Goal: Task Accomplishment & Management: Contribute content

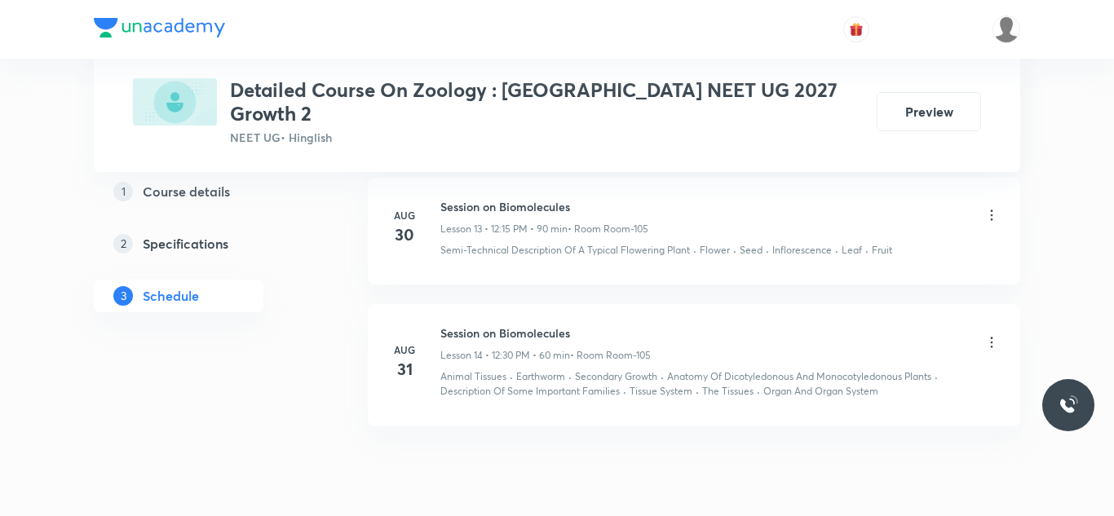
scroll to position [2595, 0]
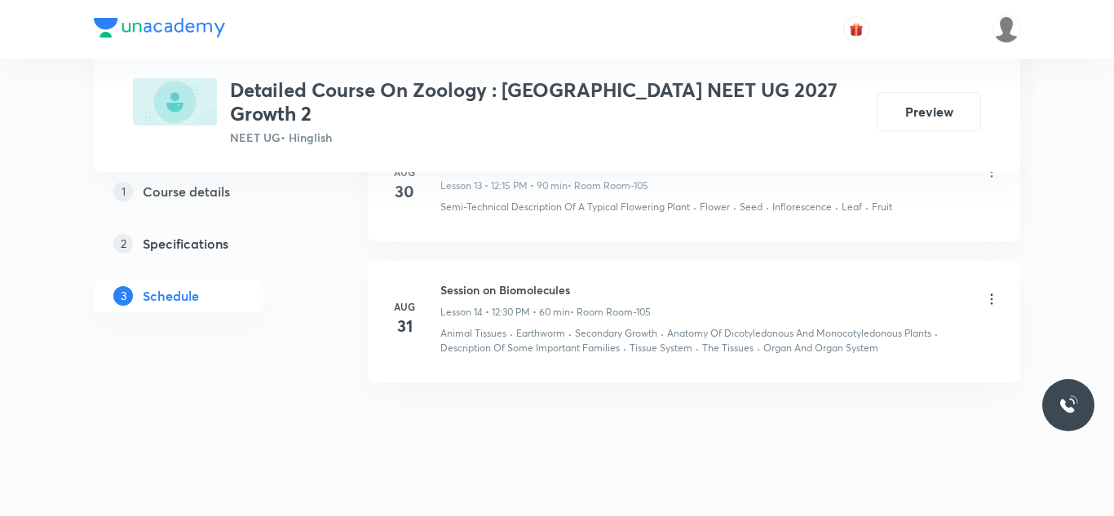
drag, startPoint x: 444, startPoint y: 264, endPoint x: 564, endPoint y: 280, distance: 121.7
click at [564, 281] on div "Session on Biomolecules Lesson 14 • 12:30 PM • 60 min • Room Room-105" at bounding box center [545, 300] width 210 height 38
drag, startPoint x: 440, startPoint y: 269, endPoint x: 622, endPoint y: 271, distance: 182.7
click at [622, 281] on h6 "Session on Biomolecules" at bounding box center [545, 289] width 210 height 17
copy h6 "Session on Biomolecules"
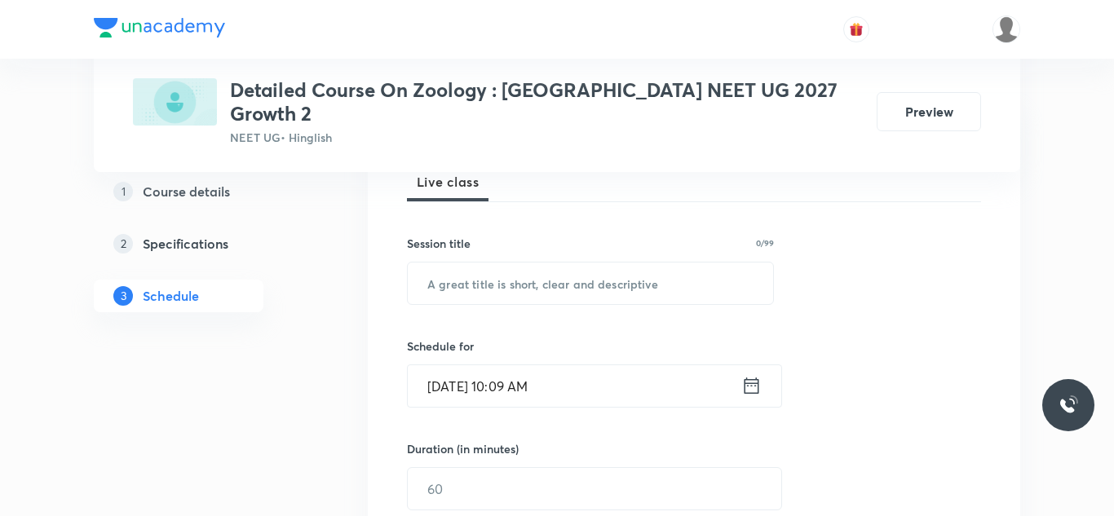
scroll to position [250, 0]
click at [581, 270] on input "text" at bounding box center [590, 282] width 365 height 42
paste input "Session on Biomolecules"
type input "Session on Biomolecules"
click at [518, 364] on input "Sep 6, 2025, 10:09 AM" at bounding box center [575, 385] width 334 height 42
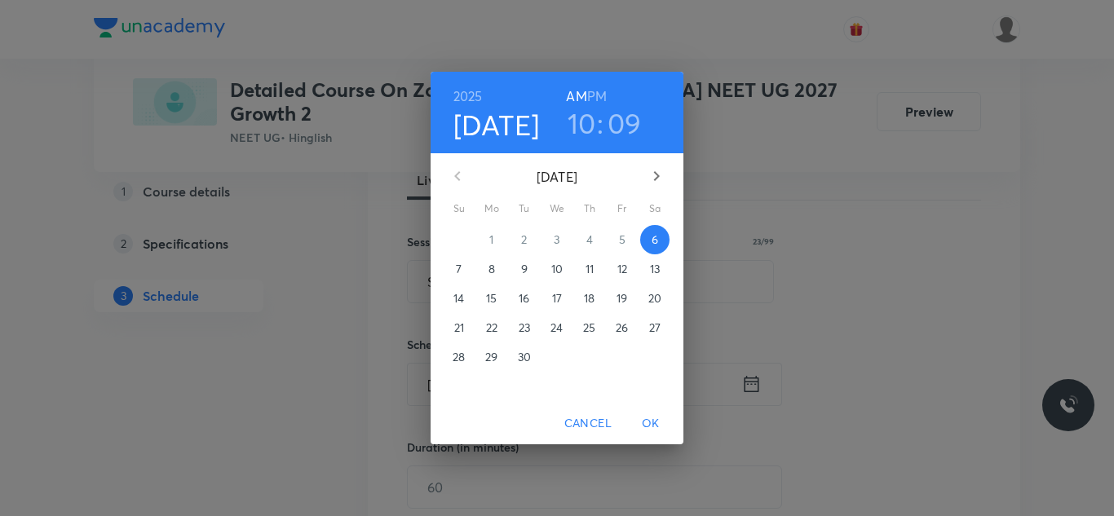
click at [581, 125] on h3 "10" at bounding box center [582, 123] width 29 height 34
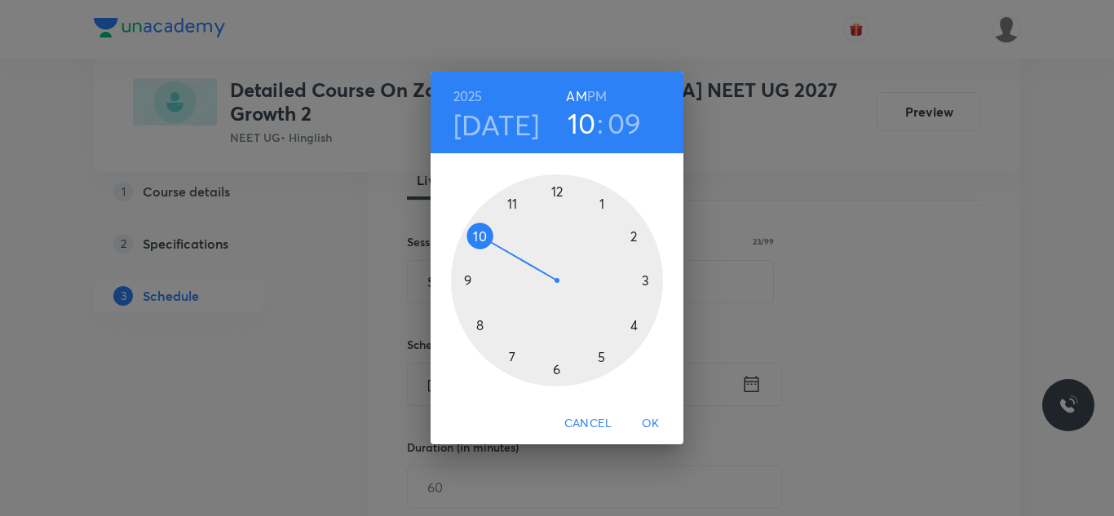
click at [559, 194] on div at bounding box center [557, 281] width 212 height 212
click at [592, 94] on h6 "PM" at bounding box center [597, 96] width 20 height 23
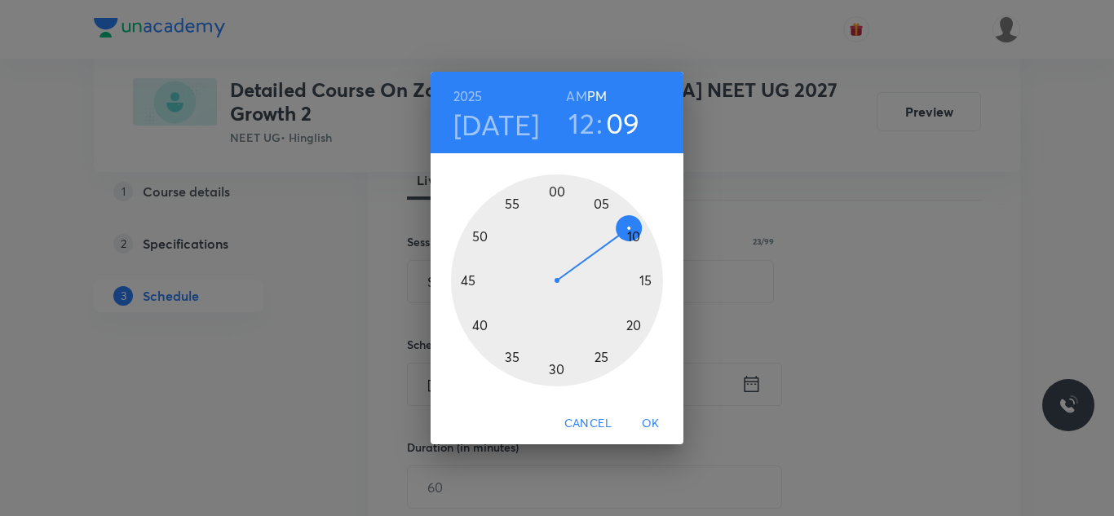
click at [639, 284] on div at bounding box center [557, 281] width 212 height 212
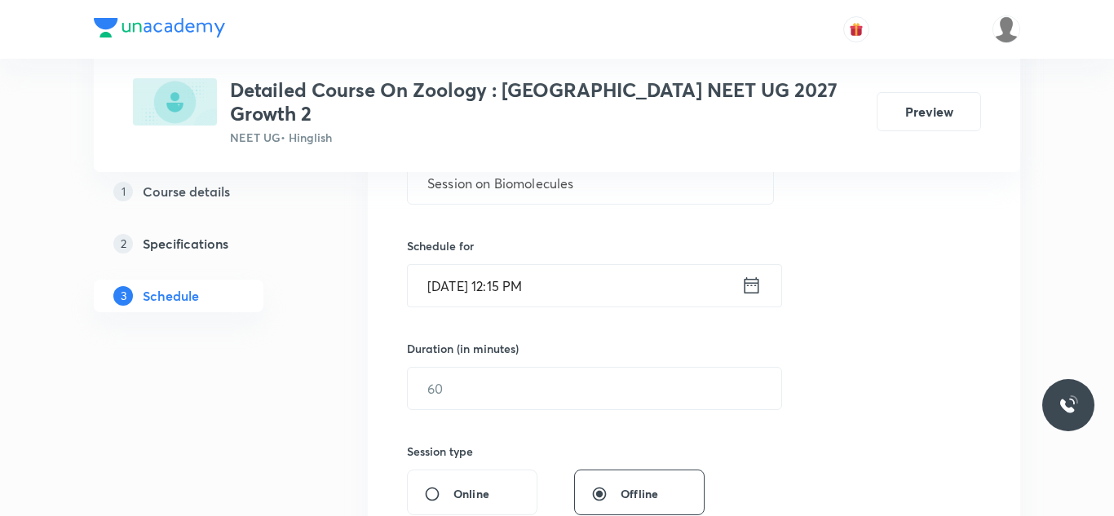
scroll to position [361, 0]
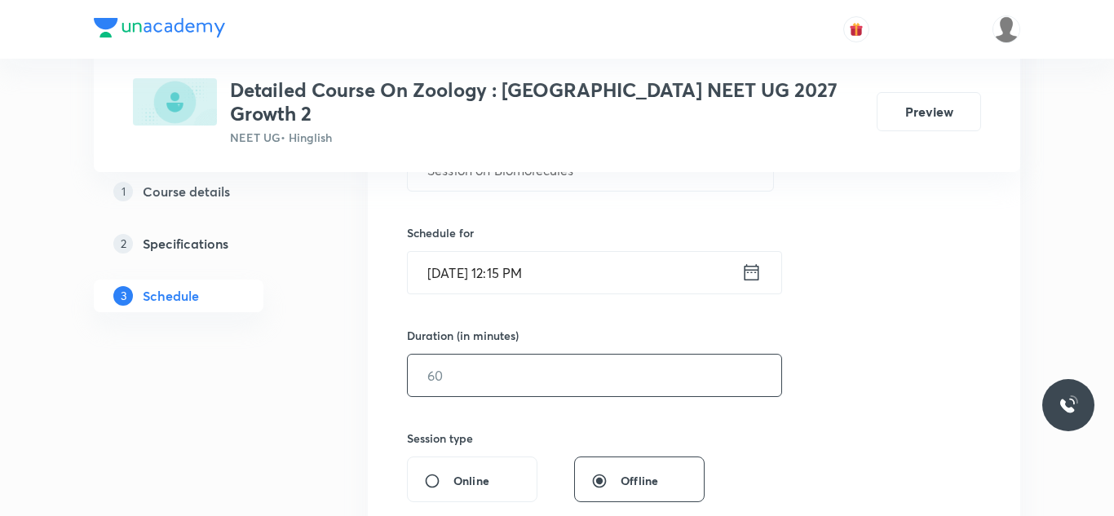
click at [505, 355] on input "text" at bounding box center [595, 376] width 374 height 42
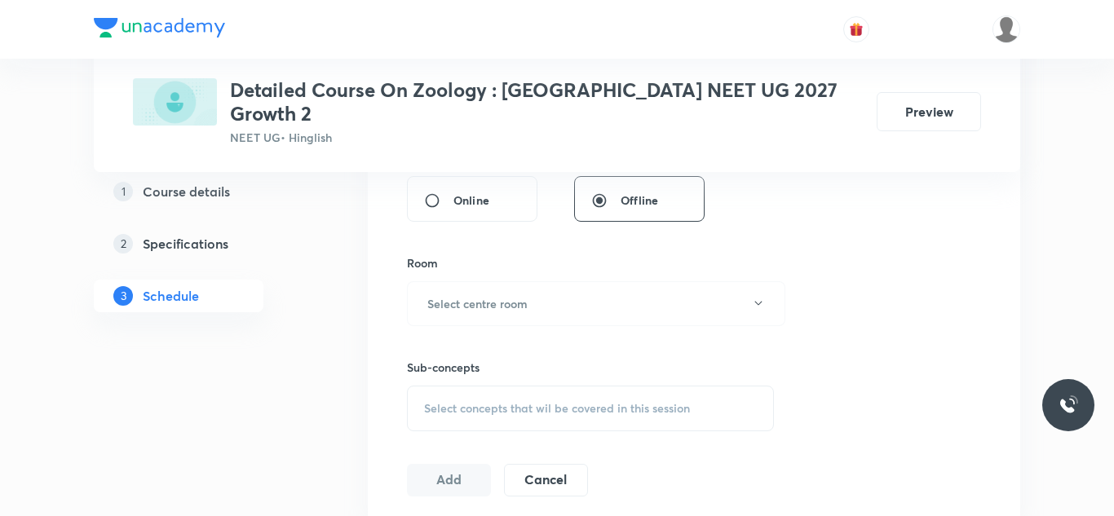
scroll to position [648, 0]
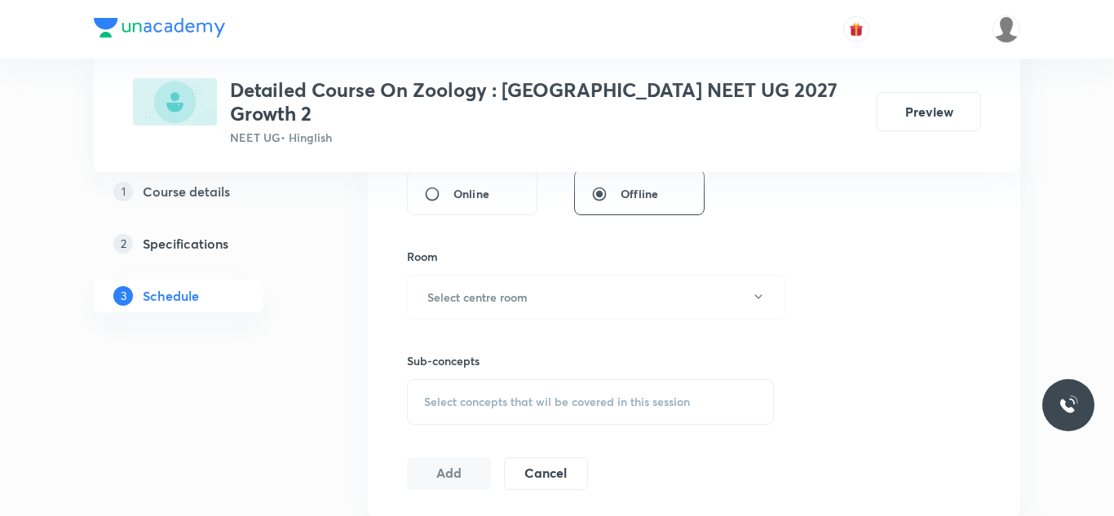
type input "120"
click at [570, 283] on button "Select centre room" at bounding box center [596, 297] width 378 height 45
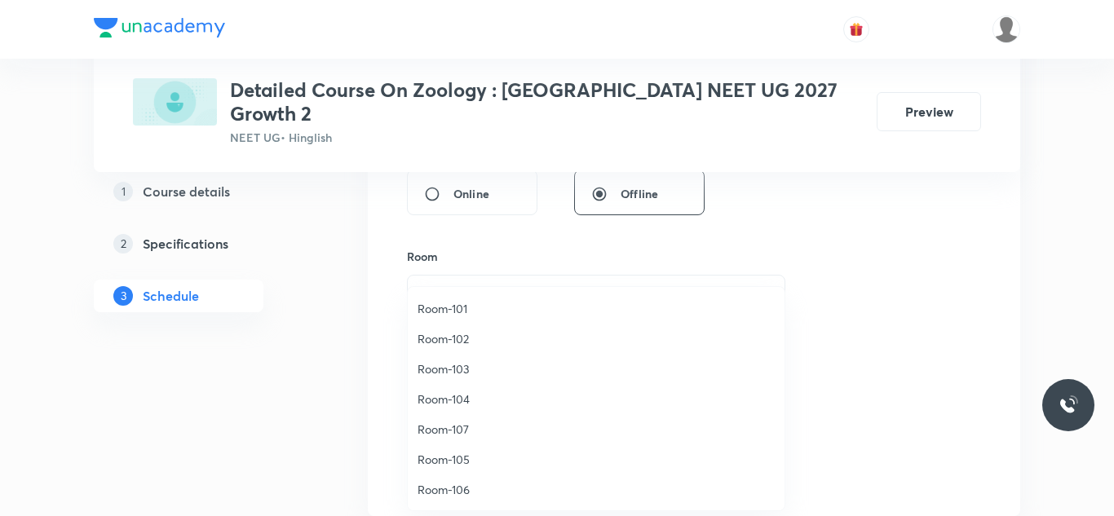
click at [447, 482] on span "Room-106" at bounding box center [596, 489] width 357 height 17
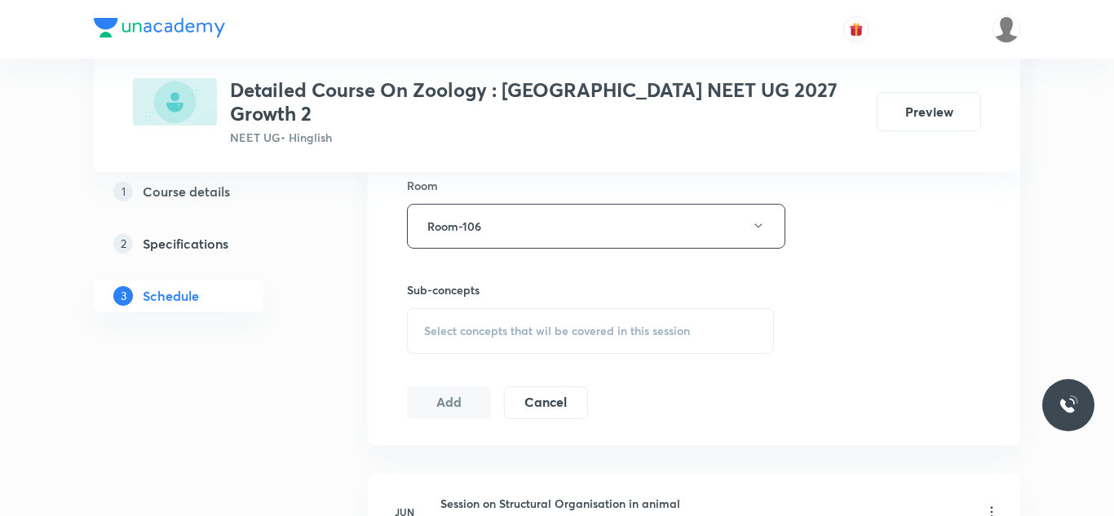
scroll to position [723, 0]
click at [537, 321] on span "Select concepts that wil be covered in this session" at bounding box center [557, 327] width 266 height 13
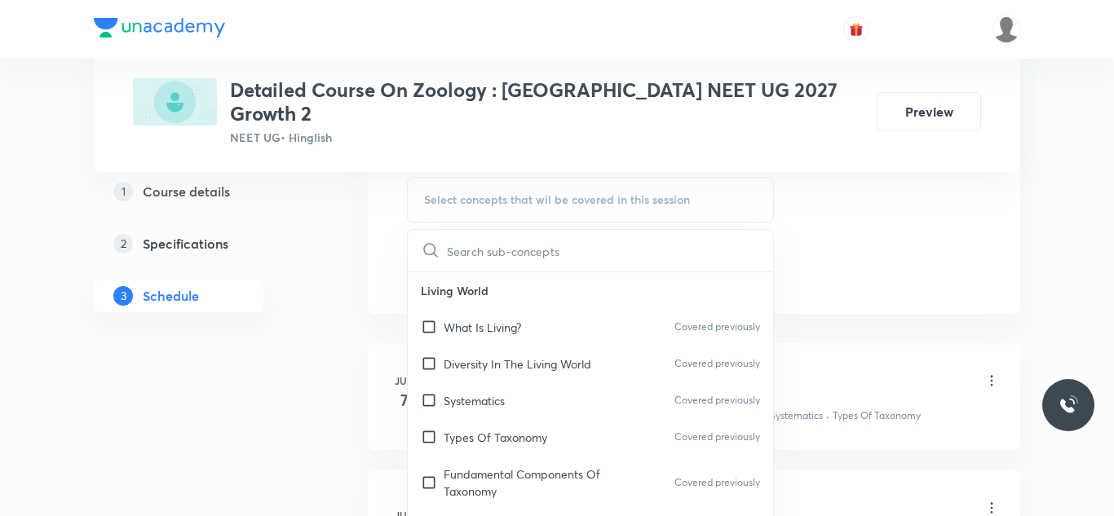
scroll to position [852, 0]
click at [425, 317] on input "checkbox" at bounding box center [432, 325] width 23 height 17
checkbox input "true"
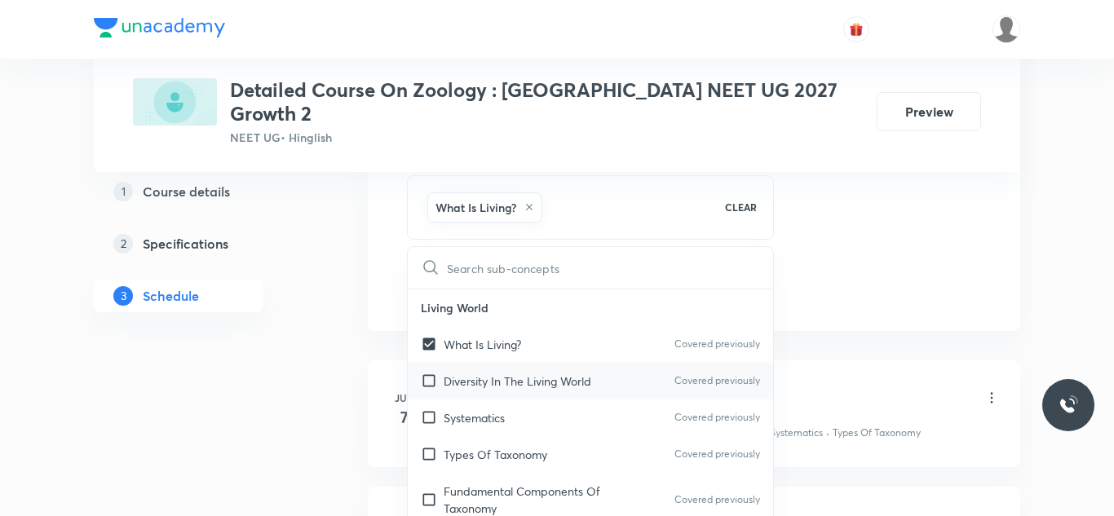
click at [429, 373] on input "checkbox" at bounding box center [432, 381] width 23 height 17
checkbox input "true"
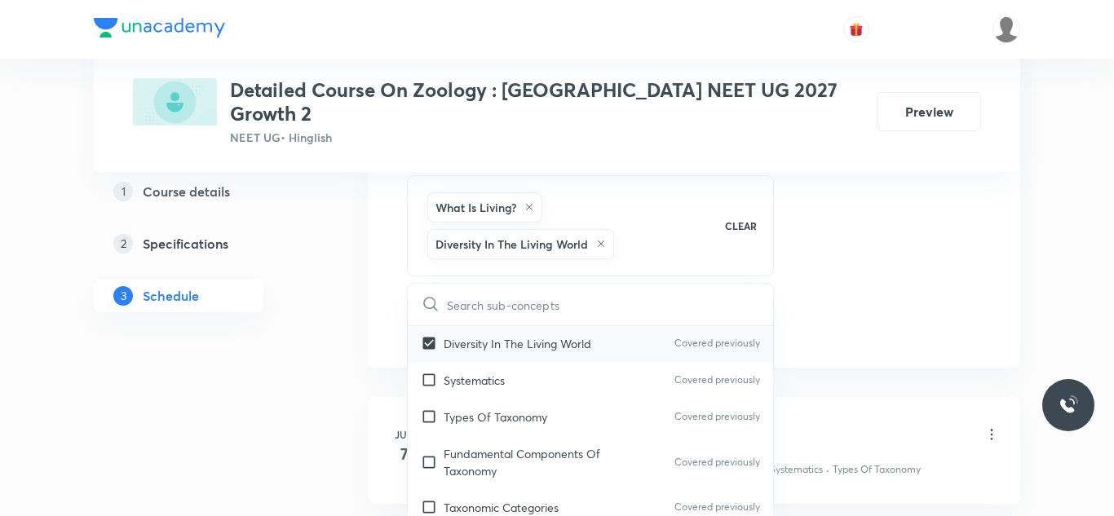
scroll to position [76, 0]
click at [429, 370] on input "checkbox" at bounding box center [432, 378] width 23 height 17
checkbox input "true"
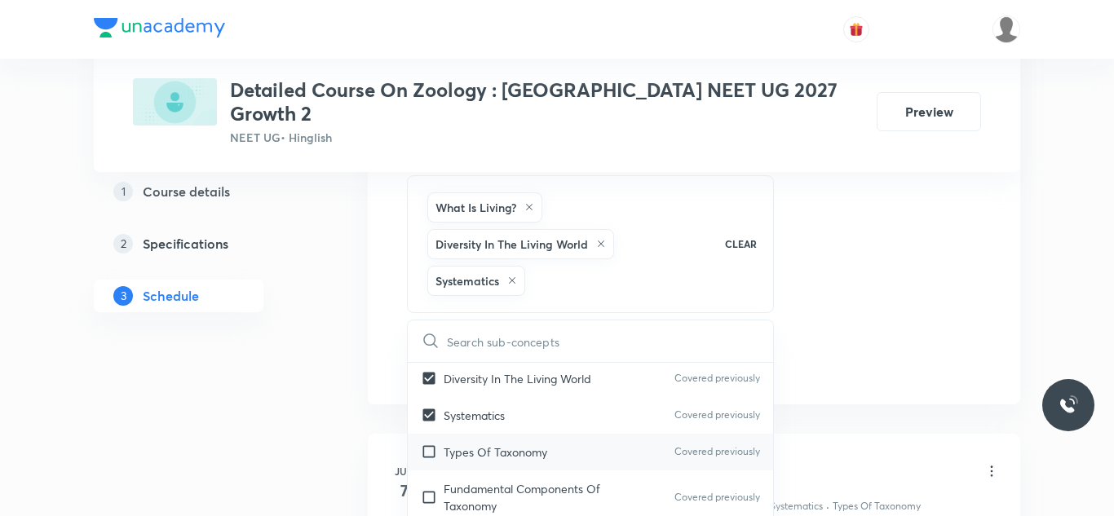
click at [426, 444] on input "checkbox" at bounding box center [432, 452] width 23 height 17
checkbox input "true"
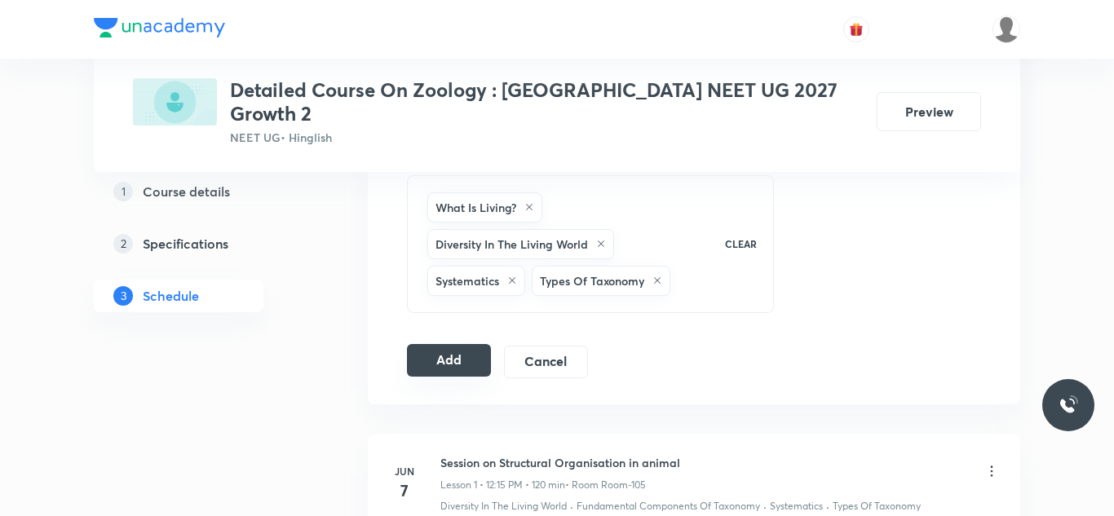
click at [448, 344] on button "Add" at bounding box center [449, 360] width 84 height 33
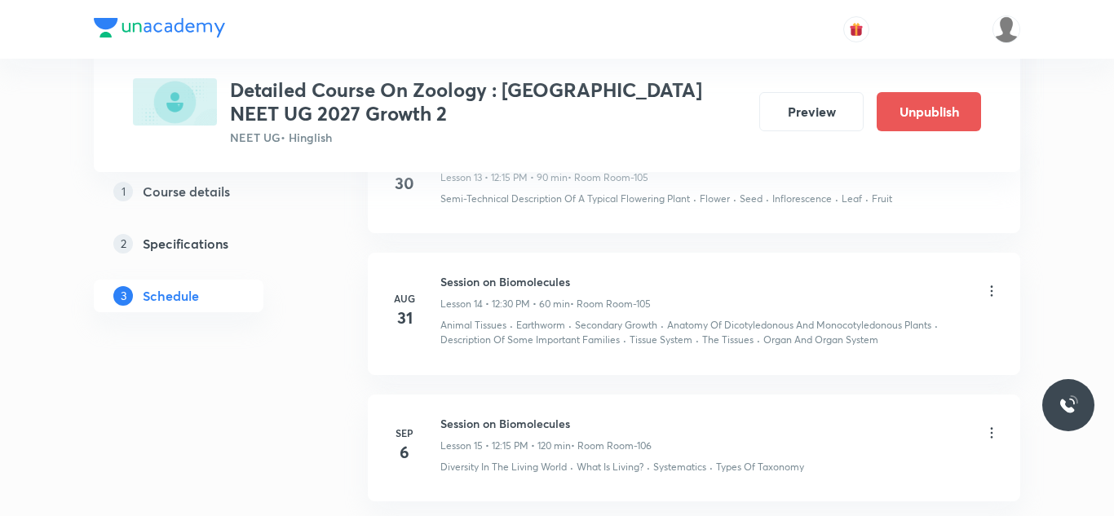
scroll to position [1993, 0]
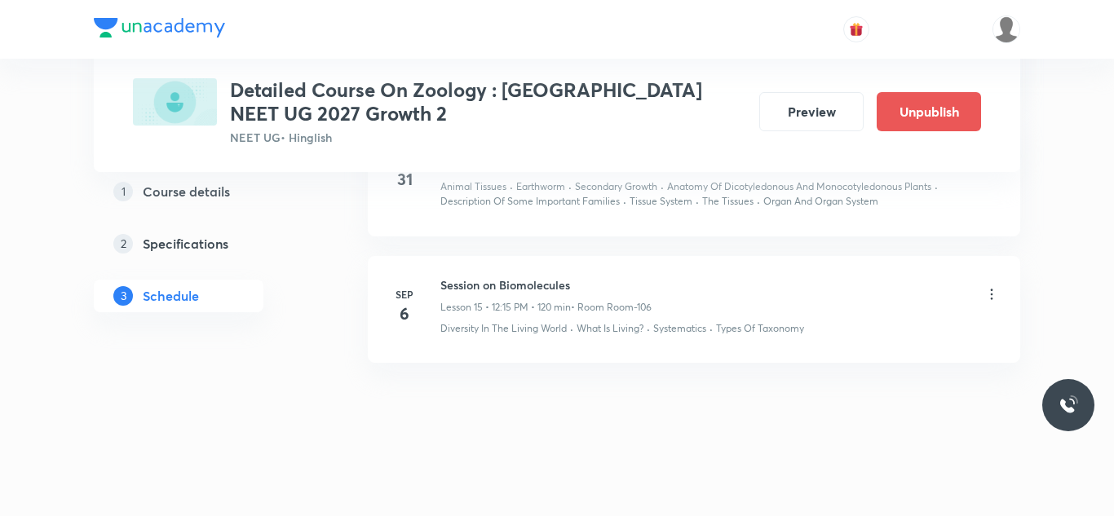
click at [992, 291] on icon at bounding box center [992, 294] width 16 height 16
click at [847, 338] on p "Edit" at bounding box center [844, 335] width 20 height 17
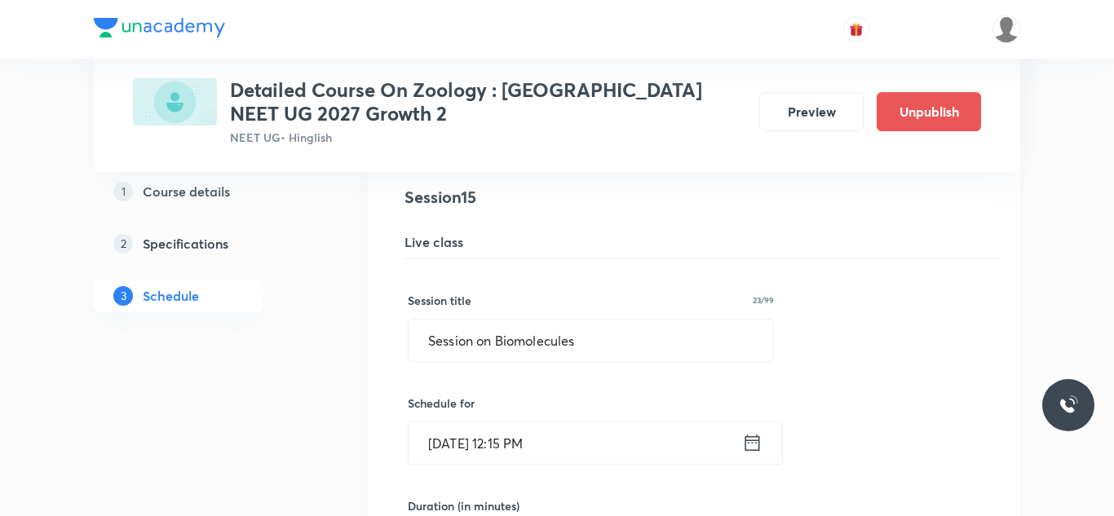
click at [453, 456] on input "Sep 6, 2025, 12:15 PM" at bounding box center [576, 444] width 334 height 42
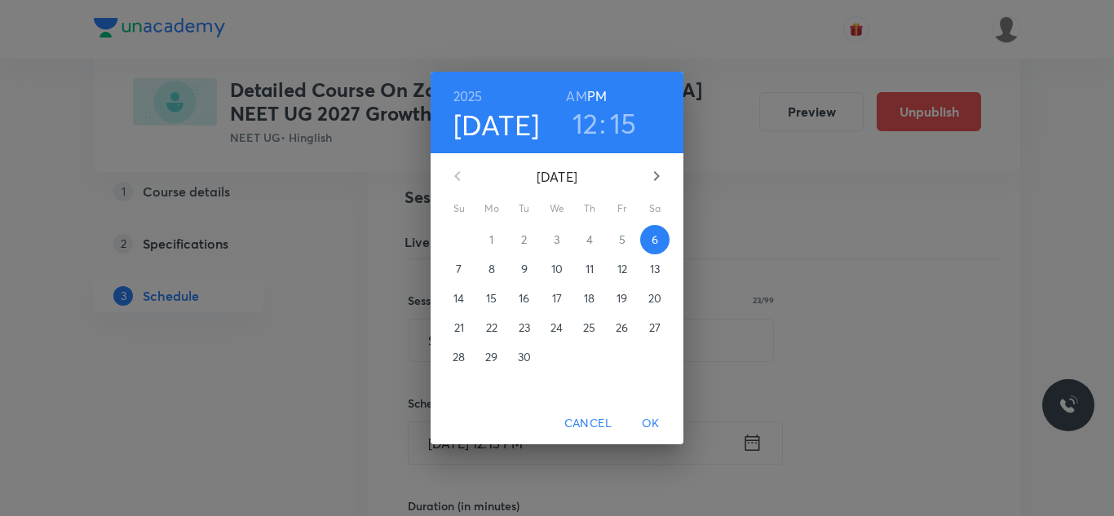
click at [592, 294] on p "18" at bounding box center [589, 298] width 11 height 16
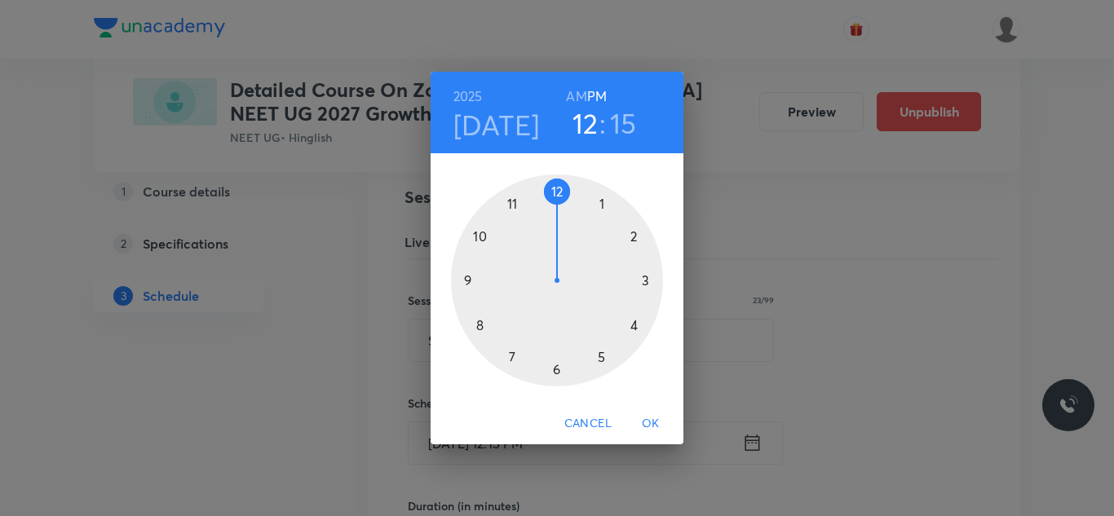
click at [644, 416] on span "OK" at bounding box center [650, 424] width 39 height 20
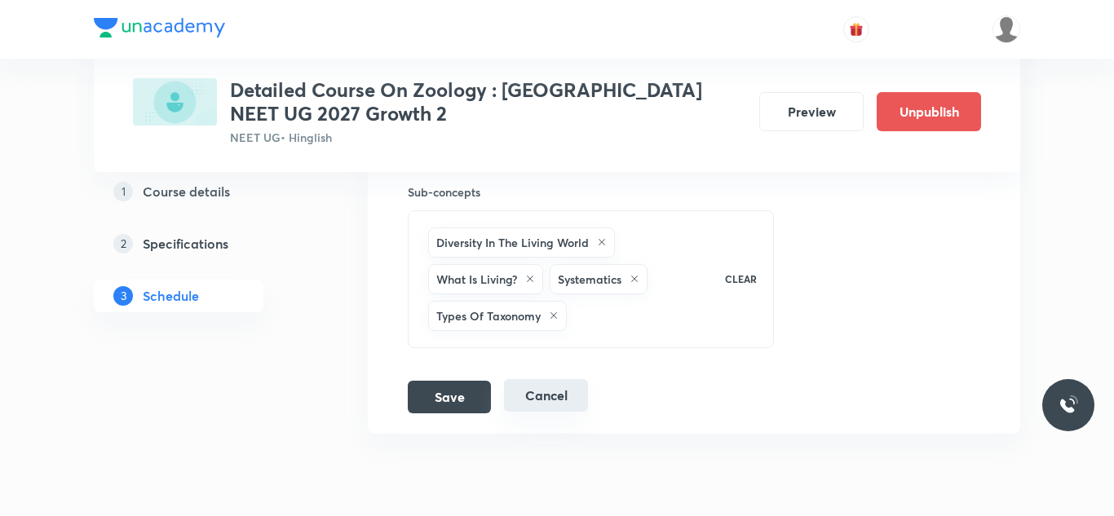
scroll to position [2638, 0]
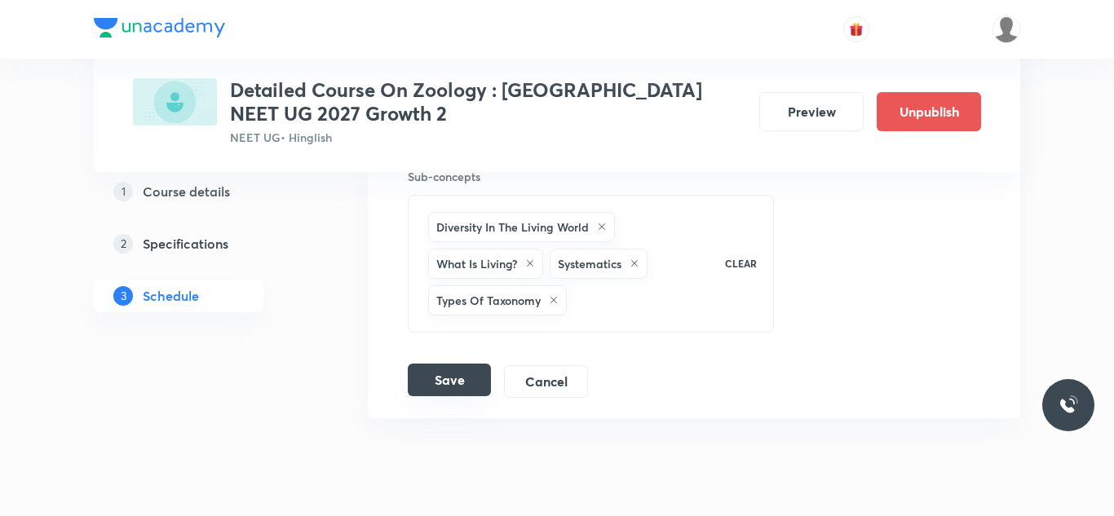
click at [474, 381] on button "Save" at bounding box center [449, 380] width 83 height 33
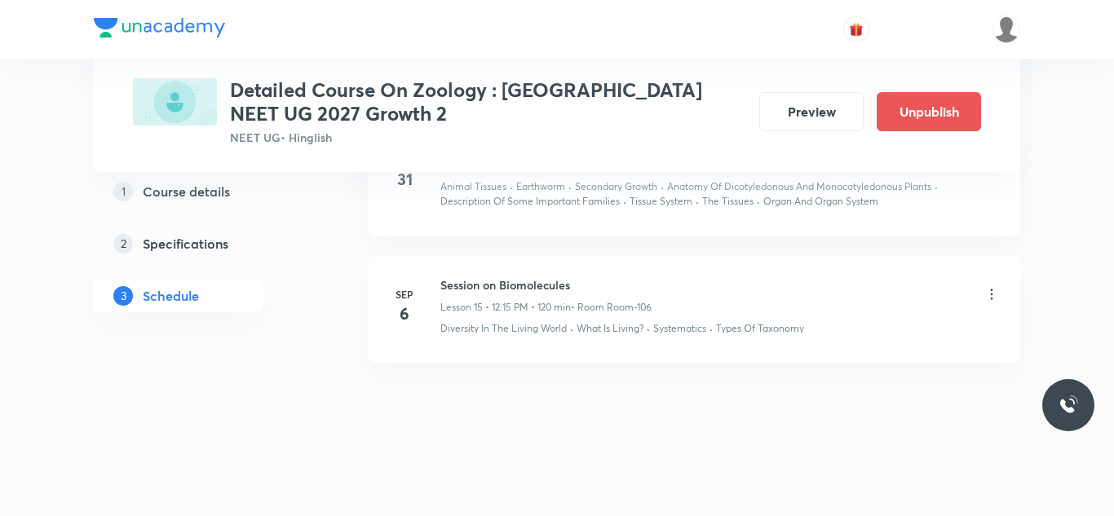
scroll to position [1993, 0]
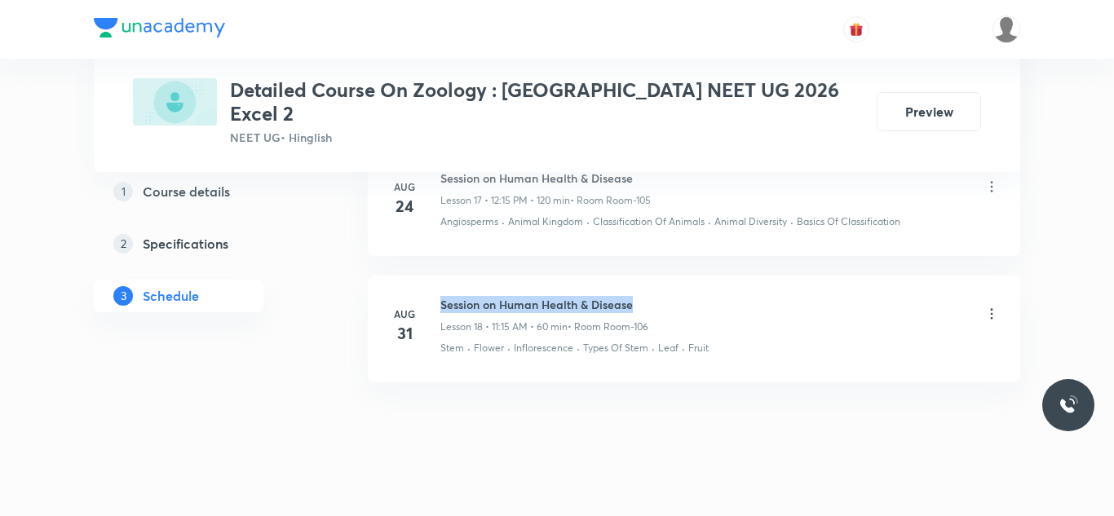
drag, startPoint x: 440, startPoint y: 283, endPoint x: 670, endPoint y: 285, distance: 229.2
click at [670, 296] on div "Session on Human Health & Disease Lesson 18 • 11:15 AM • 60 min • Room Room-106" at bounding box center [720, 315] width 560 height 38
copy h6 "Session on Human Health & Disease"
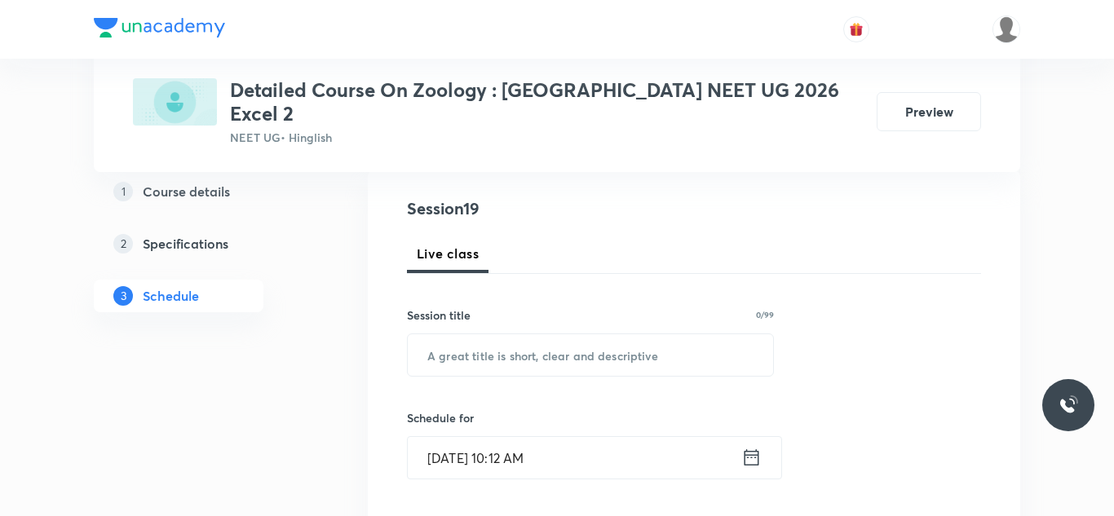
scroll to position [179, 0]
click at [608, 334] on input "text" at bounding box center [590, 353] width 365 height 42
paste input "Session on Human Health & Disease"
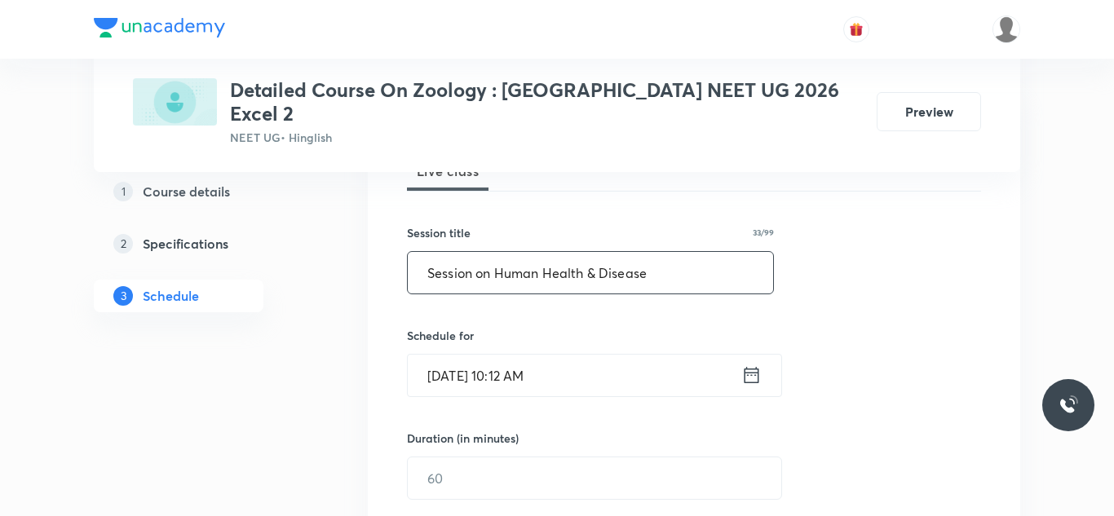
scroll to position [261, 0]
type input "Session on Human Health & Disease"
click at [526, 352] on input "Sep 6, 2025, 10:12 AM" at bounding box center [575, 373] width 334 height 42
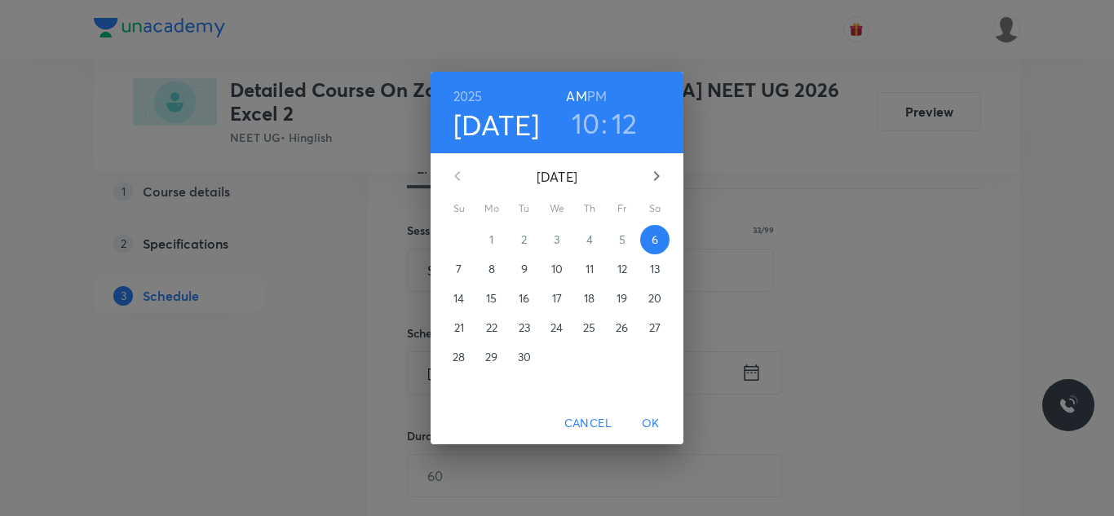
click at [586, 111] on h3 "10" at bounding box center [586, 123] width 29 height 34
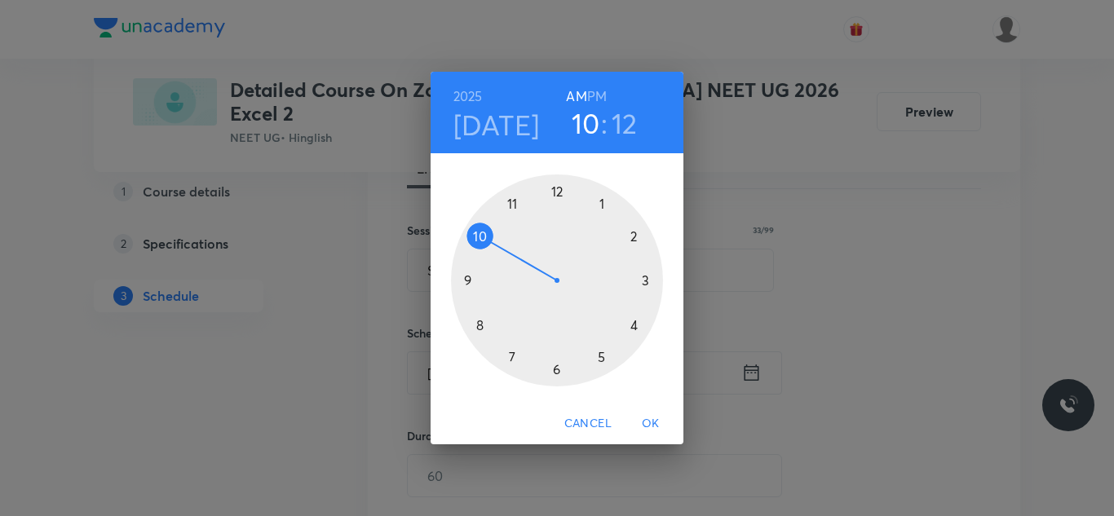
click at [554, 197] on div at bounding box center [557, 281] width 212 height 212
click at [596, 94] on h6 "PM" at bounding box center [597, 96] width 20 height 23
click at [644, 279] on div at bounding box center [557, 281] width 212 height 212
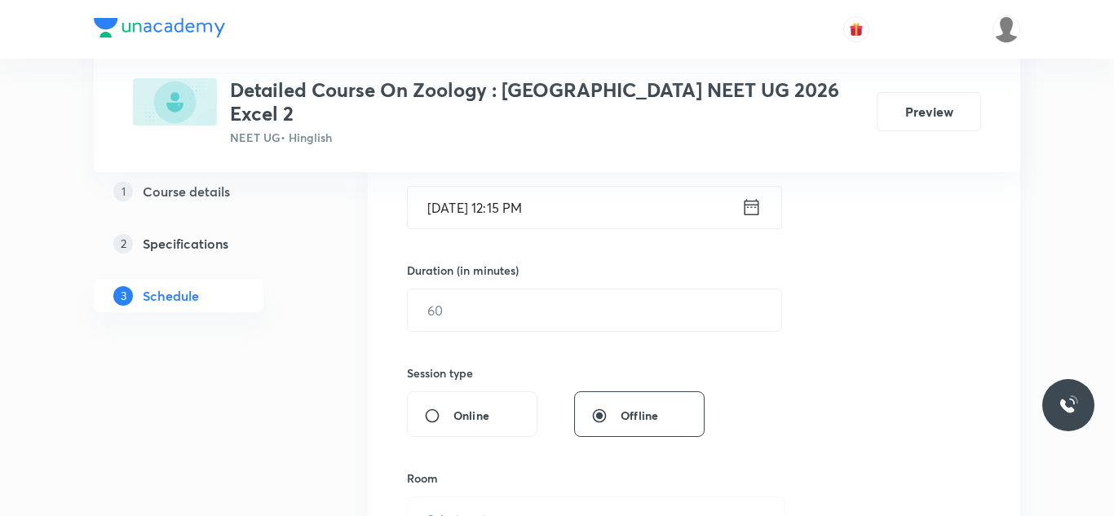
scroll to position [436, 0]
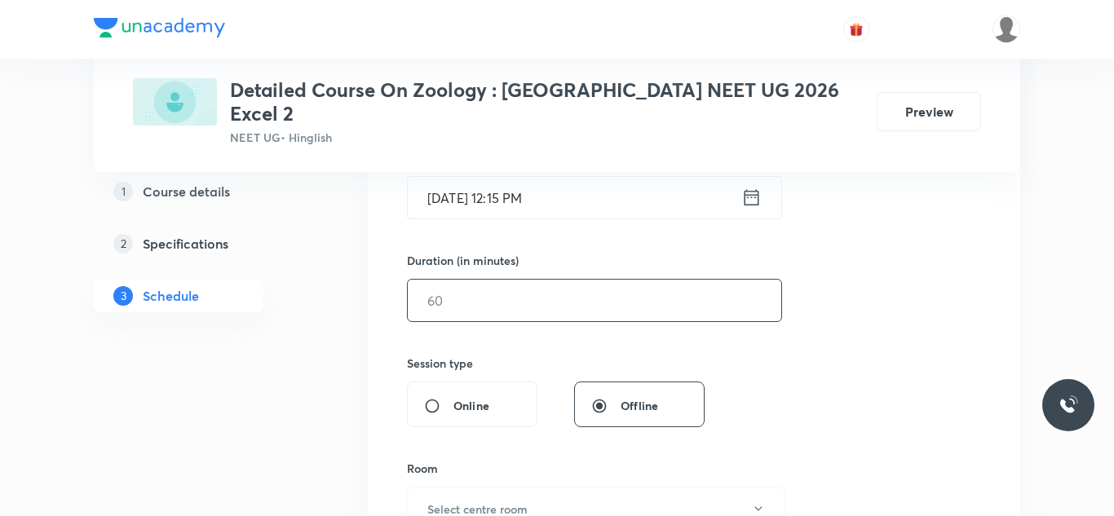
click at [597, 286] on input "text" at bounding box center [595, 301] width 374 height 42
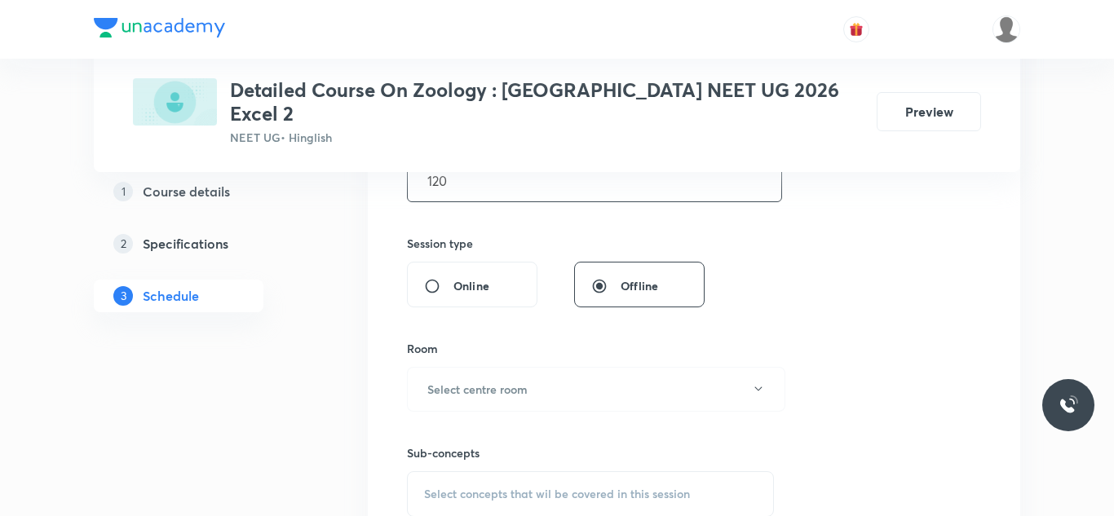
scroll to position [564, 0]
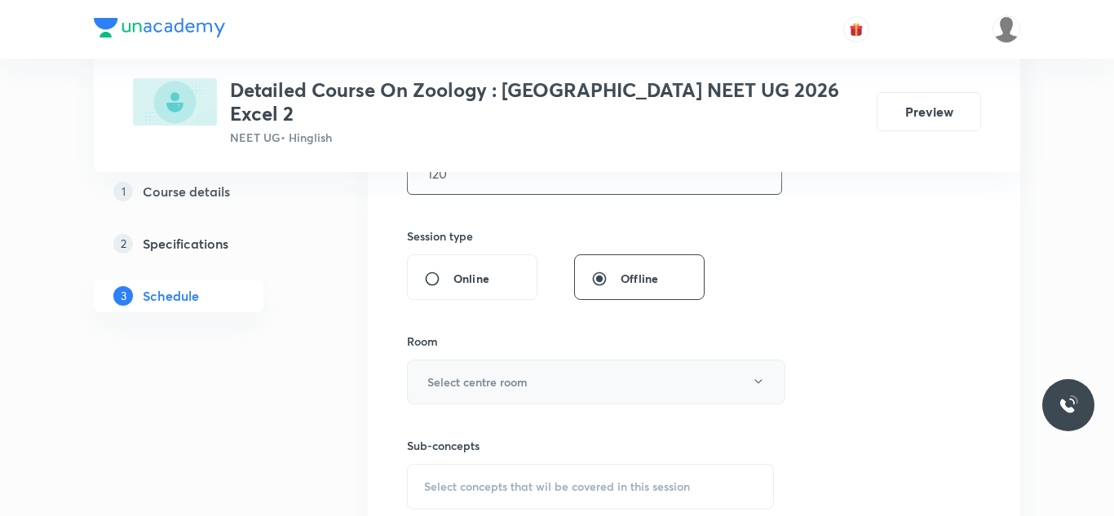
type input "120"
click at [576, 360] on button "Select centre room" at bounding box center [596, 382] width 378 height 45
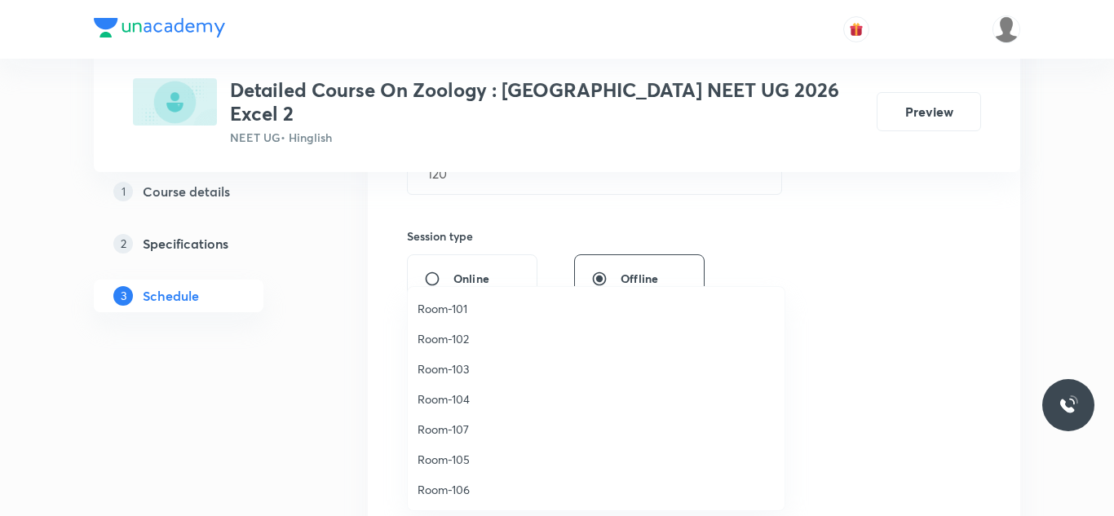
click at [458, 479] on li "Room-106" at bounding box center [596, 490] width 377 height 30
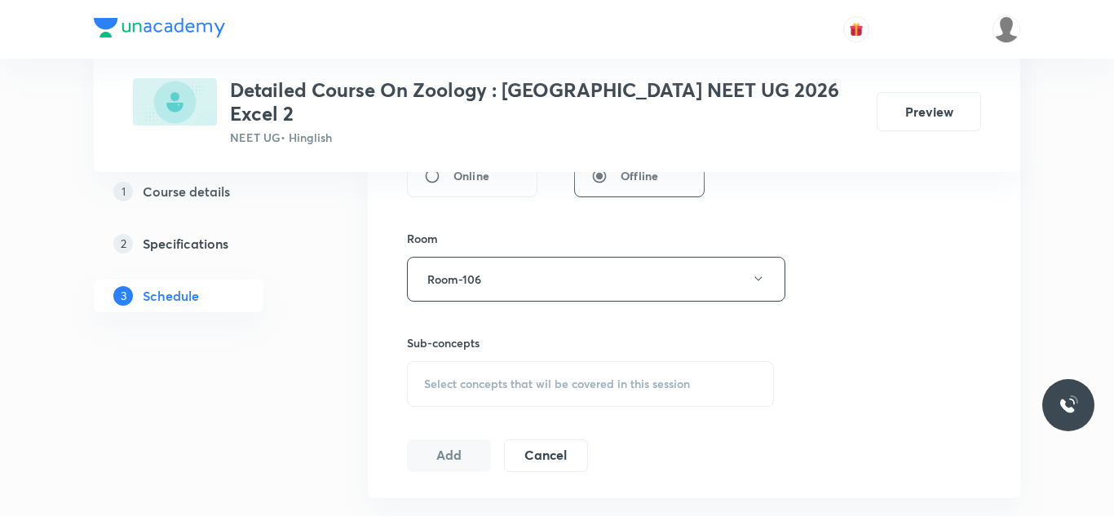
scroll to position [671, 0]
click at [528, 373] on span "Select concepts that wil be covered in this session" at bounding box center [557, 379] width 266 height 13
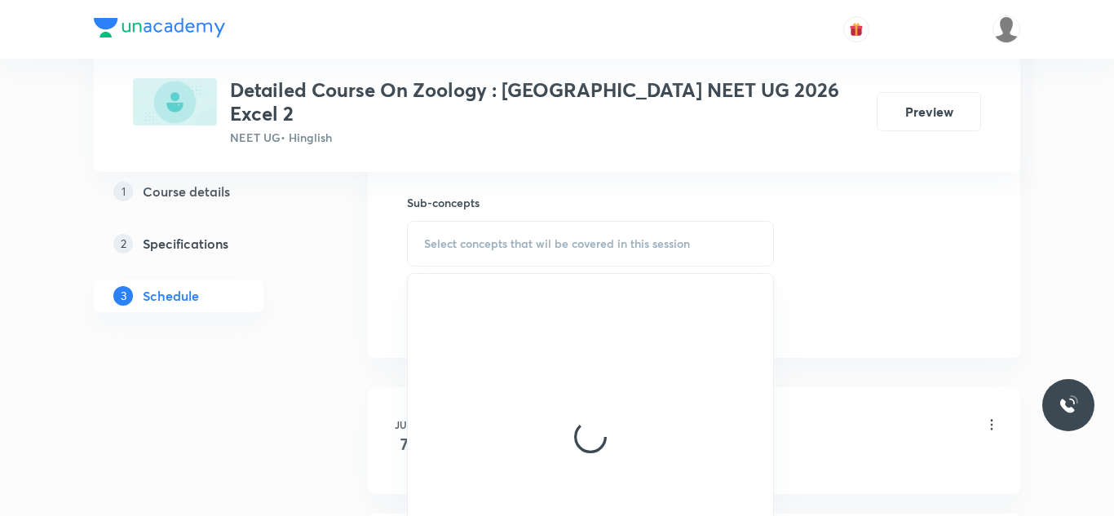
scroll to position [810, 0]
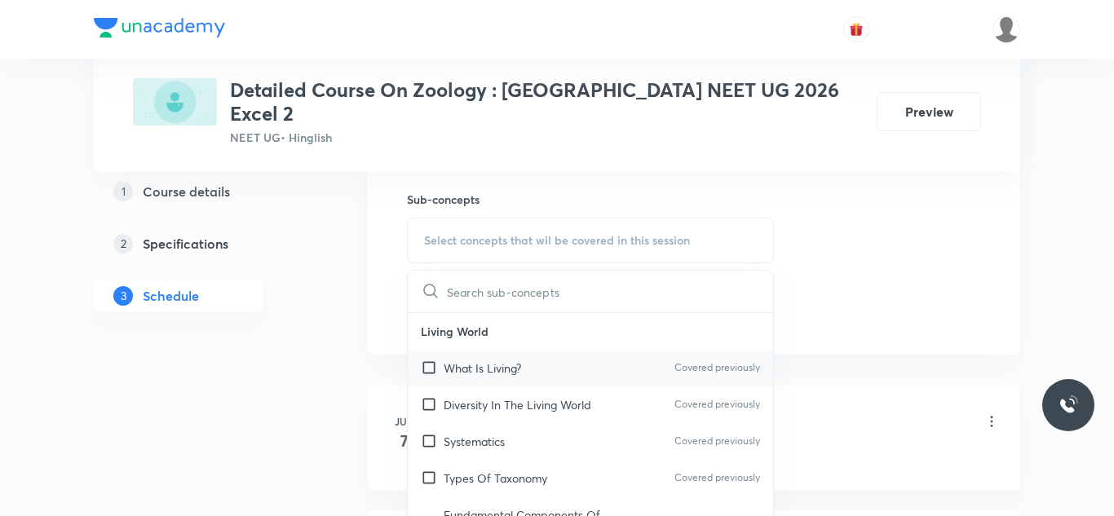
click at [505, 360] on p "What Is Living?" at bounding box center [482, 368] width 77 height 17
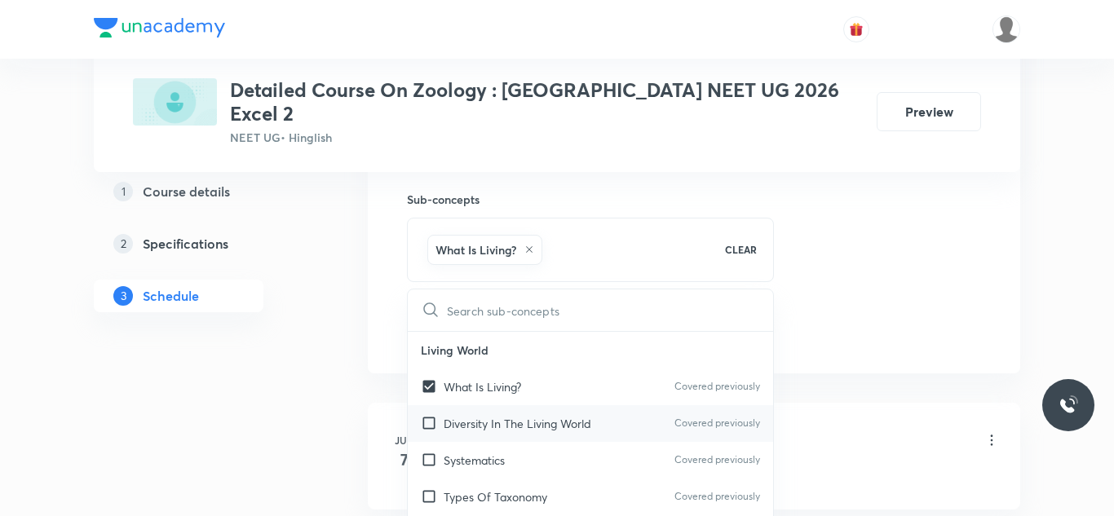
click at [479, 415] on p "Diversity In The Living World" at bounding box center [518, 423] width 148 height 17
checkbox input "true"
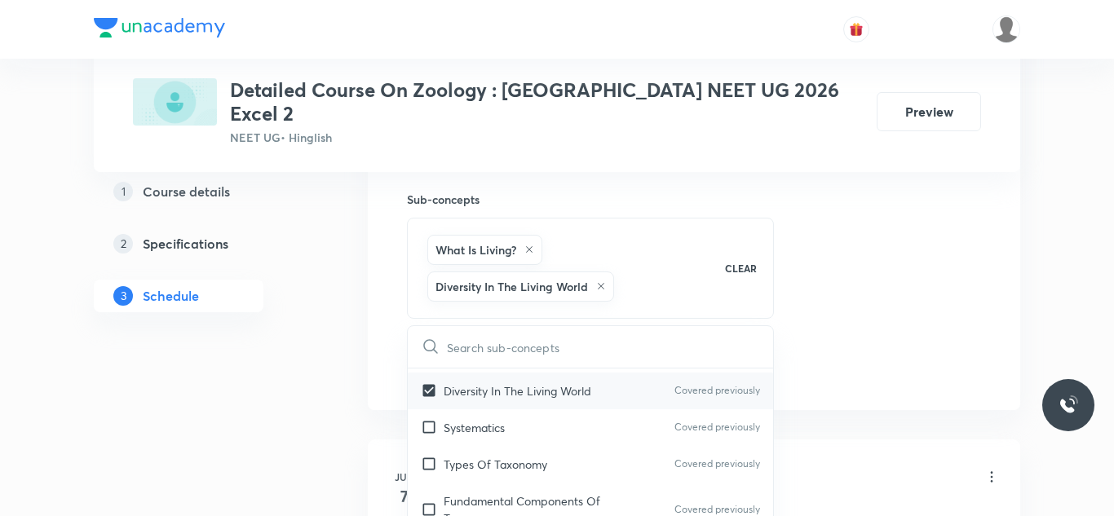
scroll to position [73, 0]
click at [479, 415] on p "Systematics" at bounding box center [474, 423] width 61 height 17
checkbox input "true"
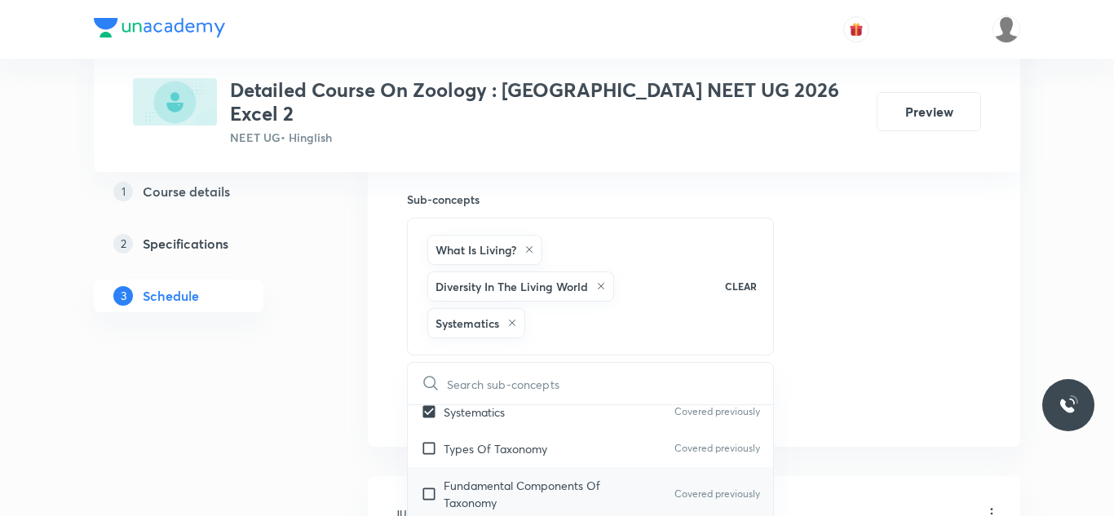
scroll to position [118, 0]
click at [471, 444] on p "Types Of Taxonomy" at bounding box center [496, 452] width 104 height 17
checkbox input "true"
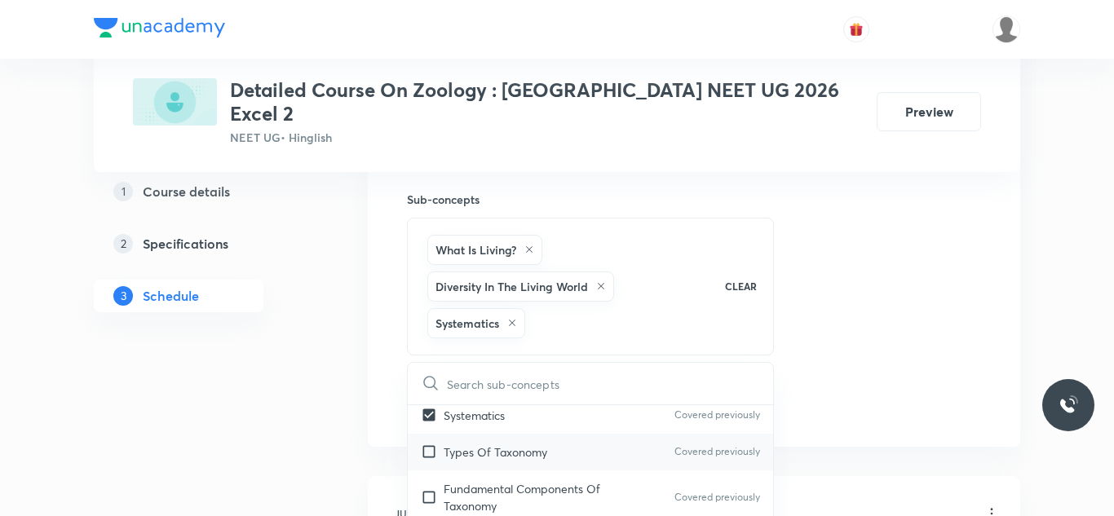
checkbox input "true"
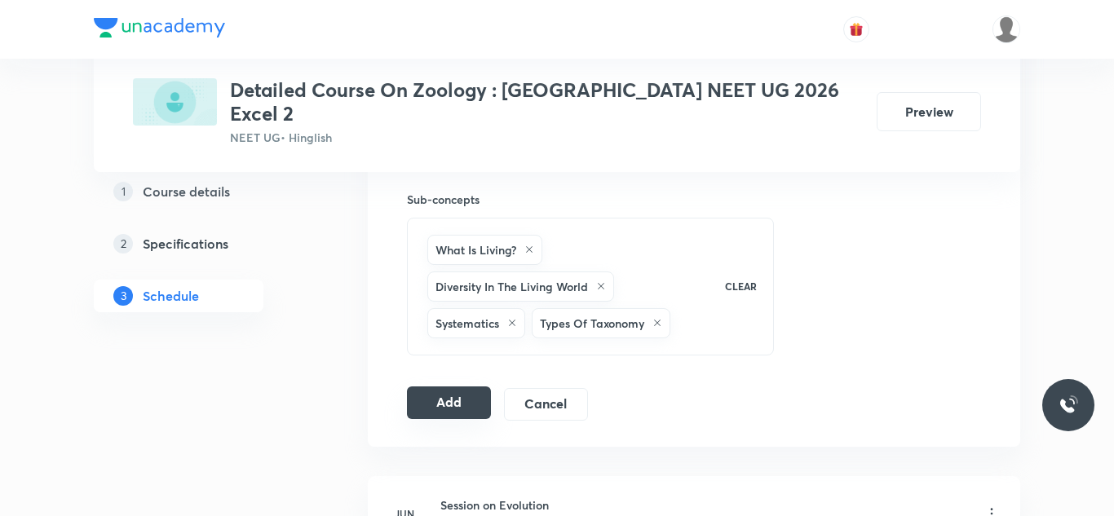
click at [426, 387] on button "Add" at bounding box center [449, 403] width 84 height 33
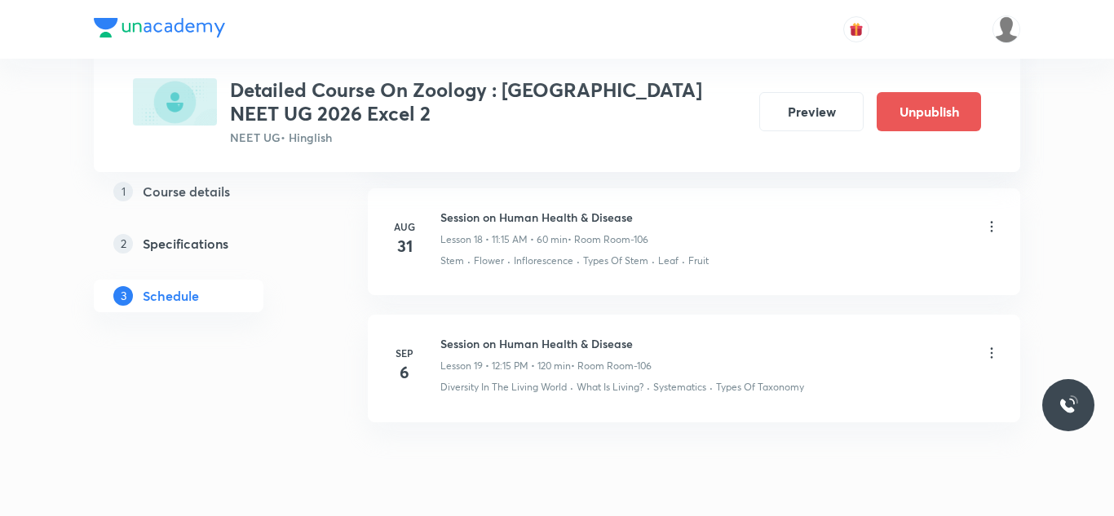
scroll to position [2445, 0]
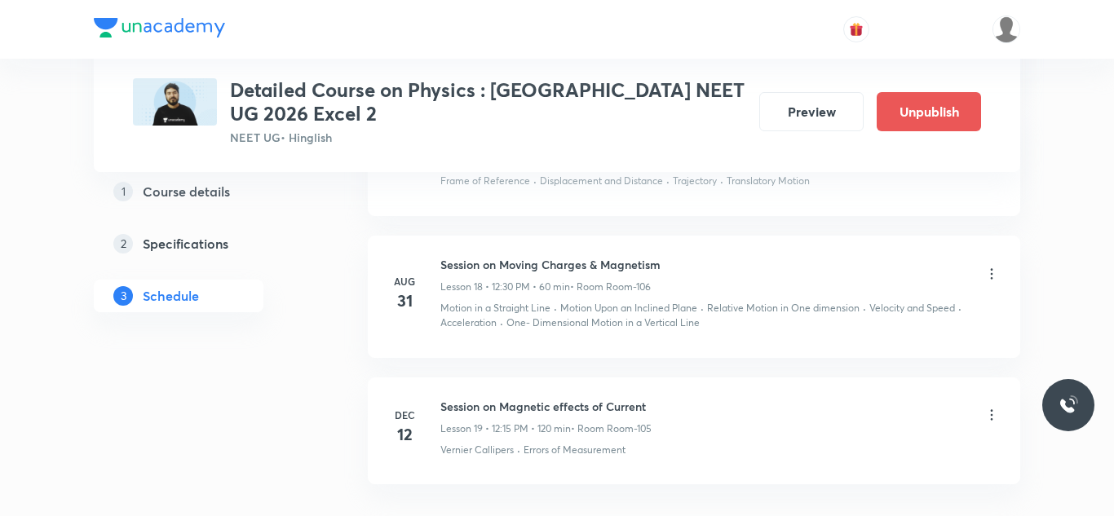
click at [986, 414] on icon at bounding box center [992, 415] width 16 height 16
click at [864, 424] on li "Edit" at bounding box center [910, 429] width 179 height 30
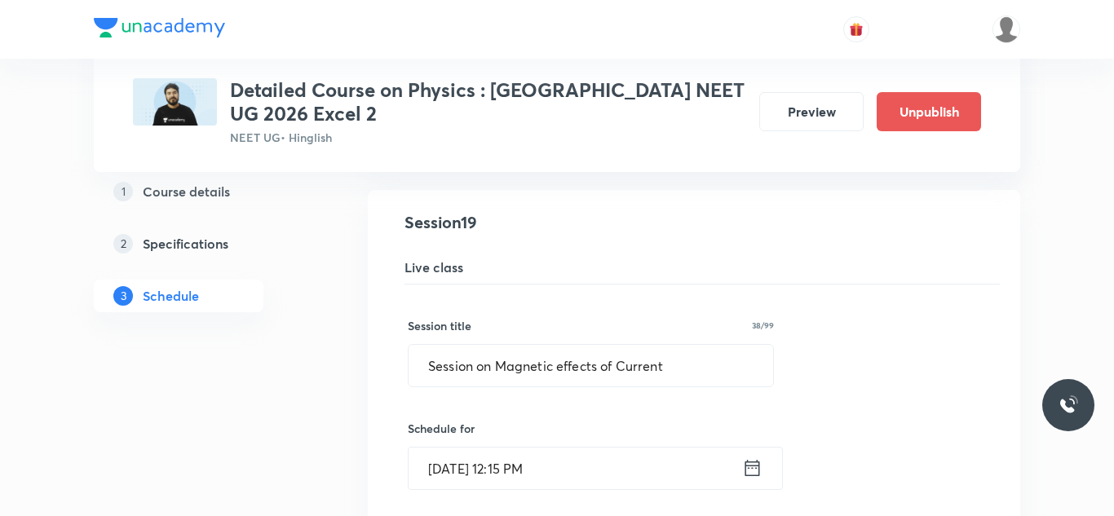
scroll to position [2532, 0]
click at [437, 465] on input "[DATE] 12:15 PM" at bounding box center [576, 471] width 334 height 42
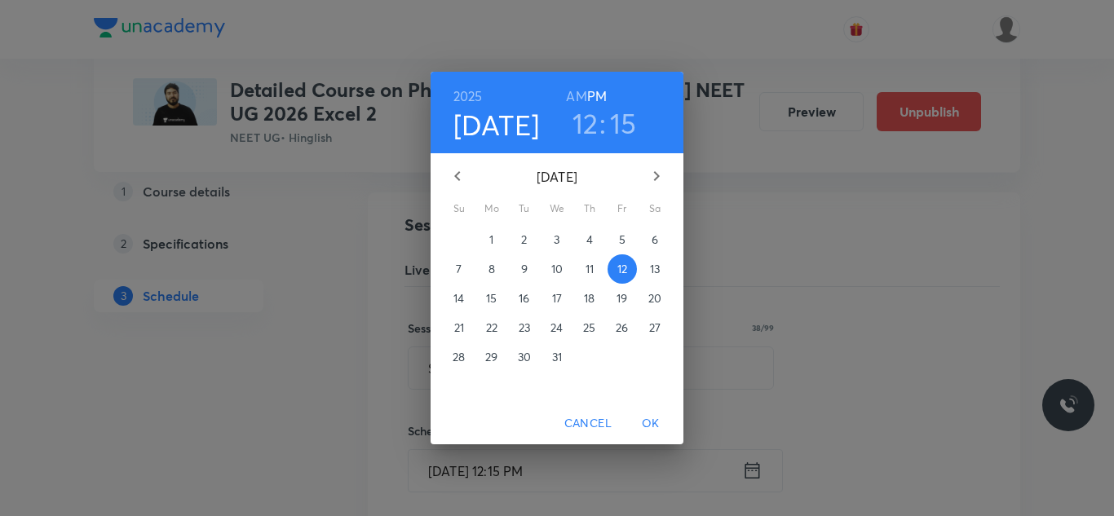
click at [450, 177] on icon "button" at bounding box center [458, 176] width 20 height 20
click at [450, 177] on div "[DATE]" at bounding box center [557, 176] width 238 height 39
click at [652, 241] on p "6" at bounding box center [655, 240] width 7 height 16
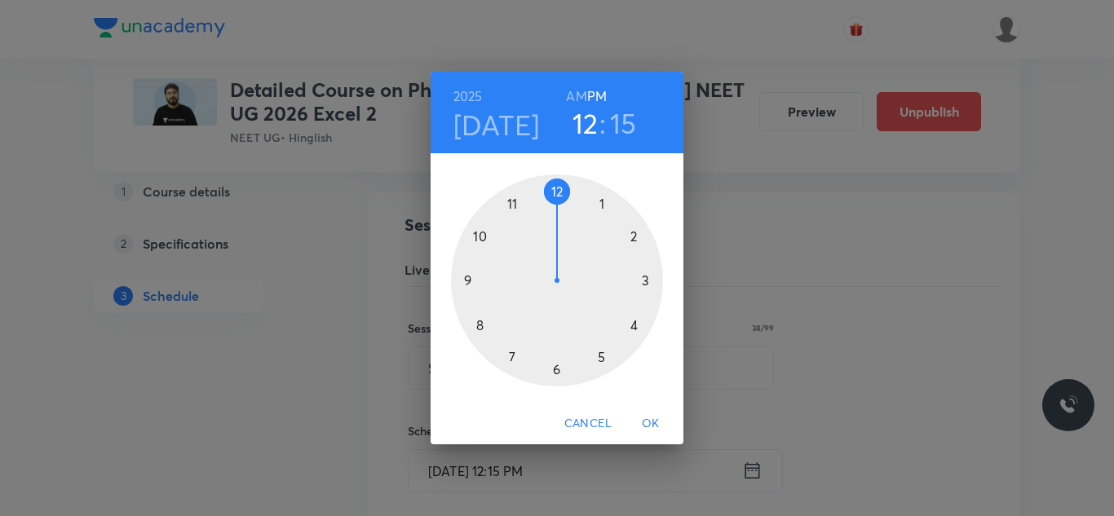
click at [648, 289] on div at bounding box center [557, 281] width 212 height 212
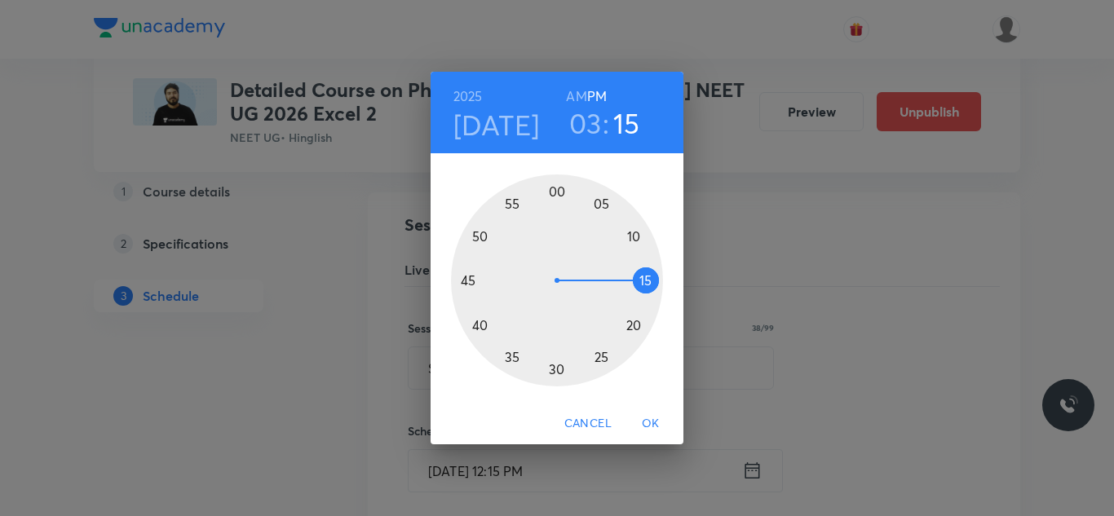
click at [555, 190] on div at bounding box center [557, 281] width 212 height 212
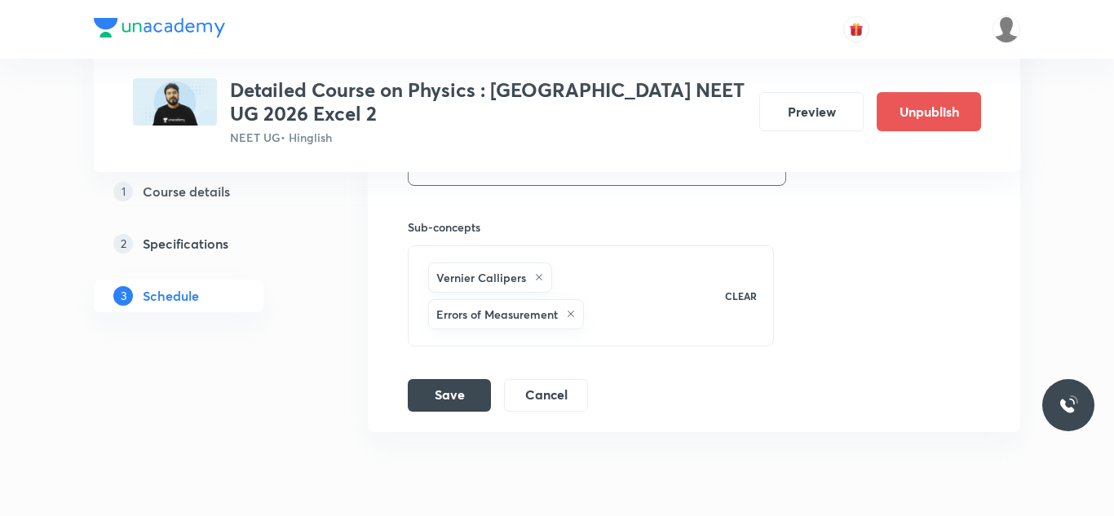
scroll to position [3155, 0]
click at [460, 386] on button "Save" at bounding box center [449, 393] width 83 height 33
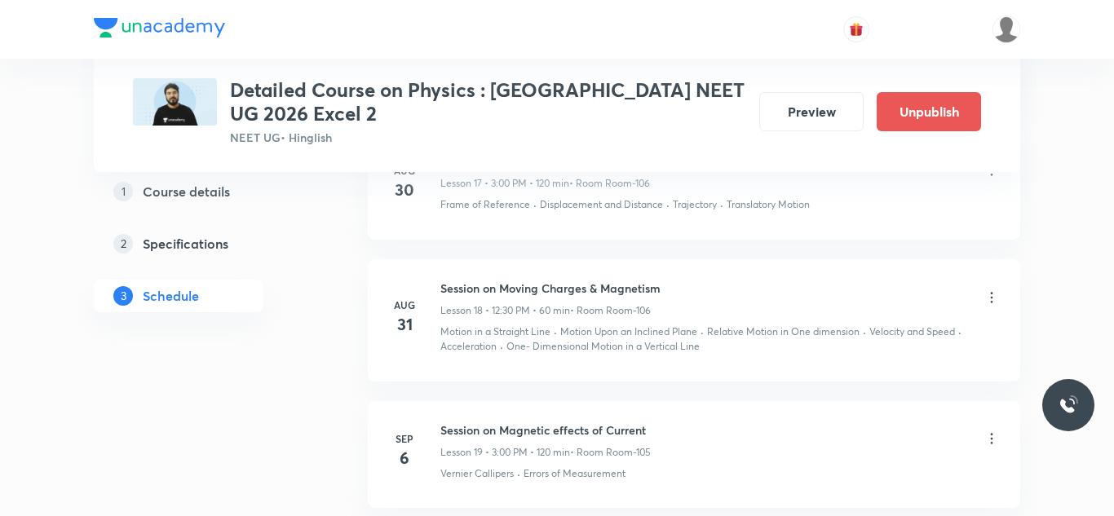
scroll to position [2413, 0]
click at [920, 498] on div at bounding box center [557, 258] width 1114 height 516
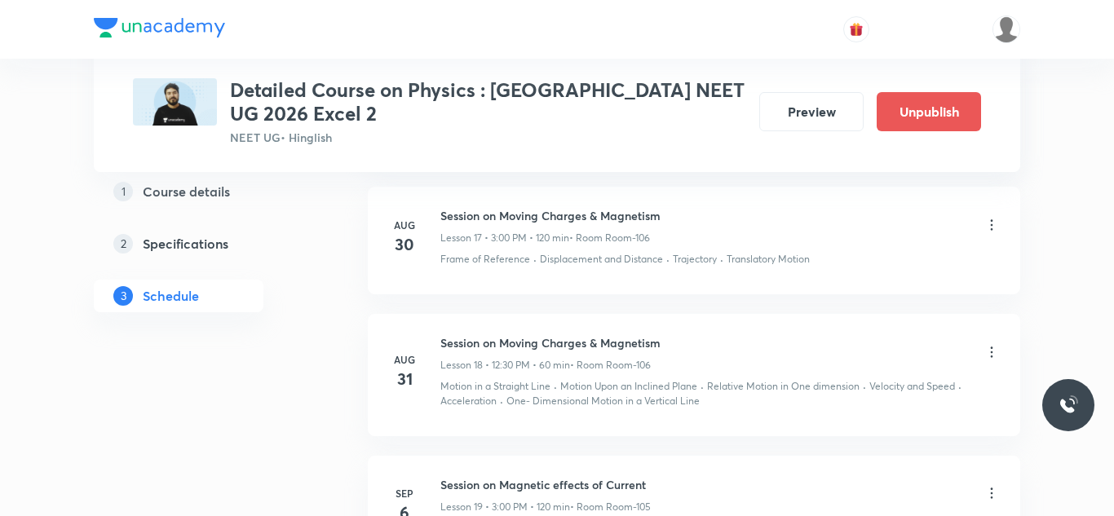
scroll to position [3309, 0]
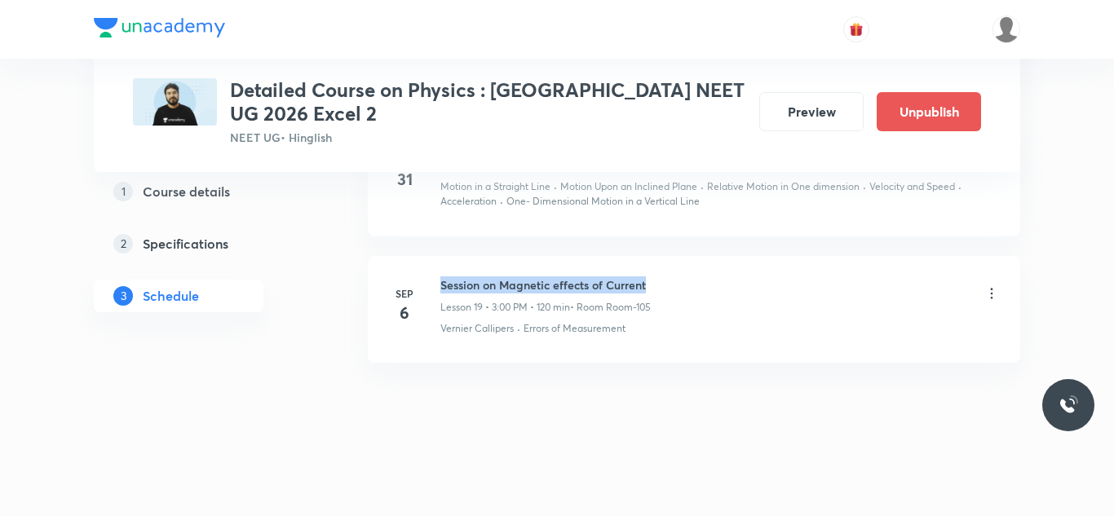
drag, startPoint x: 443, startPoint y: 283, endPoint x: 656, endPoint y: 281, distance: 212.9
click at [651, 281] on h6 "Session on Magnetic effects of Current" at bounding box center [545, 285] width 210 height 17
copy h6 "Session on Magnetic effects of Current"
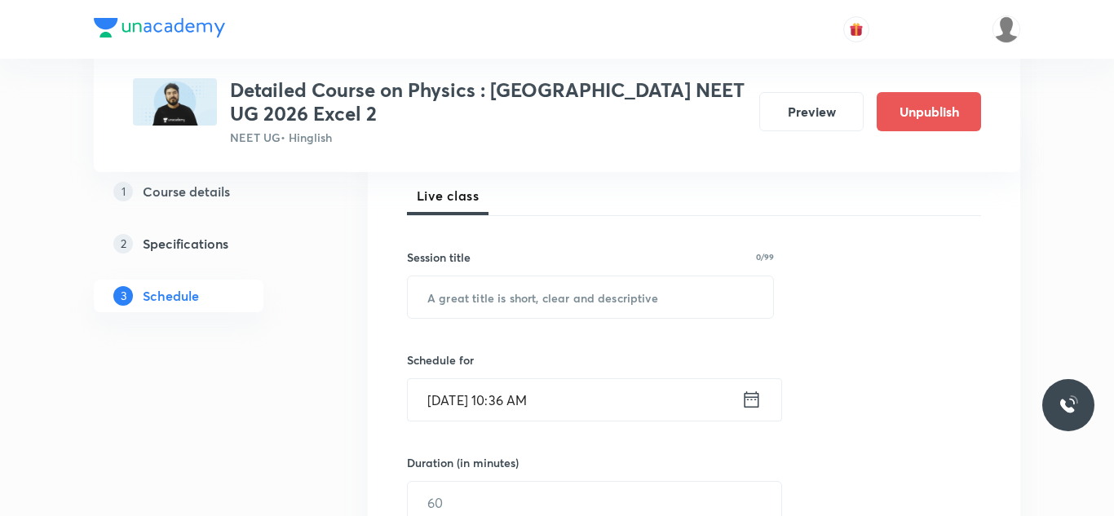
scroll to position [237, 0]
click at [618, 295] on input "text" at bounding box center [590, 295] width 365 height 42
paste input "Session on Magnetic effects of Current"
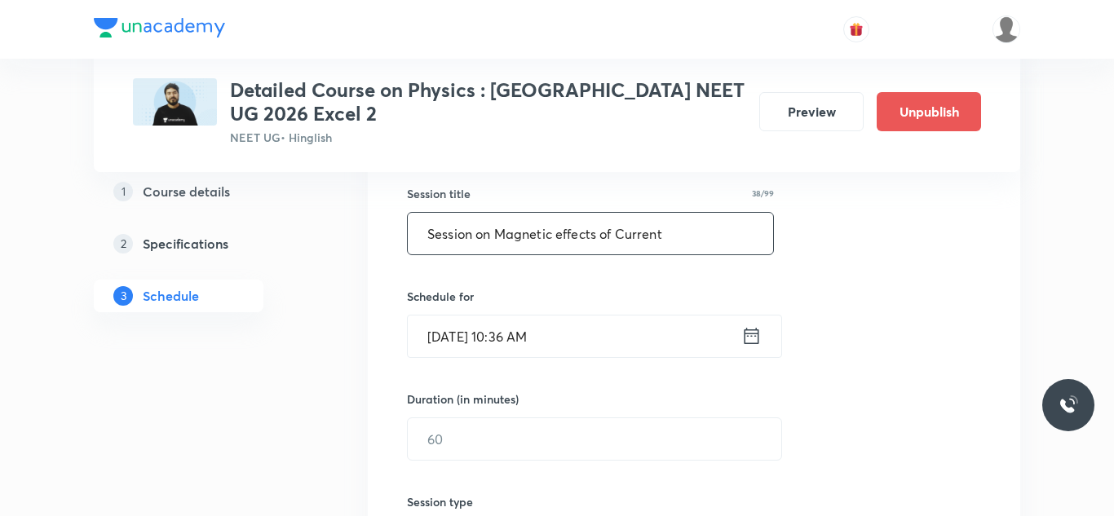
scroll to position [299, 0]
type input "Session on Magnetic effects of Current"
click at [463, 327] on input "Sep 6, 2025, 10:36 AM" at bounding box center [575, 335] width 334 height 42
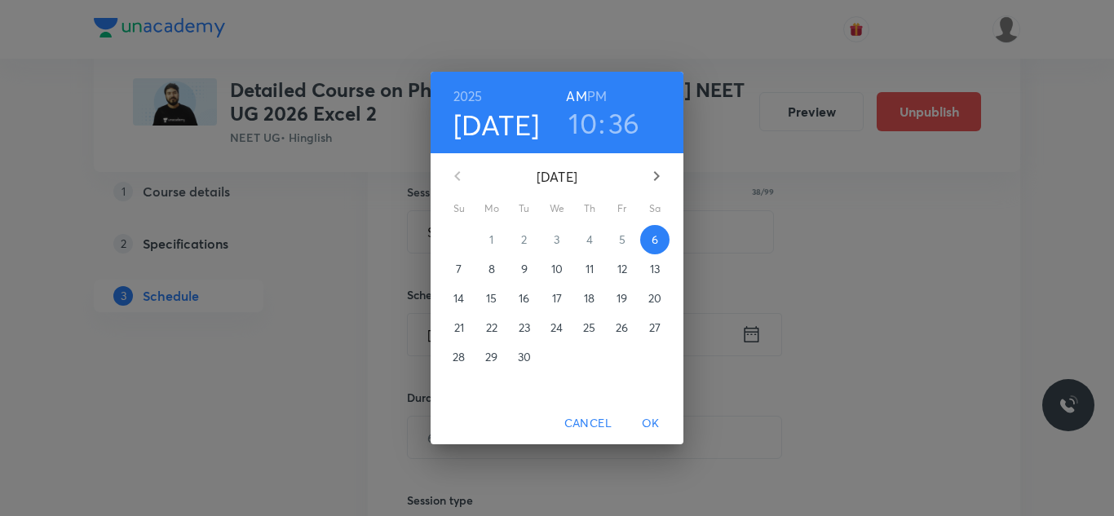
click at [461, 272] on p "7" at bounding box center [459, 269] width 6 height 16
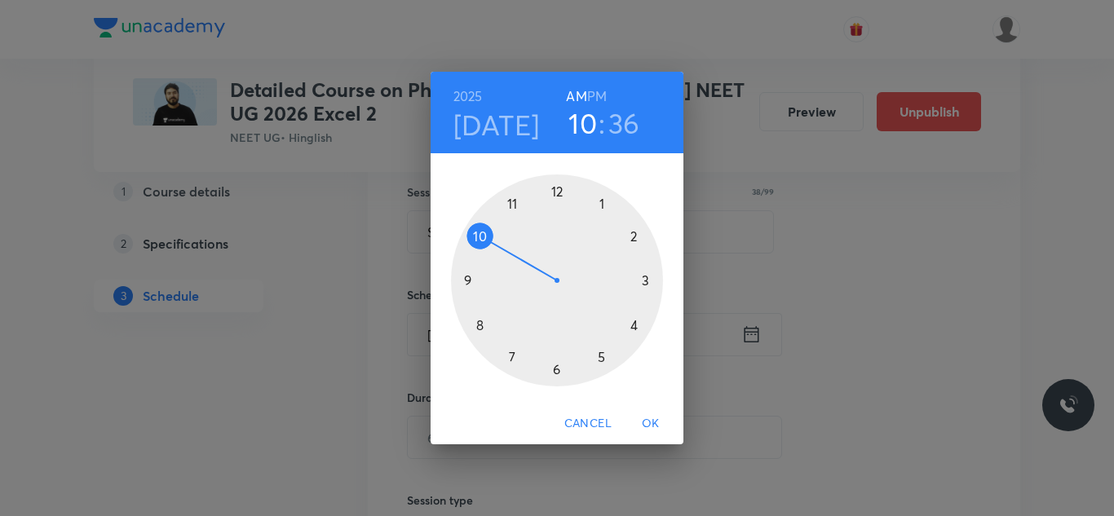
click at [558, 190] on div at bounding box center [557, 281] width 212 height 212
click at [596, 95] on h6 "PM" at bounding box center [597, 96] width 20 height 23
click at [644, 281] on div at bounding box center [557, 281] width 212 height 212
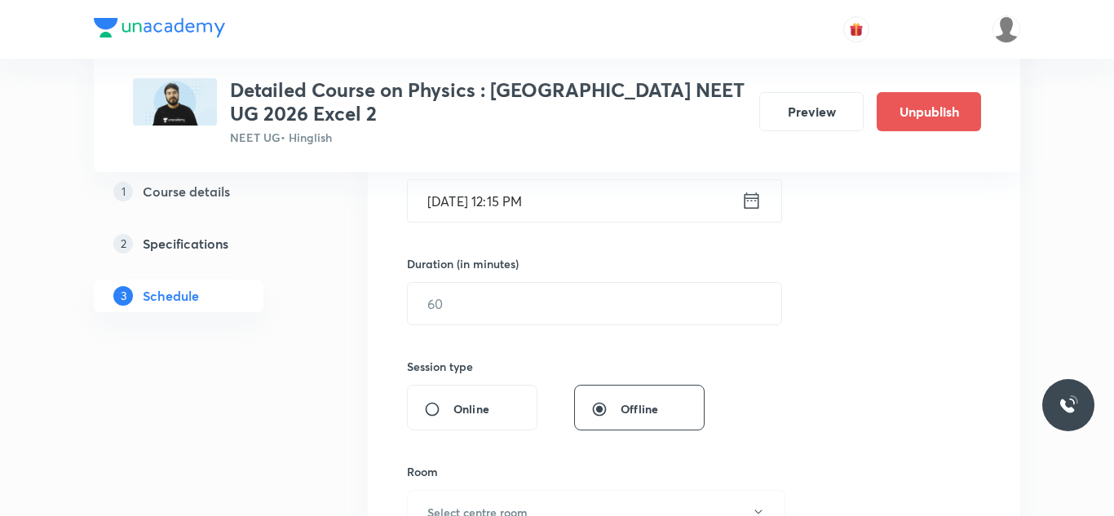
scroll to position [436, 0]
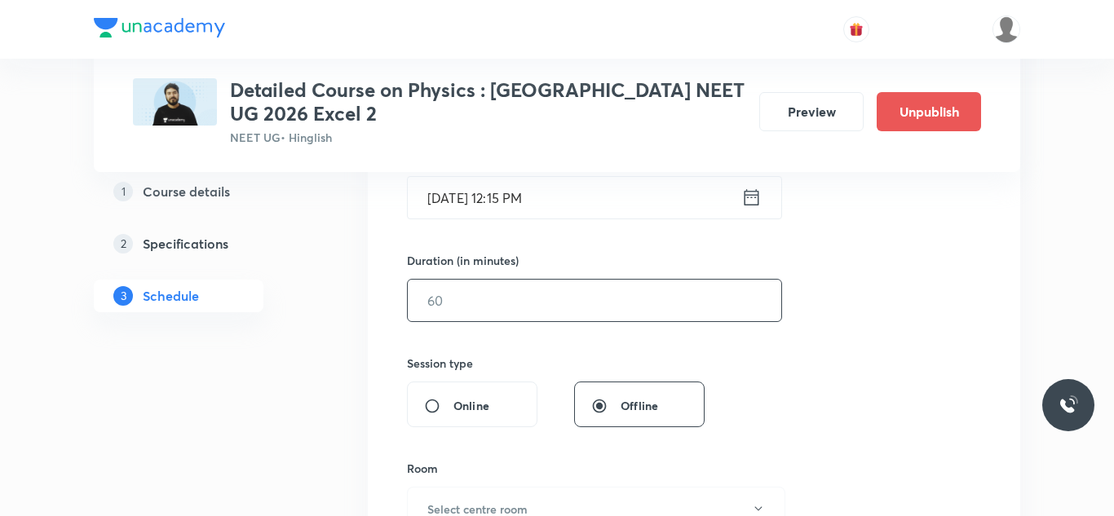
click at [430, 296] on input "text" at bounding box center [595, 301] width 374 height 42
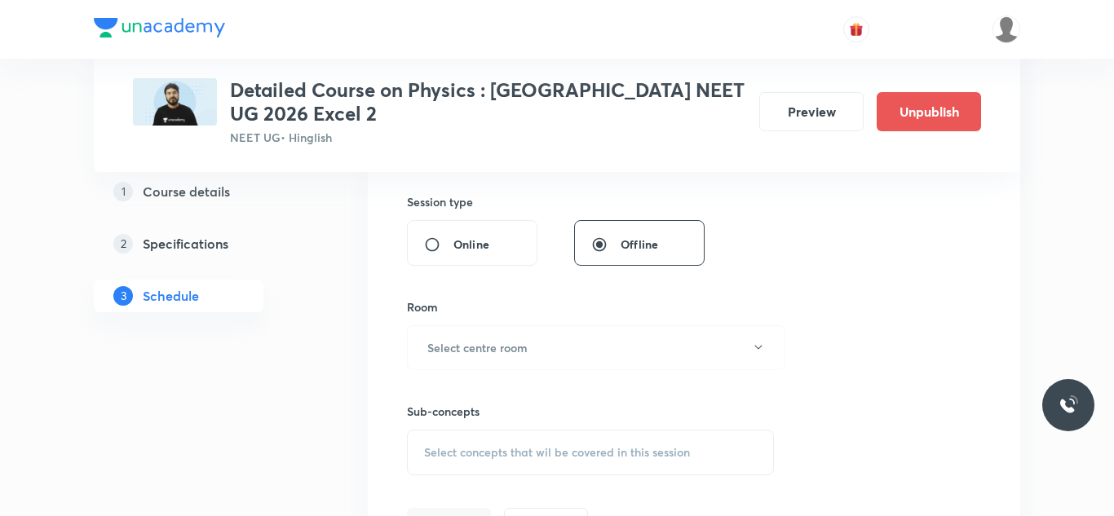
scroll to position [602, 0]
type input "120"
click at [491, 347] on h6 "Select centre room" at bounding box center [477, 343] width 100 height 17
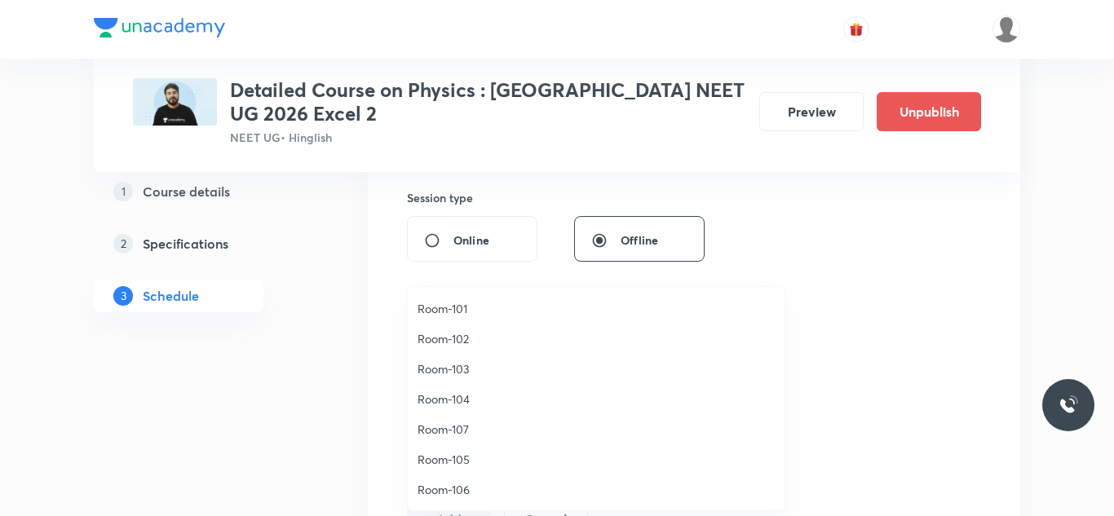
click at [453, 488] on span "Room-106" at bounding box center [596, 489] width 357 height 17
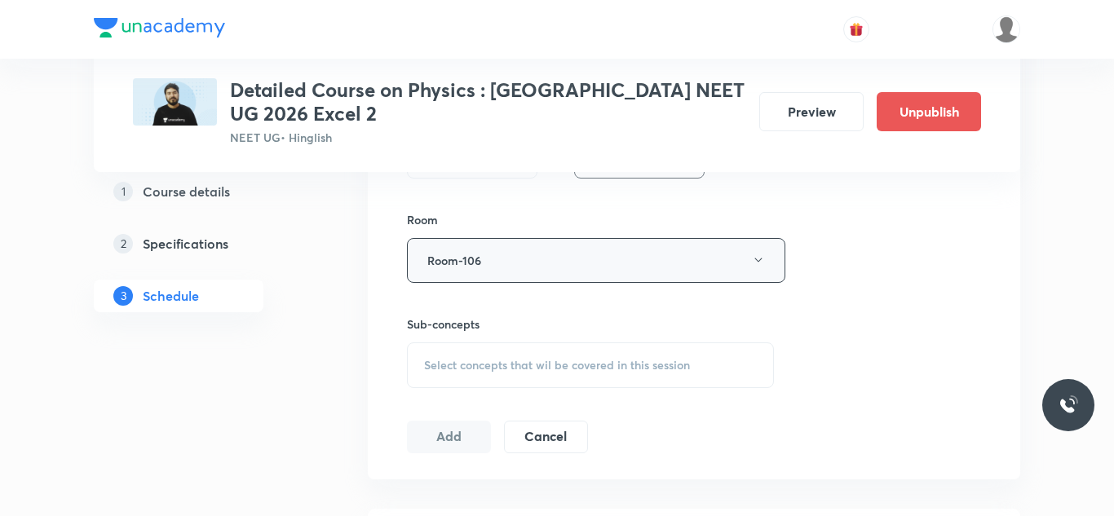
scroll to position [688, 0]
click at [564, 363] on span "Select concepts that wil be covered in this session" at bounding box center [557, 362] width 266 height 13
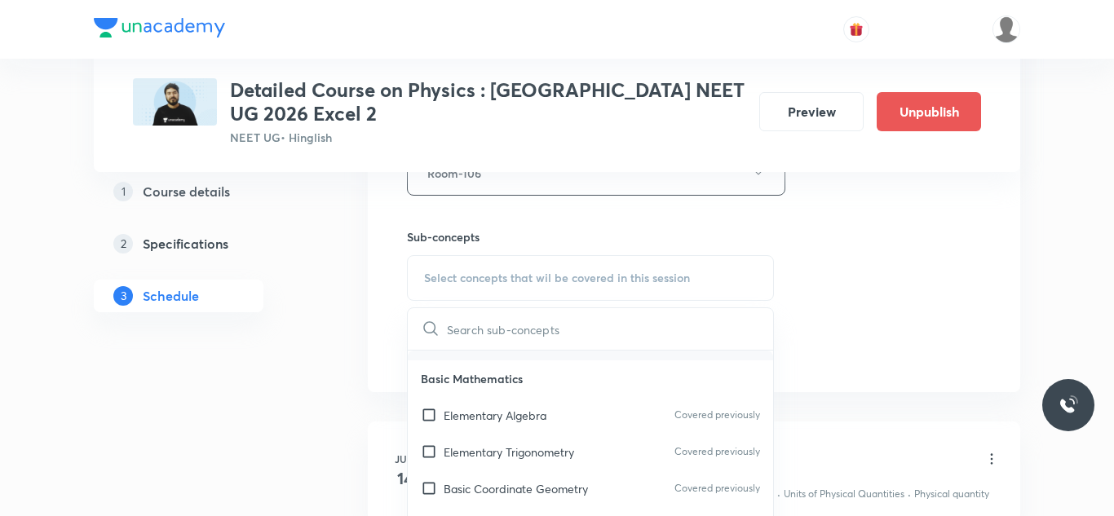
scroll to position [615, 0]
click at [508, 412] on p "Elementary Algebra" at bounding box center [495, 412] width 103 height 17
checkbox input "true"
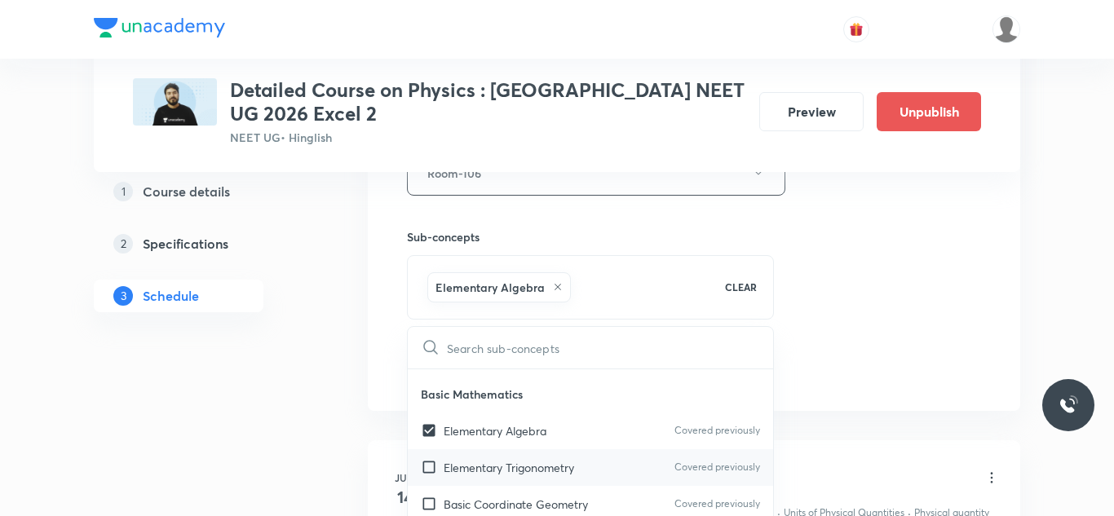
click at [422, 473] on input "checkbox" at bounding box center [432, 467] width 23 height 17
checkbox input "true"
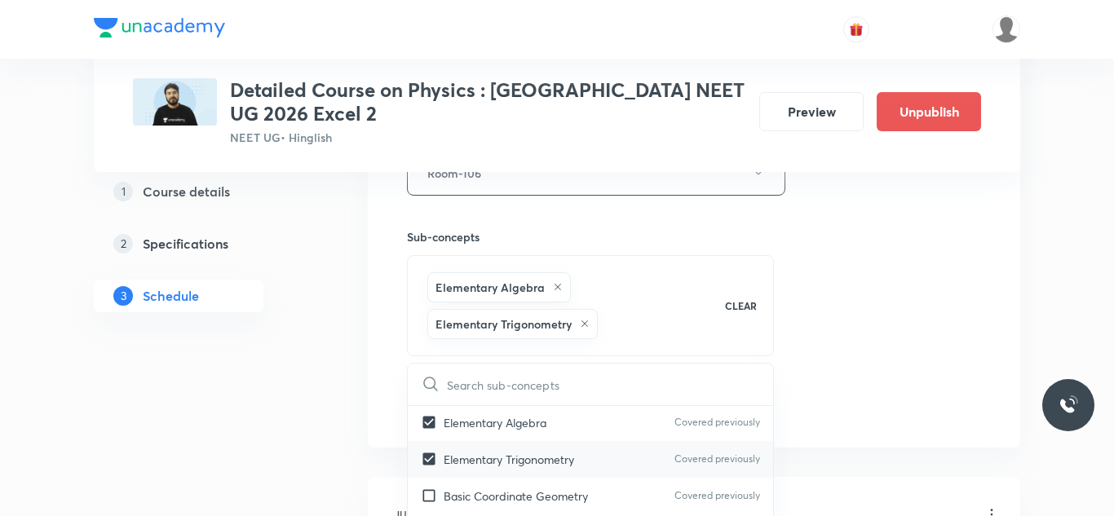
scroll to position [666, 0]
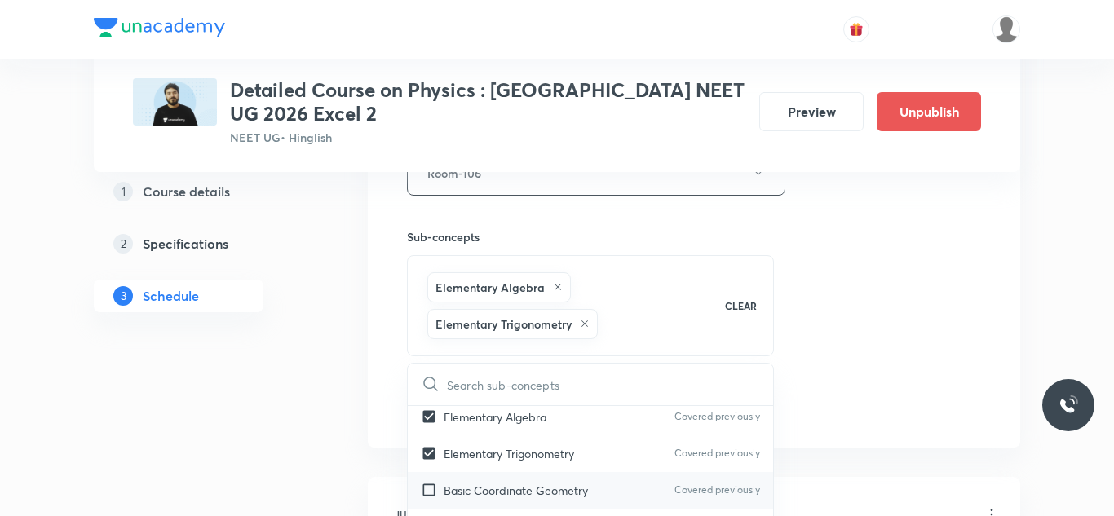
click at [429, 483] on input "checkbox" at bounding box center [432, 490] width 23 height 17
checkbox input "true"
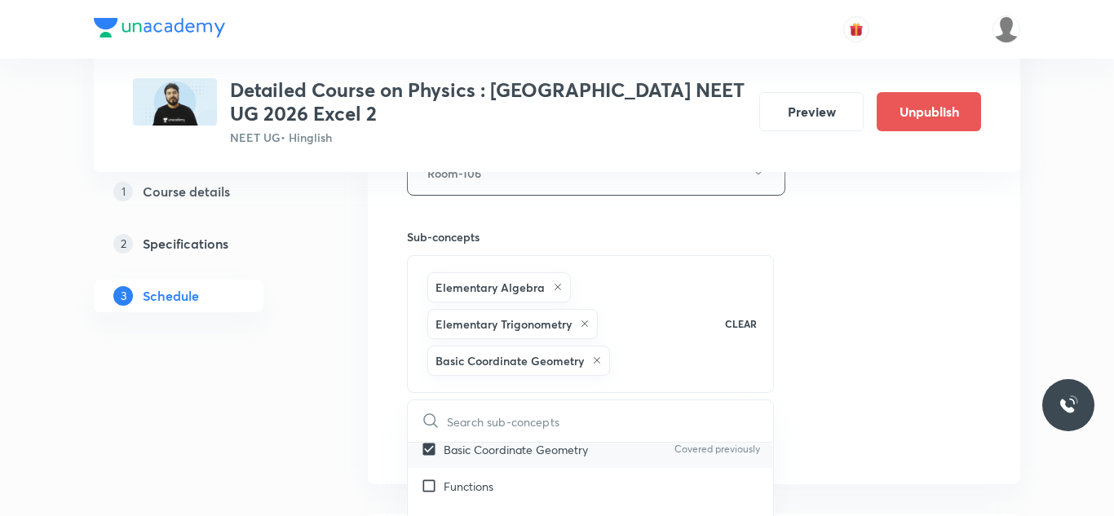
scroll to position [749, 0]
click at [429, 484] on input "checkbox" at bounding box center [432, 480] width 23 height 17
checkbox input "true"
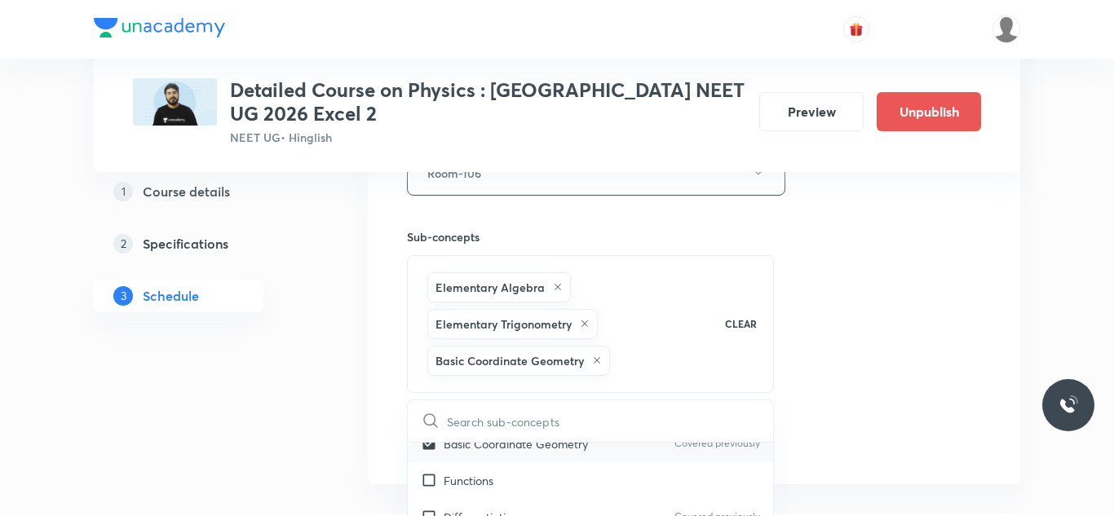
checkbox input "true"
click at [861, 307] on div "Session 20 Live class Session title 38/99 Session on Magnetic effects of Curren…" at bounding box center [694, 29] width 574 height 858
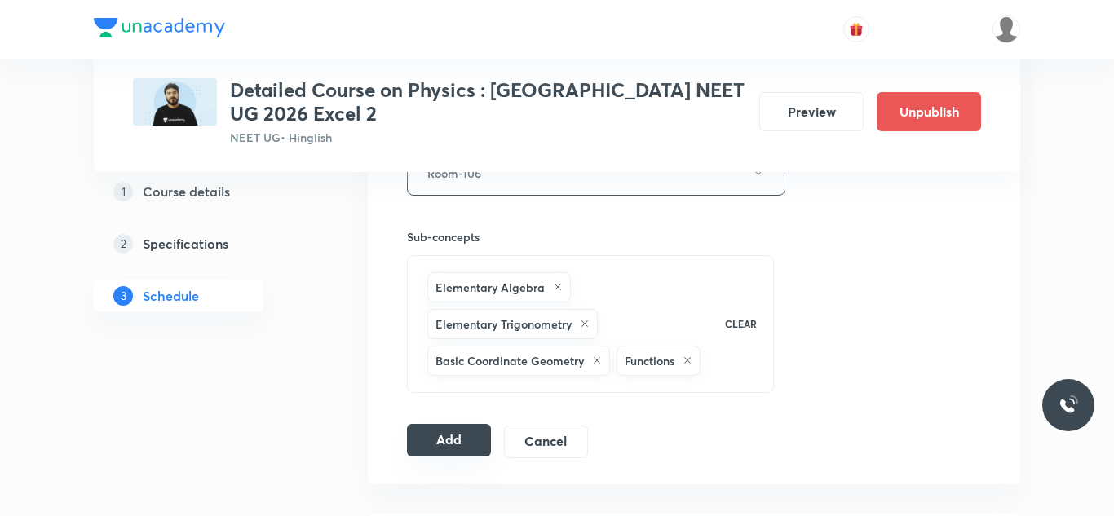
click at [444, 438] on button "Add" at bounding box center [449, 440] width 84 height 33
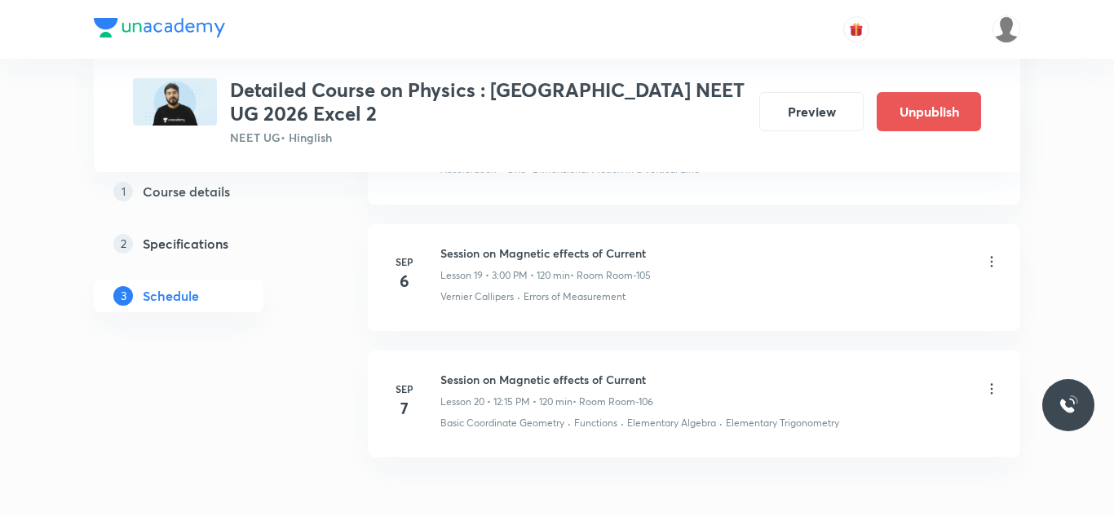
scroll to position [2589, 0]
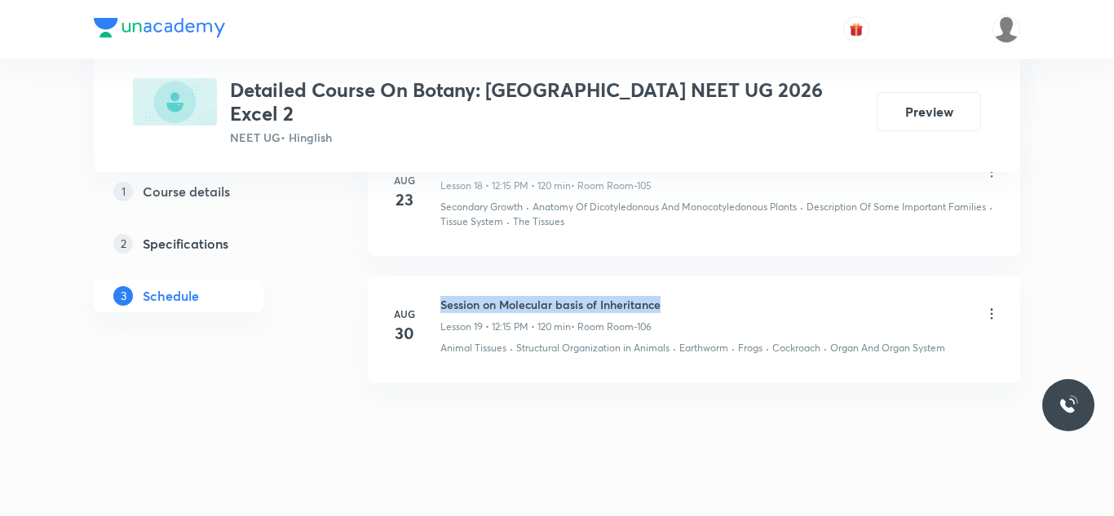
drag, startPoint x: 442, startPoint y: 286, endPoint x: 819, endPoint y: 285, distance: 376.8
click at [819, 296] on div "Session on Molecular basis of Inheritance Lesson 19 • 12:15 PM • 120 min • Room…" at bounding box center [720, 315] width 560 height 38
copy h6 "Session on Molecular basis of Inheritance"
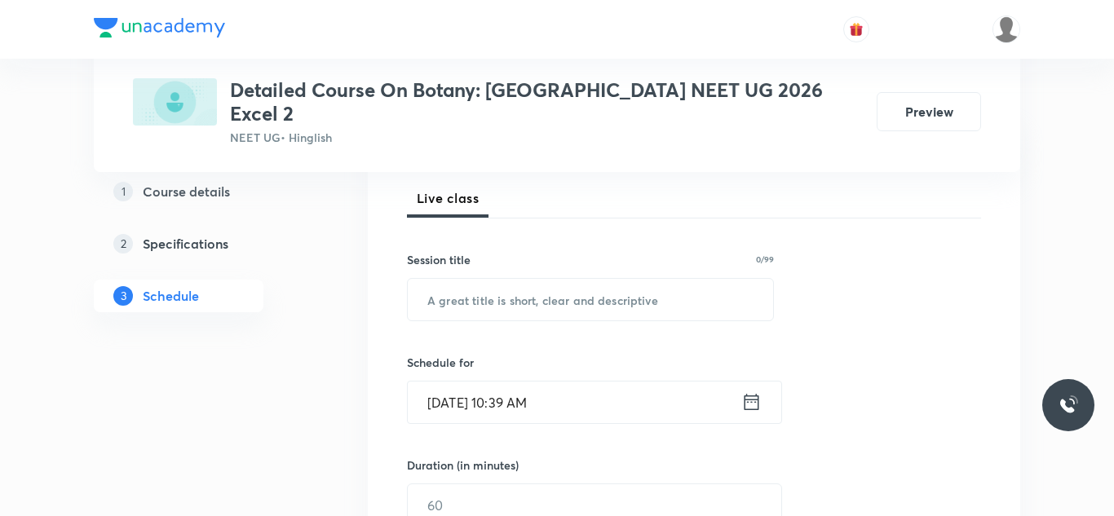
scroll to position [211, 0]
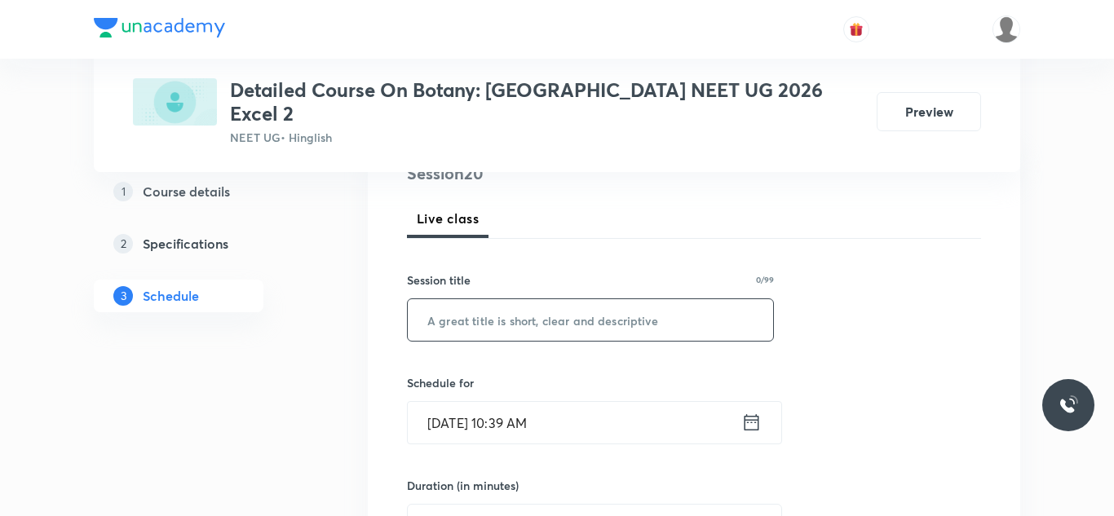
click at [489, 300] on input "text" at bounding box center [590, 320] width 365 height 42
paste input "Session on Molecular basis of Inheritance"
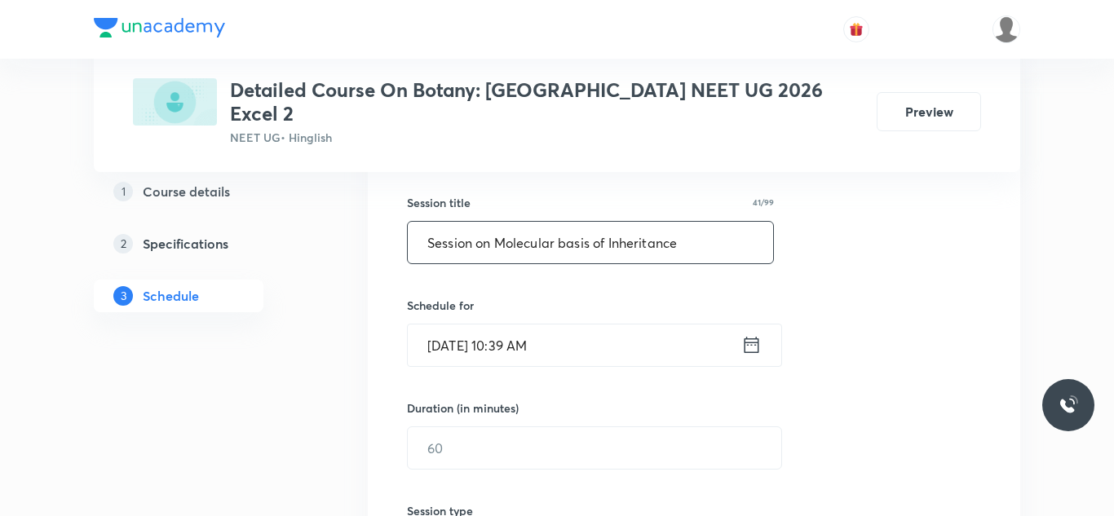
scroll to position [330, 0]
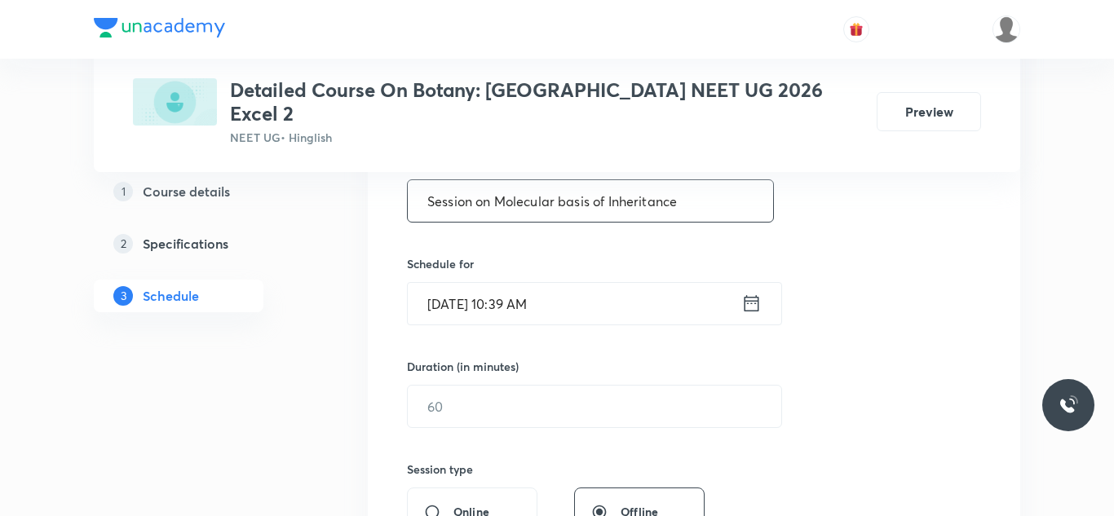
type input "Session on Molecular basis of Inheritance"
click at [455, 283] on input "Sep 6, 2025, 10:39 AM" at bounding box center [575, 304] width 334 height 42
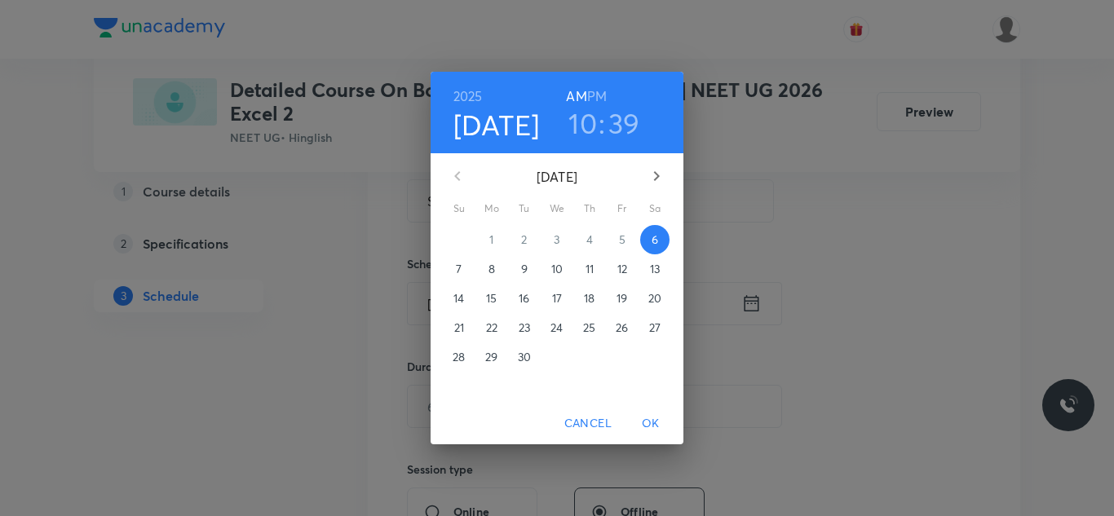
click at [453, 270] on span "7" at bounding box center [459, 269] width 29 height 16
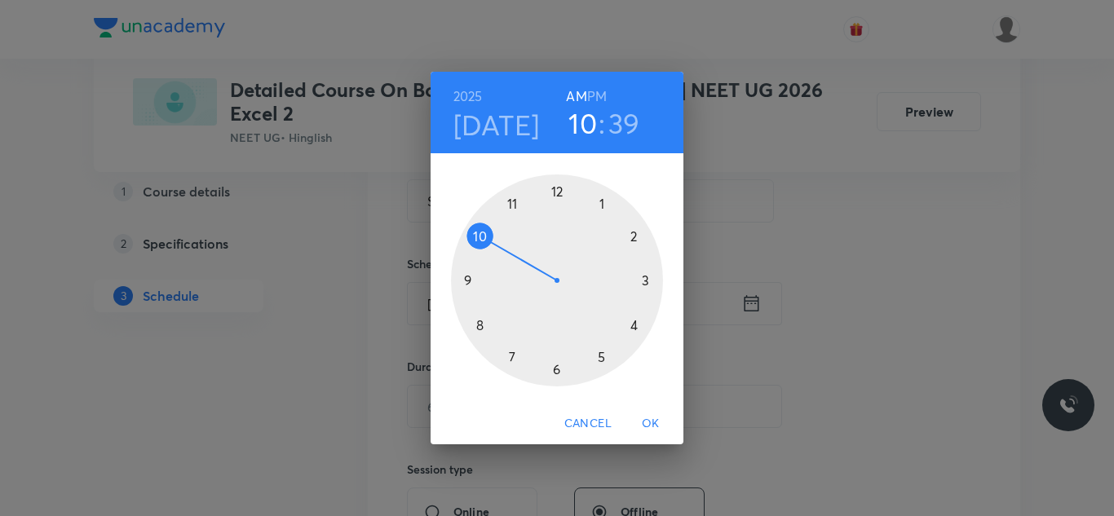
click at [646, 284] on div at bounding box center [557, 281] width 212 height 212
click at [595, 97] on h6 "PM" at bounding box center [597, 96] width 20 height 23
click at [549, 194] on div at bounding box center [557, 281] width 212 height 212
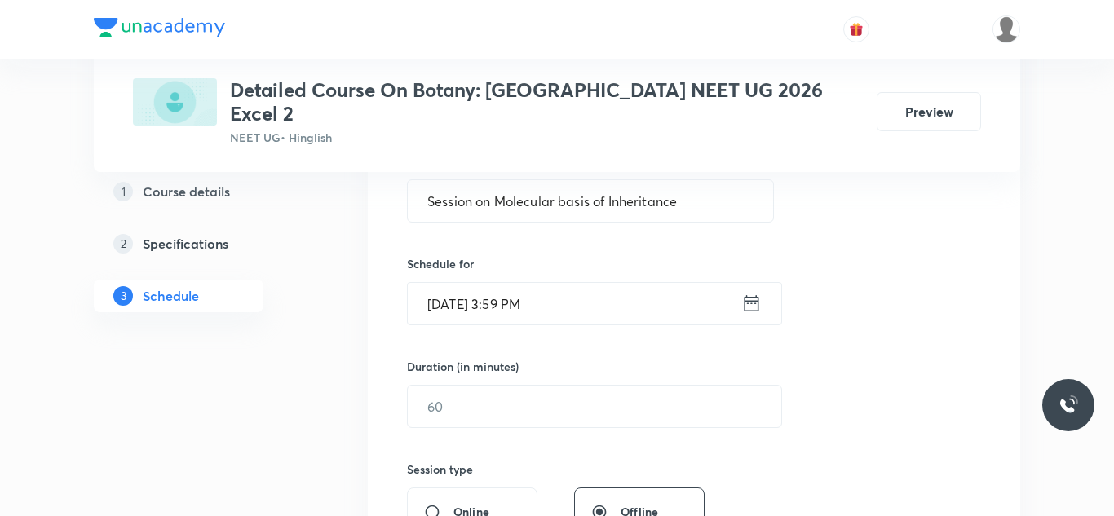
click at [523, 294] on input "Sep 7, 2025, 3:59 PM" at bounding box center [575, 304] width 334 height 42
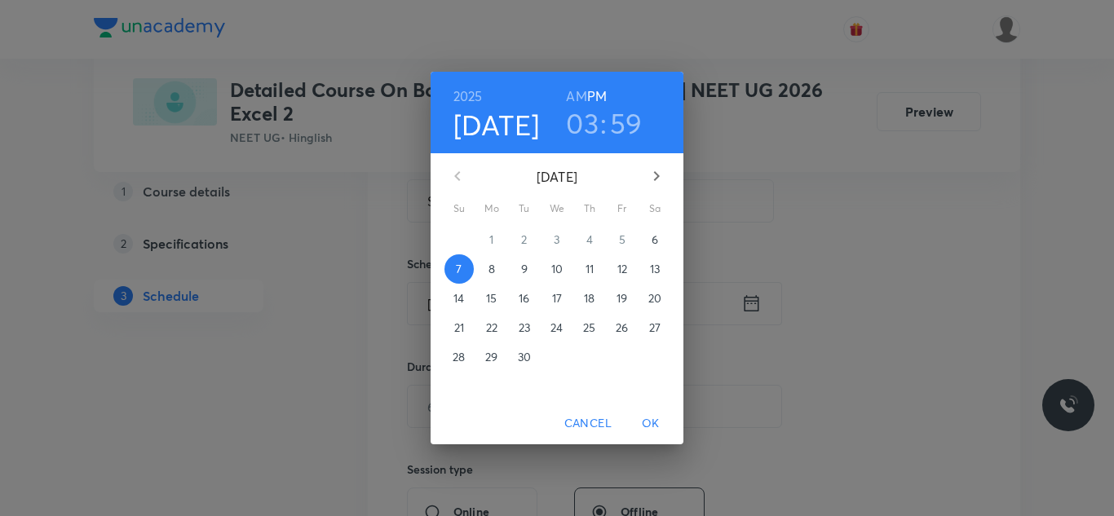
click at [617, 140] on h3 "59" at bounding box center [626, 123] width 33 height 34
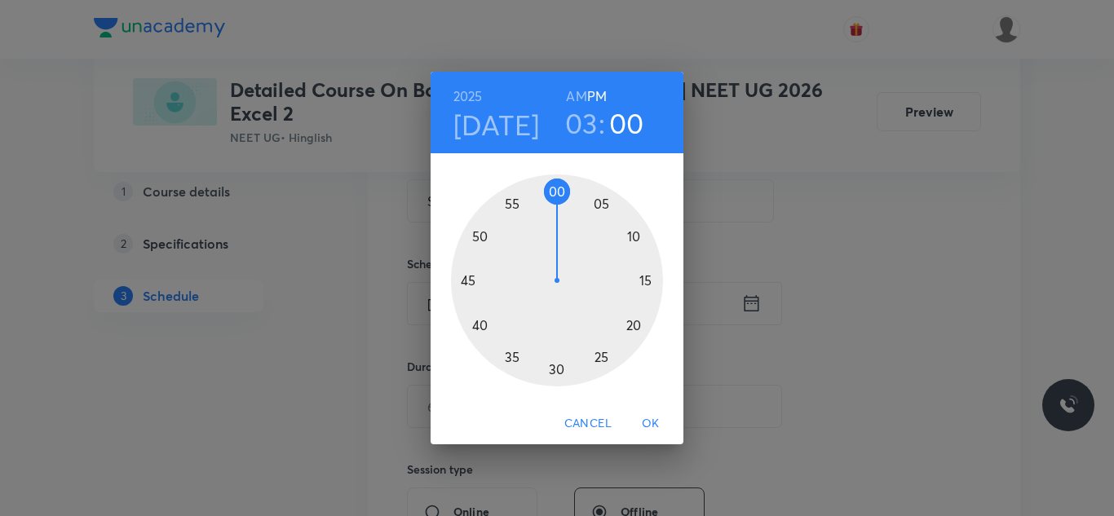
drag, startPoint x: 546, startPoint y: 183, endPoint x: 554, endPoint y: 193, distance: 13.4
click at [554, 193] on div at bounding box center [557, 281] width 212 height 212
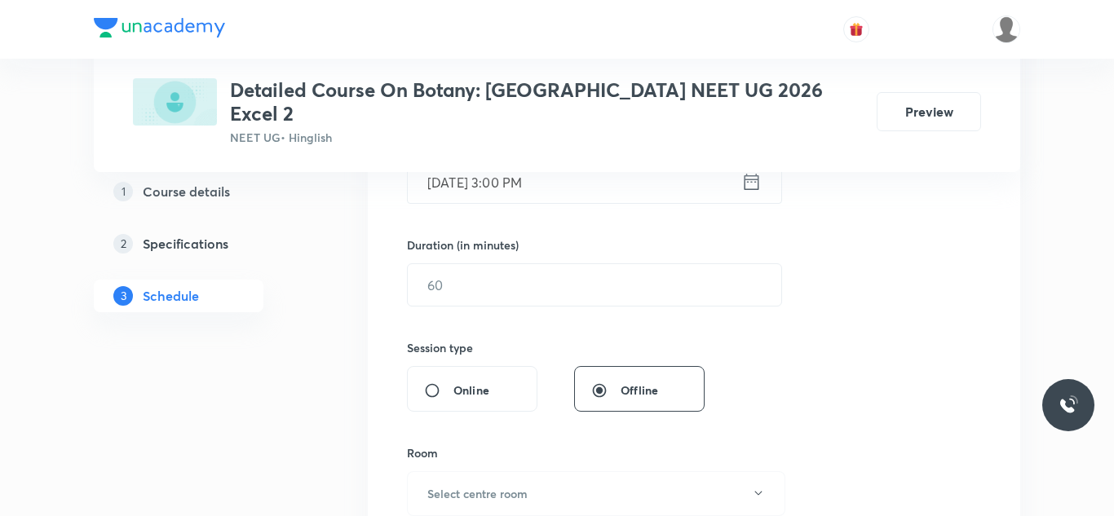
scroll to position [462, 0]
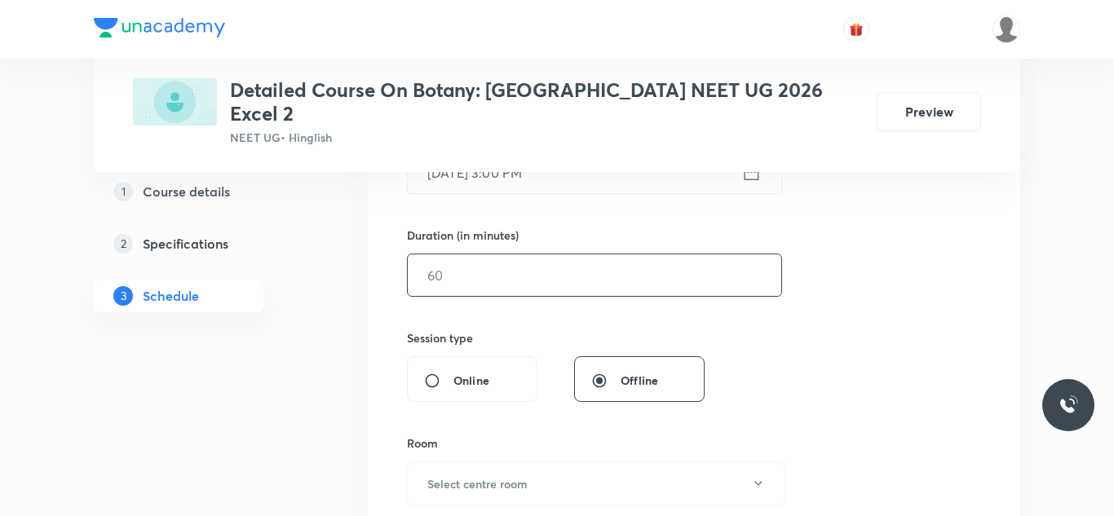
click at [507, 254] on input "text" at bounding box center [595, 275] width 374 height 42
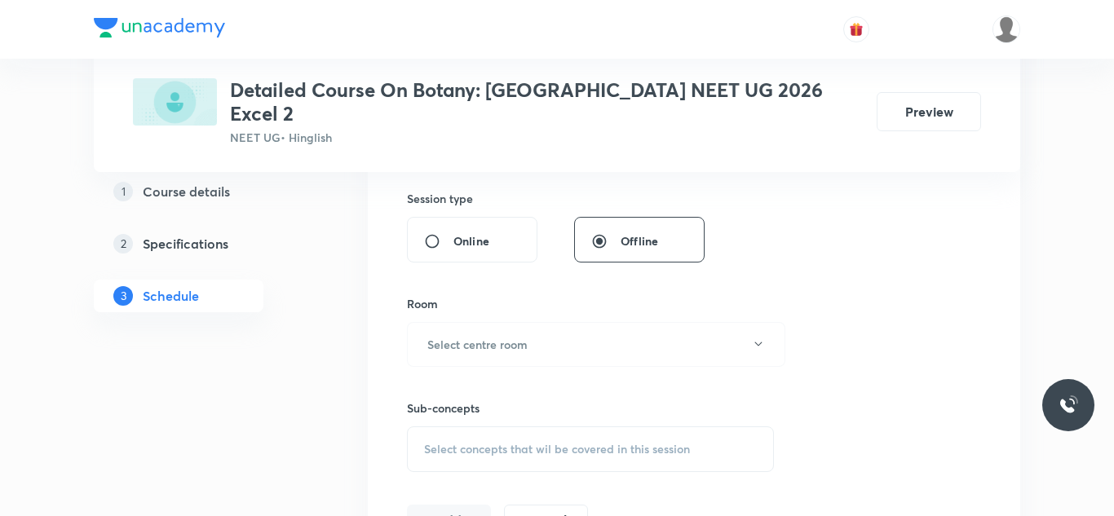
scroll to position [605, 0]
type input "180"
click at [507, 332] on h6 "Select centre room" at bounding box center [477, 340] width 100 height 17
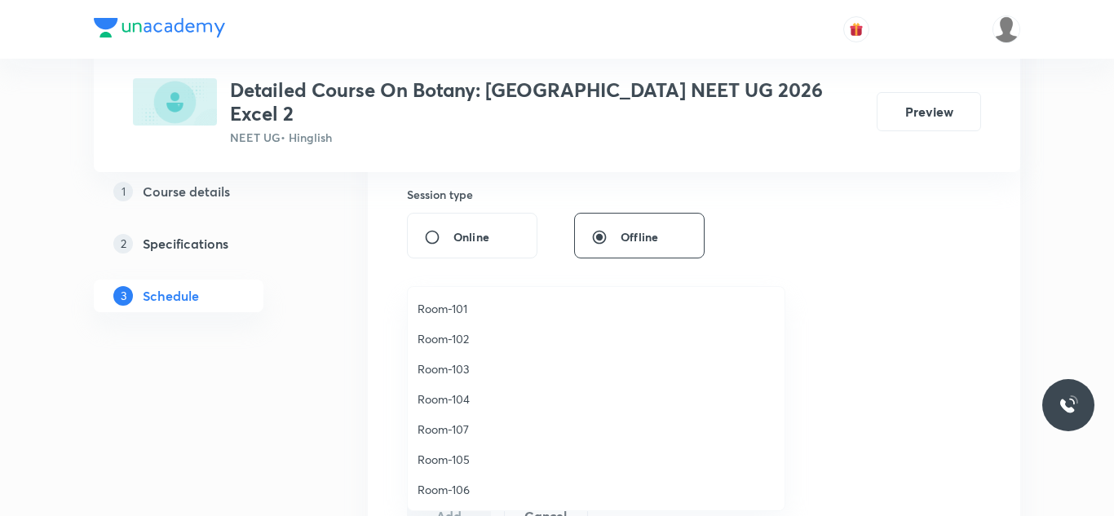
click at [441, 485] on span "Room-106" at bounding box center [596, 489] width 357 height 17
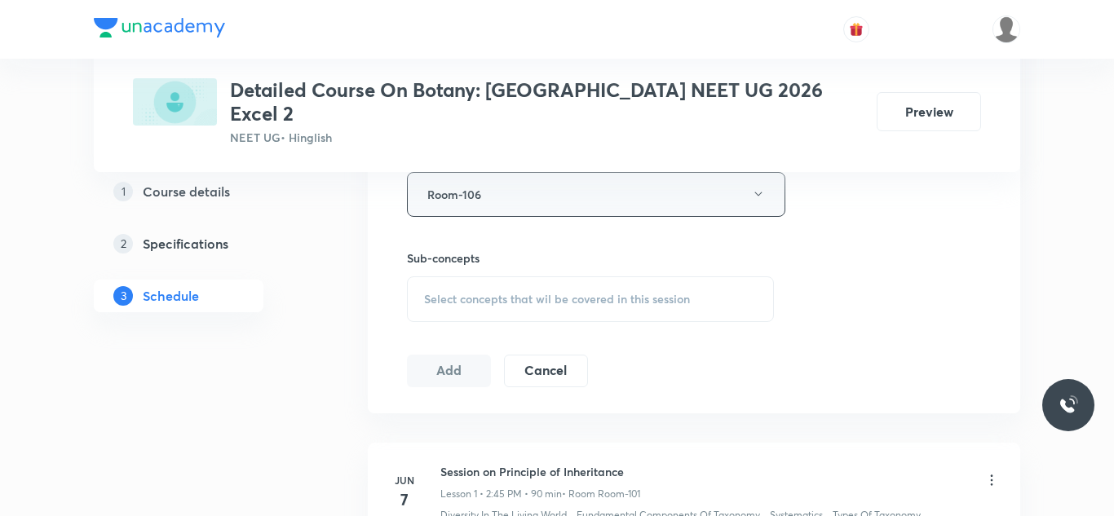
scroll to position [754, 0]
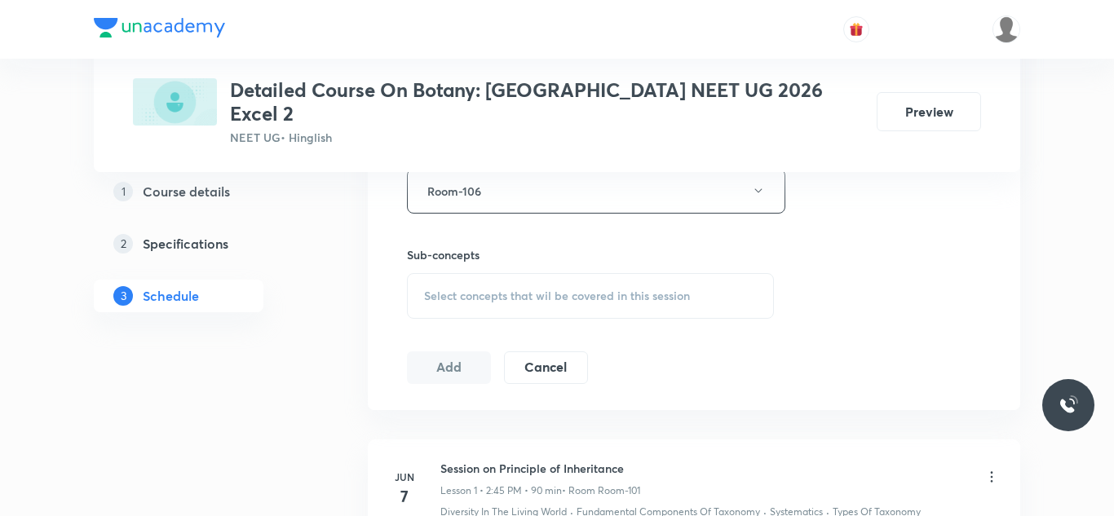
click at [578, 290] on span "Select concepts that wil be covered in this session" at bounding box center [557, 296] width 266 height 13
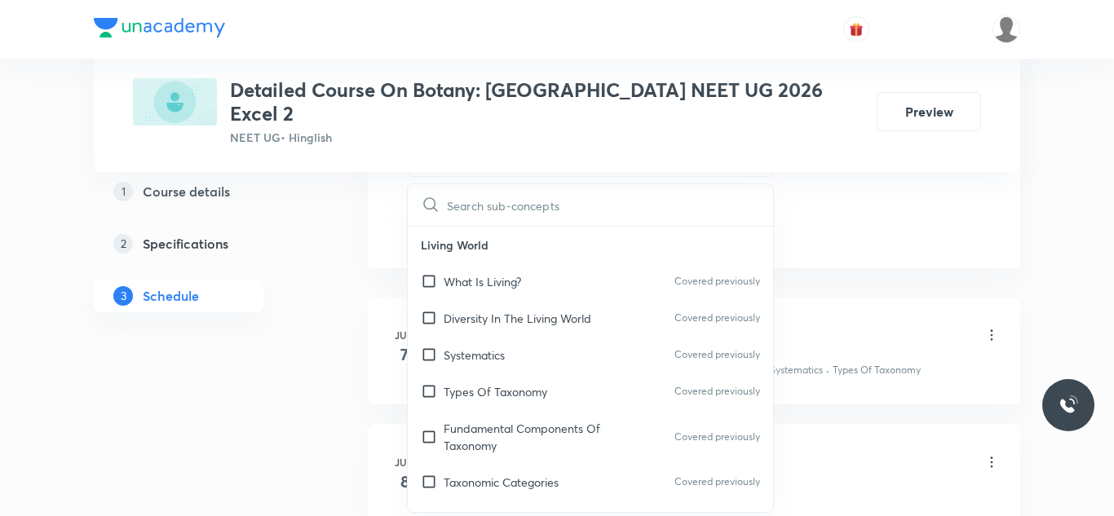
scroll to position [900, 0]
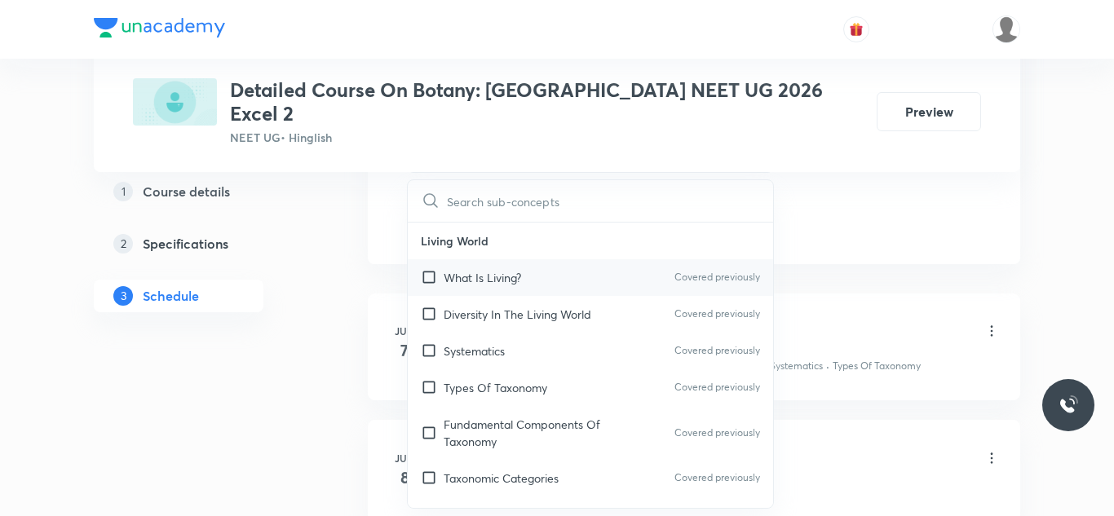
click at [427, 269] on input "checkbox" at bounding box center [432, 277] width 23 height 17
checkbox input "true"
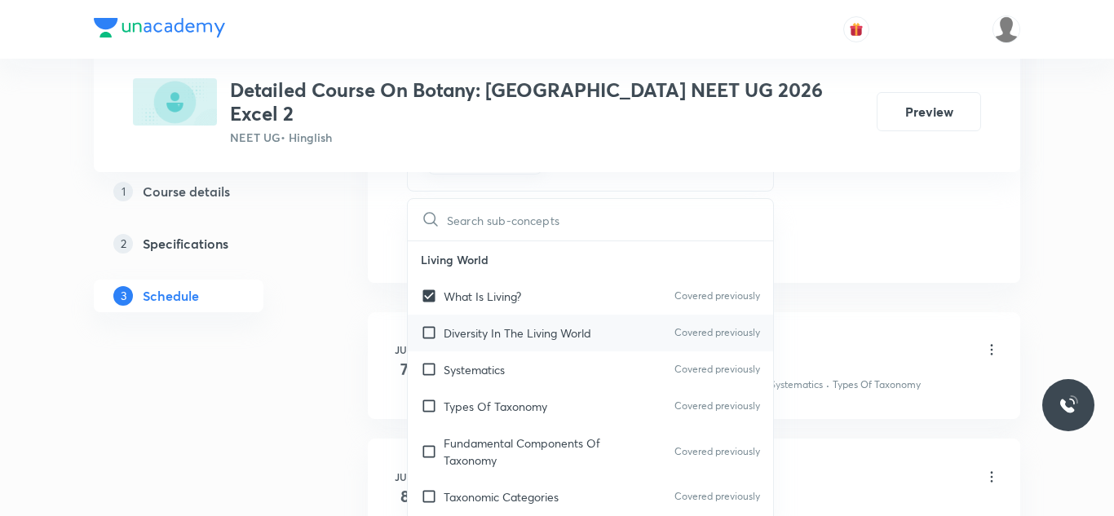
click at [431, 325] on input "checkbox" at bounding box center [432, 333] width 23 height 17
checkbox input "true"
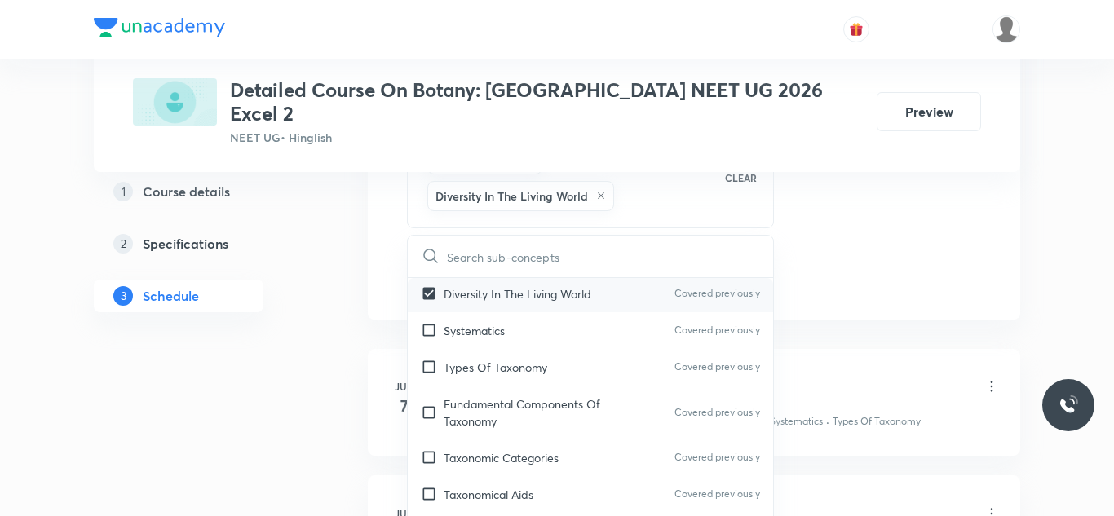
scroll to position [78, 0]
click at [427, 320] on input "checkbox" at bounding box center [432, 328] width 23 height 17
checkbox input "true"
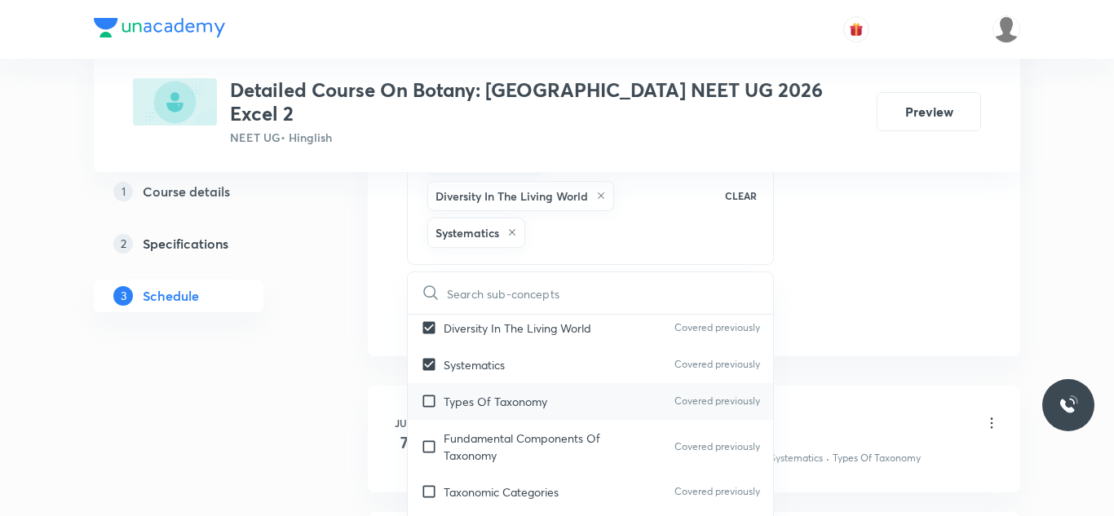
click at [429, 393] on input "checkbox" at bounding box center [432, 401] width 23 height 17
checkbox input "true"
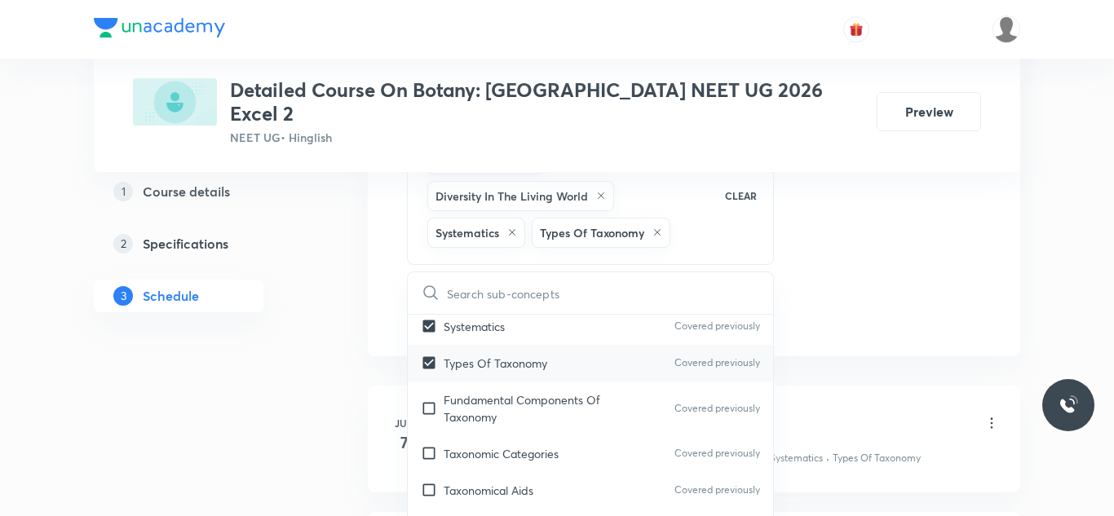
scroll to position [118, 0]
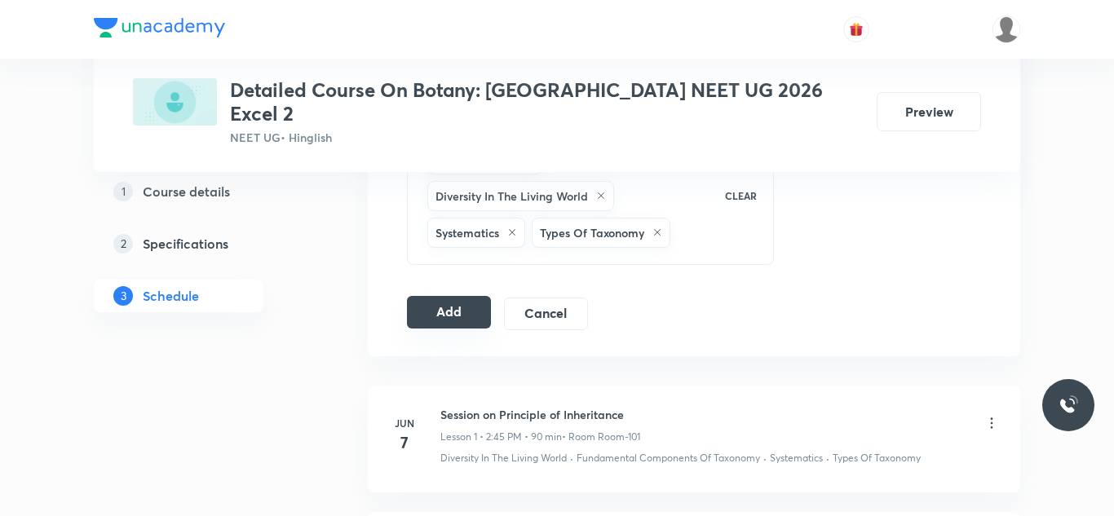
click at [436, 296] on button "Add" at bounding box center [449, 312] width 84 height 33
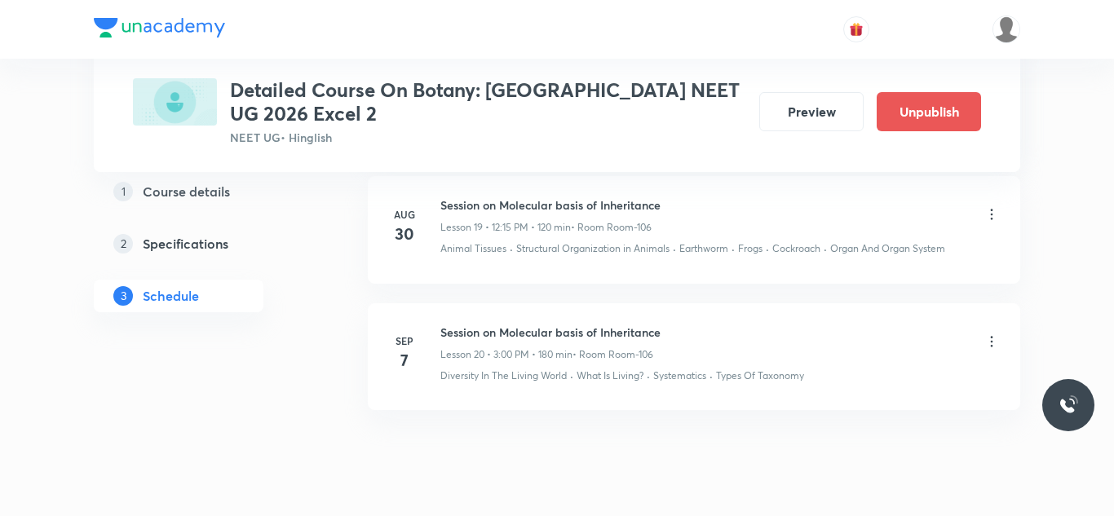
scroll to position [2571, 0]
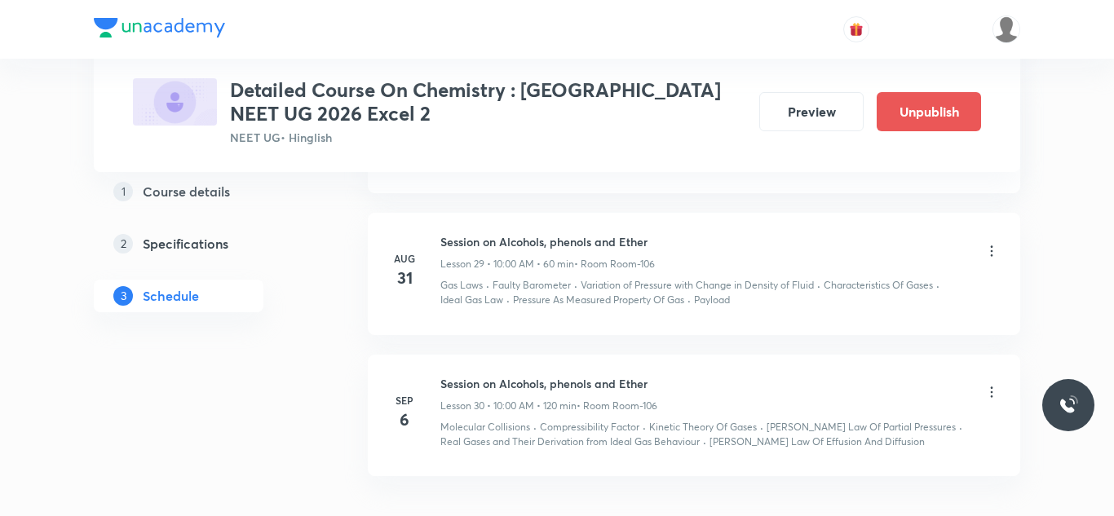
scroll to position [4882, 0]
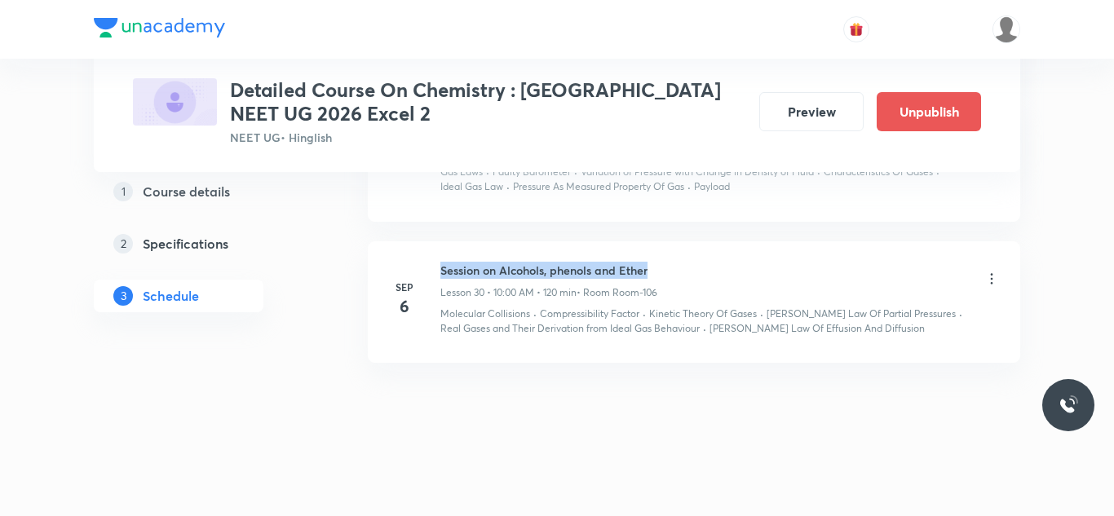
drag, startPoint x: 440, startPoint y: 267, endPoint x: 688, endPoint y: 266, distance: 248.0
click at [688, 266] on div "Session on Alcohols, phenols and Ether Lesson 30 • 10:00 AM • 120 min • Room Ro…" at bounding box center [720, 281] width 560 height 38
copy h6 "Session on Alcohols, phenols and Ether"
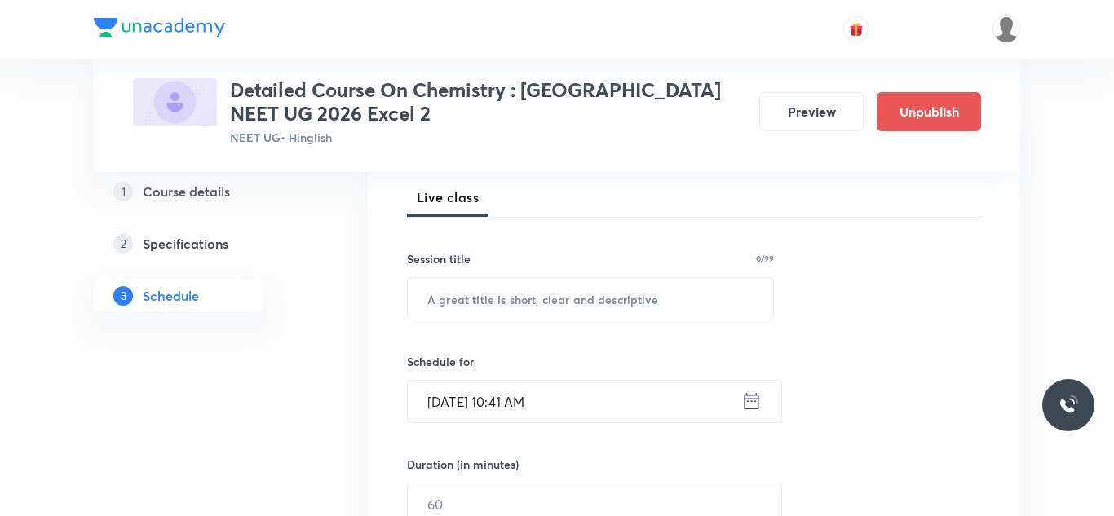
scroll to position [233, 0]
click at [625, 296] on input "text" at bounding box center [590, 298] width 365 height 42
paste input "Session on Alcohols, phenols and Ether"
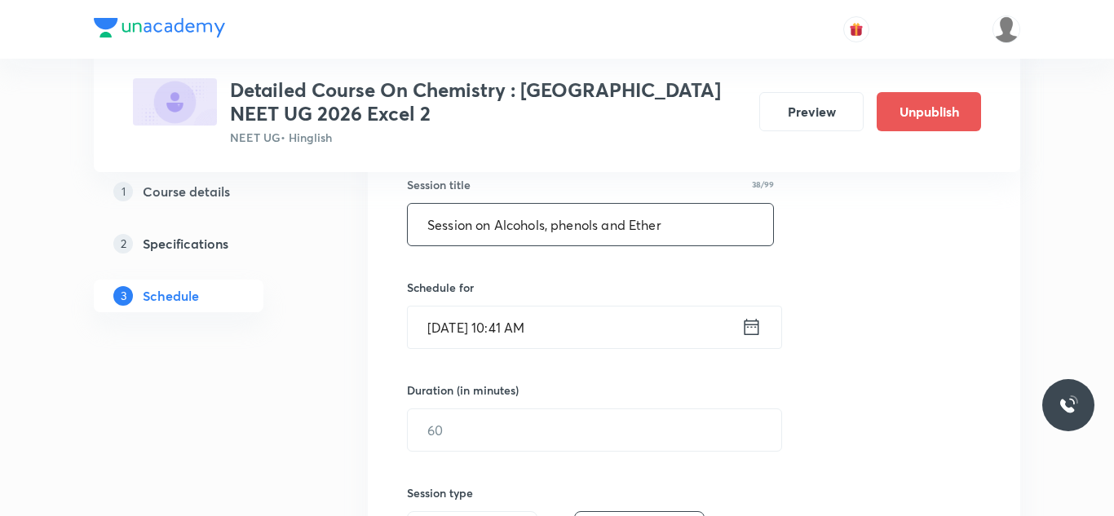
scroll to position [311, 0]
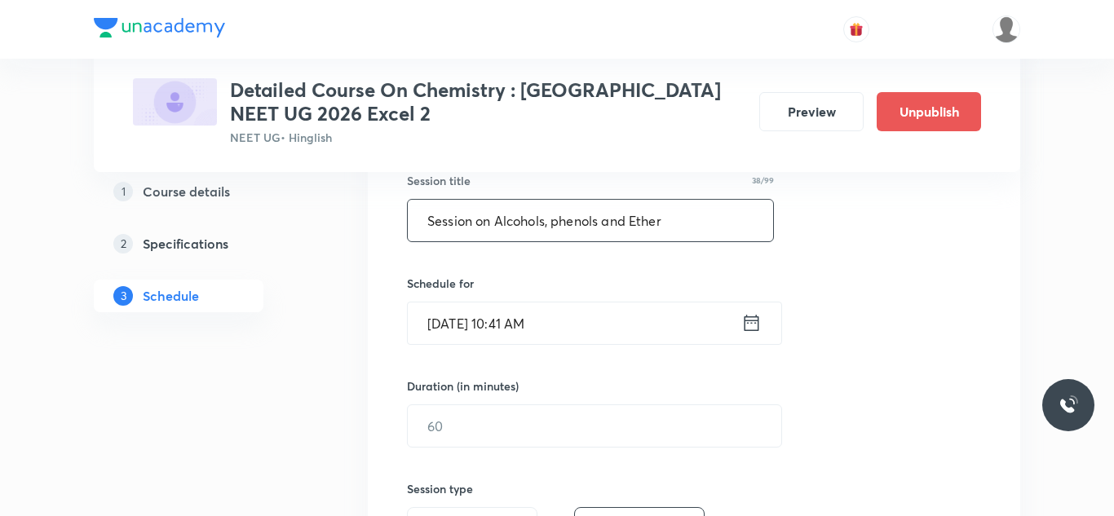
type input "Session on Alcohols, phenols and Ether"
click at [453, 331] on input "[DATE] 10:41 AM" at bounding box center [575, 324] width 334 height 42
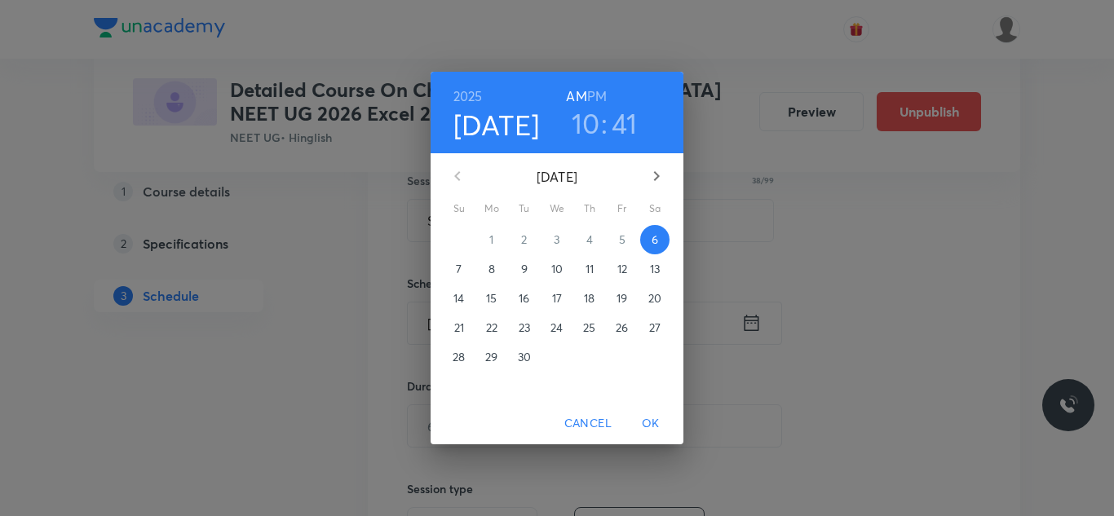
click at [460, 268] on p "7" at bounding box center [459, 269] width 6 height 16
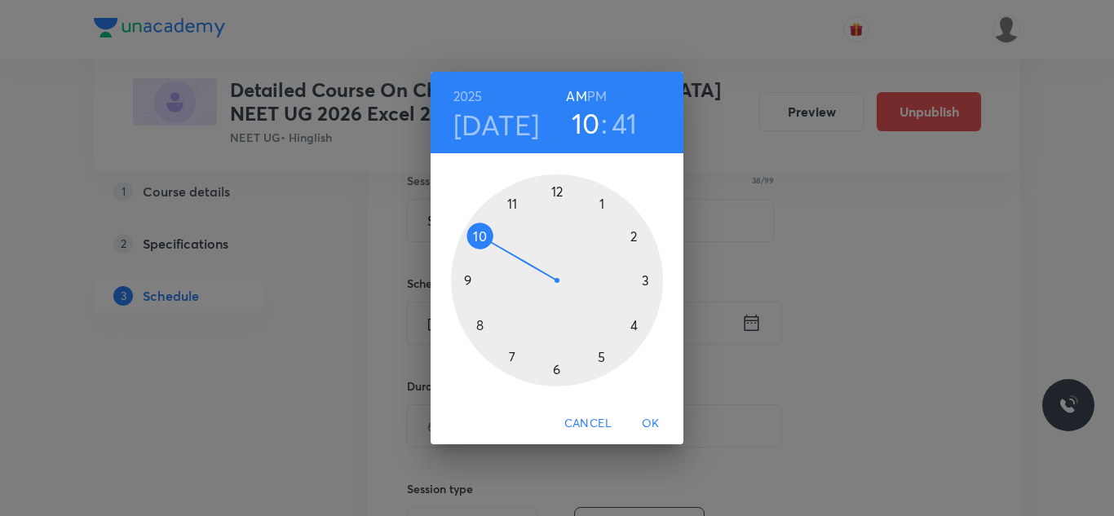
click at [555, 186] on div at bounding box center [557, 281] width 212 height 212
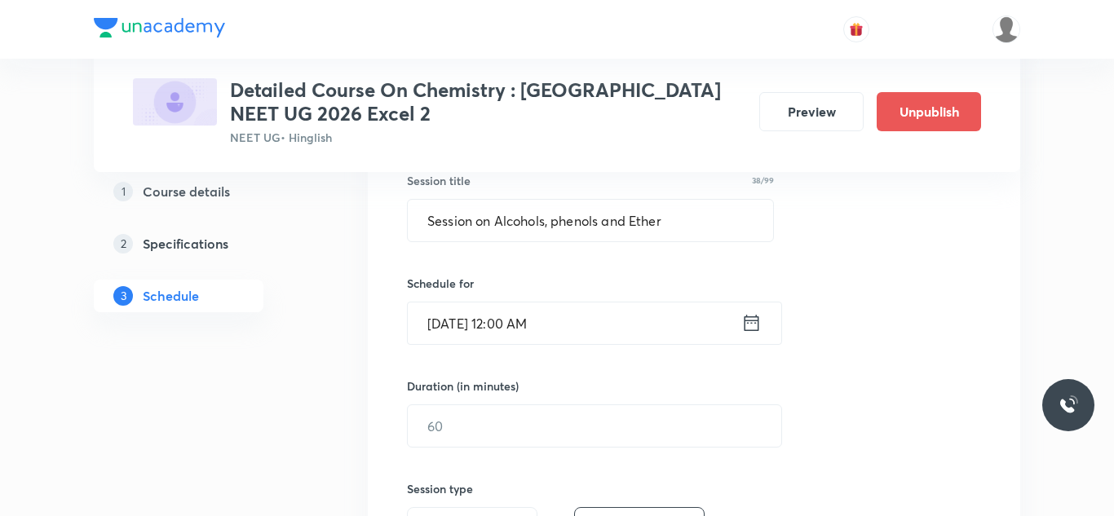
click at [508, 321] on input "[DATE] 12:00 AM" at bounding box center [575, 324] width 334 height 42
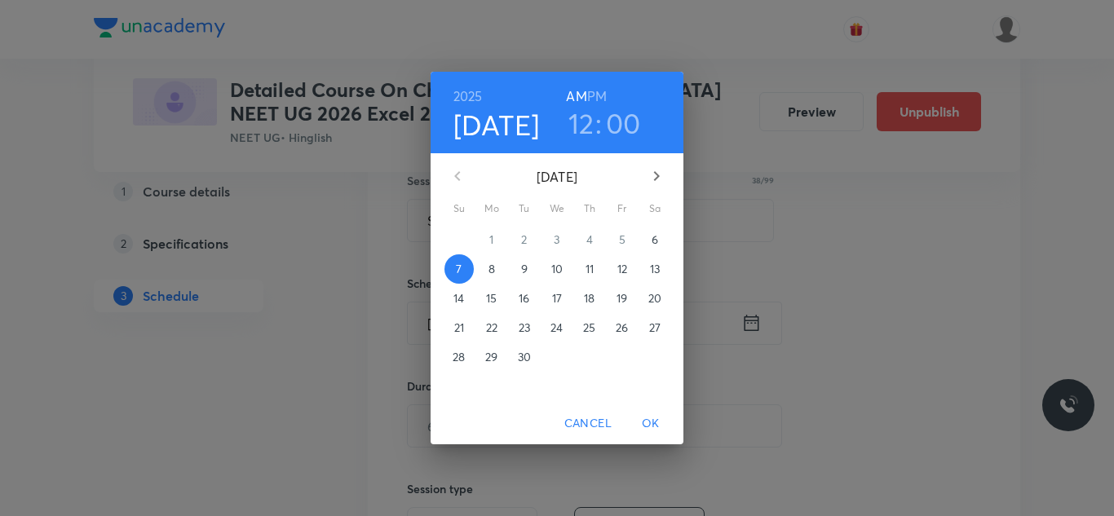
click at [574, 129] on h3 "12" at bounding box center [582, 123] width 26 height 34
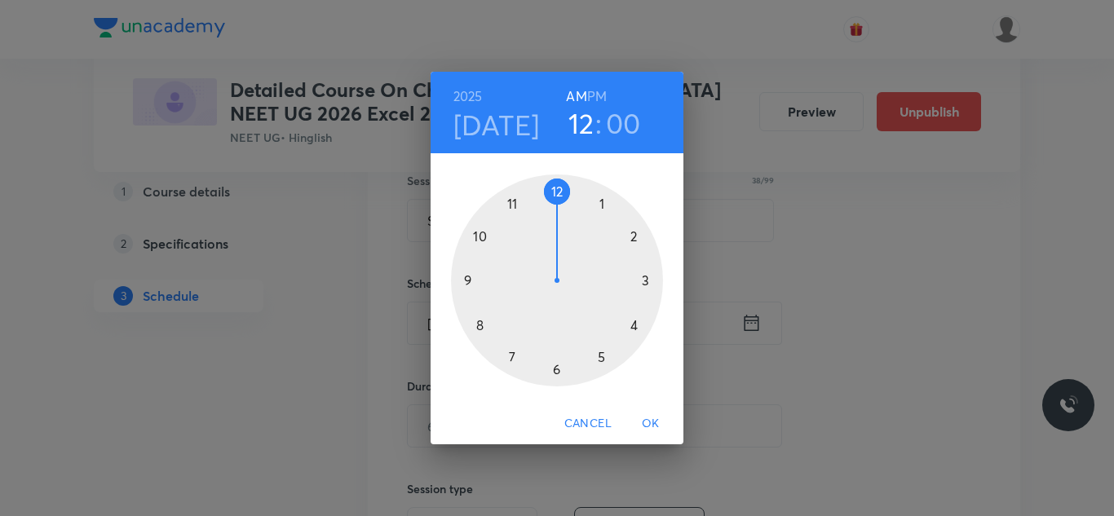
click at [478, 233] on div at bounding box center [557, 281] width 212 height 212
click at [653, 423] on span "OK" at bounding box center [650, 424] width 39 height 20
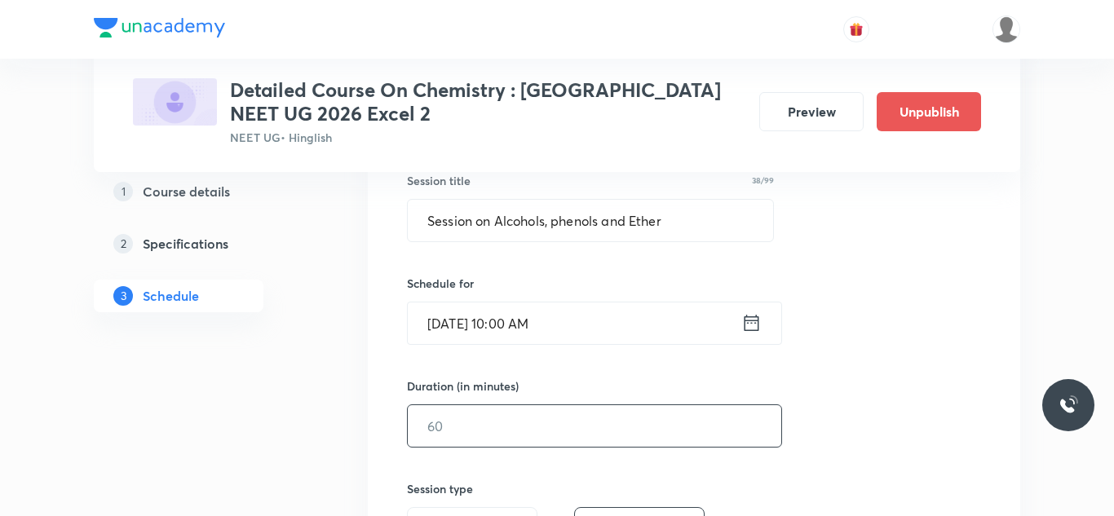
click at [505, 429] on input "text" at bounding box center [595, 426] width 374 height 42
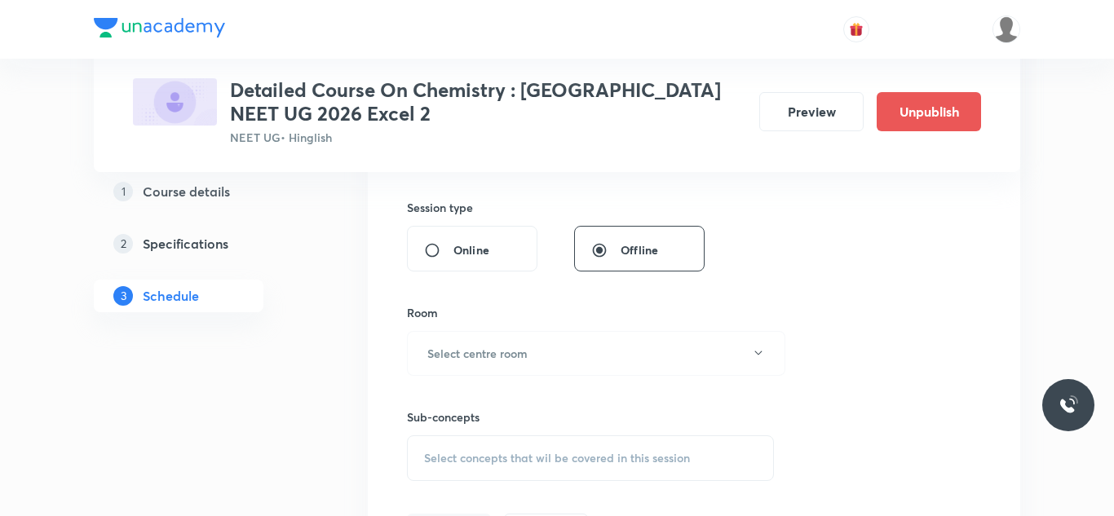
scroll to position [594, 0]
type input "120"
click at [539, 353] on button "Select centre room" at bounding box center [596, 352] width 378 height 45
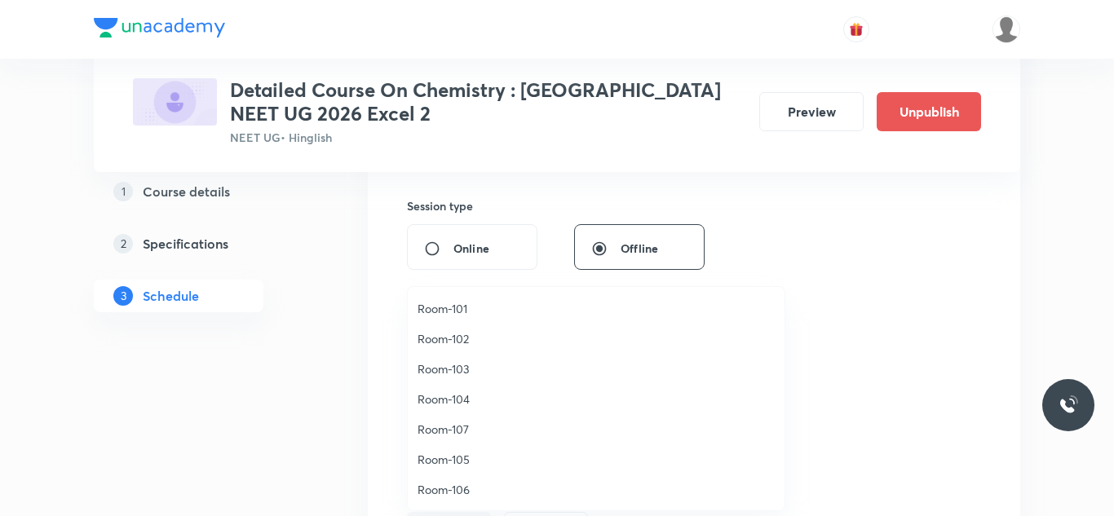
click at [444, 491] on span "Room-106" at bounding box center [596, 489] width 357 height 17
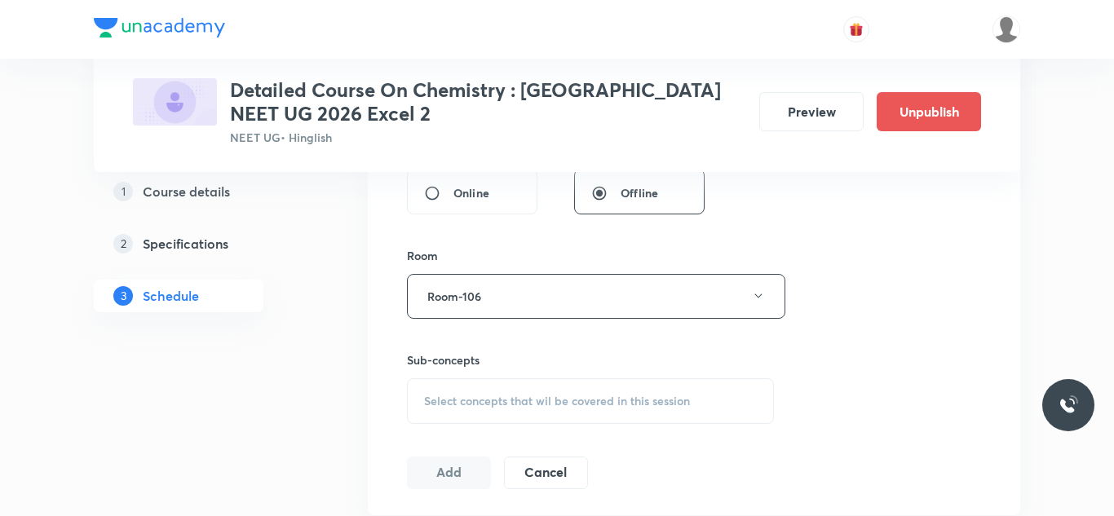
scroll to position [650, 0]
click at [476, 399] on span "Select concepts that wil be covered in this session" at bounding box center [557, 400] width 266 height 13
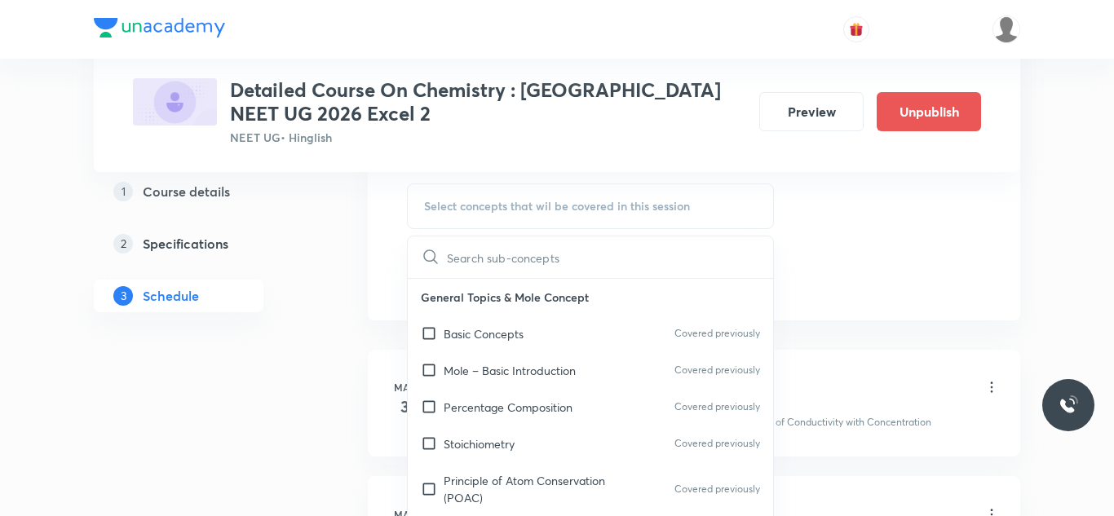
scroll to position [843, 0]
click at [428, 330] on input "checkbox" at bounding box center [432, 334] width 23 height 17
checkbox input "true"
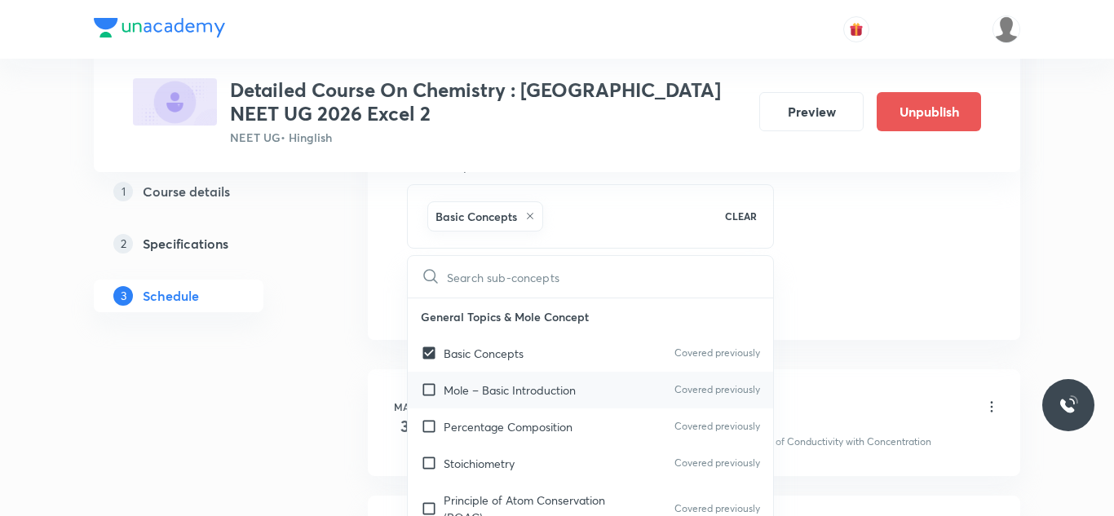
click at [432, 384] on input "checkbox" at bounding box center [432, 390] width 23 height 17
checkbox input "true"
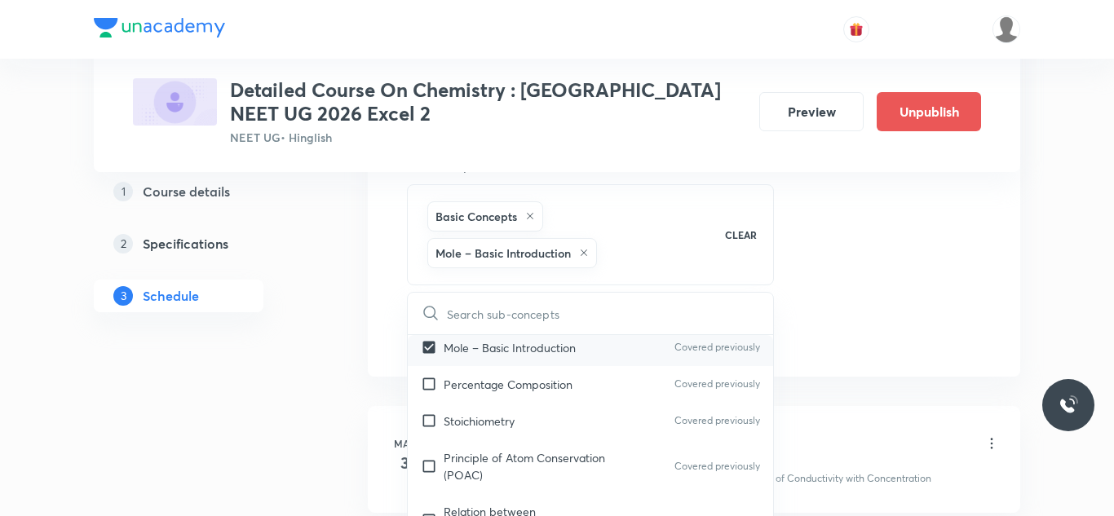
scroll to position [83, 0]
click at [432, 384] on input "checkbox" at bounding box center [432, 380] width 23 height 17
checkbox input "true"
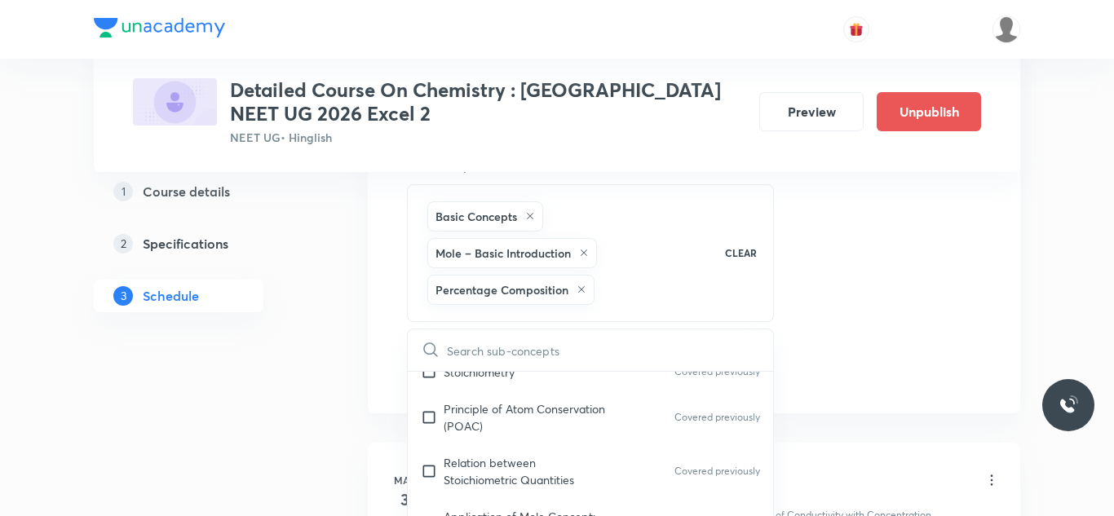
scroll to position [181, 0]
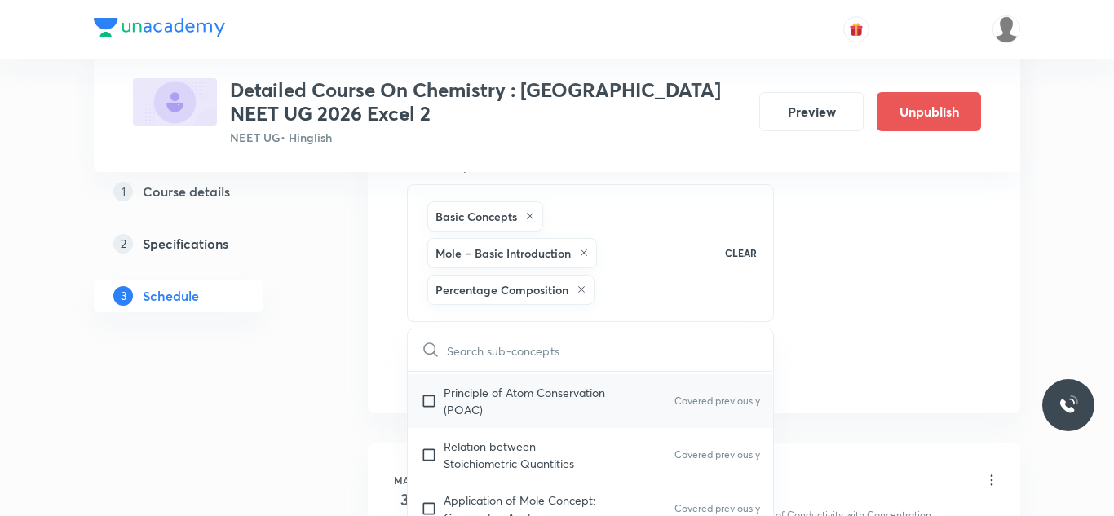
click at [427, 398] on input "checkbox" at bounding box center [432, 401] width 23 height 34
checkbox input "true"
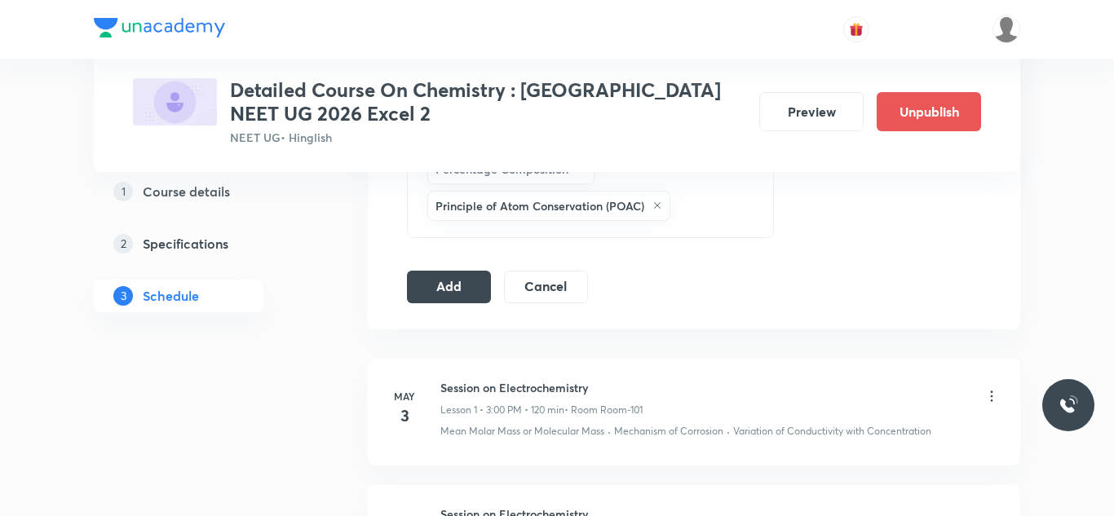
scroll to position [969, 0]
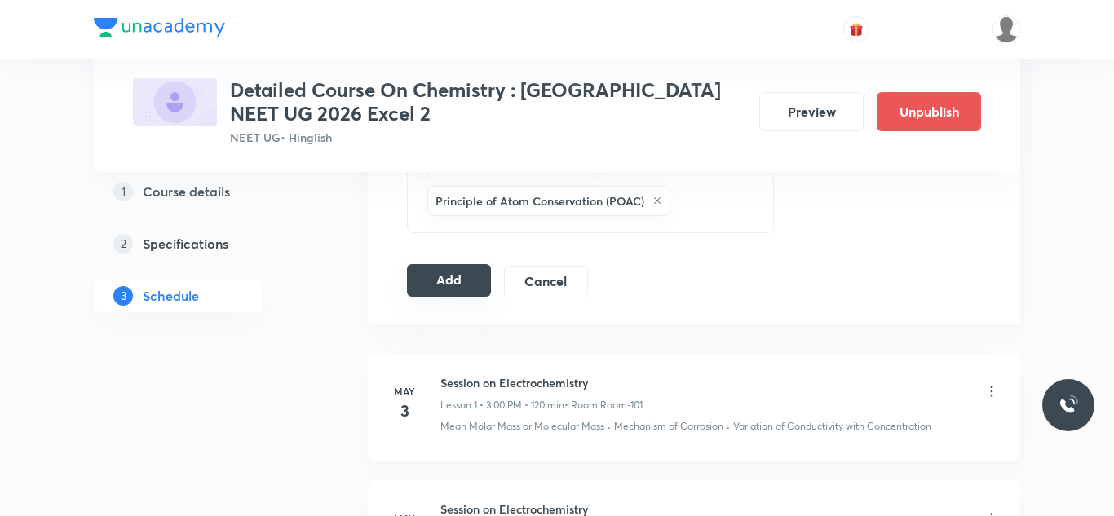
click at [454, 272] on button "Add" at bounding box center [449, 280] width 84 height 33
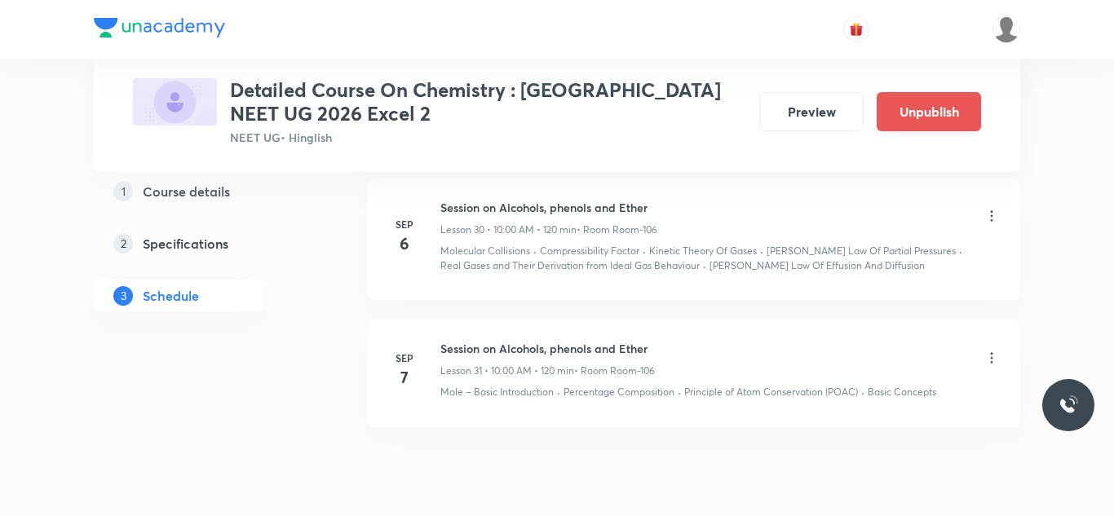
scroll to position [4179, 0]
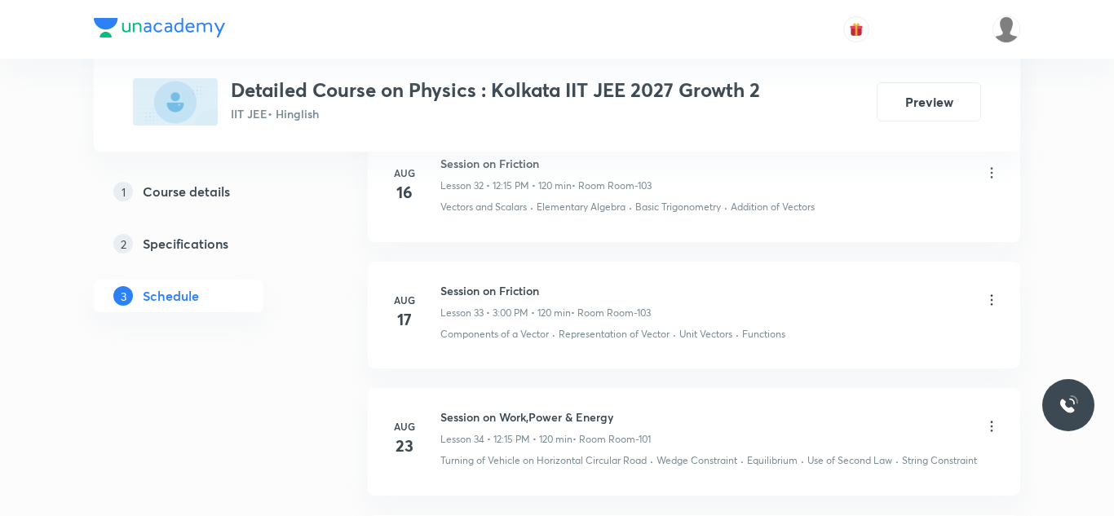
scroll to position [5660, 0]
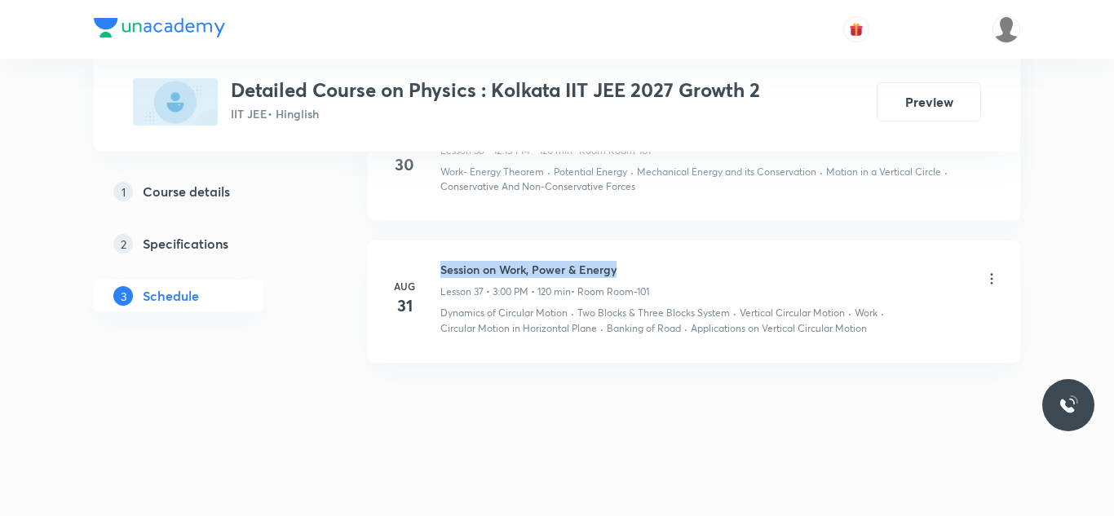
drag, startPoint x: 441, startPoint y: 265, endPoint x: 676, endPoint y: 262, distance: 234.9
click at [676, 262] on div "Session on Work, Power & Energy Lesson 37 • 3:00 PM • 120 min • Room Room-101" at bounding box center [720, 280] width 560 height 38
copy h6 "Session on Work, Power & Energy"
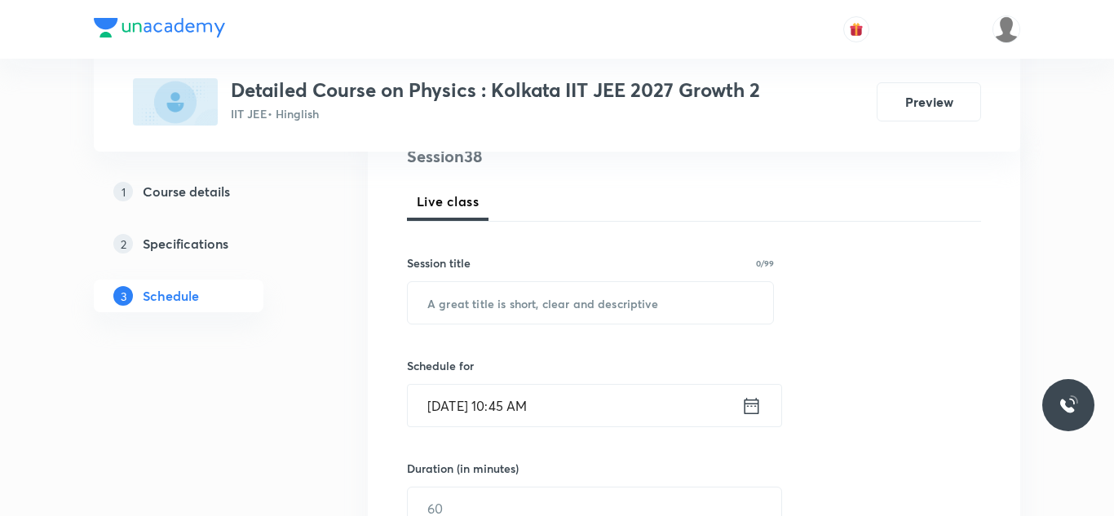
scroll to position [212, 0]
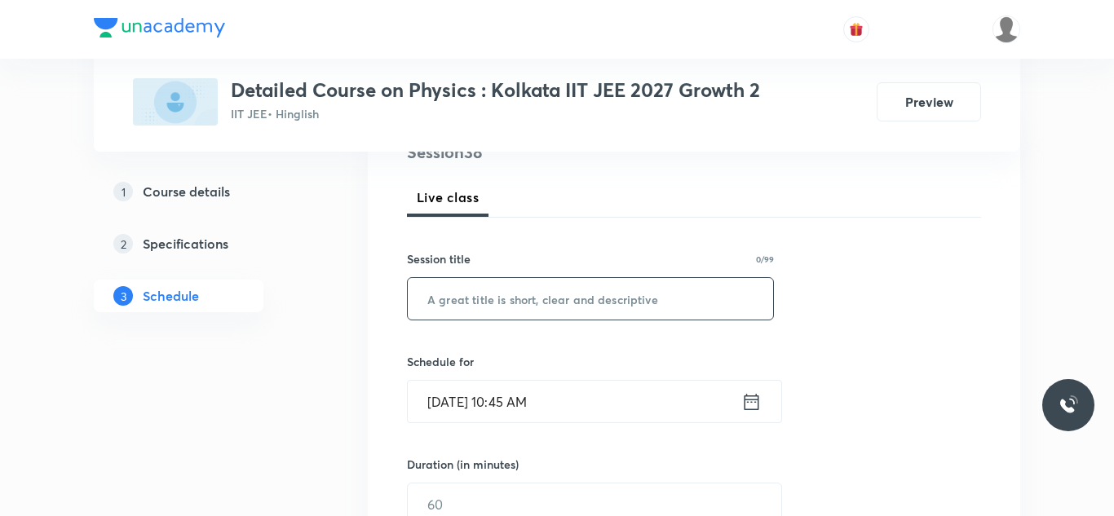
click at [531, 293] on input "text" at bounding box center [590, 299] width 365 height 42
paste input "Session on Work, Power & Energy"
type input "Session on Work, Power & Energy"
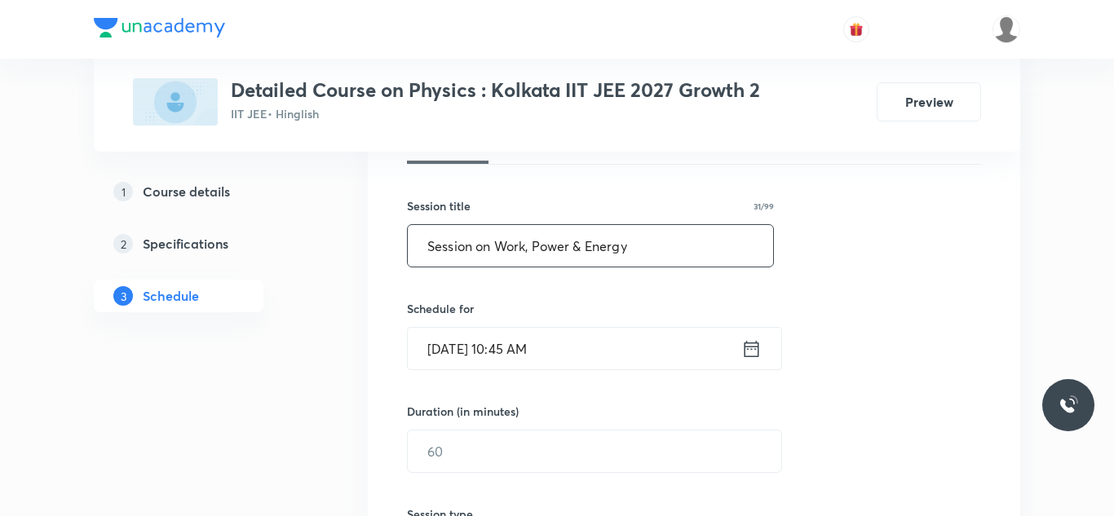
scroll to position [272, 0]
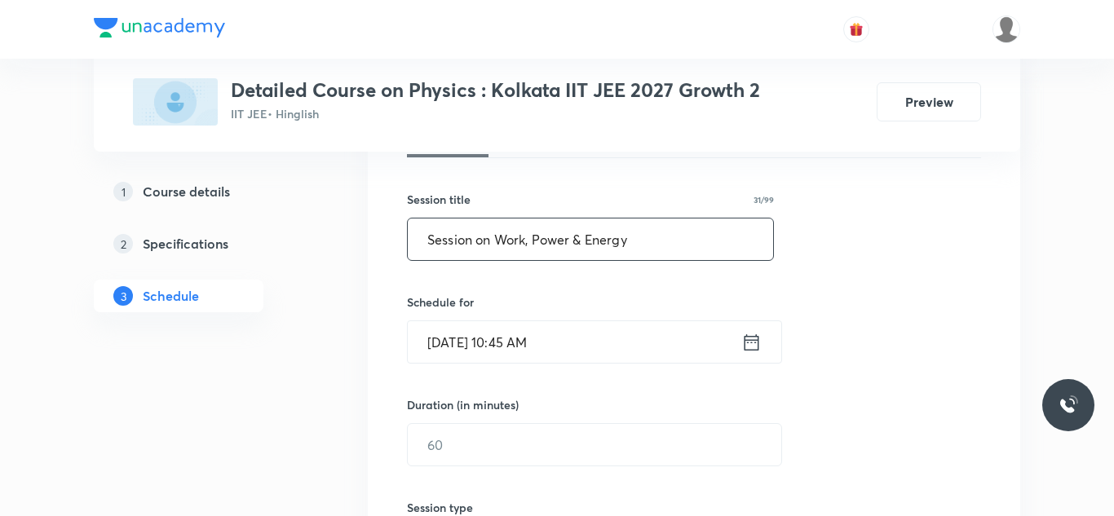
click at [517, 338] on input "[DATE] 10:45 AM" at bounding box center [575, 342] width 334 height 42
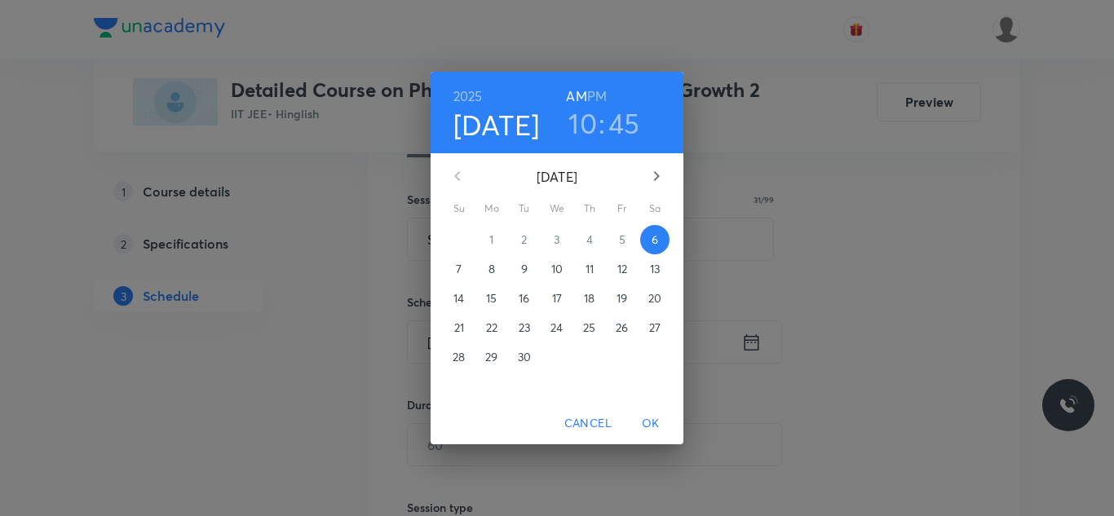
click at [573, 135] on h3 "10" at bounding box center [583, 123] width 29 height 34
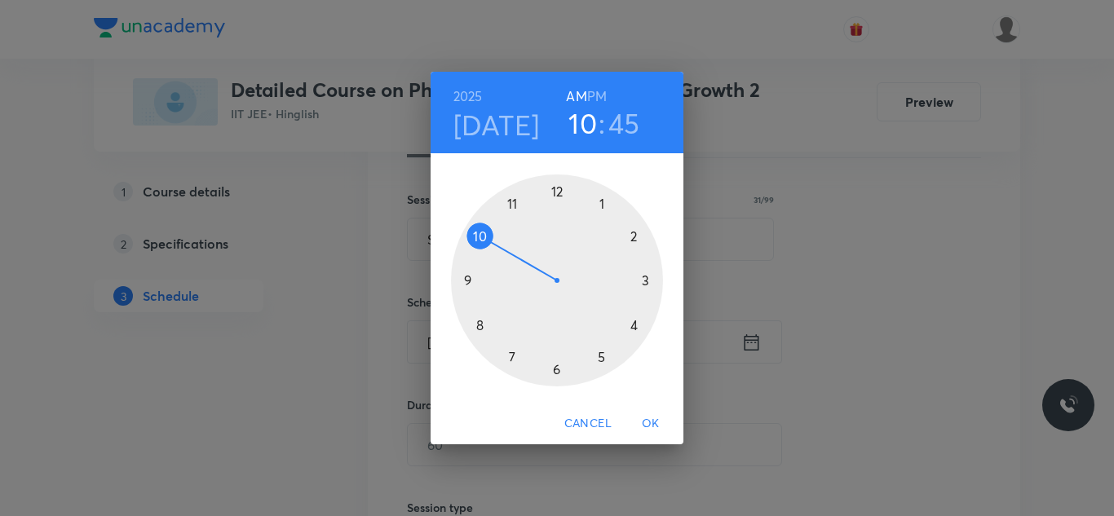
click at [560, 193] on div at bounding box center [557, 281] width 212 height 212
click at [640, 281] on div at bounding box center [557, 281] width 212 height 212
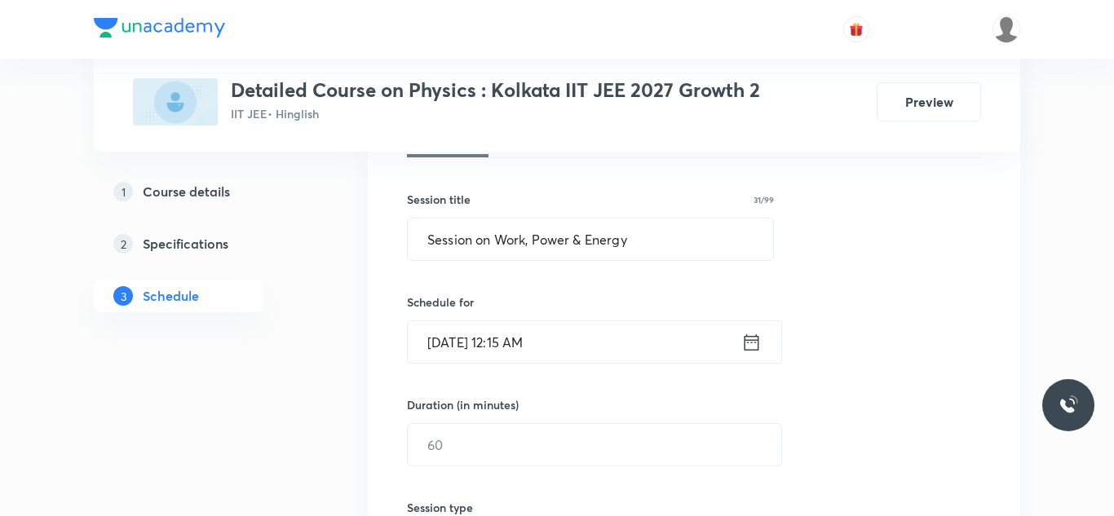
click at [548, 344] on input "Sep 6, 2025, 12:15 AM" at bounding box center [575, 342] width 334 height 42
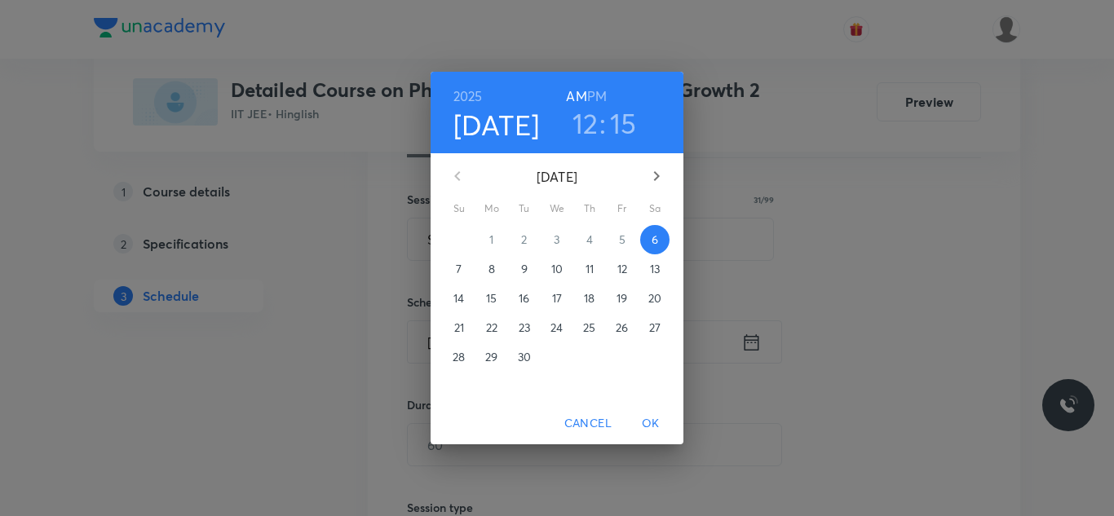
click at [599, 91] on h6 "PM" at bounding box center [597, 96] width 20 height 23
click at [648, 418] on span "OK" at bounding box center [650, 424] width 39 height 20
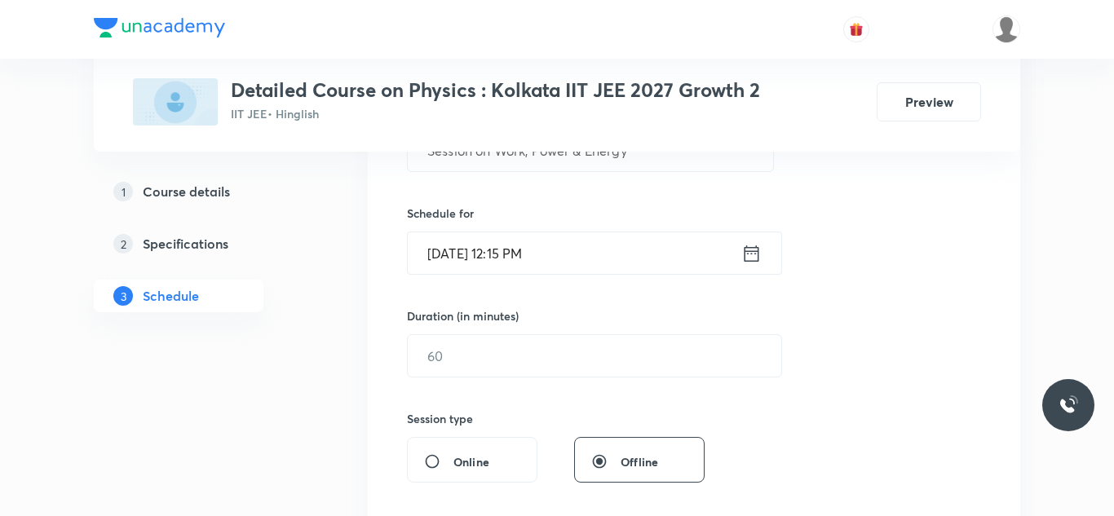
scroll to position [362, 0]
click at [439, 356] on input "text" at bounding box center [595, 355] width 374 height 42
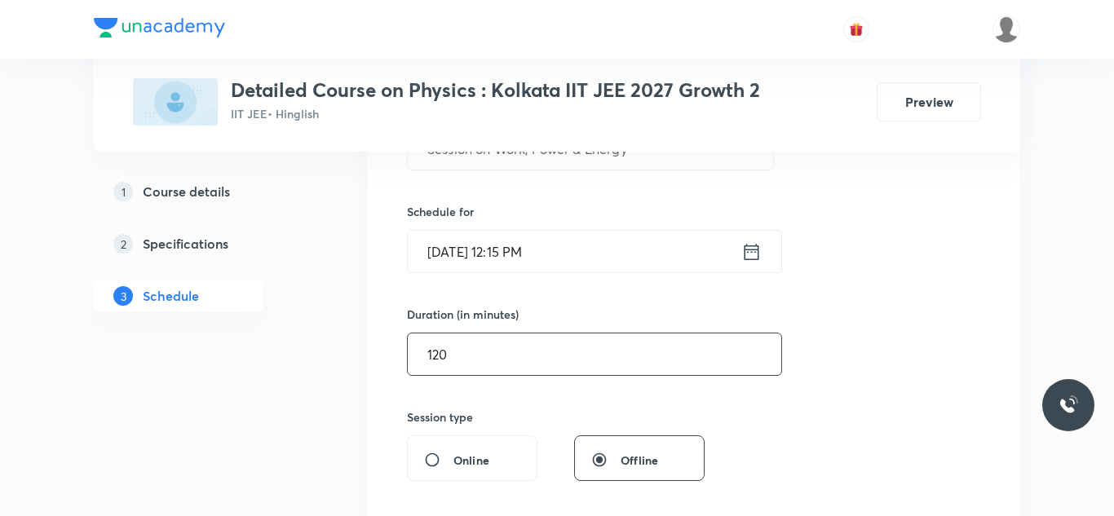
type input "120"
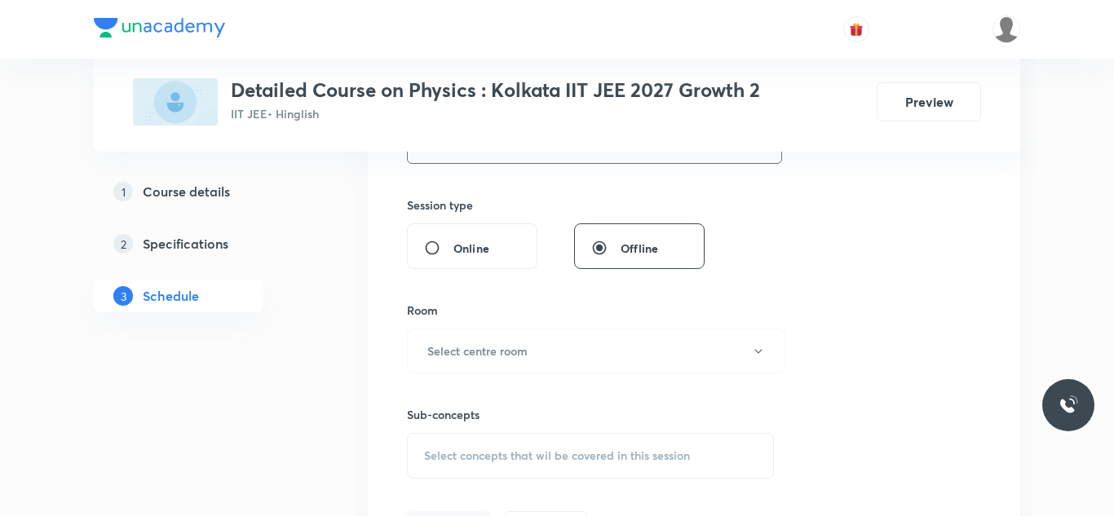
scroll to position [577, 0]
click at [561, 341] on button "Select centre room" at bounding box center [596, 348] width 378 height 45
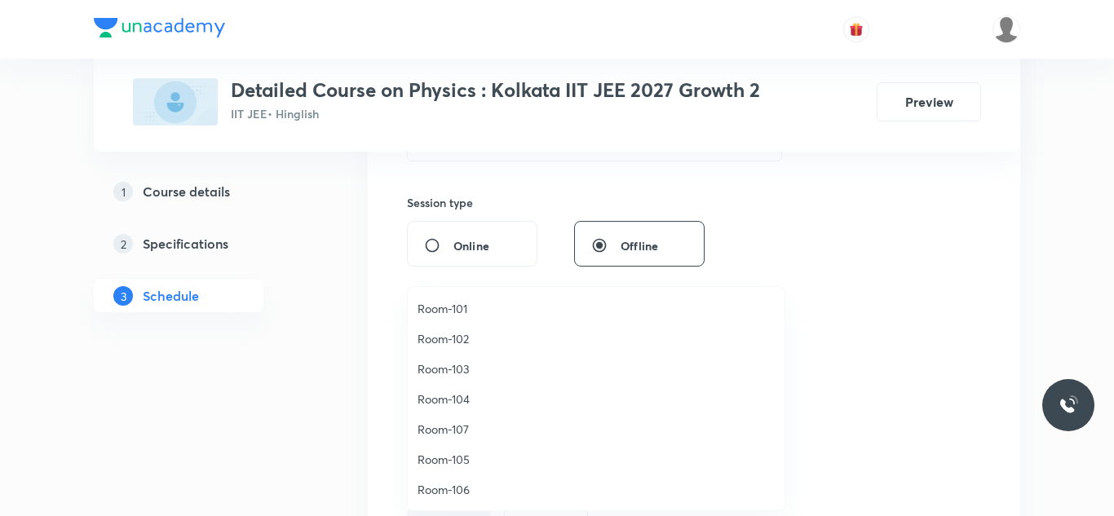
click at [463, 368] on span "Room-103" at bounding box center [596, 369] width 357 height 17
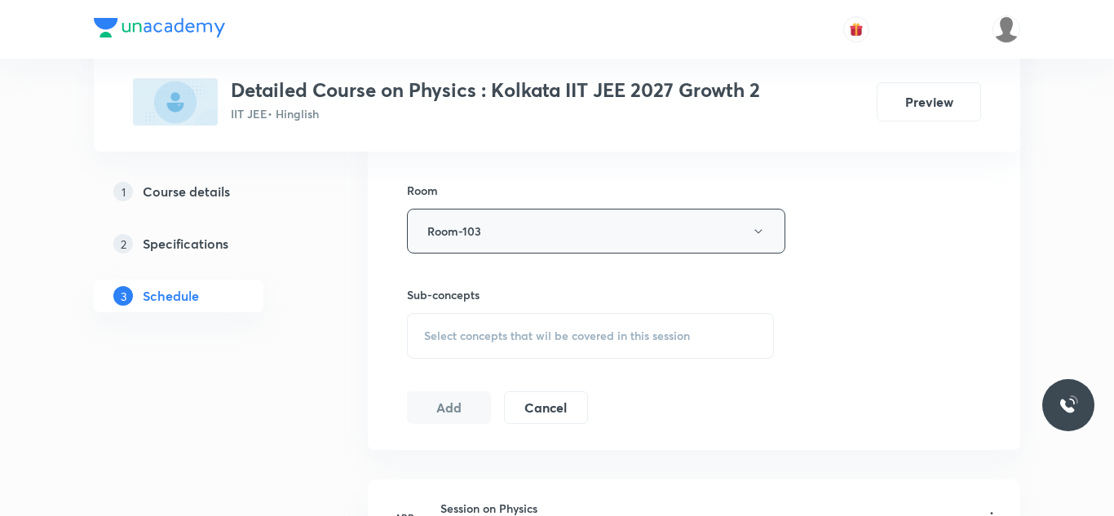
scroll to position [697, 0]
click at [489, 338] on span "Select concepts that wil be covered in this session" at bounding box center [557, 333] width 266 height 13
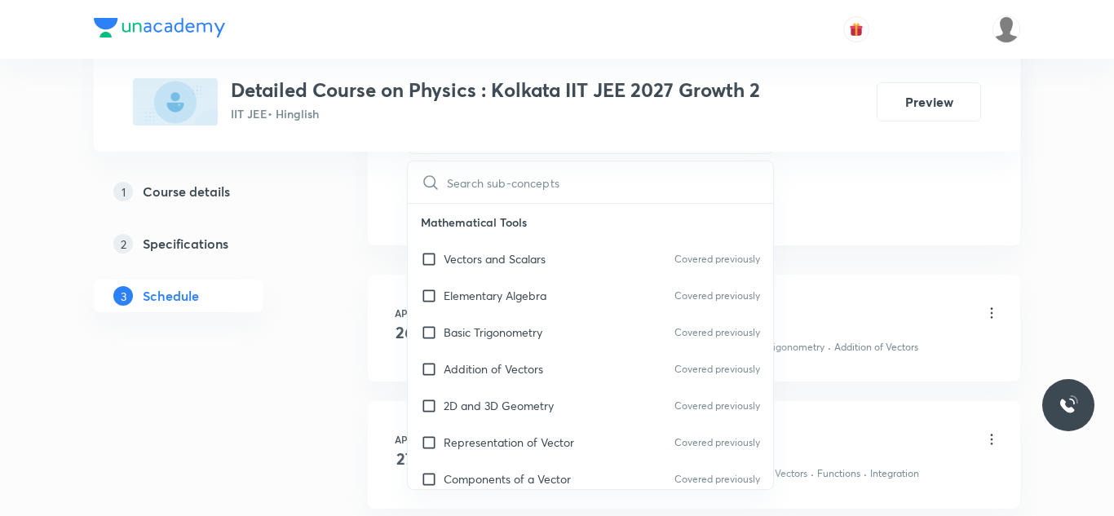
scroll to position [900, 0]
click at [430, 257] on input "checkbox" at bounding box center [432, 258] width 23 height 17
checkbox input "true"
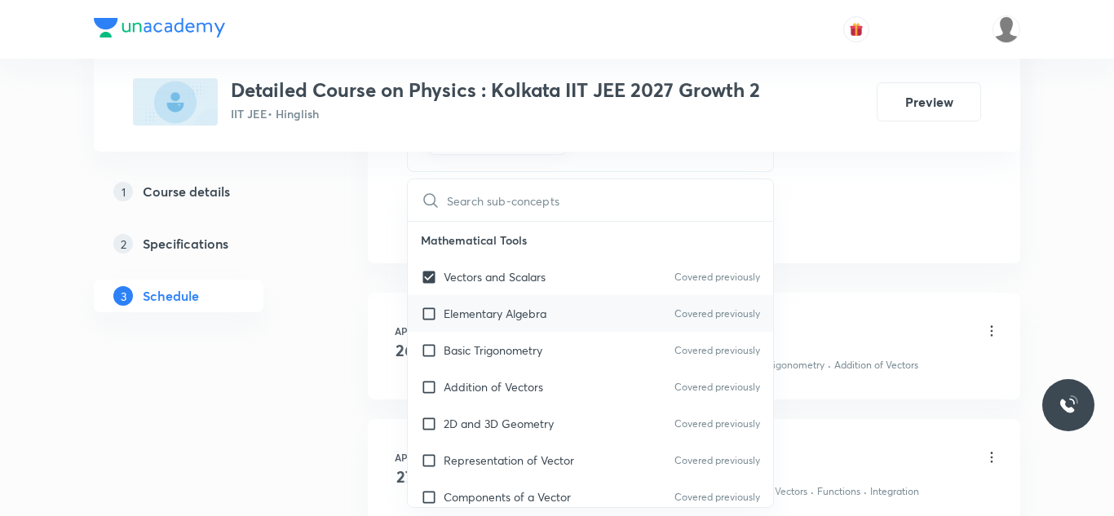
click at [429, 317] on input "checkbox" at bounding box center [432, 313] width 23 height 17
checkbox input "true"
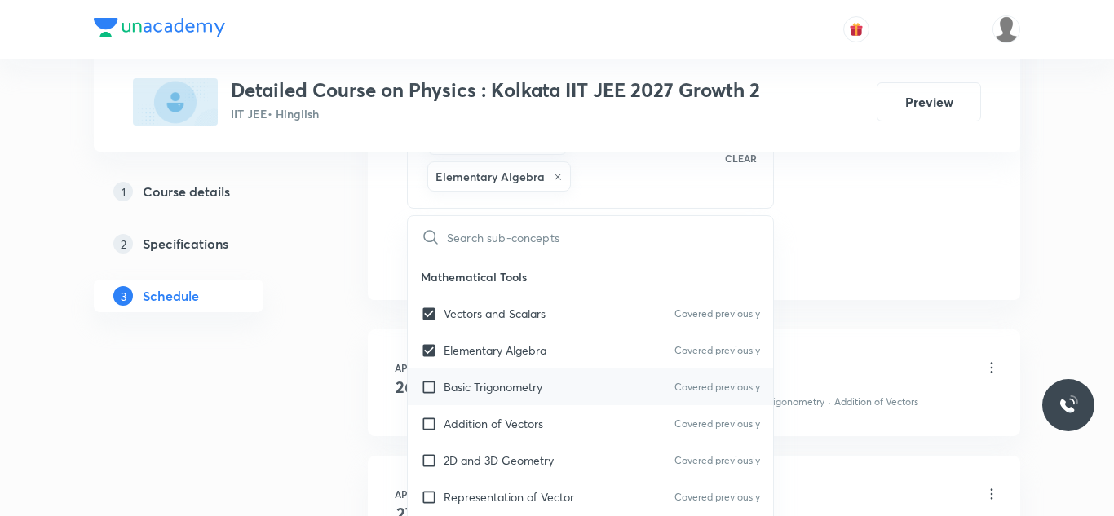
click at [427, 392] on input "checkbox" at bounding box center [432, 386] width 23 height 17
checkbox input "true"
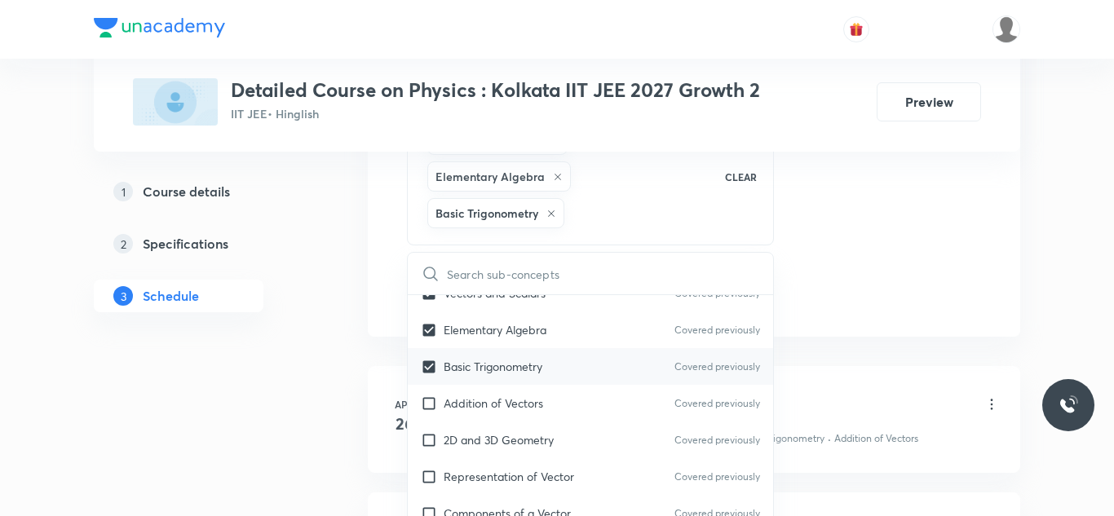
scroll to position [62, 0]
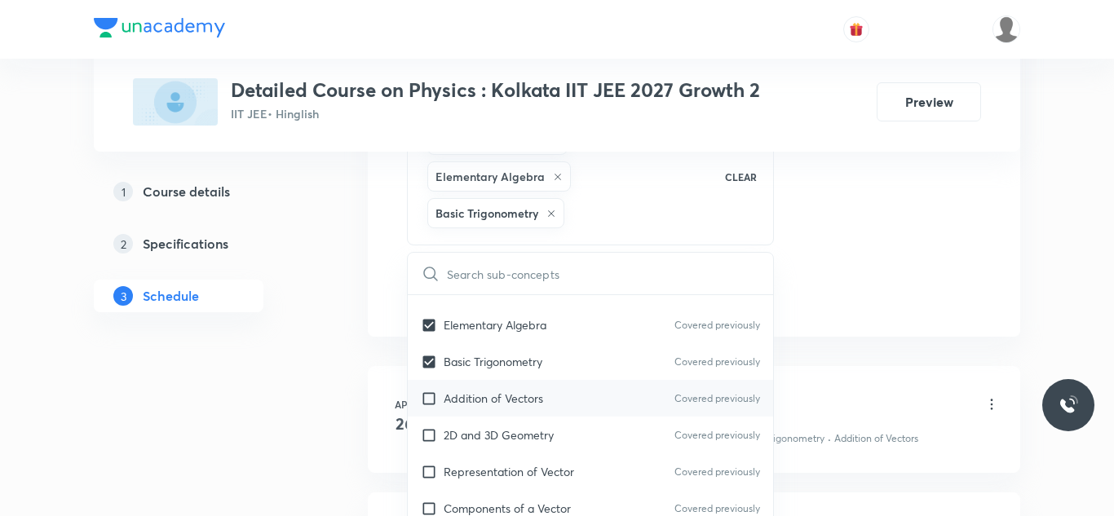
click at [427, 394] on input "checkbox" at bounding box center [432, 398] width 23 height 17
checkbox input "true"
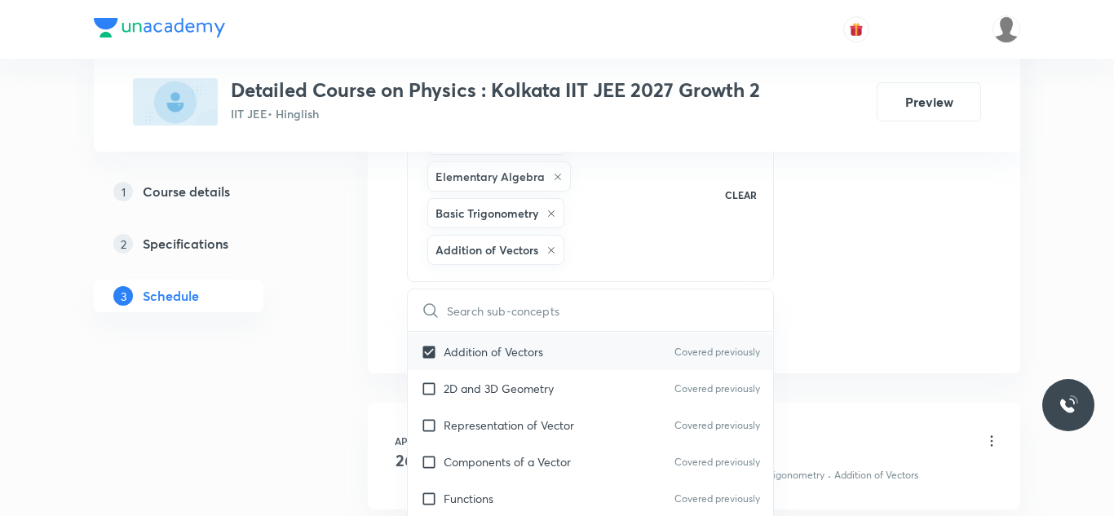
scroll to position [148, 0]
click at [427, 394] on input "checkbox" at bounding box center [432, 386] width 23 height 17
checkbox input "true"
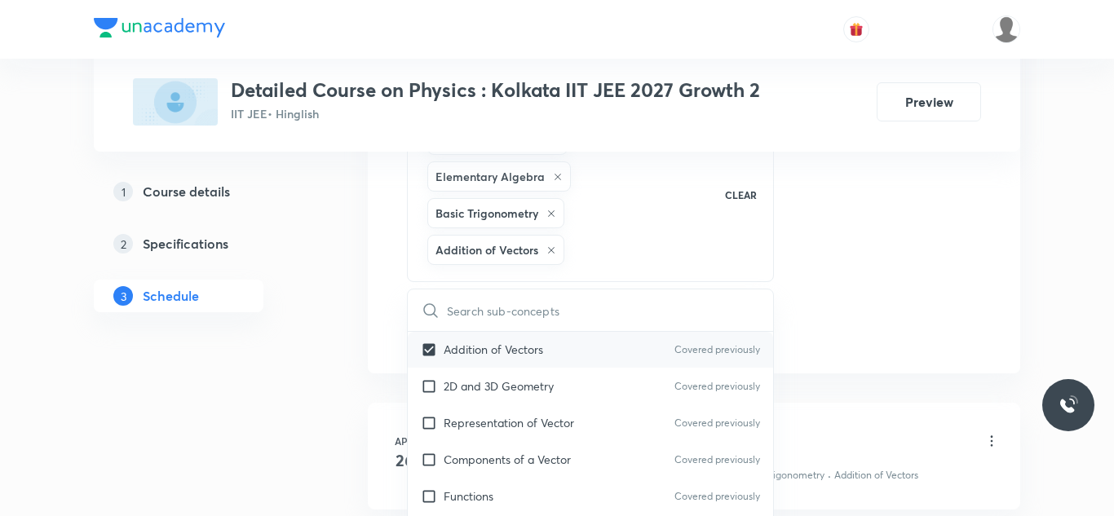
checkbox input "true"
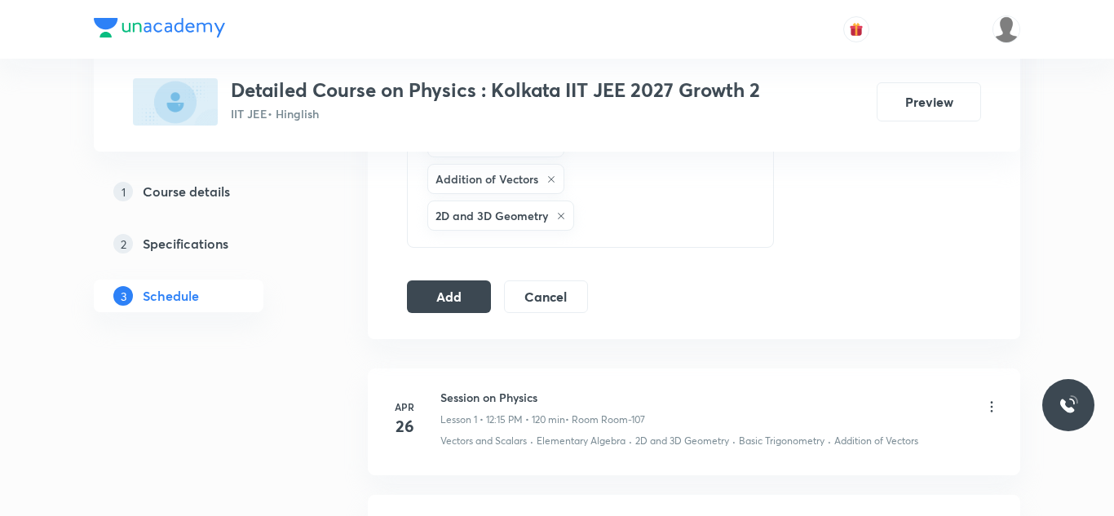
scroll to position [974, 0]
click at [436, 291] on button "Add" at bounding box center [449, 292] width 84 height 33
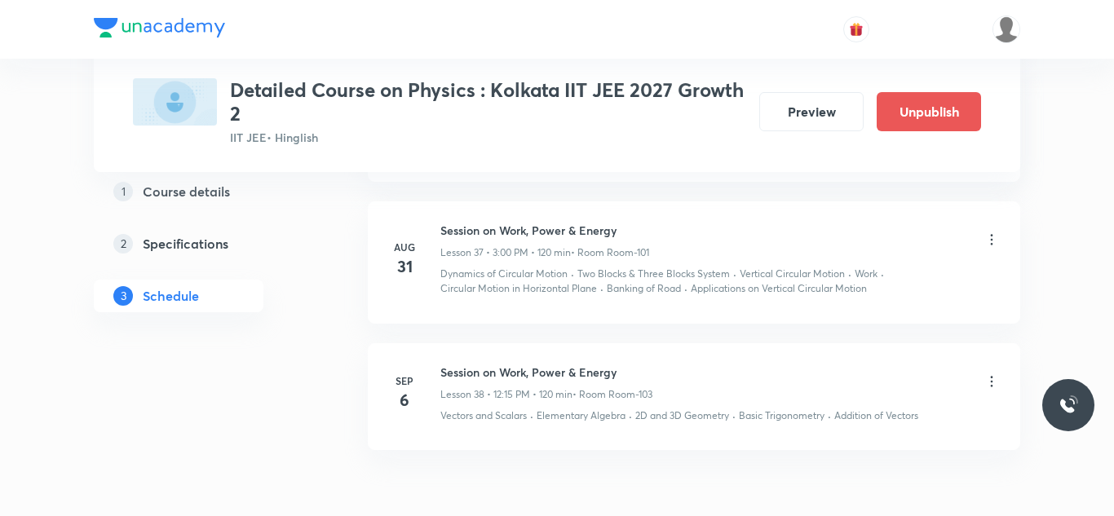
scroll to position [4962, 0]
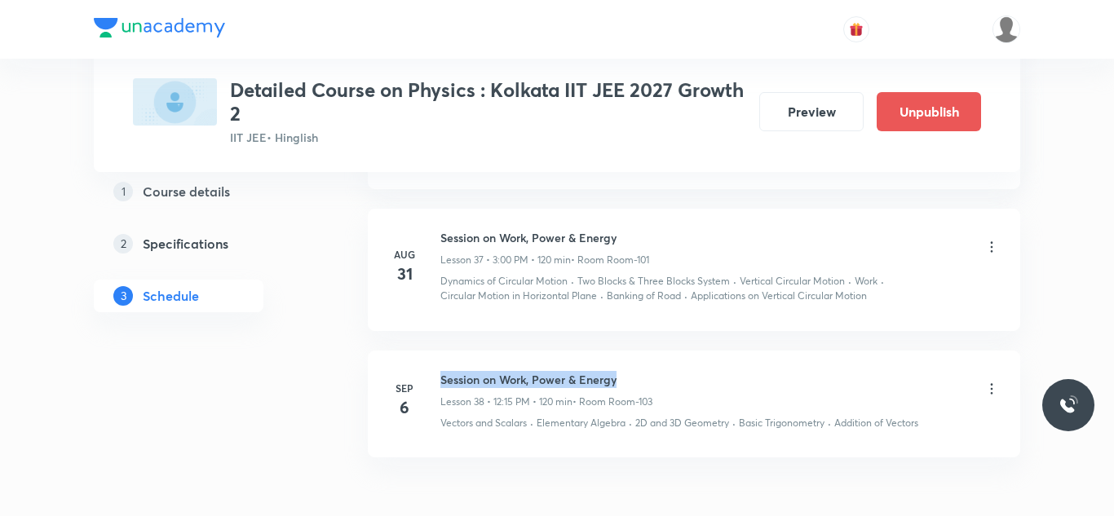
drag, startPoint x: 439, startPoint y: 377, endPoint x: 670, endPoint y: 381, distance: 230.9
click at [670, 381] on div "Sep 6 Session on Work, Power & Energy Lesson 38 • 12:15 PM • 120 min • Room Roo…" at bounding box center [694, 401] width 612 height 60
copy h6 "Session on Work, Power & Energy"
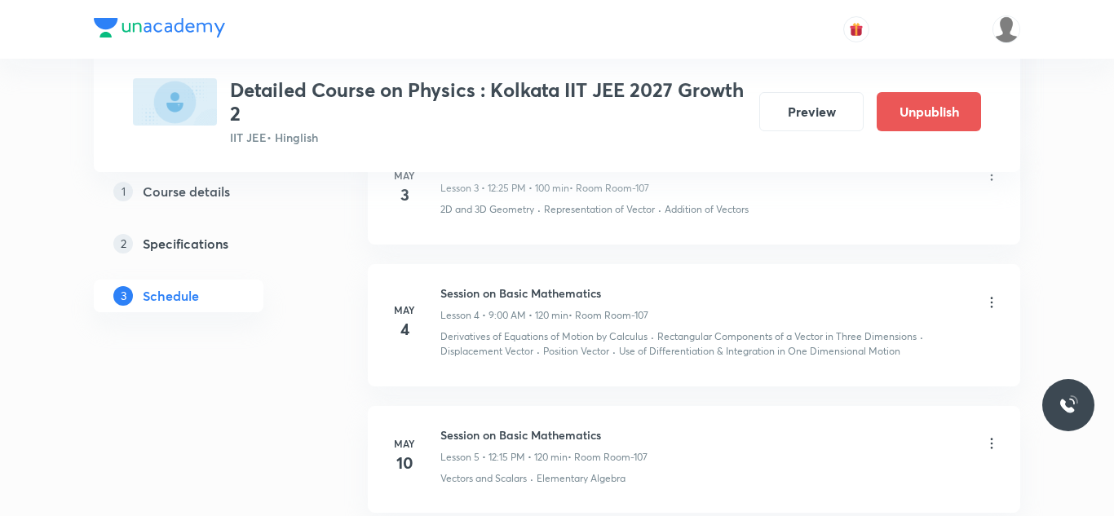
scroll to position [0, 0]
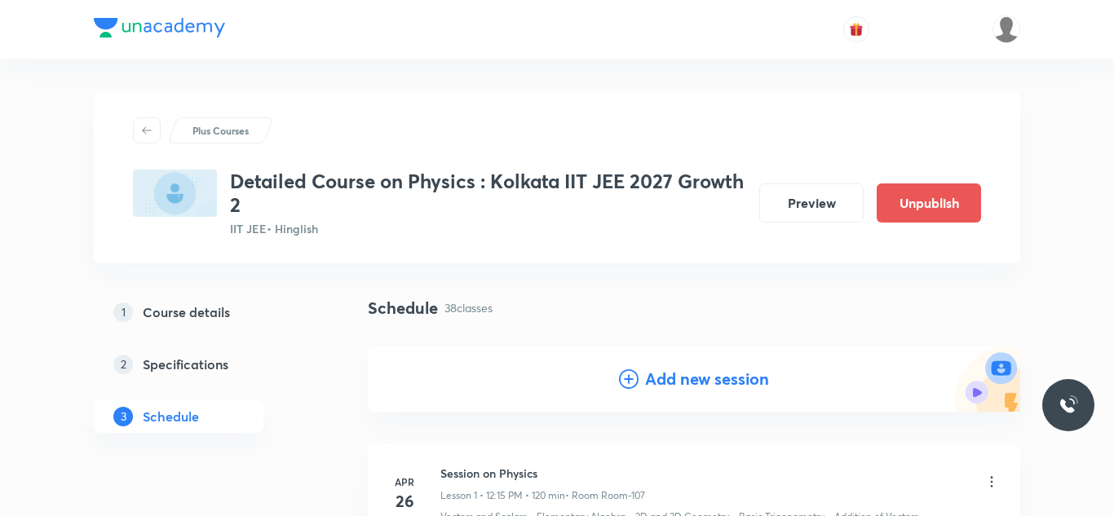
click at [670, 381] on h4 "Add new session" at bounding box center [707, 379] width 124 height 24
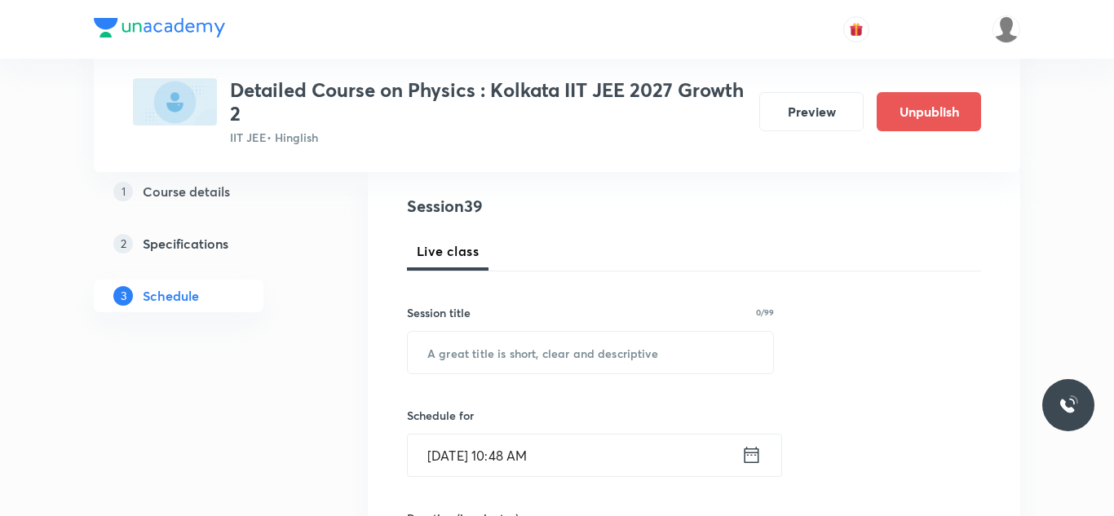
scroll to position [185, 0]
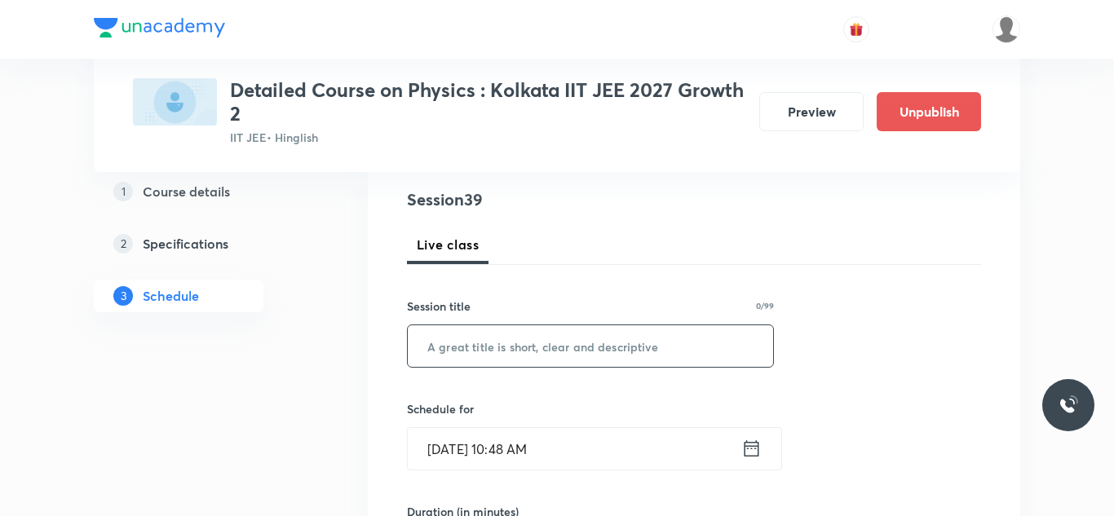
click at [558, 356] on input "text" at bounding box center [590, 346] width 365 height 42
paste input "Session on Work, Power & Energy"
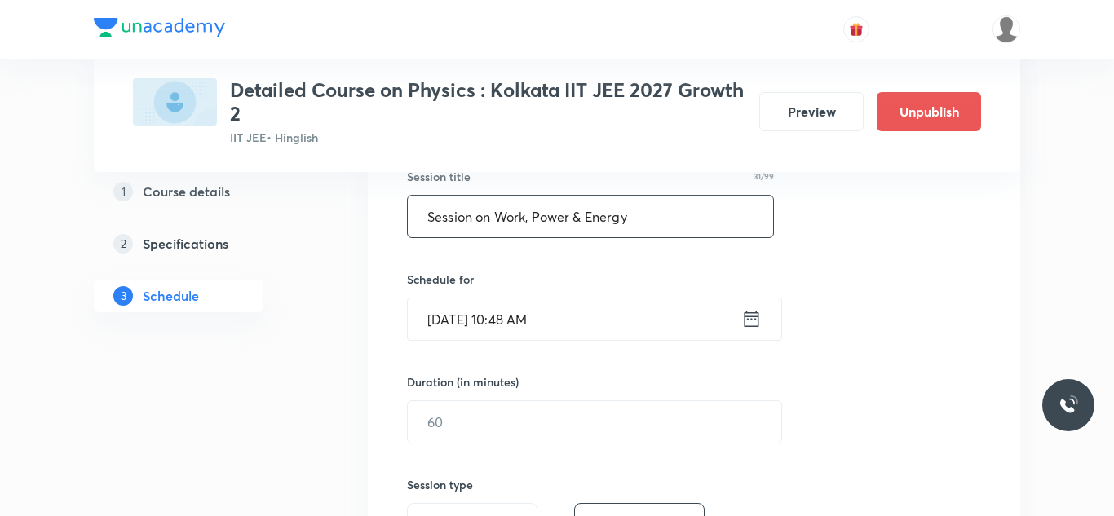
scroll to position [317, 0]
type input "Session on Work, Power & Energy"
click at [445, 324] on input "Sep 6, 2025, 10:48 AM" at bounding box center [575, 317] width 334 height 42
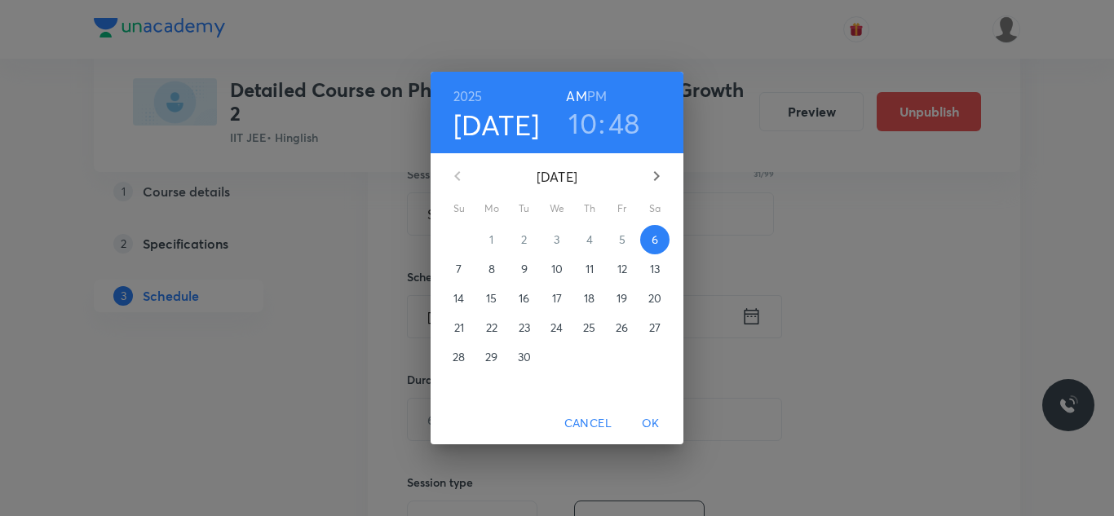
click at [460, 265] on p "7" at bounding box center [459, 269] width 6 height 16
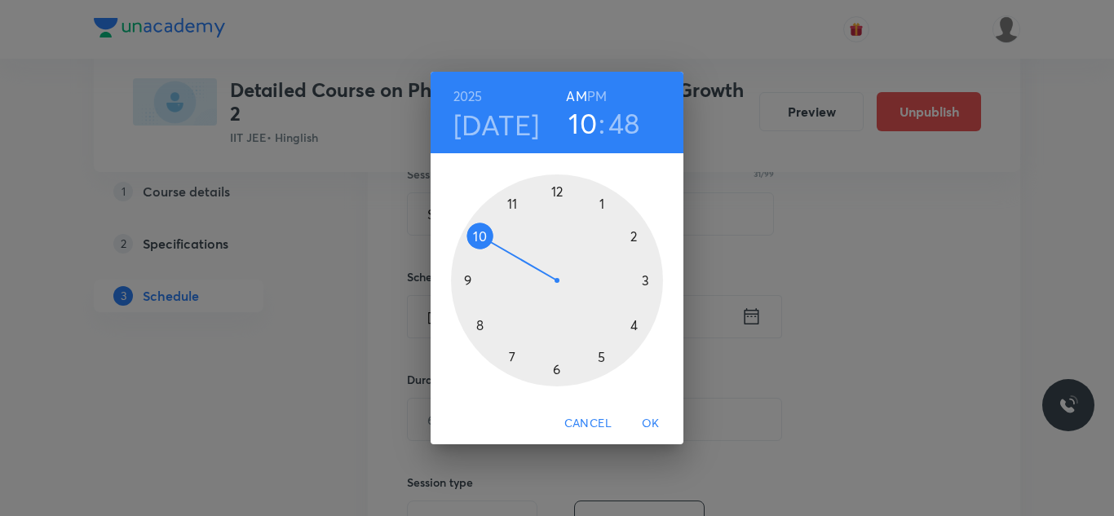
click at [644, 279] on div at bounding box center [557, 281] width 212 height 212
click at [471, 282] on div at bounding box center [557, 281] width 212 height 212
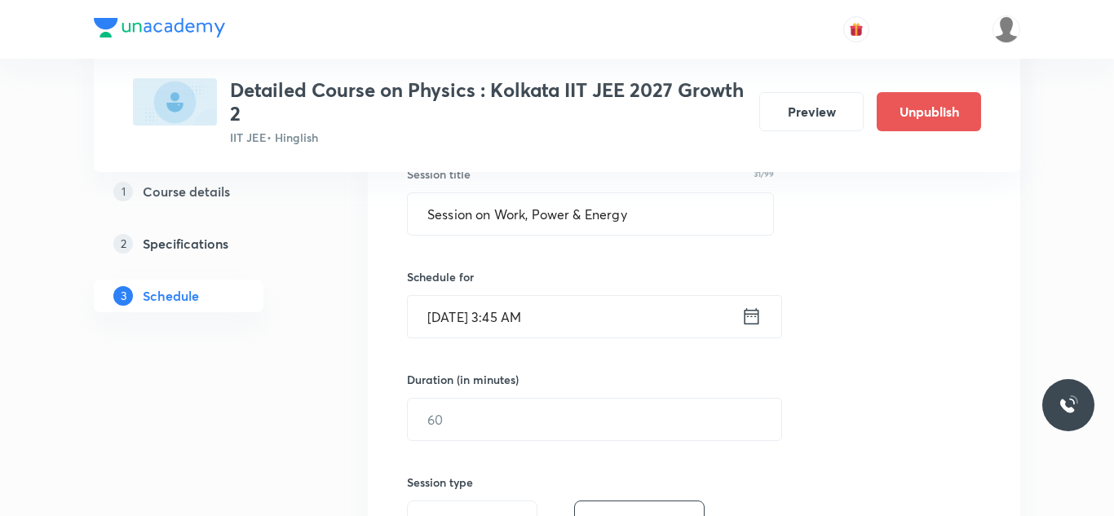
click at [550, 317] on input "Sep 7, 2025, 3:45 AM" at bounding box center [575, 317] width 334 height 42
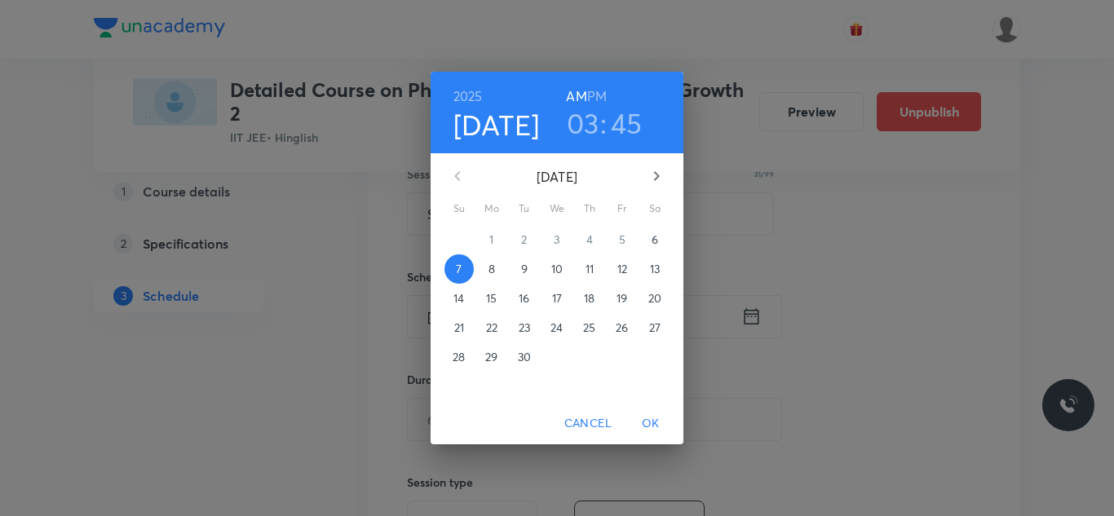
click at [604, 95] on h6 "PM" at bounding box center [597, 96] width 20 height 23
click at [662, 427] on span "OK" at bounding box center [650, 424] width 39 height 20
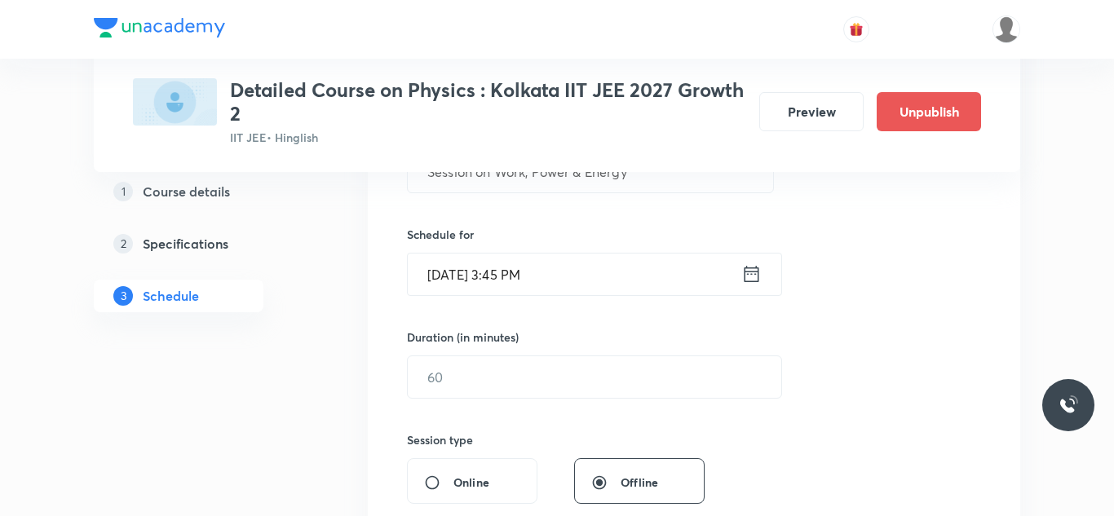
scroll to position [361, 0]
click at [429, 387] on input "text" at bounding box center [595, 376] width 374 height 42
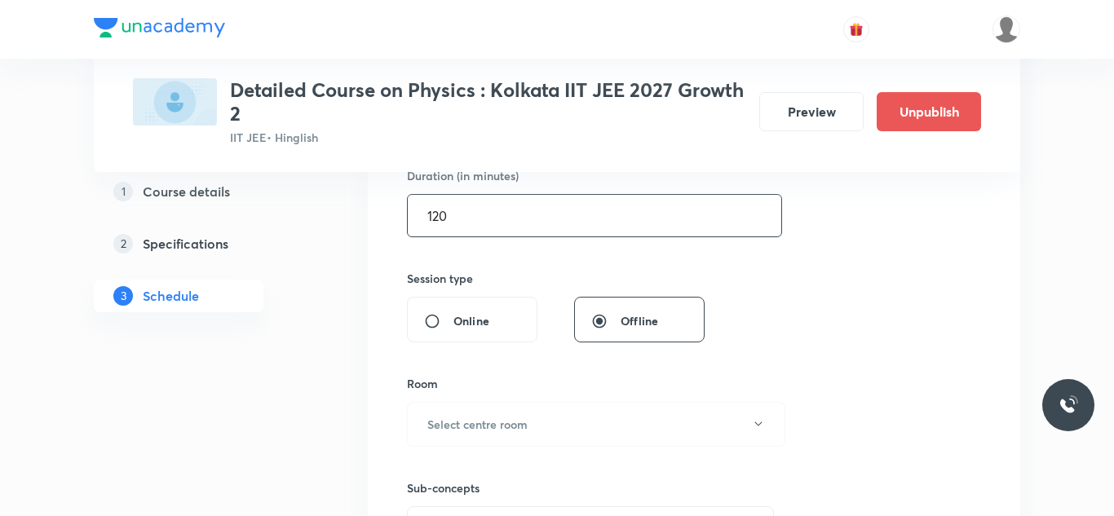
scroll to position [524, 0]
type input "120"
click at [483, 407] on button "Select centre room" at bounding box center [596, 421] width 378 height 45
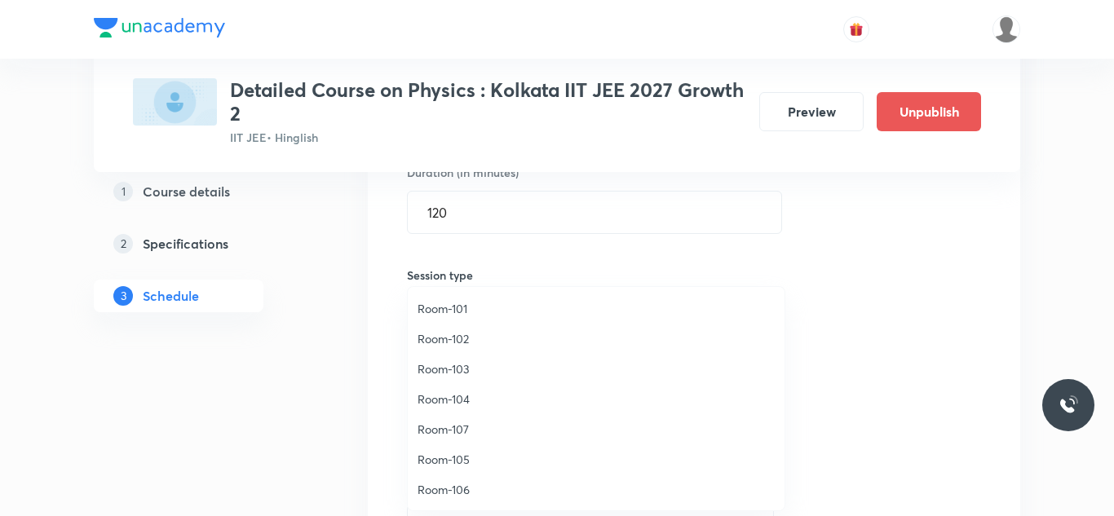
click at [437, 454] on span "Room-105" at bounding box center [596, 459] width 357 height 17
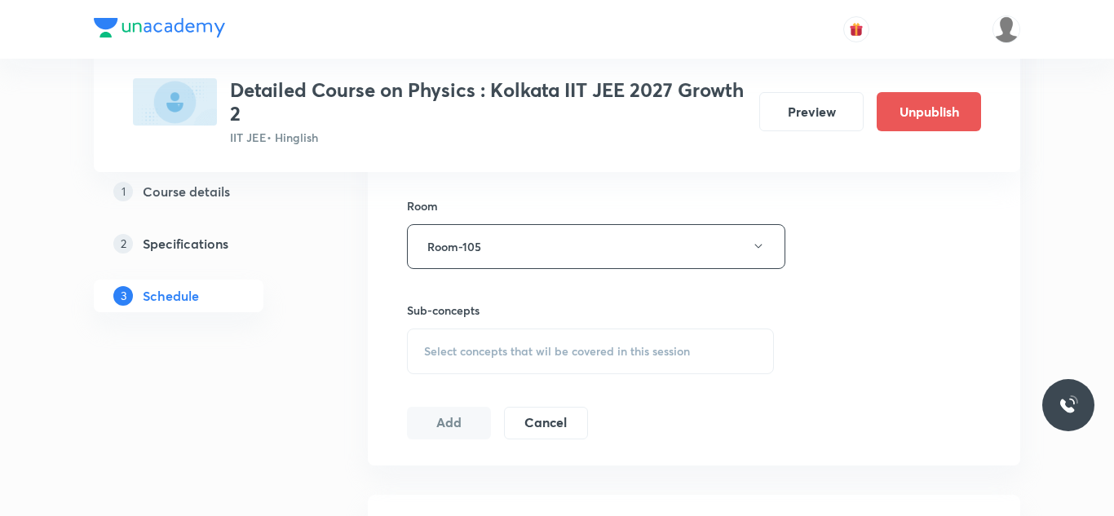
scroll to position [722, 0]
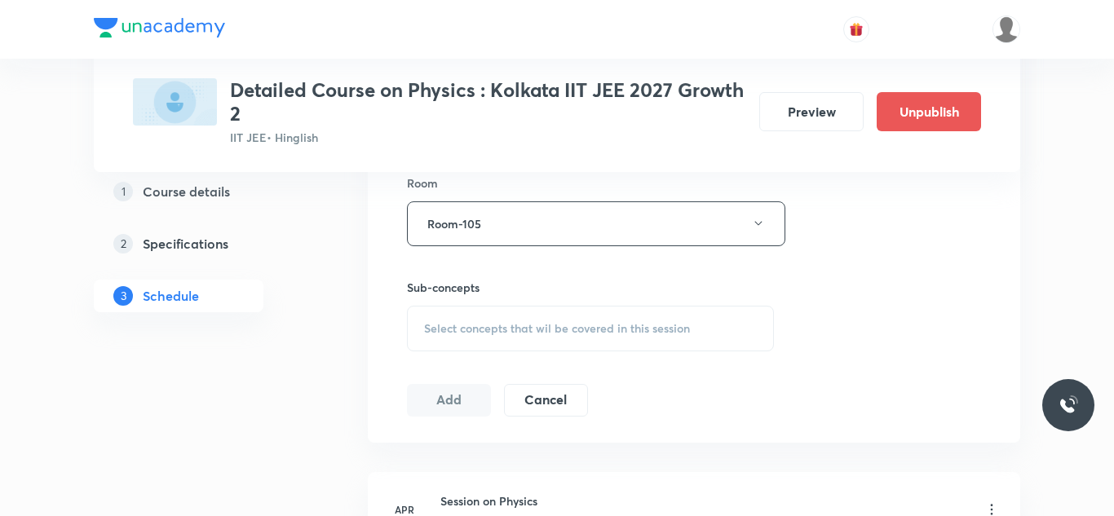
click at [469, 339] on div "Select concepts that wil be covered in this session" at bounding box center [590, 329] width 367 height 46
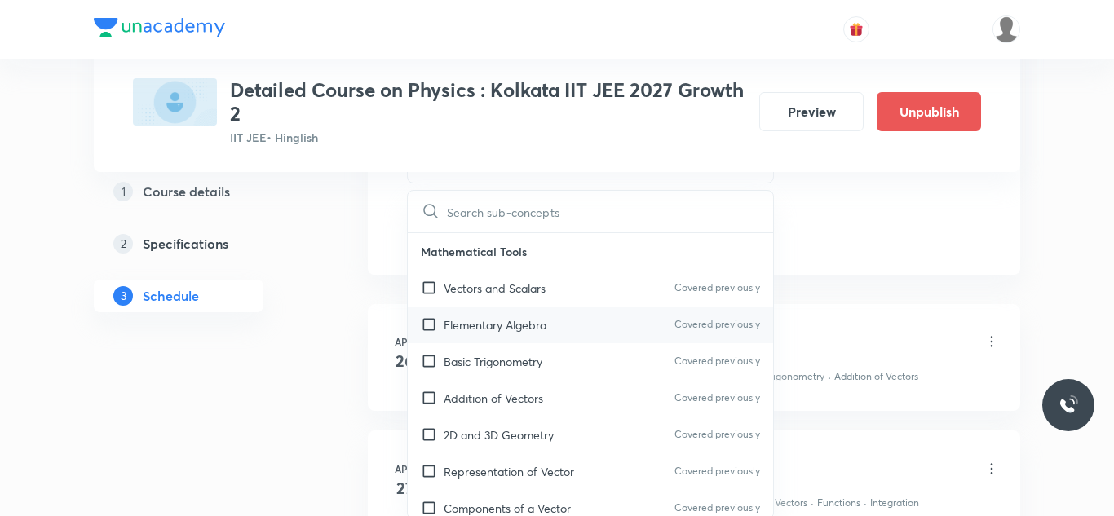
scroll to position [896, 0]
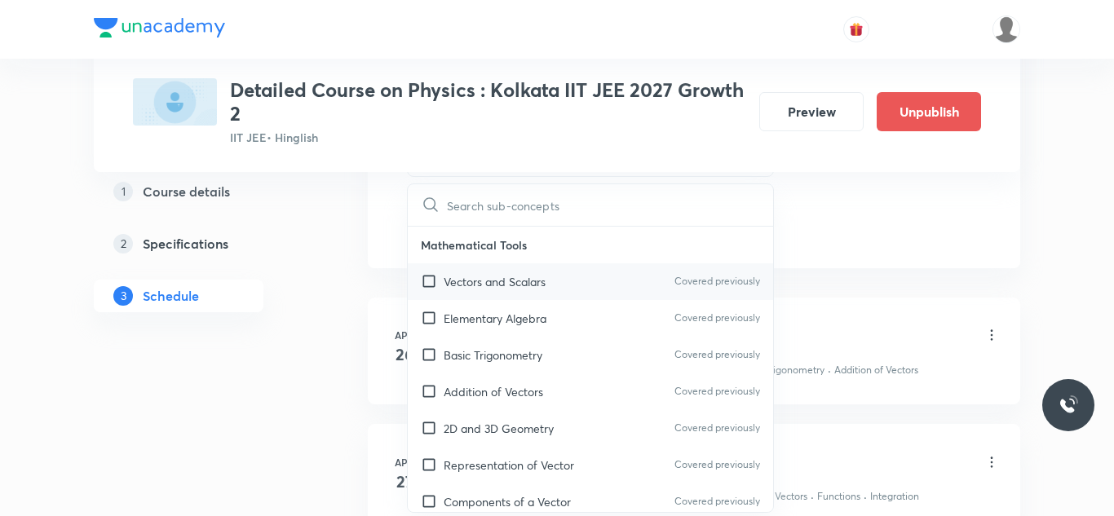
click at [433, 286] on input "checkbox" at bounding box center [432, 281] width 23 height 17
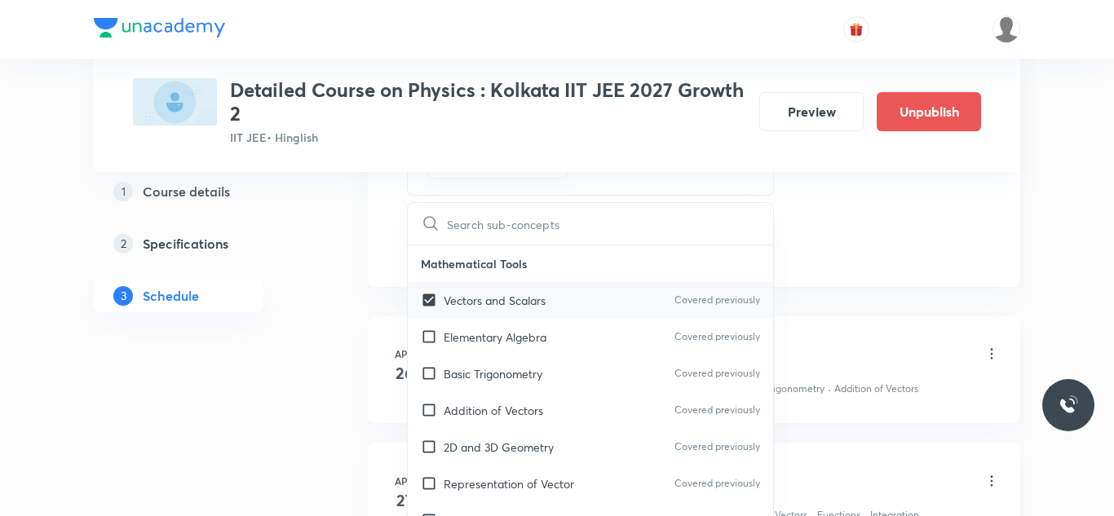
checkbox input "true"
click at [430, 335] on input "checkbox" at bounding box center [432, 337] width 23 height 17
checkbox input "true"
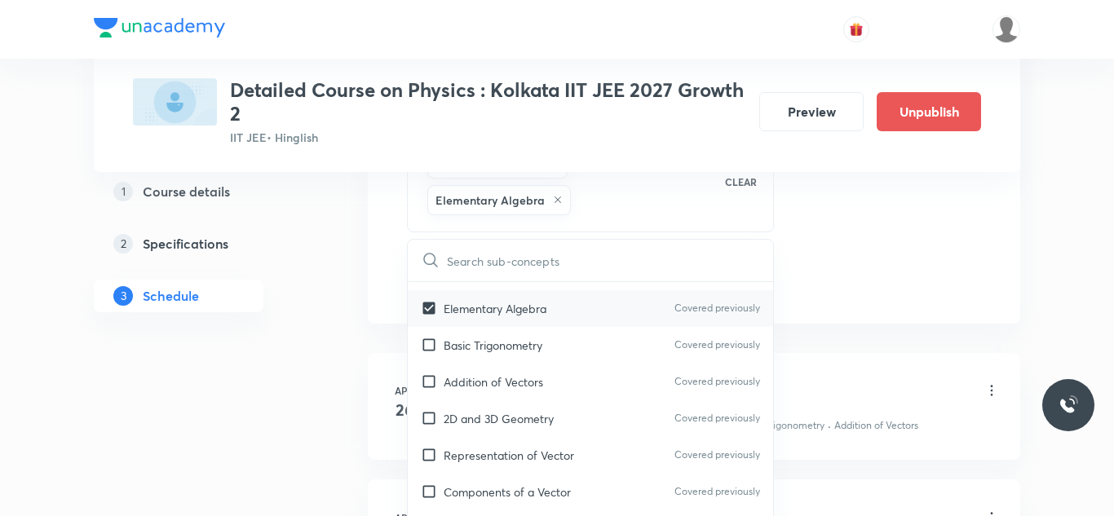
scroll to position [72, 0]
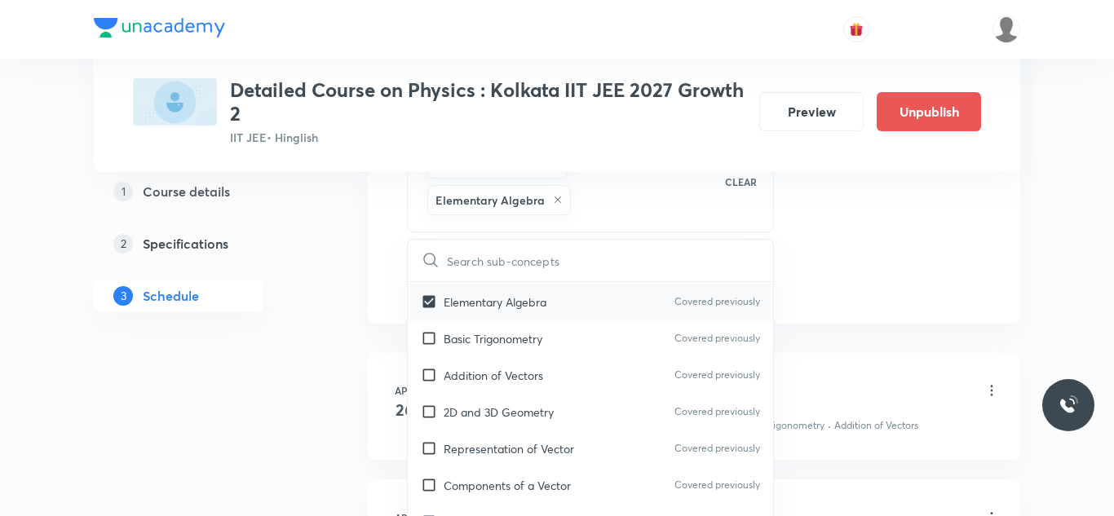
click at [430, 335] on input "checkbox" at bounding box center [432, 338] width 23 height 17
checkbox input "true"
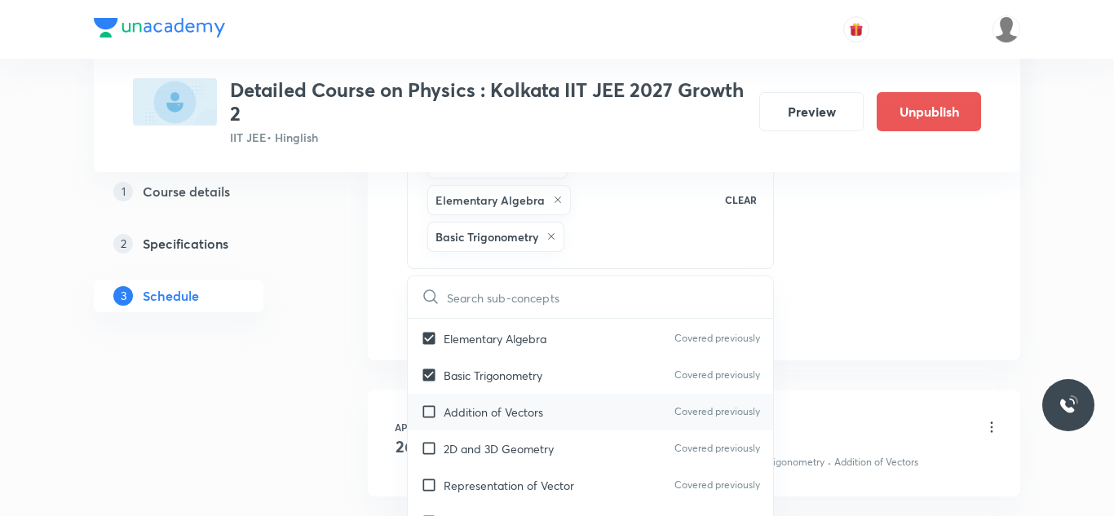
click at [430, 408] on input "checkbox" at bounding box center [432, 412] width 23 height 17
checkbox input "true"
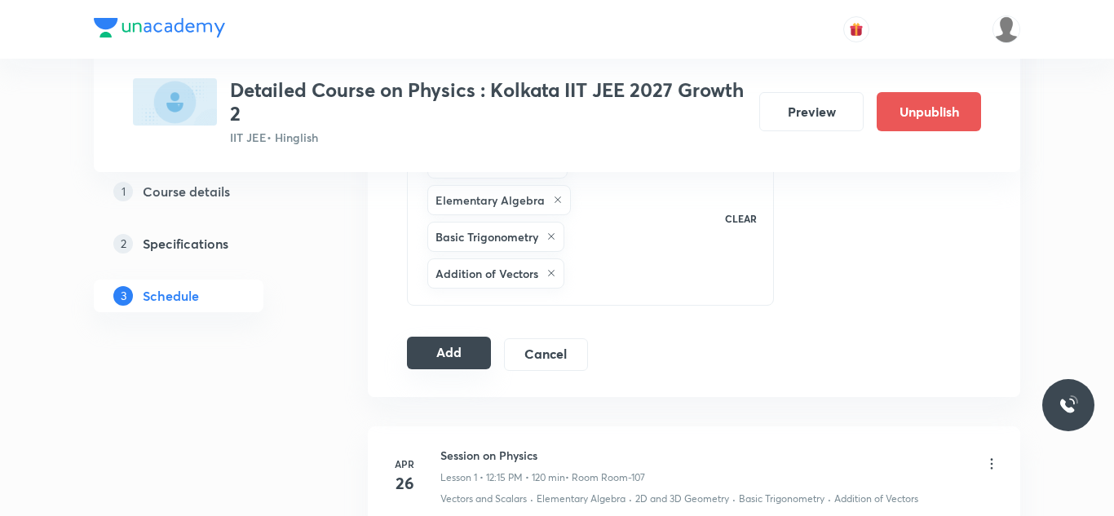
click at [445, 352] on button "Add" at bounding box center [449, 353] width 84 height 33
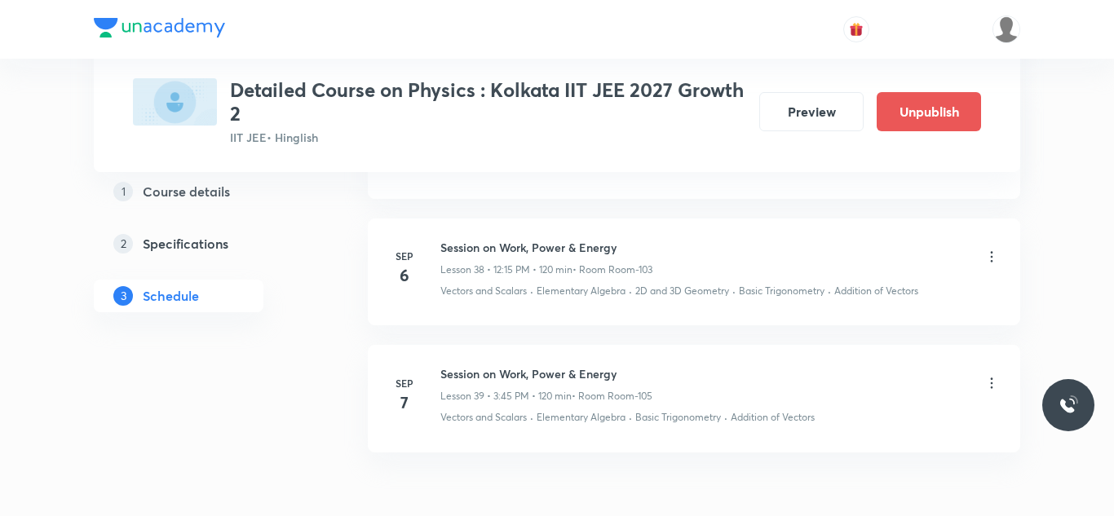
scroll to position [5093, 0]
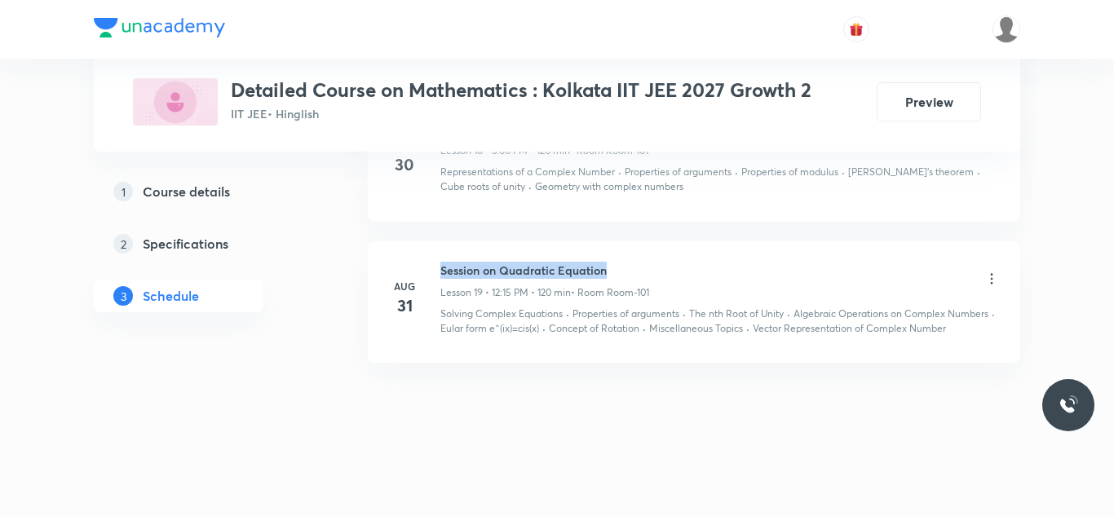
drag, startPoint x: 440, startPoint y: 268, endPoint x: 623, endPoint y: 271, distance: 182.7
click at [623, 271] on h6 "Session on Quadratic Equation" at bounding box center [544, 270] width 209 height 17
copy h6 "Session on Quadratic Equation"
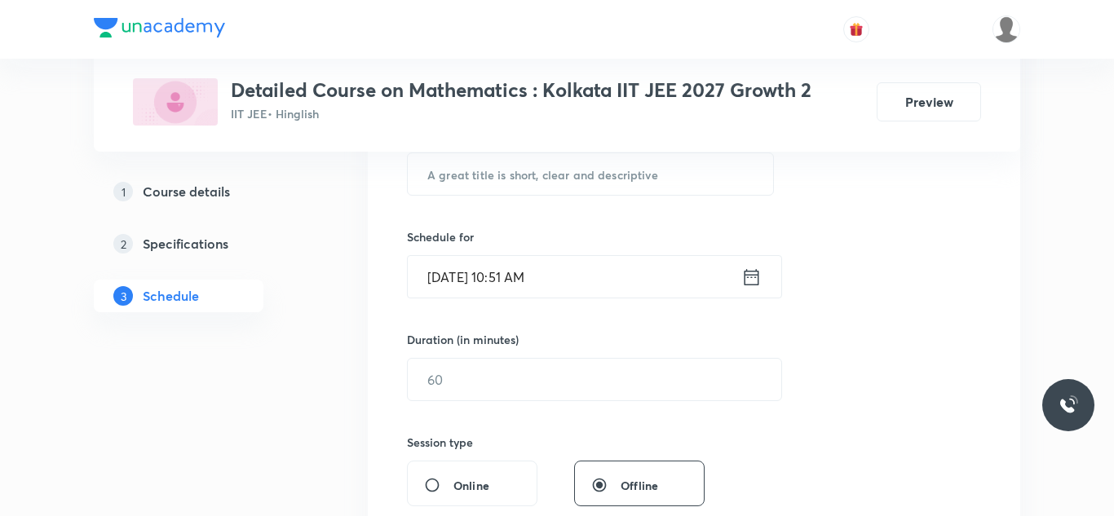
scroll to position [112, 0]
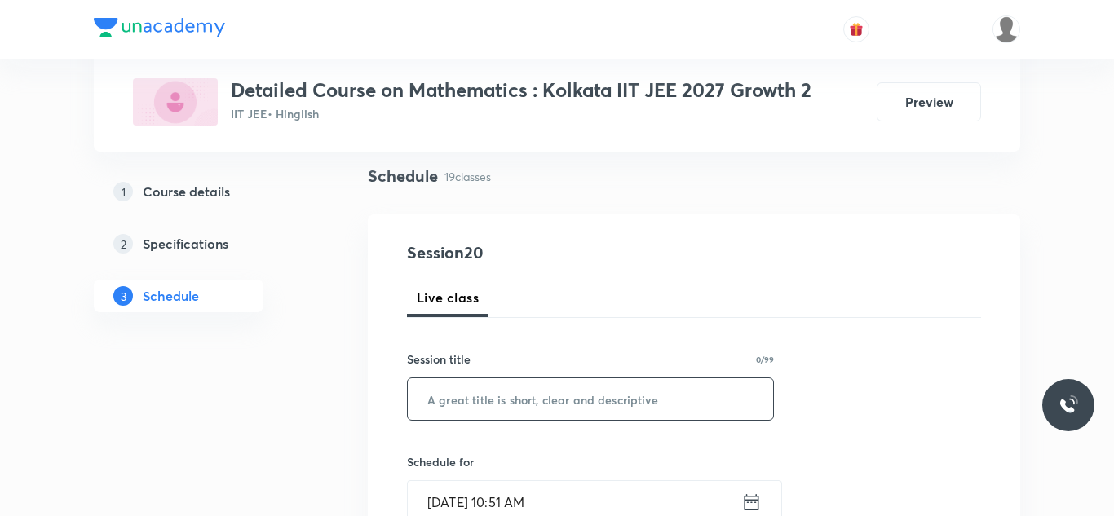
click at [522, 396] on input "text" at bounding box center [590, 399] width 365 height 42
paste input "Session on Quadratic Equation"
type input "Session on Quadratic Equation"
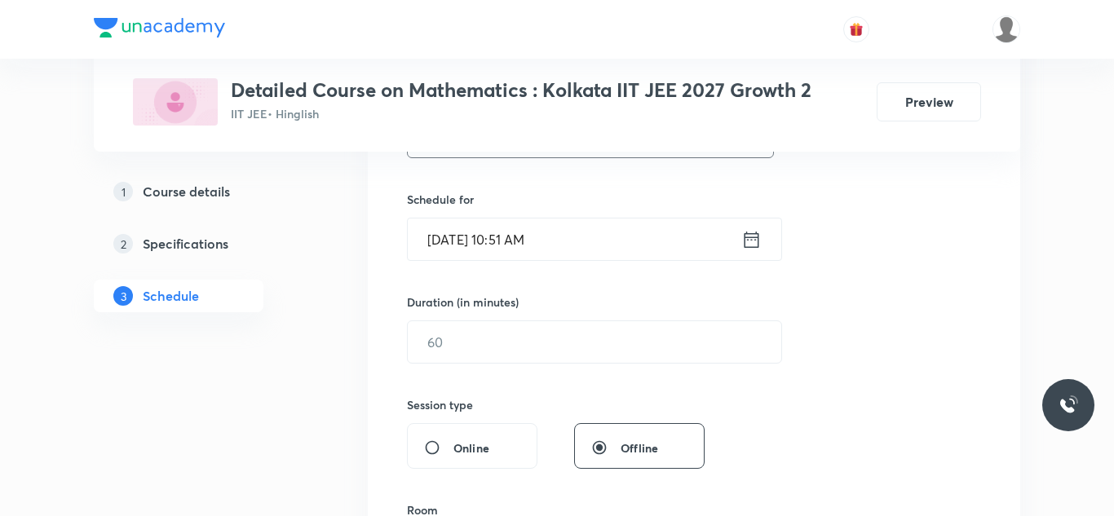
scroll to position [379, 0]
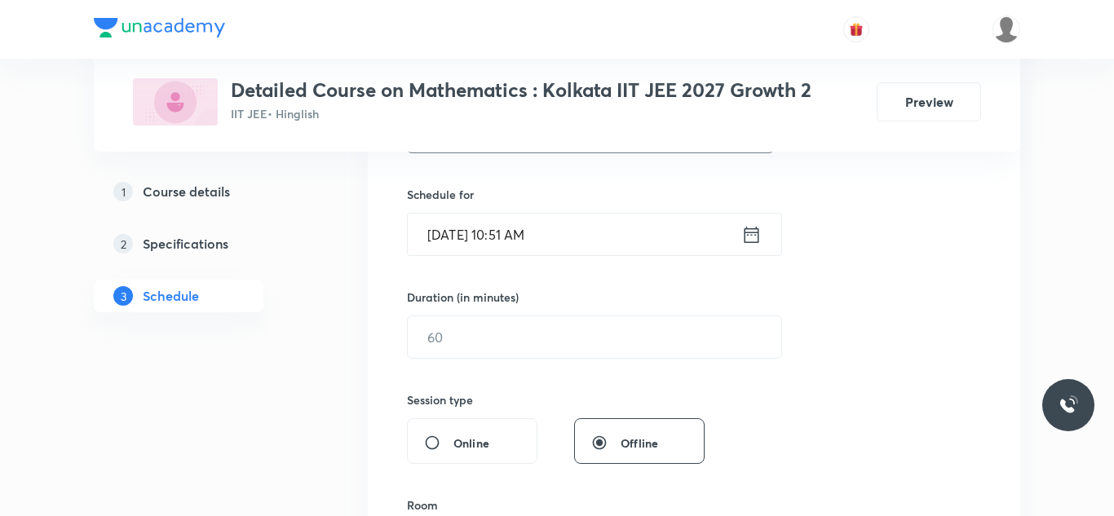
click at [522, 228] on input "[DATE] 10:51 AM" at bounding box center [575, 235] width 334 height 42
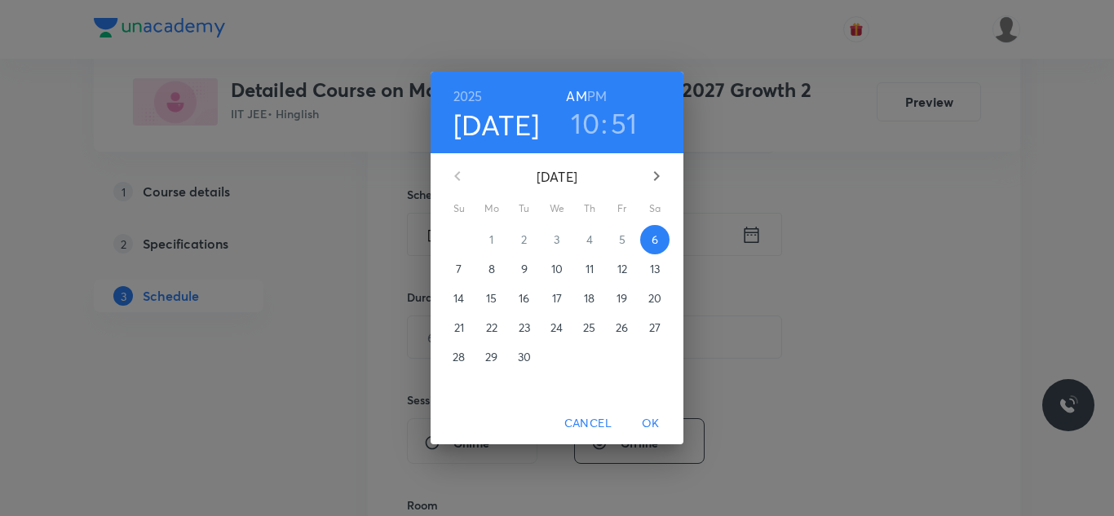
click at [593, 121] on h3 "10" at bounding box center [585, 123] width 29 height 34
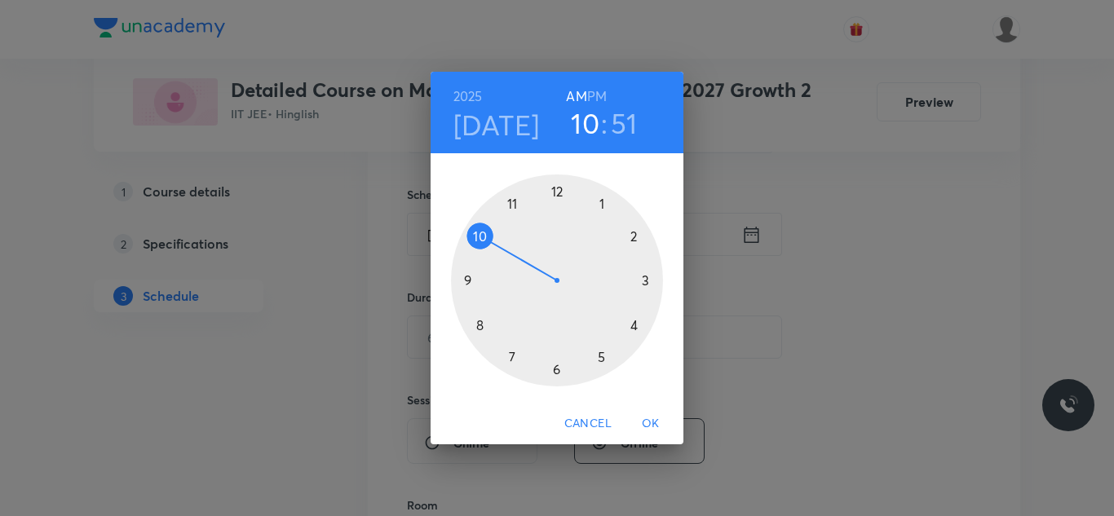
click at [593, 121] on h3 "10" at bounding box center [585, 123] width 29 height 34
click at [644, 285] on div at bounding box center [557, 281] width 212 height 212
click at [552, 196] on div at bounding box center [557, 281] width 212 height 212
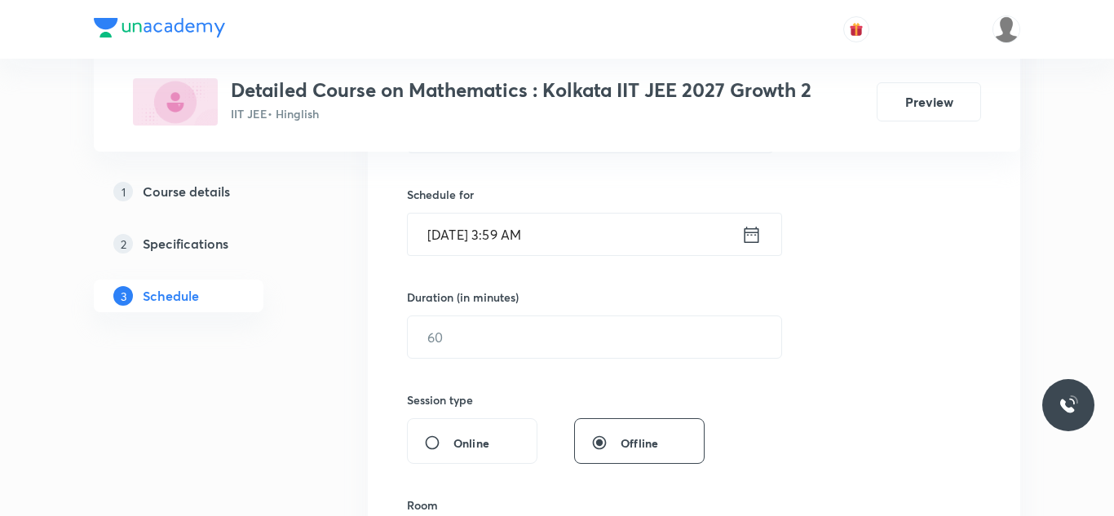
click at [535, 227] on input "Sep 6, 2025, 3:59 AM" at bounding box center [575, 235] width 334 height 42
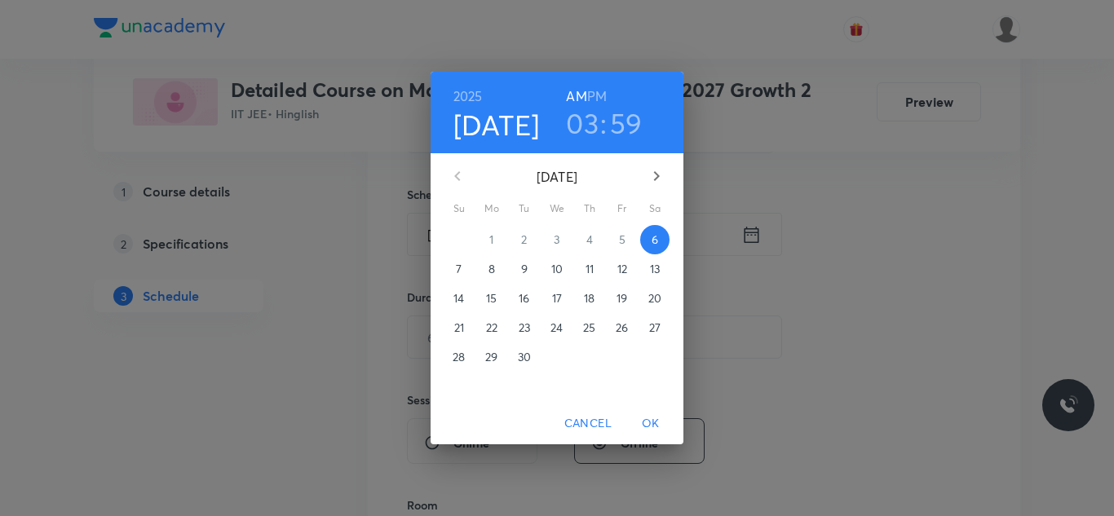
click at [610, 106] on h3 "59" at bounding box center [626, 123] width 33 height 34
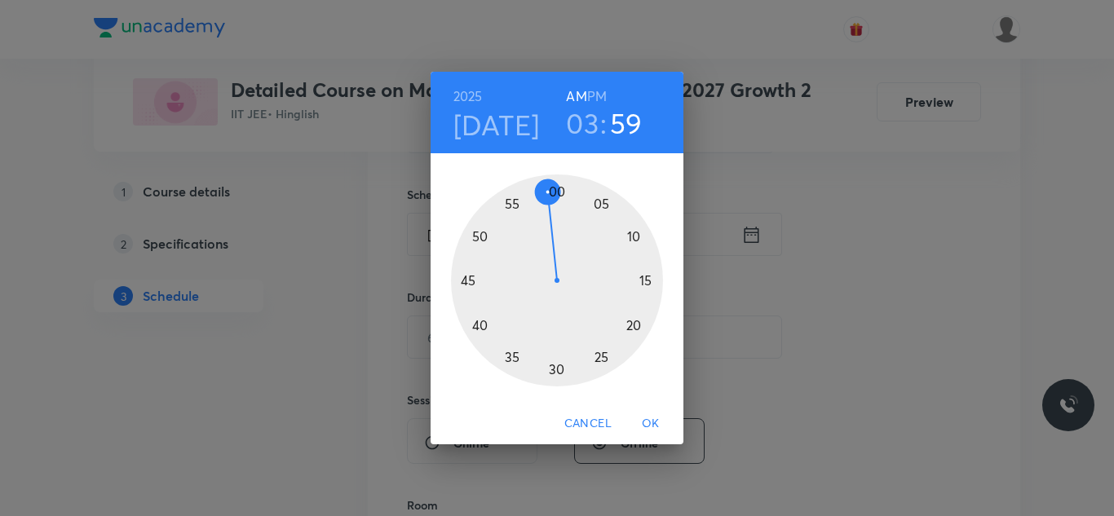
click at [544, 185] on div at bounding box center [557, 281] width 212 height 212
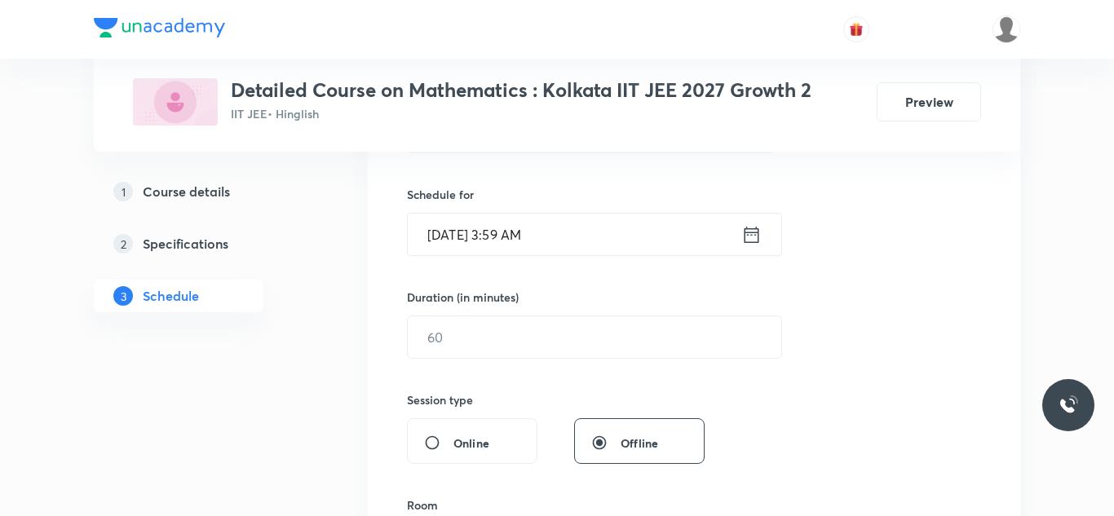
click at [520, 221] on input "Sep 6, 2025, 3:59 AM" at bounding box center [575, 235] width 334 height 42
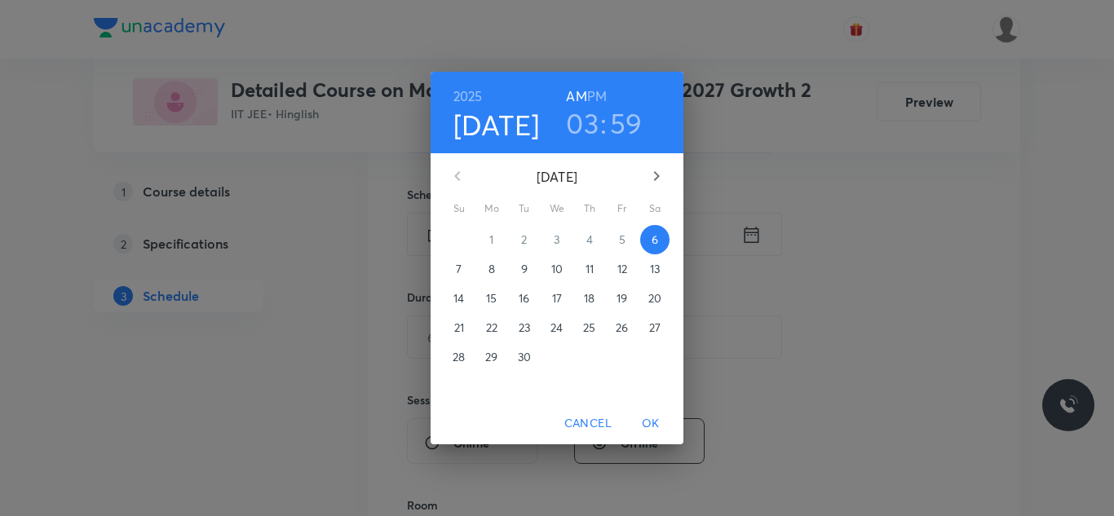
click at [641, 113] on h3 "59" at bounding box center [626, 123] width 33 height 34
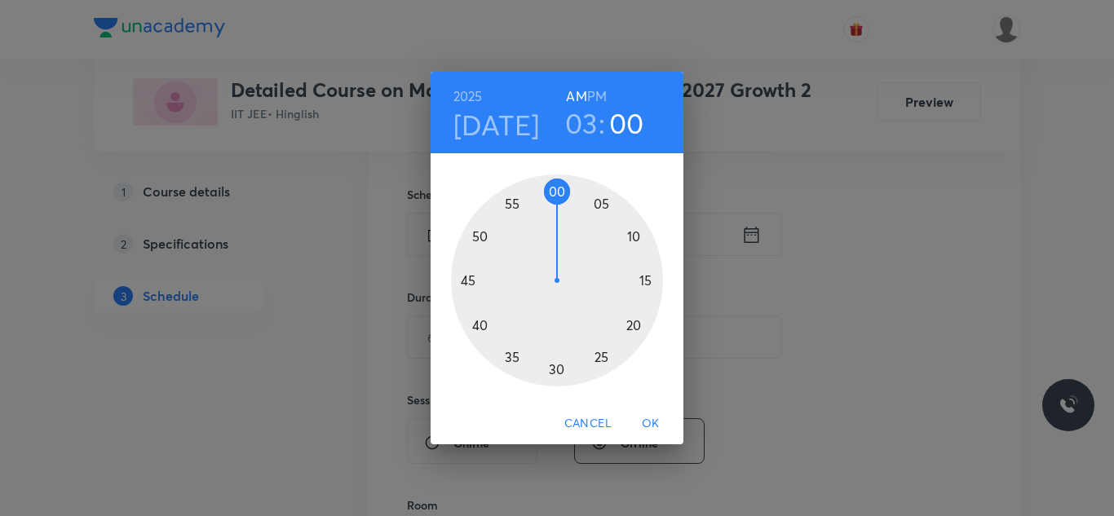
click at [554, 188] on div at bounding box center [557, 281] width 212 height 212
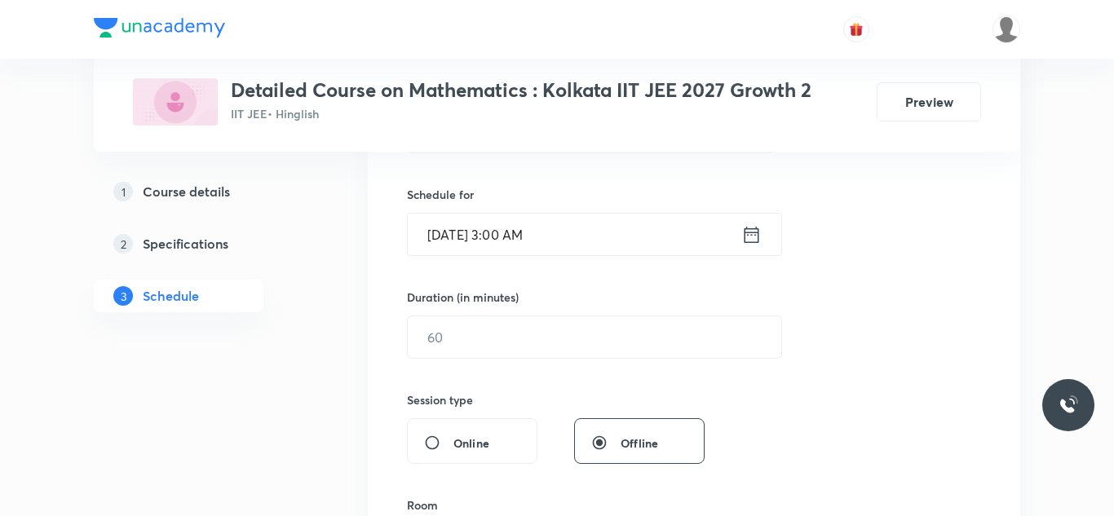
click at [544, 223] on input "Sep 6, 2025, 3:00 AM" at bounding box center [575, 235] width 334 height 42
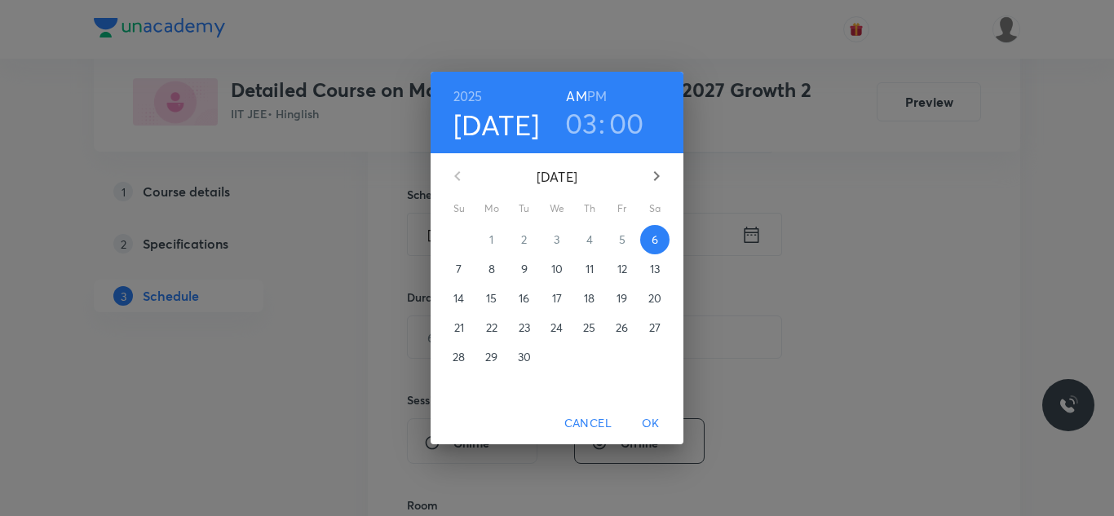
click at [605, 92] on h6 "PM" at bounding box center [597, 96] width 20 height 23
click at [655, 414] on span "OK" at bounding box center [650, 424] width 39 height 20
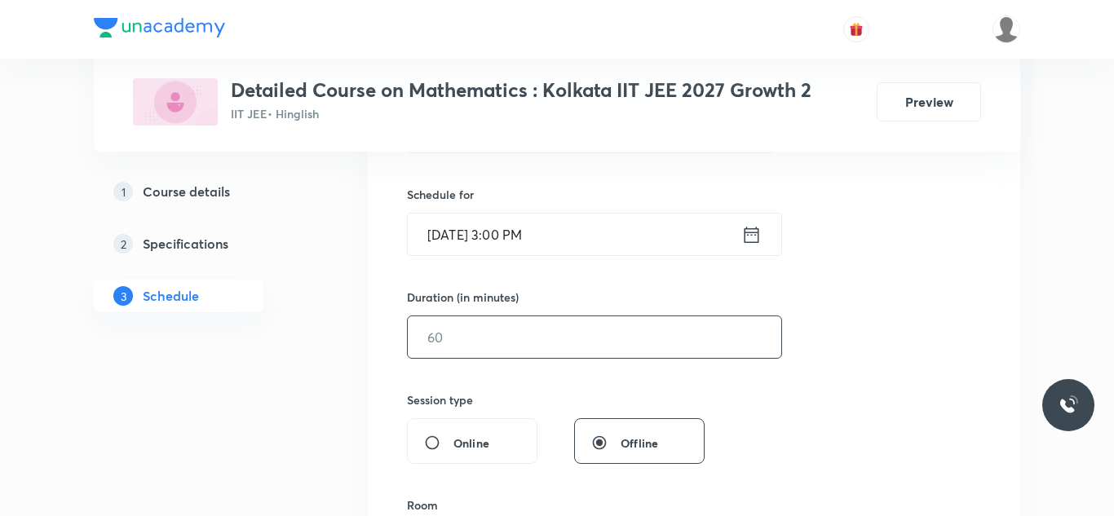
click at [438, 329] on input "text" at bounding box center [595, 337] width 374 height 42
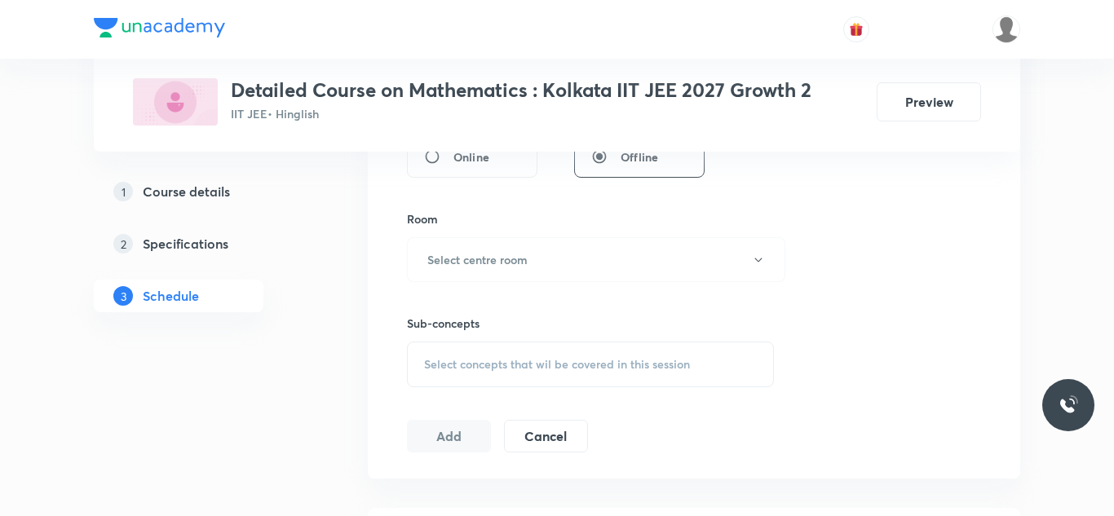
scroll to position [680, 0]
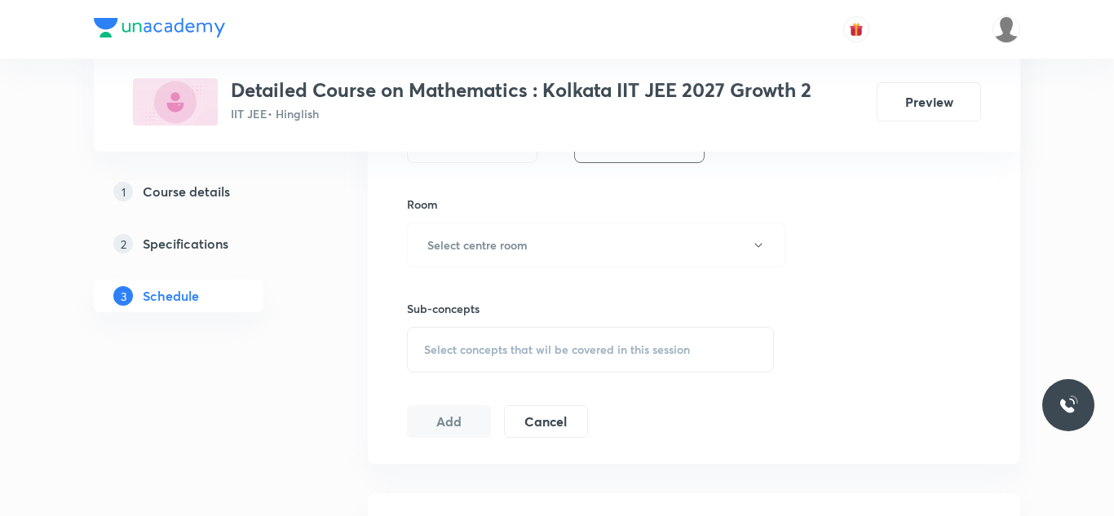
type input "120"
click at [520, 245] on h6 "Select centre room" at bounding box center [477, 245] width 100 height 17
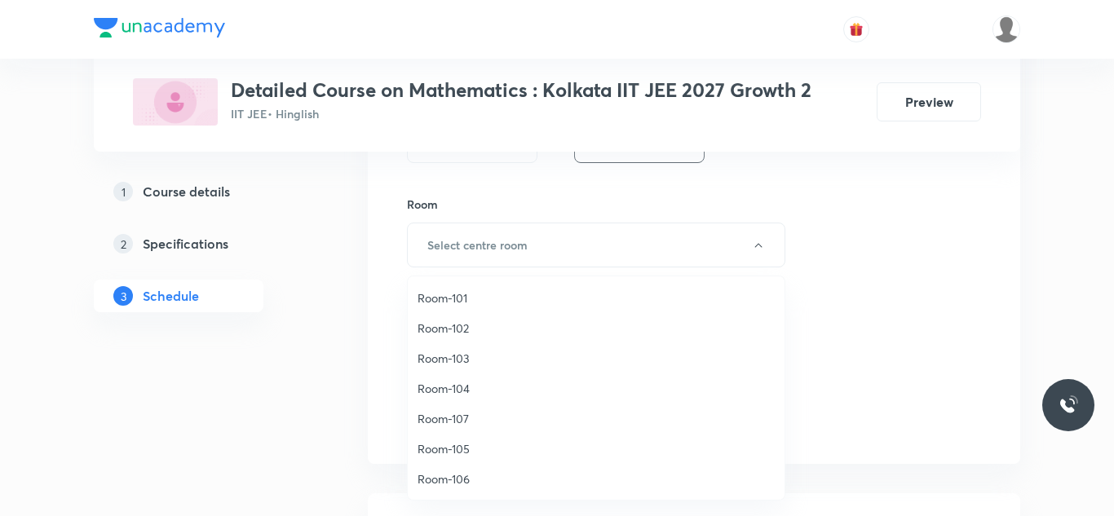
click at [430, 359] on span "Room-103" at bounding box center [596, 358] width 357 height 17
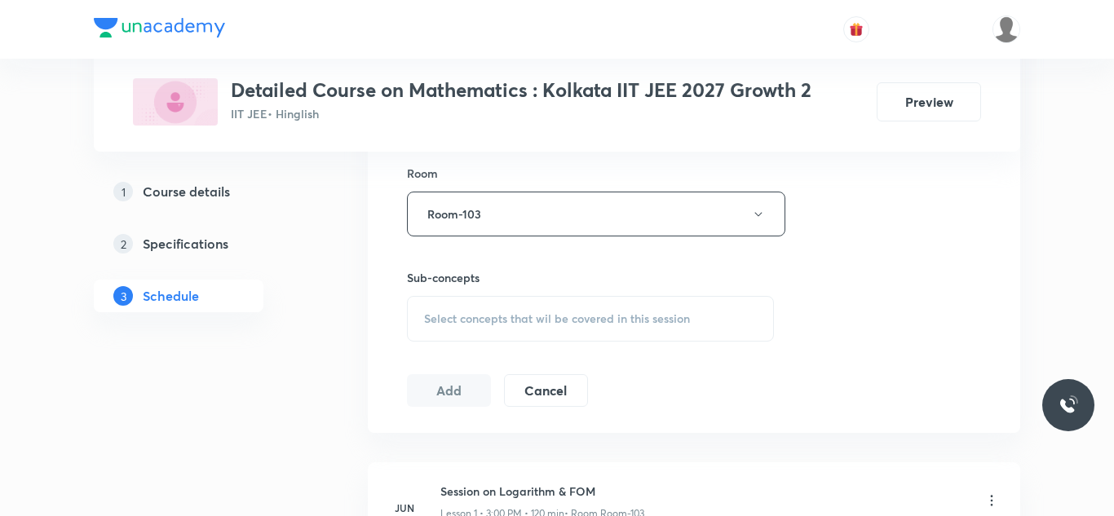
scroll to position [715, 0]
click at [471, 322] on span "Select concepts that wil be covered in this session" at bounding box center [557, 315] width 266 height 13
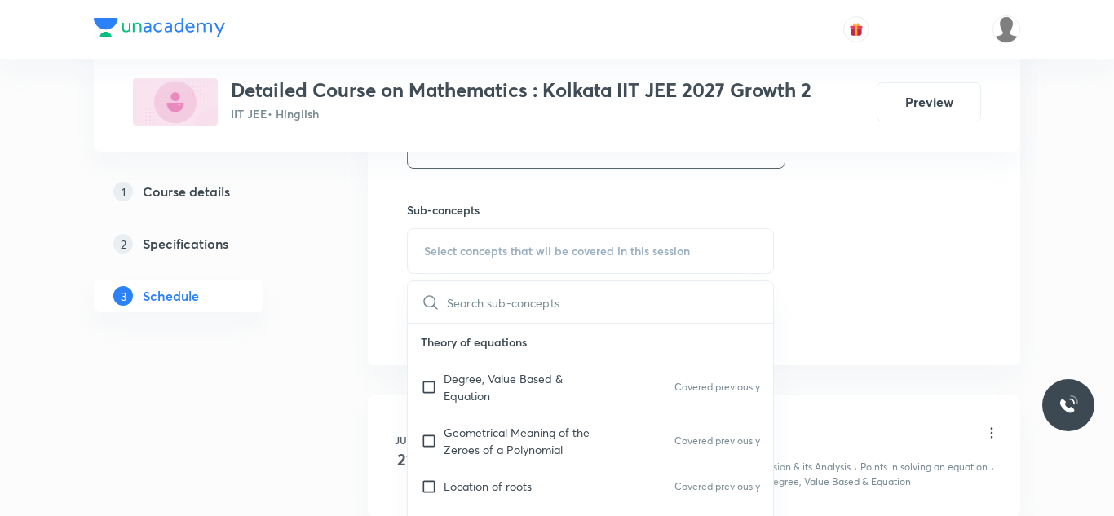
scroll to position [782, 0]
click at [426, 386] on input "checkbox" at bounding box center [432, 384] width 23 height 34
checkbox input "true"
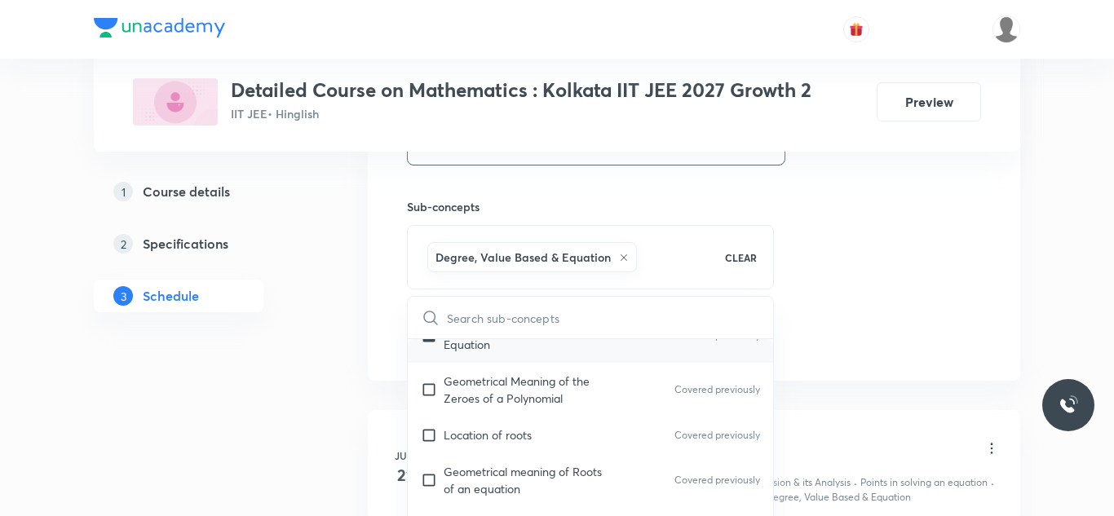
scroll to position [68, 0]
click at [426, 386] on input "checkbox" at bounding box center [432, 389] width 23 height 34
checkbox input "true"
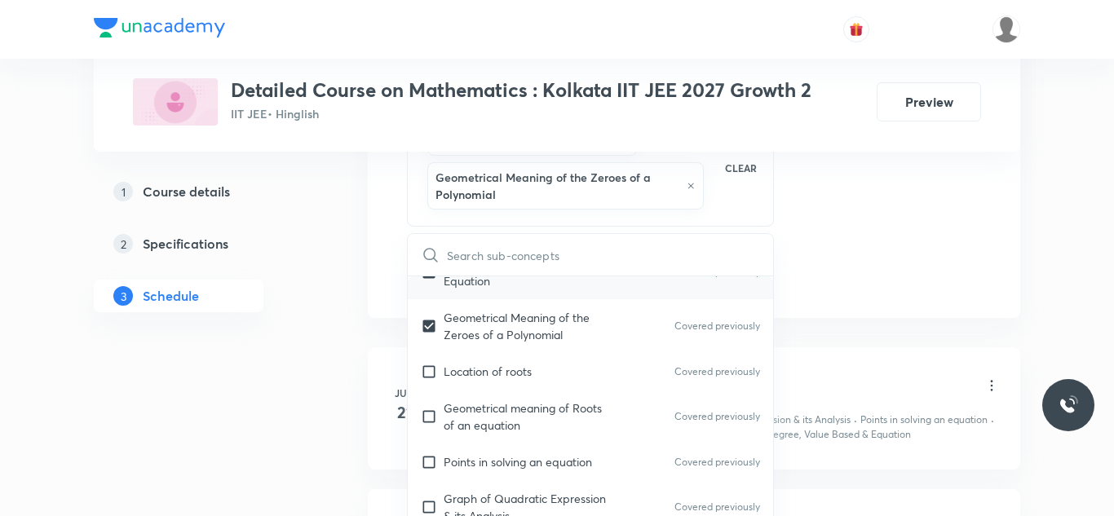
scroll to position [902, 0]
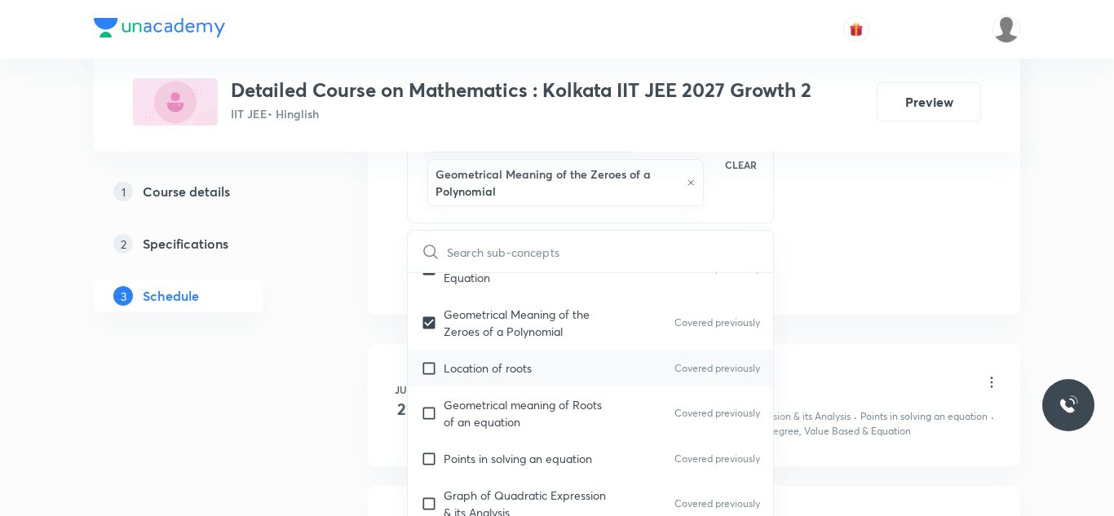
click at [428, 372] on input "checkbox" at bounding box center [432, 368] width 23 height 17
checkbox input "true"
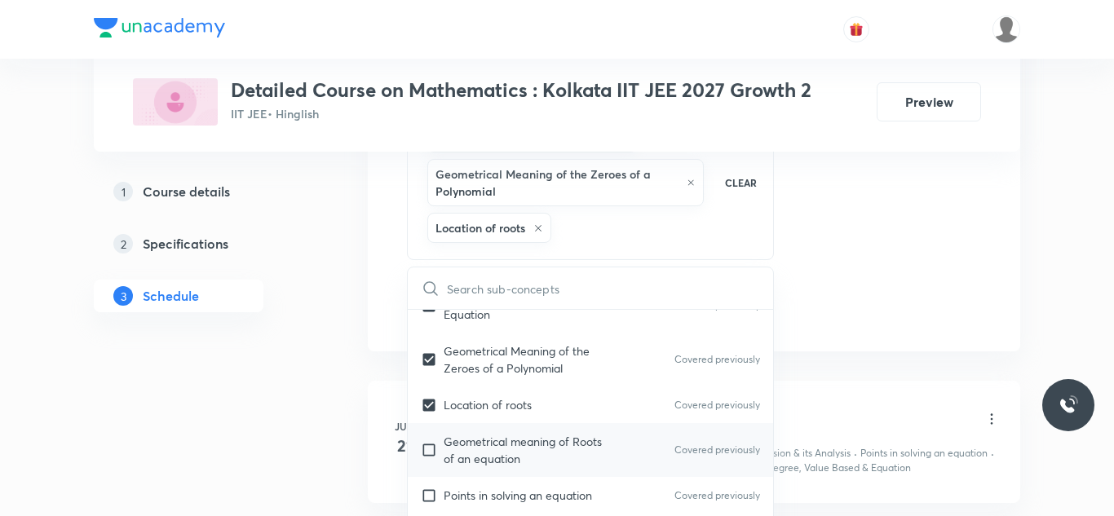
click at [429, 447] on input "checkbox" at bounding box center [432, 450] width 23 height 34
checkbox input "true"
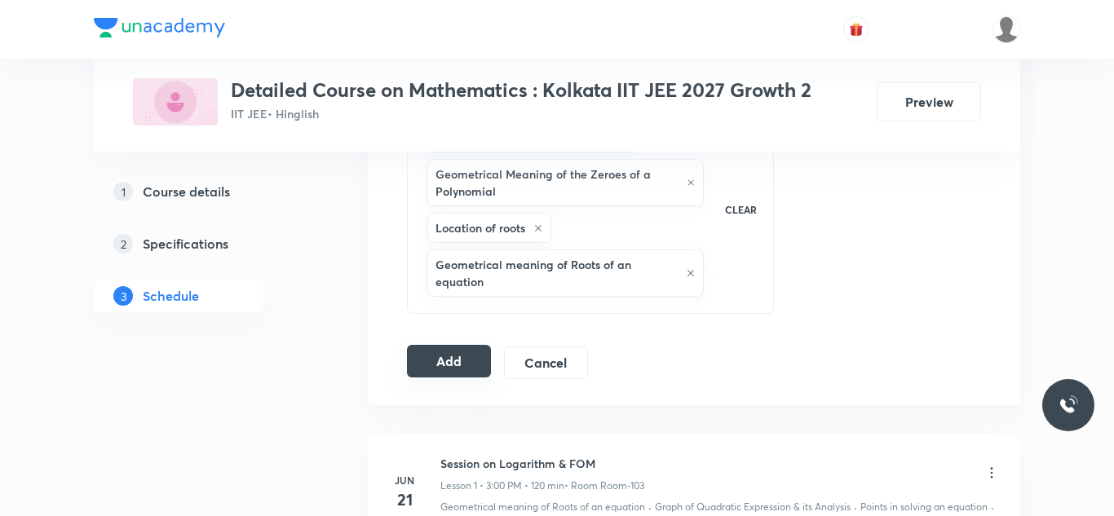
click at [460, 369] on button "Add" at bounding box center [449, 361] width 84 height 33
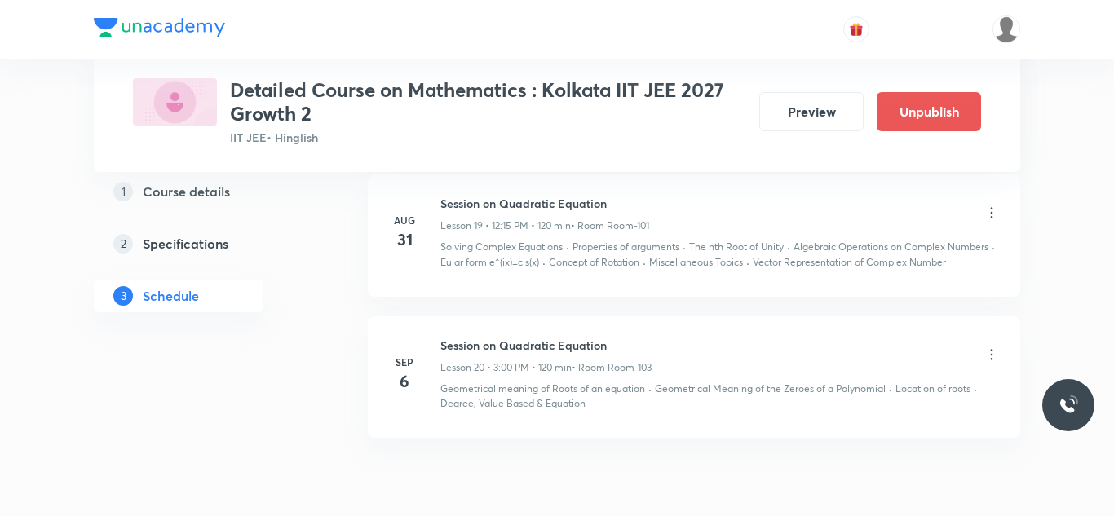
scroll to position [2772, 0]
click at [990, 355] on icon at bounding box center [992, 355] width 16 height 16
click at [836, 396] on p "Edit" at bounding box center [844, 397] width 20 height 17
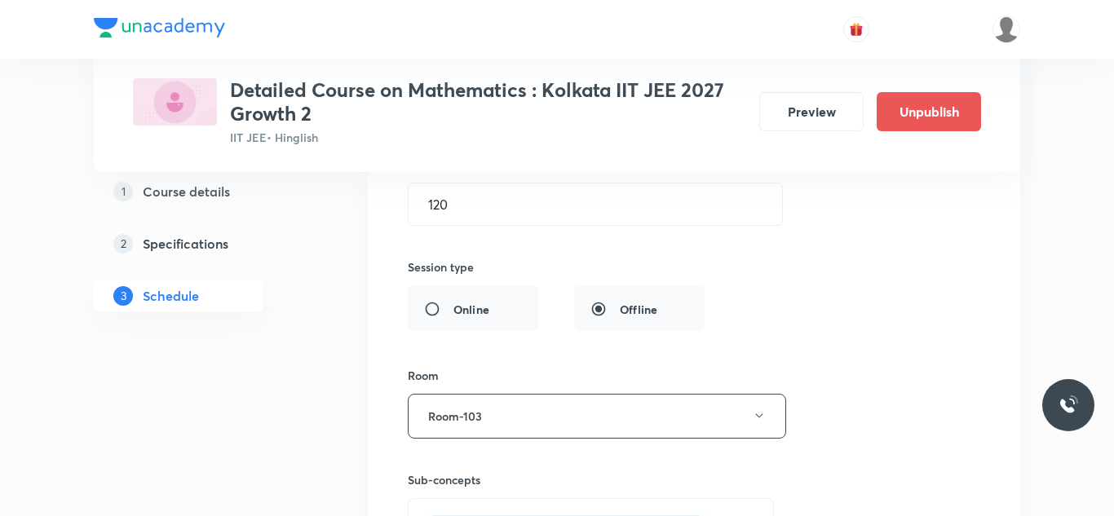
scroll to position [3234, 0]
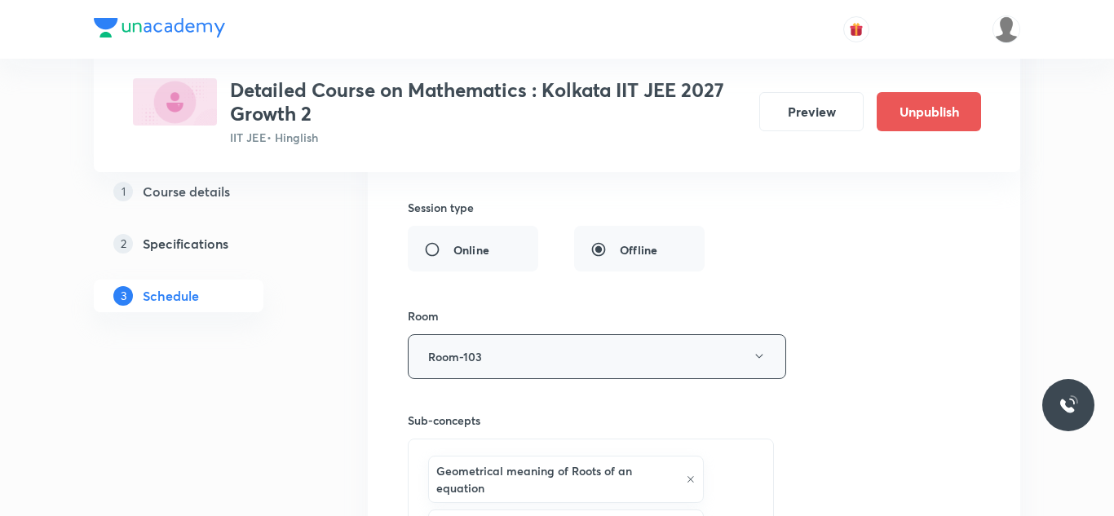
click at [499, 352] on button "Room-103" at bounding box center [597, 356] width 378 height 45
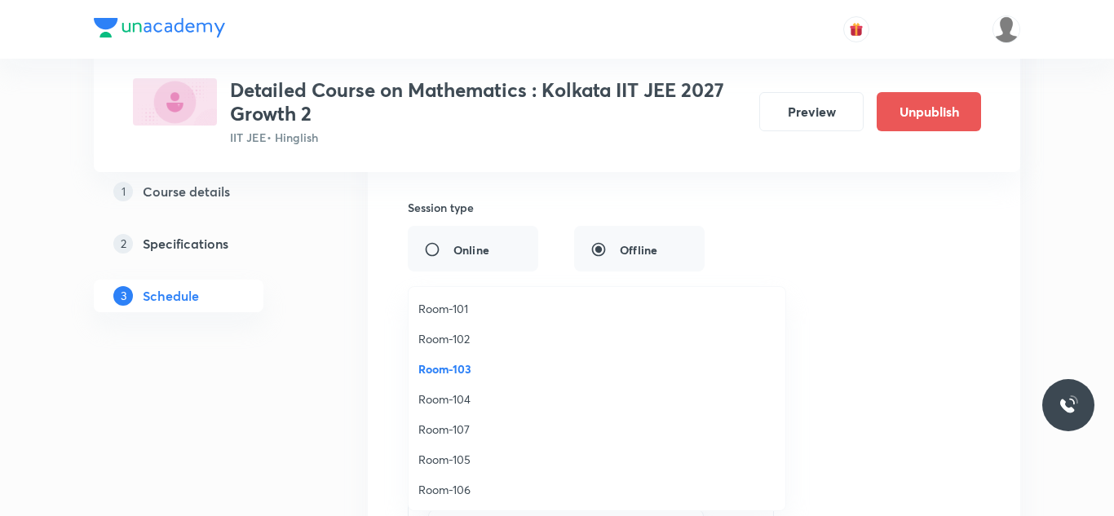
click at [452, 460] on span "Room-105" at bounding box center [596, 459] width 357 height 17
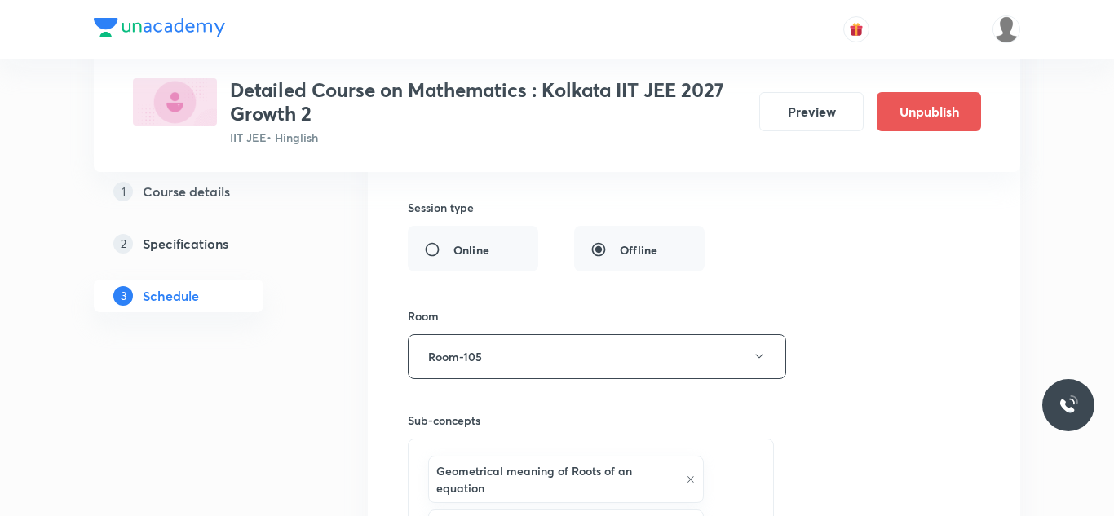
click at [896, 285] on div "Session title 29/99 Session on Quadratic Equation ​ Schedule for Sep 6, 2025, 3…" at bounding box center [694, 285] width 573 height 855
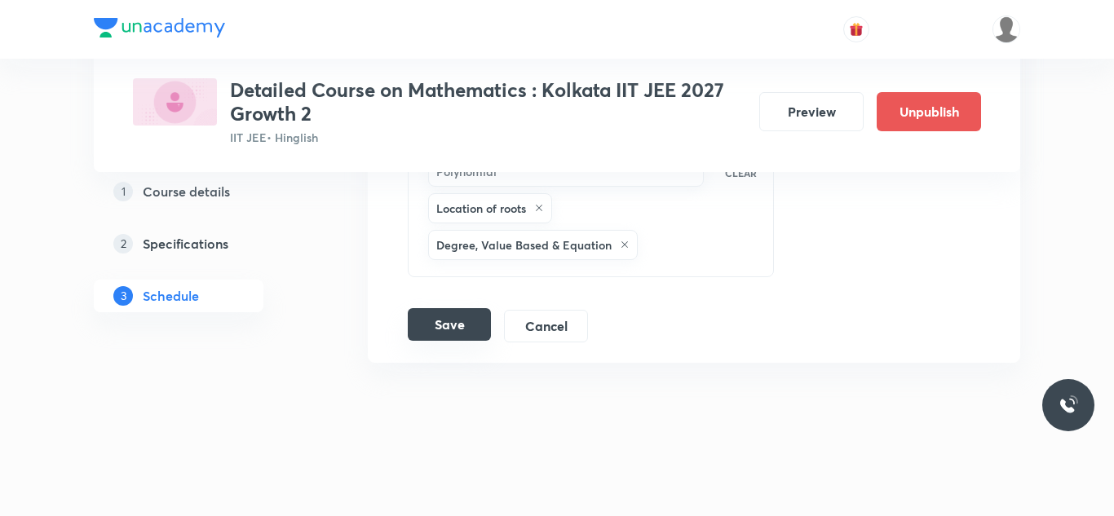
click at [463, 326] on button "Save" at bounding box center [449, 324] width 83 height 33
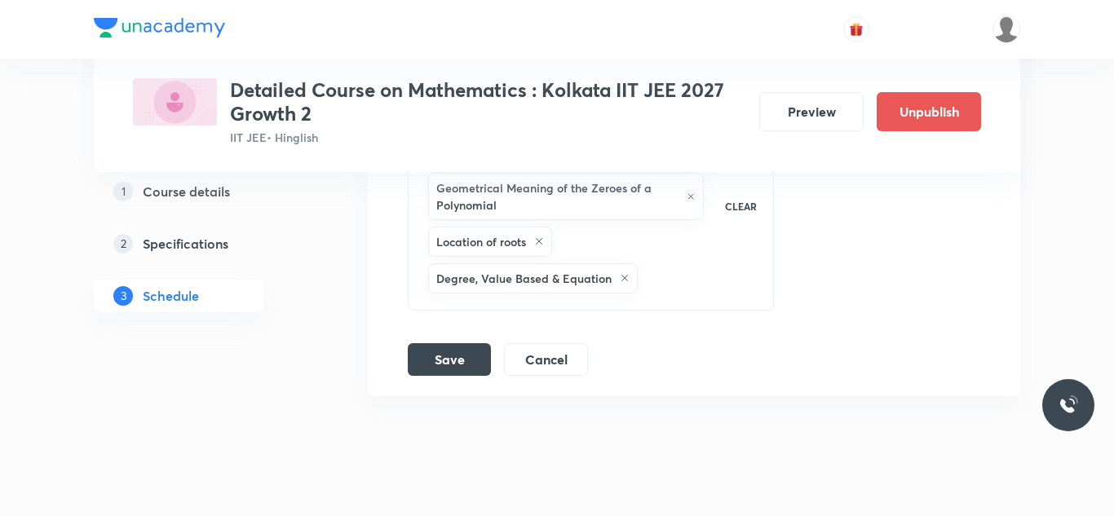
scroll to position [3618, 0]
click at [443, 367] on button "Save" at bounding box center [449, 355] width 83 height 33
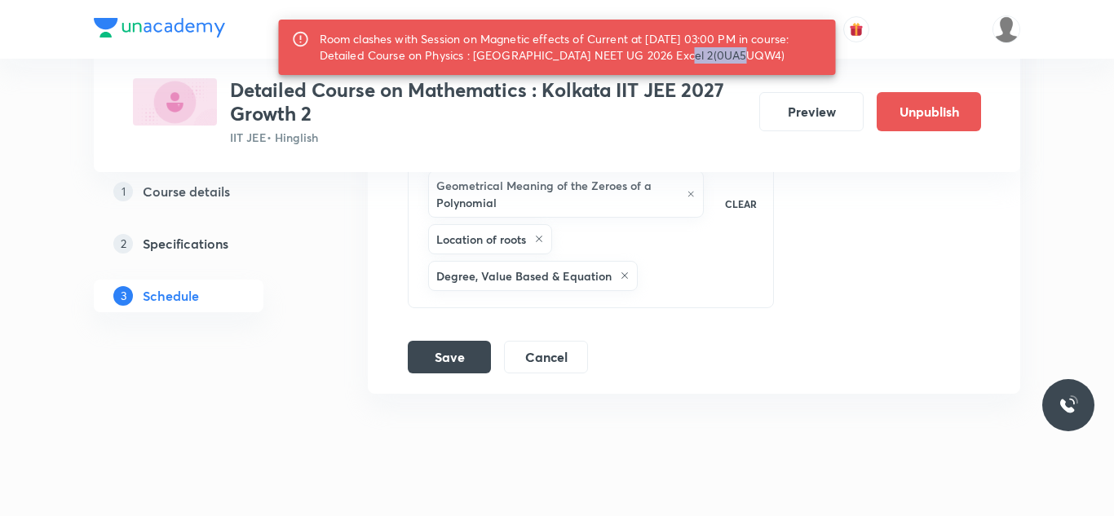
drag, startPoint x: 642, startPoint y: 55, endPoint x: 706, endPoint y: 60, distance: 63.9
click at [706, 60] on div "Room clashes with Session on Magnetic effects of Current at 06 Sep 2025 03:00 P…" at bounding box center [571, 47] width 503 height 46
copy div "0UA5UQW4)"
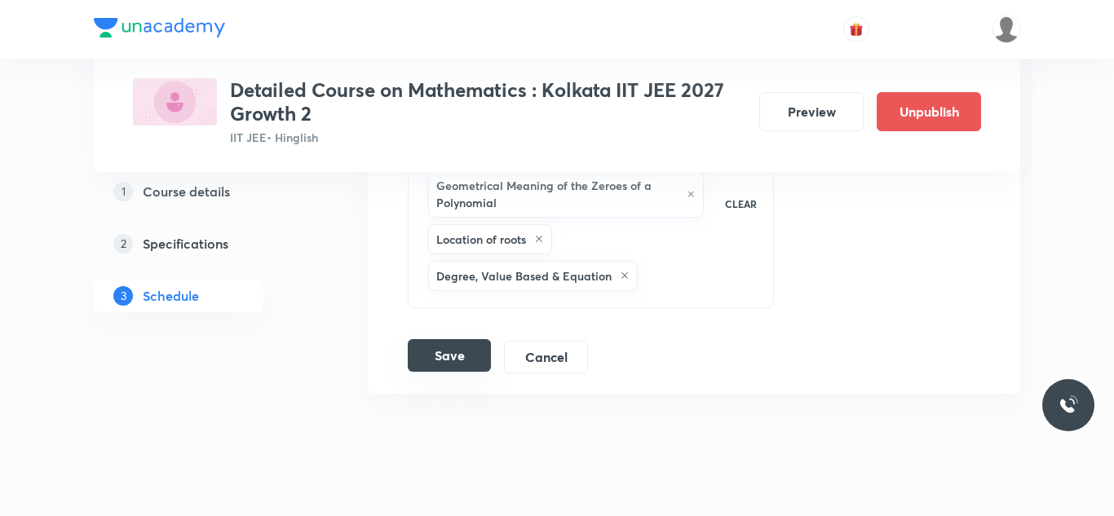
click at [449, 340] on button "Save" at bounding box center [449, 355] width 83 height 33
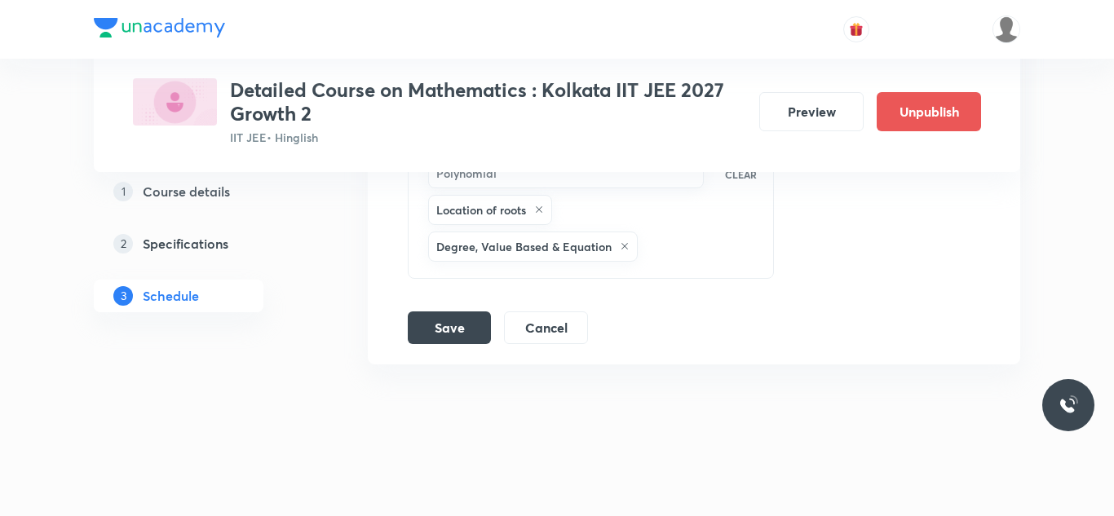
scroll to position [3649, 0]
click at [467, 322] on button "Save" at bounding box center [449, 324] width 83 height 33
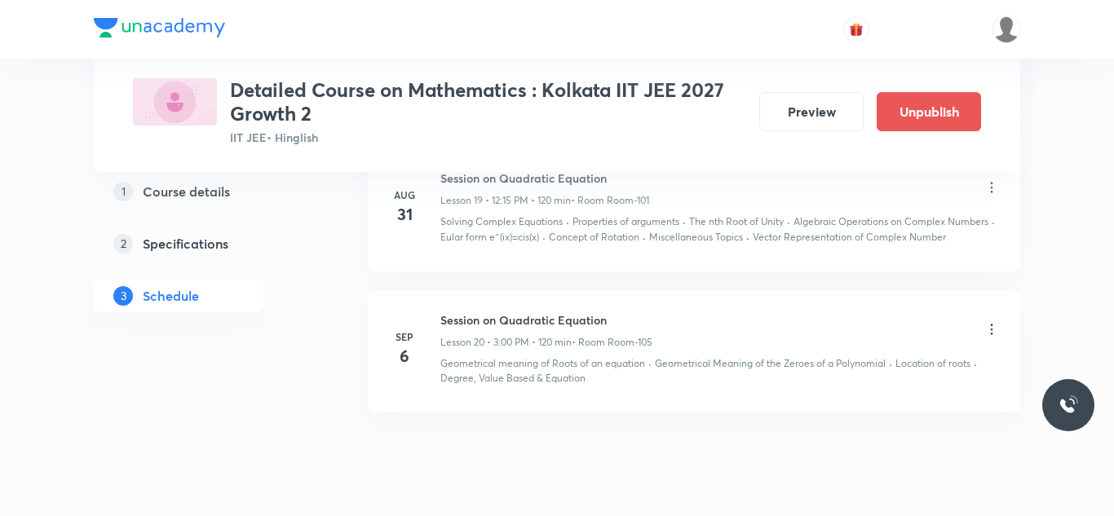
scroll to position [2797, 0]
drag, startPoint x: 441, startPoint y: 319, endPoint x: 682, endPoint y: 302, distance: 241.2
click at [682, 302] on li "Sep 6 Session on Quadratic Equation Lesson 20 • 3:00 PM • 120 min • Room Room-1…" at bounding box center [694, 353] width 653 height 122
copy h6 "Session on Quadratic Equation"
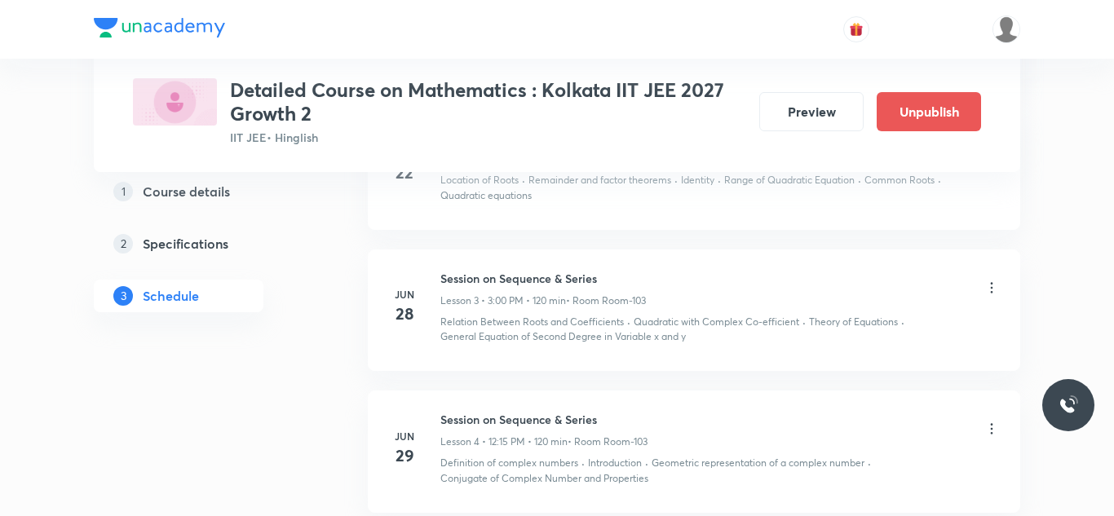
scroll to position [0, 0]
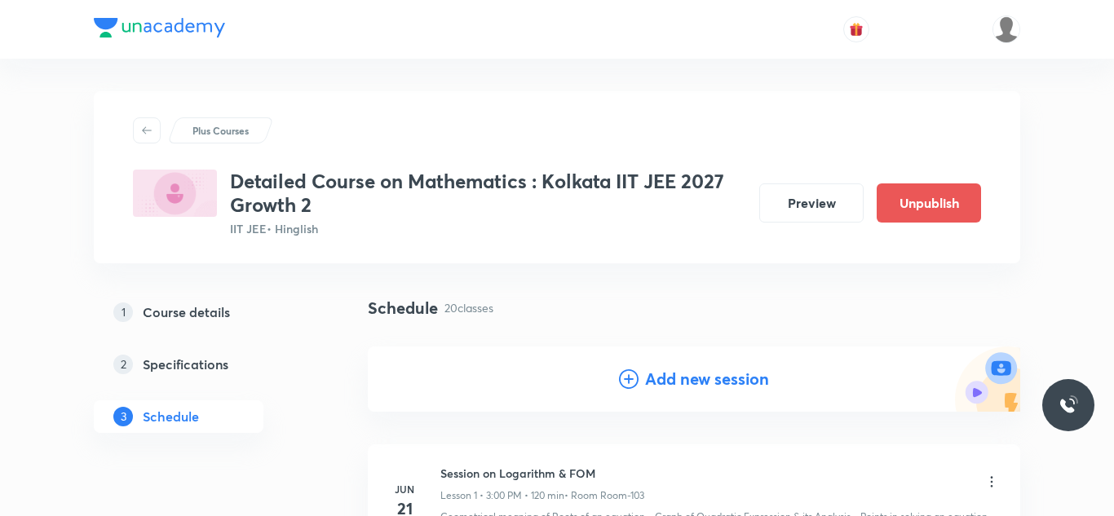
click at [681, 375] on h4 "Add new session" at bounding box center [707, 379] width 124 height 24
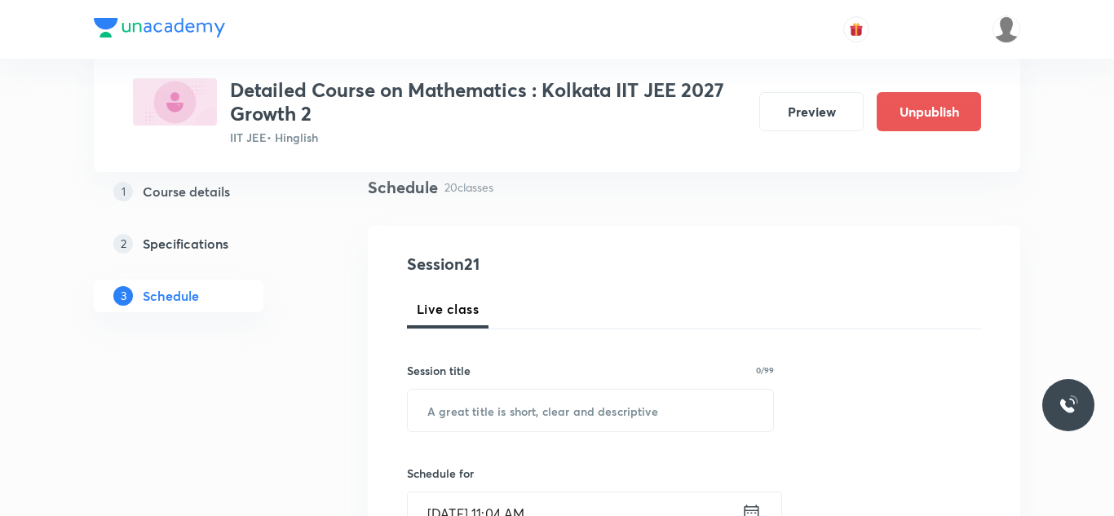
scroll to position [143, 0]
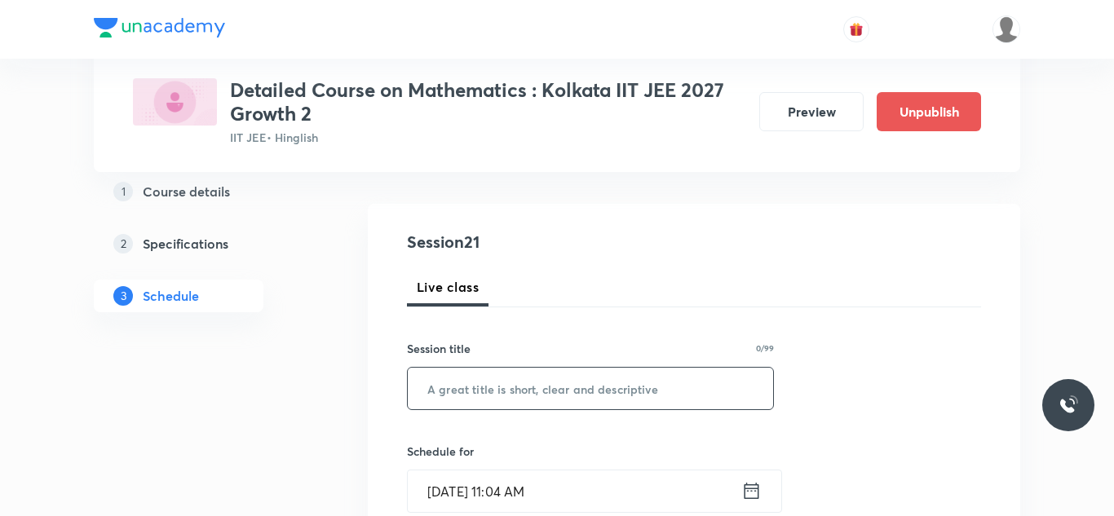
click at [515, 389] on input "text" at bounding box center [590, 389] width 365 height 42
paste input "Session on Quadratic Equation"
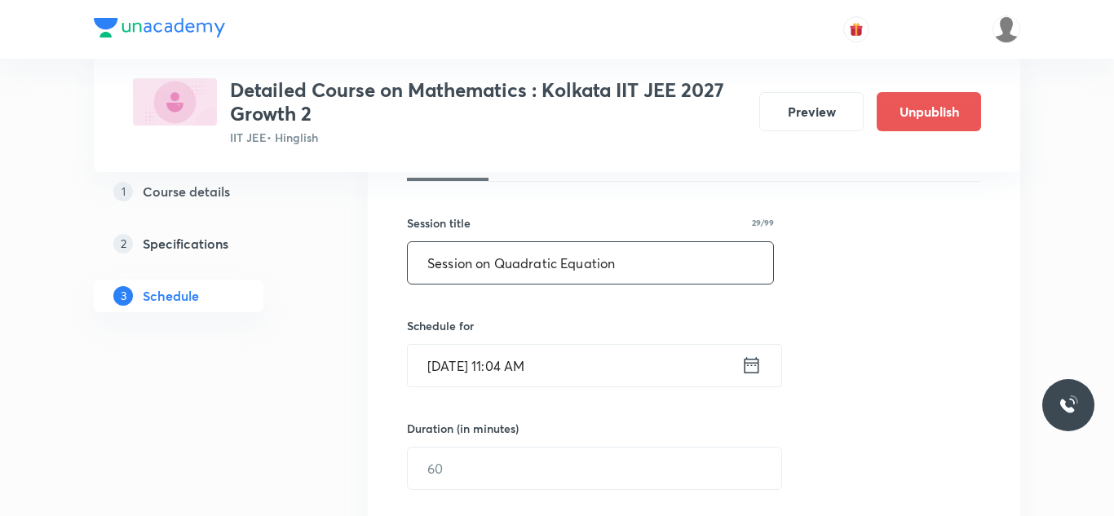
scroll to position [269, 0]
type input "Session on Quadratic Equation"
click at [461, 372] on input "Sep 6, 2025, 11:04 AM" at bounding box center [575, 365] width 334 height 42
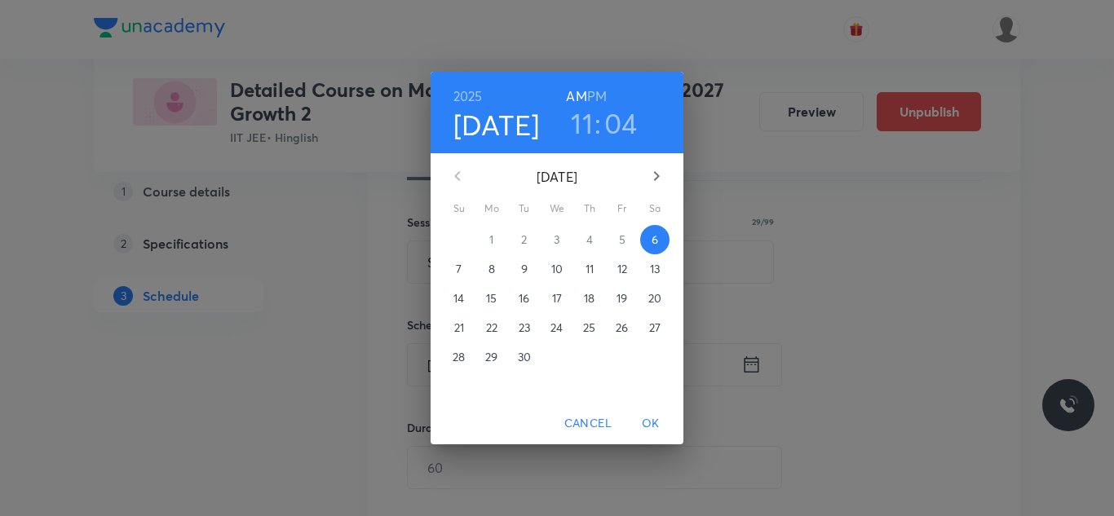
click at [458, 270] on p "7" at bounding box center [459, 269] width 6 height 16
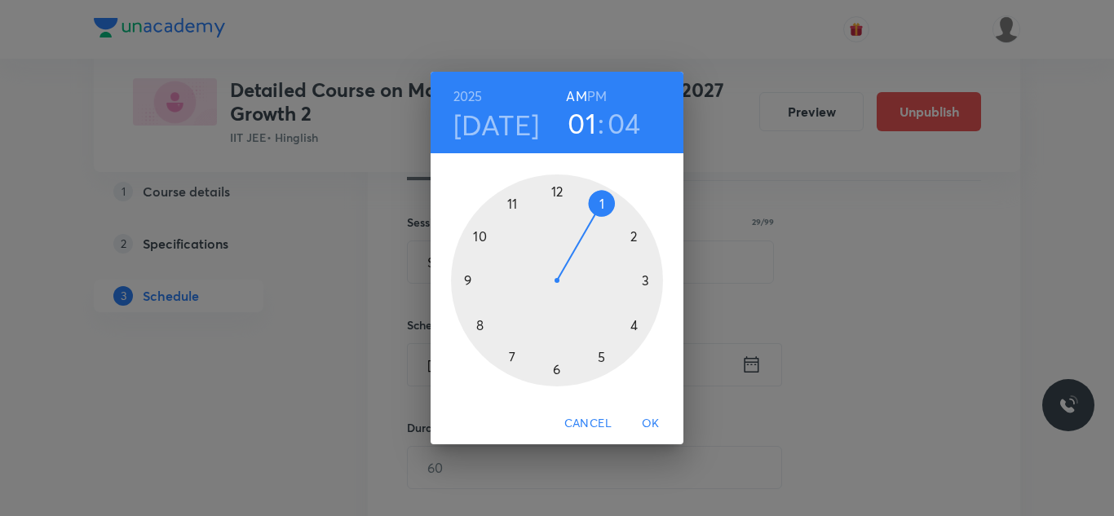
drag, startPoint x: 515, startPoint y: 200, endPoint x: 635, endPoint y: 197, distance: 119.9
click at [635, 197] on div at bounding box center [557, 281] width 212 height 212
click at [598, 89] on h6 "PM" at bounding box center [597, 96] width 20 height 23
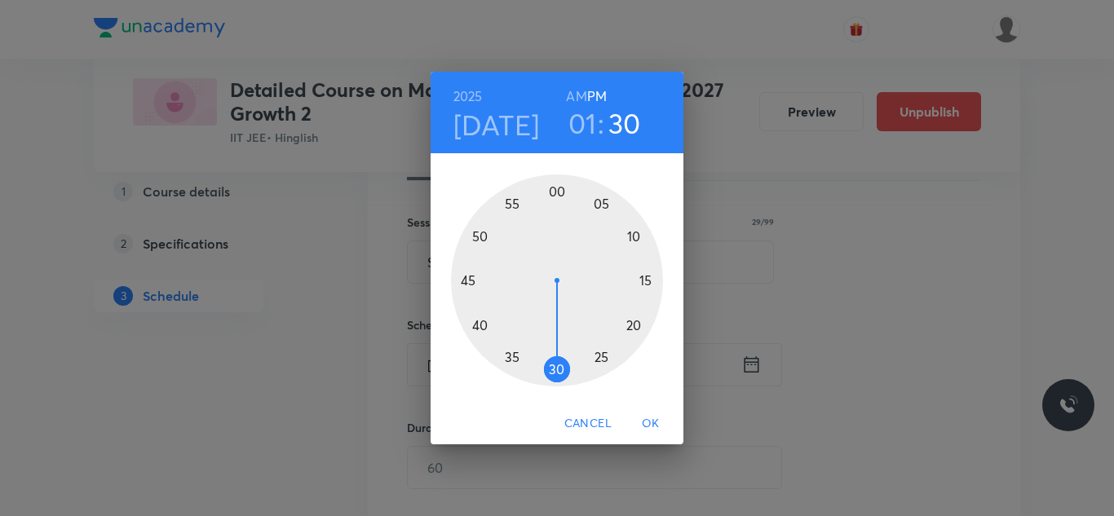
drag, startPoint x: 597, startPoint y: 206, endPoint x: 557, endPoint y: 356, distance: 154.5
click at [557, 356] on div at bounding box center [557, 281] width 212 height 212
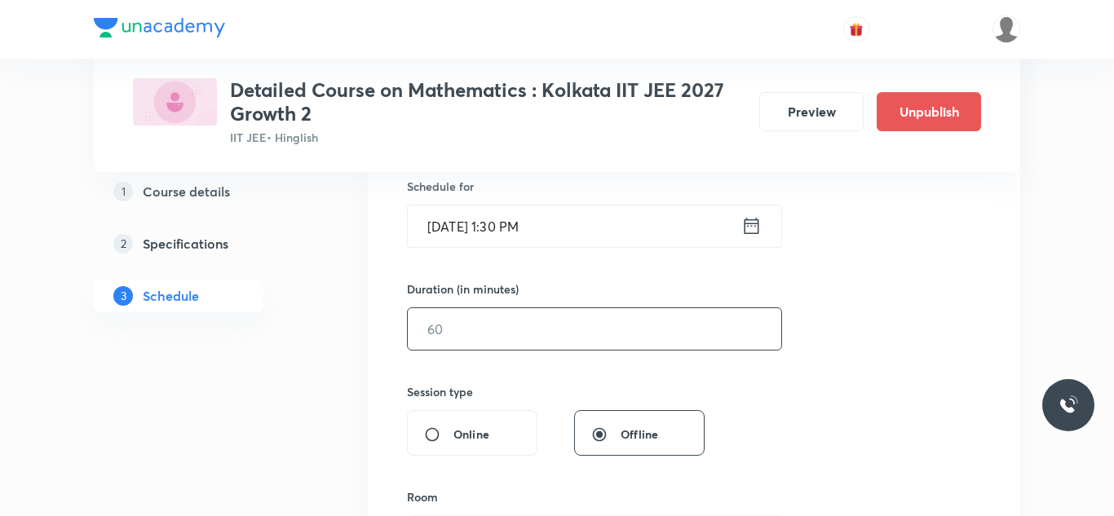
scroll to position [410, 0]
click at [484, 331] on input "text" at bounding box center [595, 327] width 374 height 42
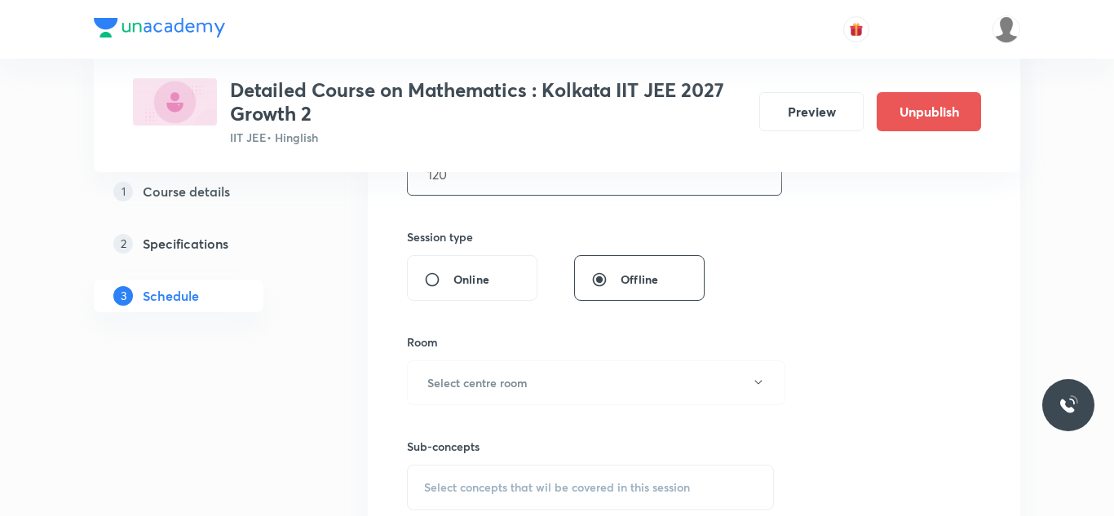
scroll to position [565, 0]
type input "120"
click at [532, 380] on button "Select centre room" at bounding box center [596, 380] width 378 height 45
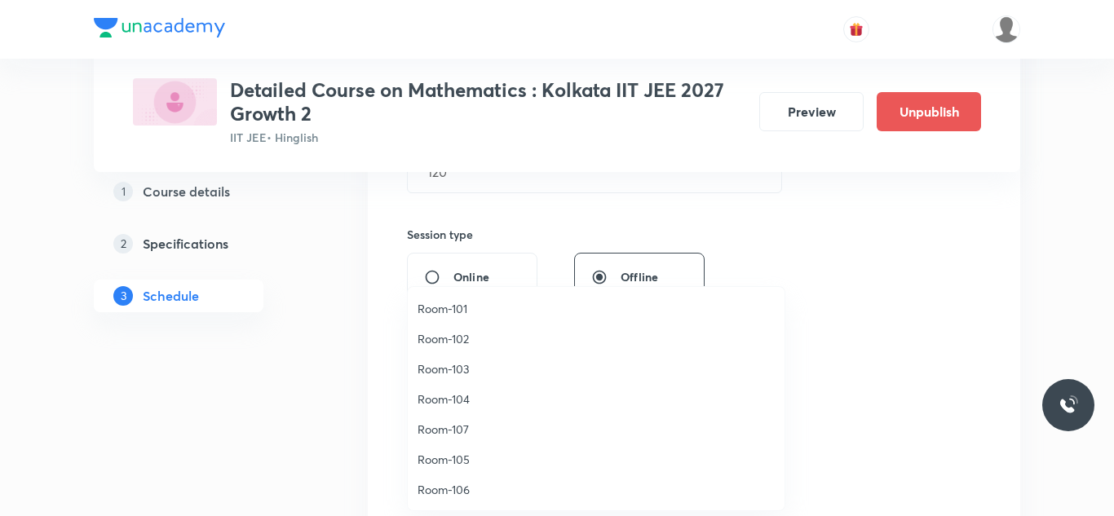
click at [452, 459] on span "Room-105" at bounding box center [596, 459] width 357 height 17
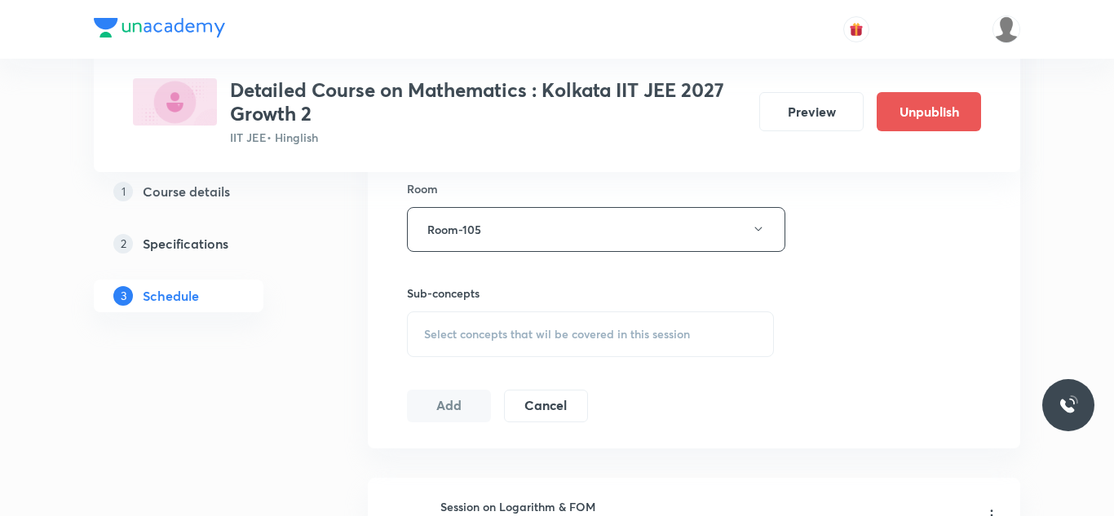
scroll to position [719, 0]
click at [577, 322] on div "Select concepts that wil be covered in this session" at bounding box center [590, 332] width 367 height 46
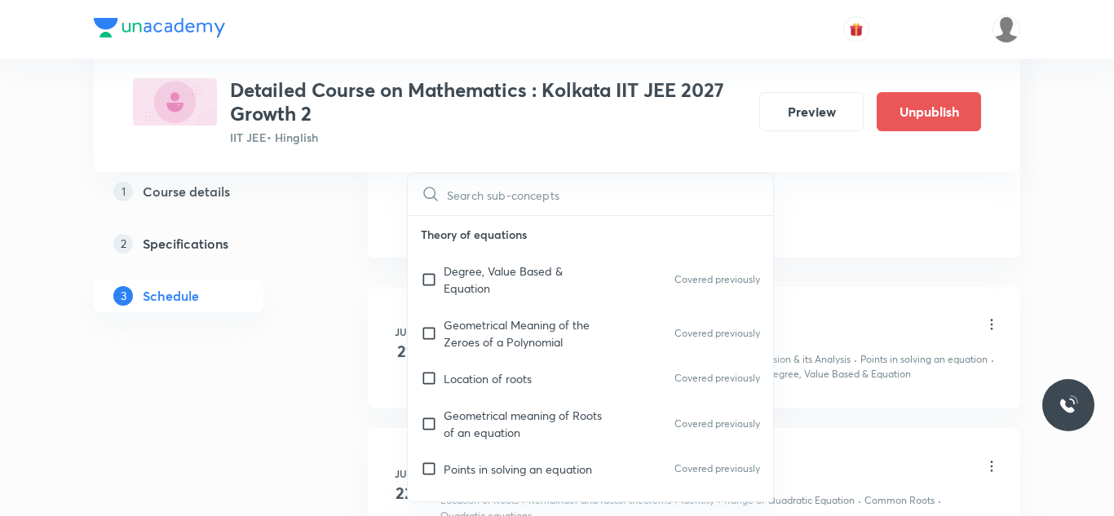
scroll to position [929, 0]
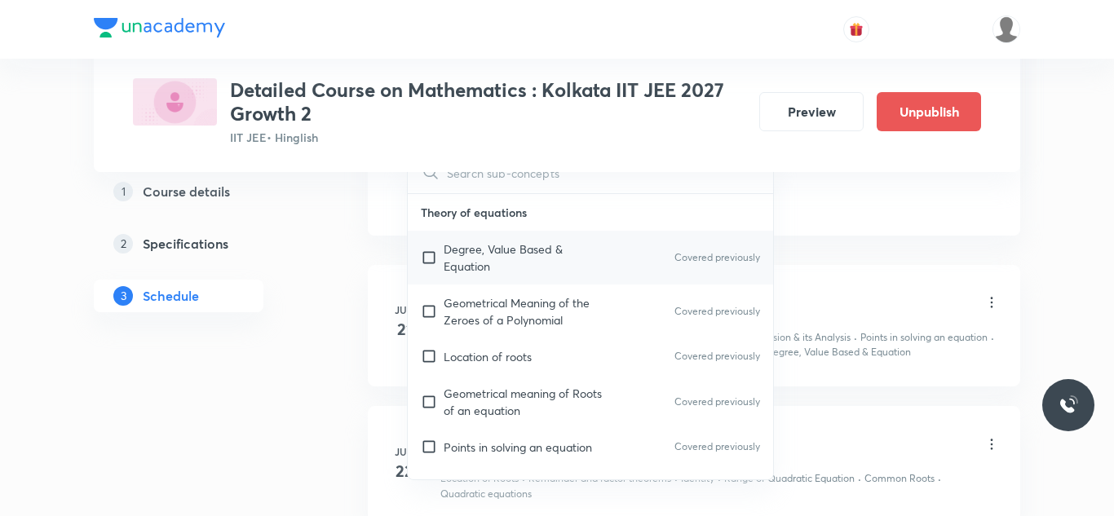
click at [429, 257] on input "checkbox" at bounding box center [432, 258] width 23 height 34
checkbox input "true"
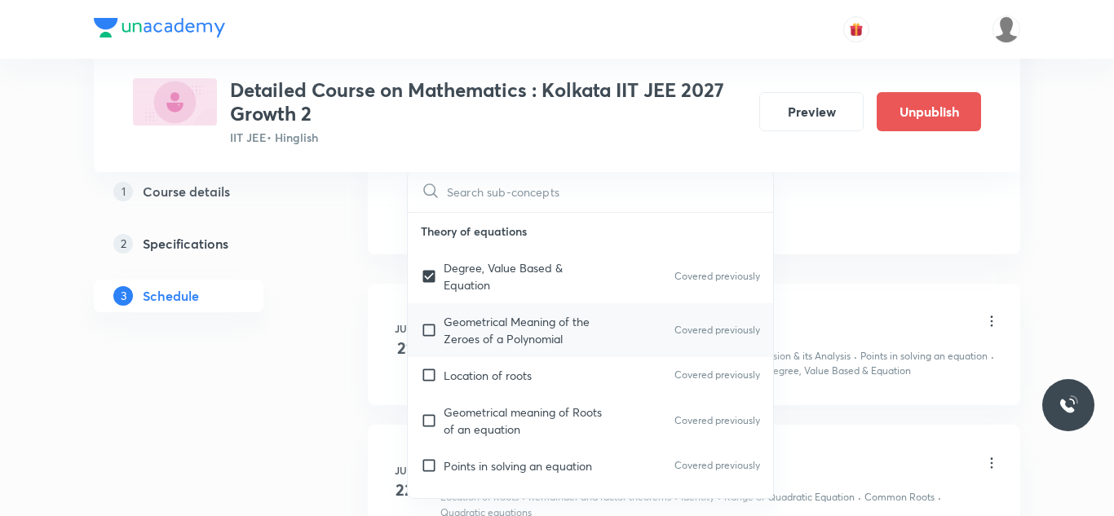
click at [429, 334] on input "checkbox" at bounding box center [432, 330] width 23 height 34
checkbox input "true"
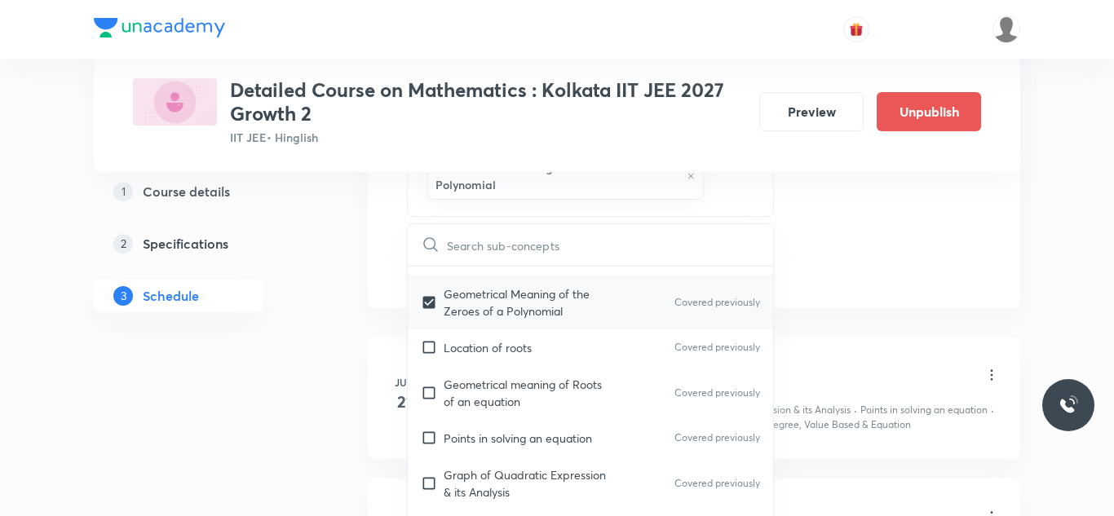
scroll to position [90, 0]
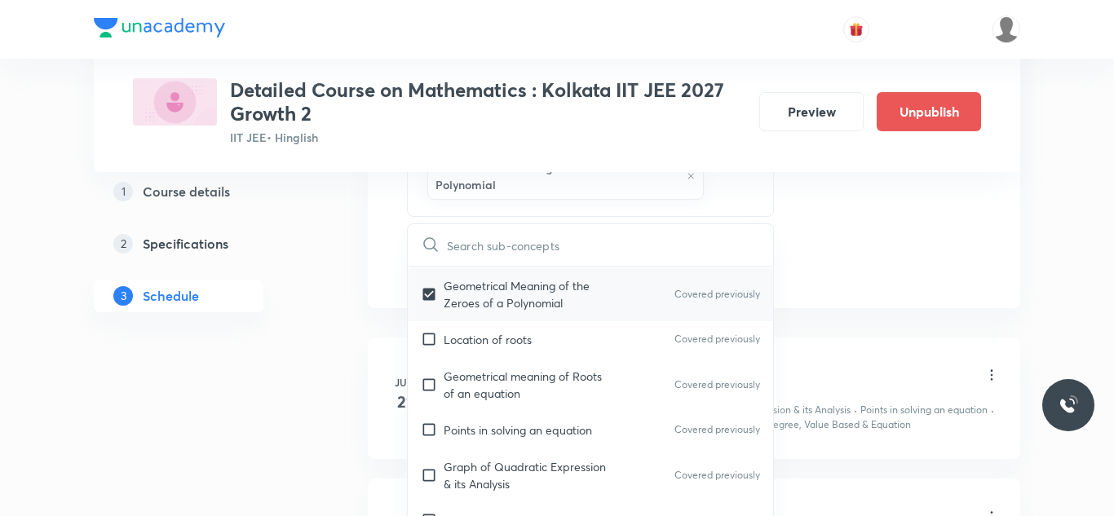
click at [429, 334] on input "checkbox" at bounding box center [432, 339] width 23 height 17
checkbox input "true"
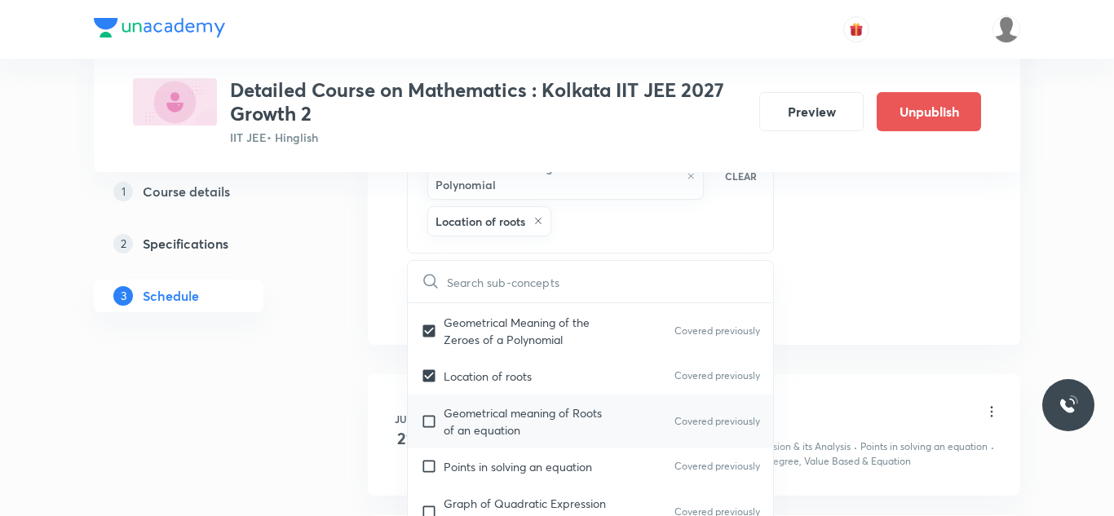
click at [429, 422] on input "checkbox" at bounding box center [432, 422] width 23 height 34
checkbox input "true"
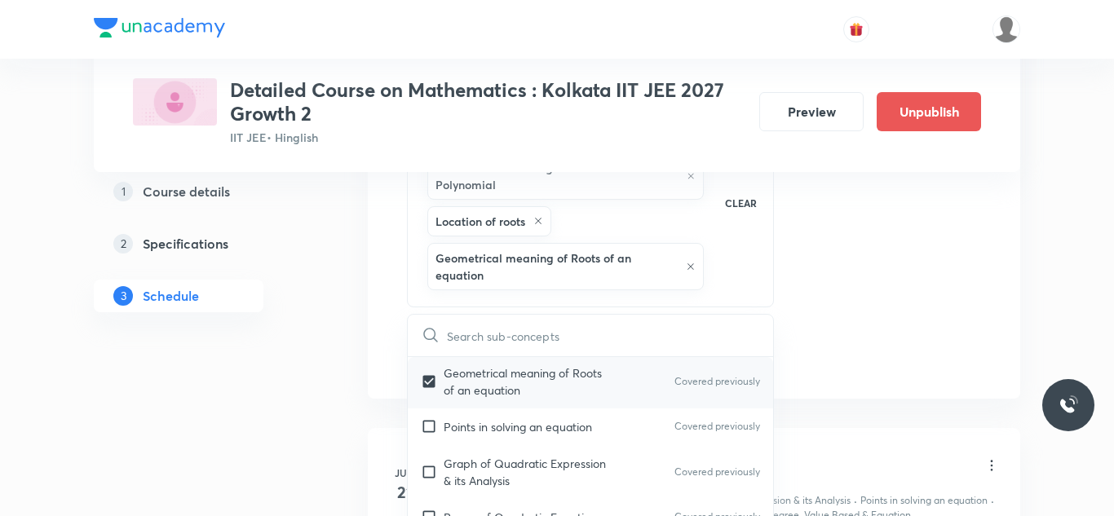
scroll to position [185, 0]
click at [429, 422] on input "checkbox" at bounding box center [432, 425] width 23 height 17
checkbox input "true"
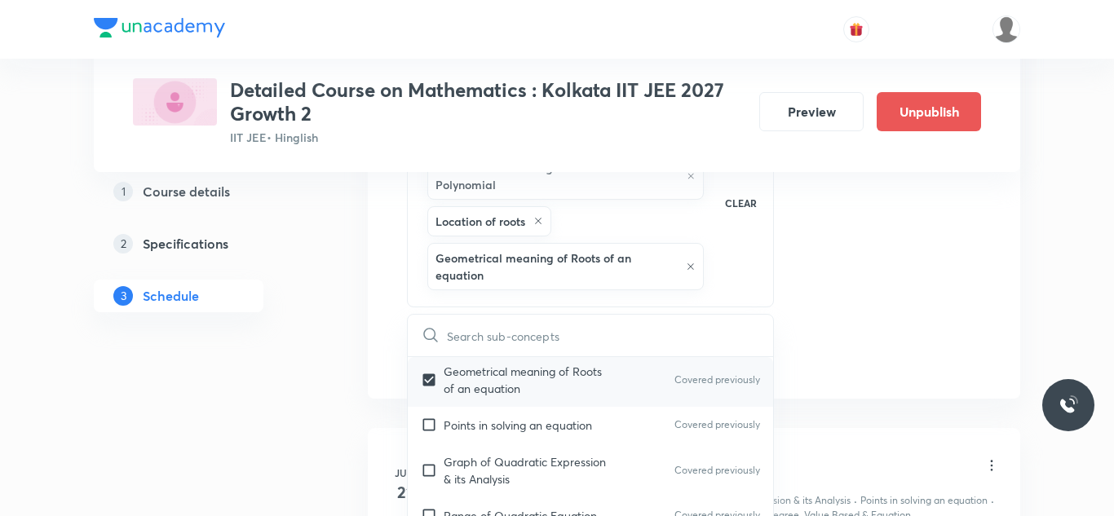
checkbox input "true"
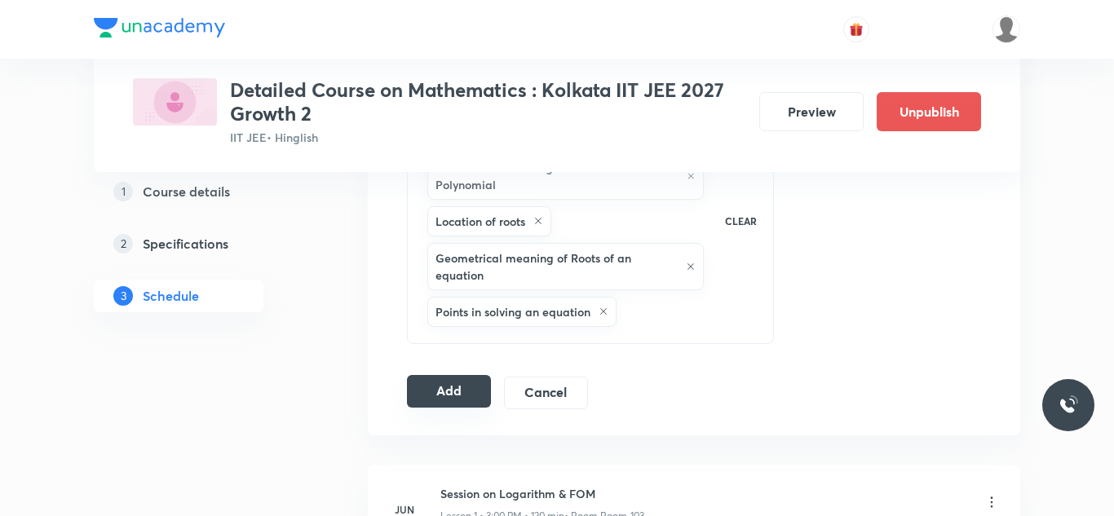
click at [467, 391] on button "Add" at bounding box center [449, 391] width 84 height 33
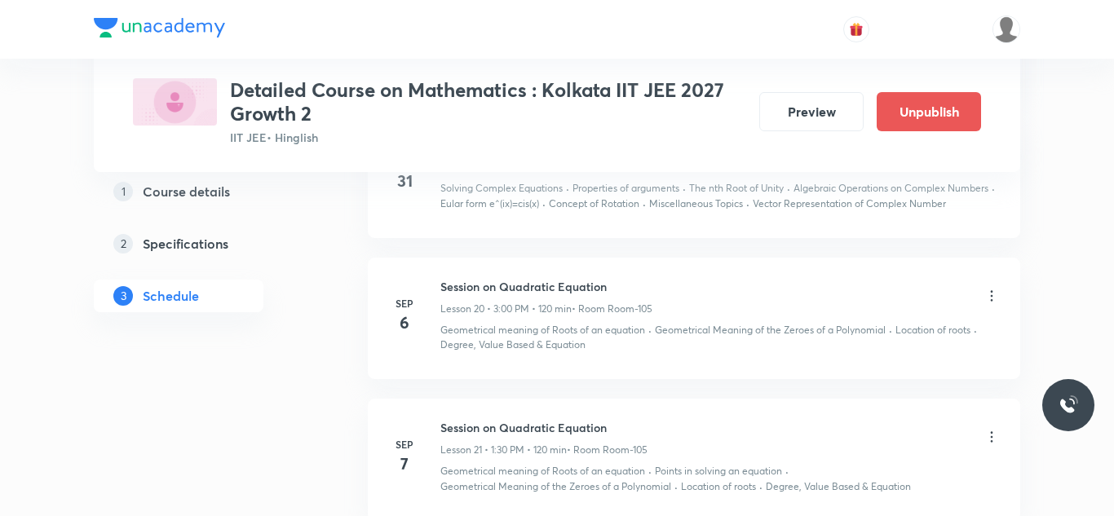
scroll to position [2990, 0]
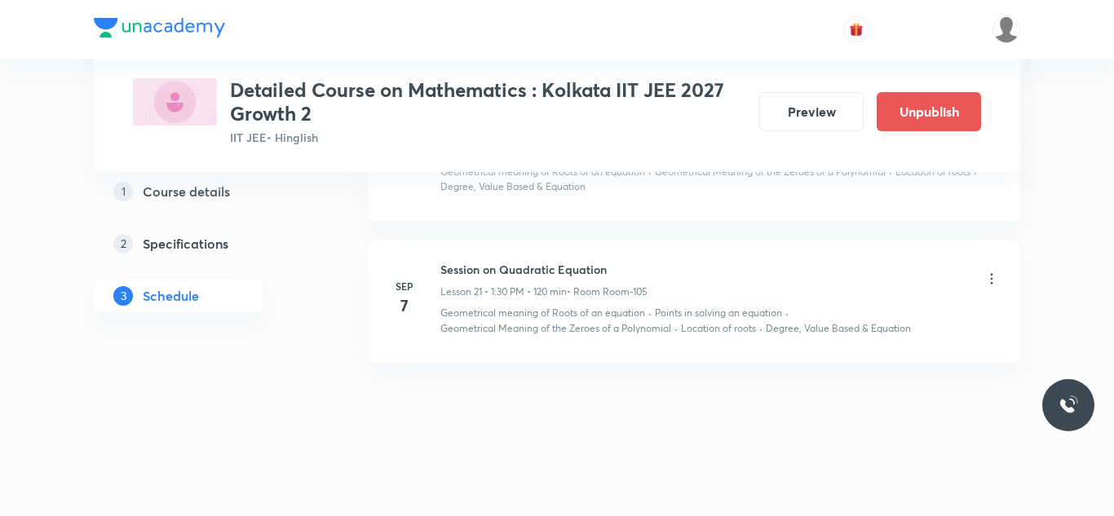
click at [749, 258] on li "Sep 7 Session on Quadratic Equation Lesson 21 • 1:30 PM • 120 min • Room Room-1…" at bounding box center [694, 302] width 653 height 122
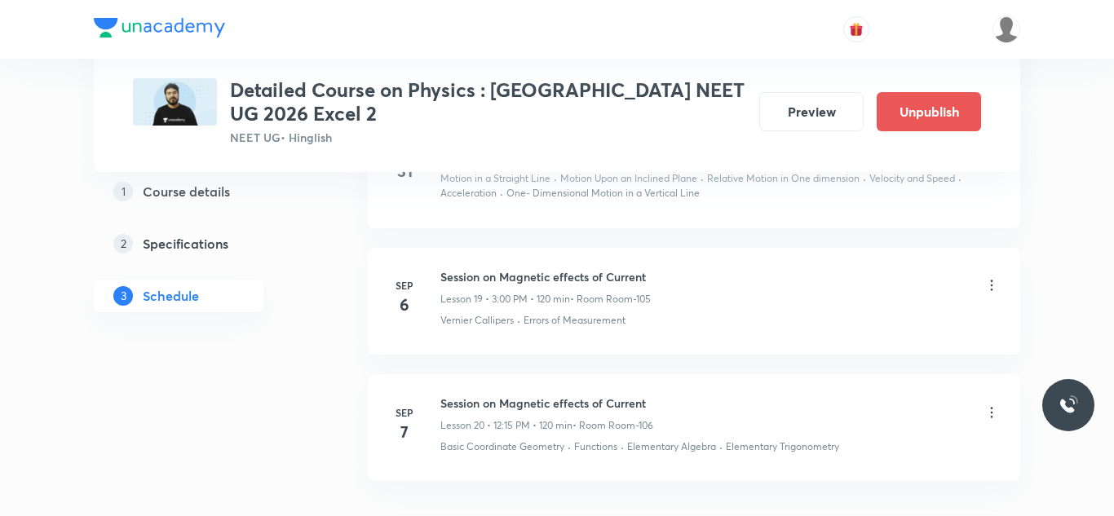
scroll to position [3314, 0]
click at [989, 286] on icon at bounding box center [992, 289] width 16 height 16
click at [853, 325] on li "Edit" at bounding box center [910, 331] width 179 height 30
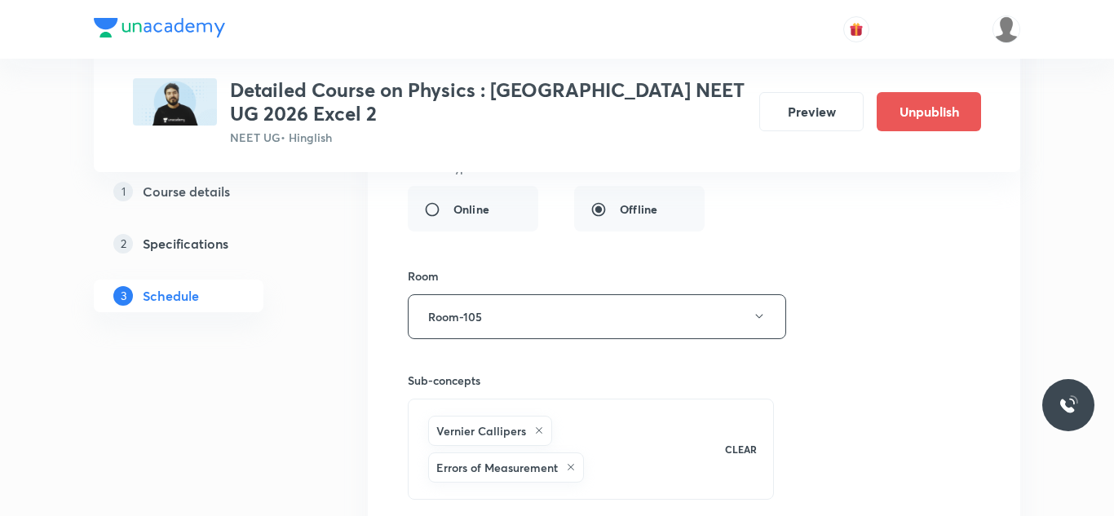
scroll to position [2966, 0]
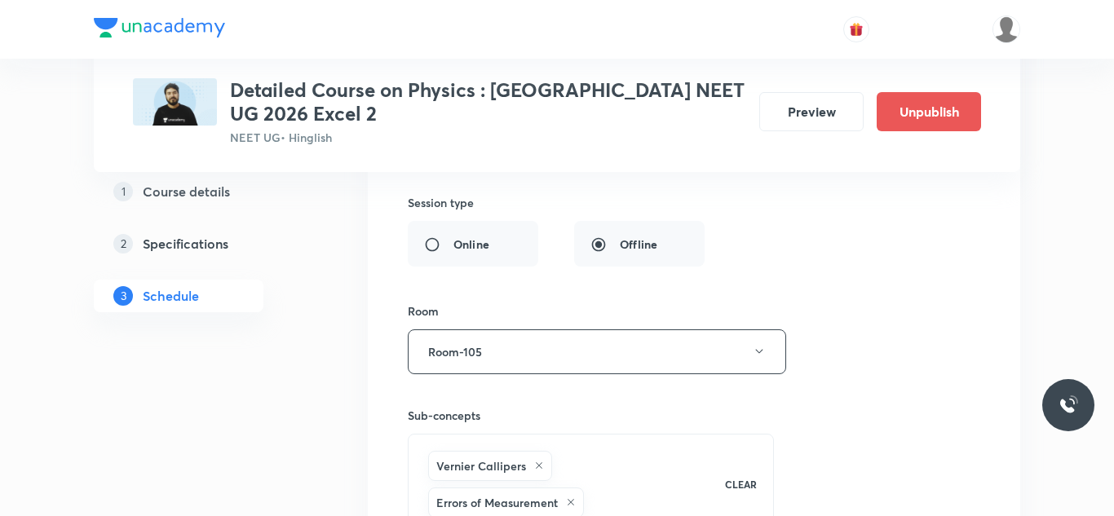
click at [577, 351] on button "Room-105" at bounding box center [597, 352] width 378 height 45
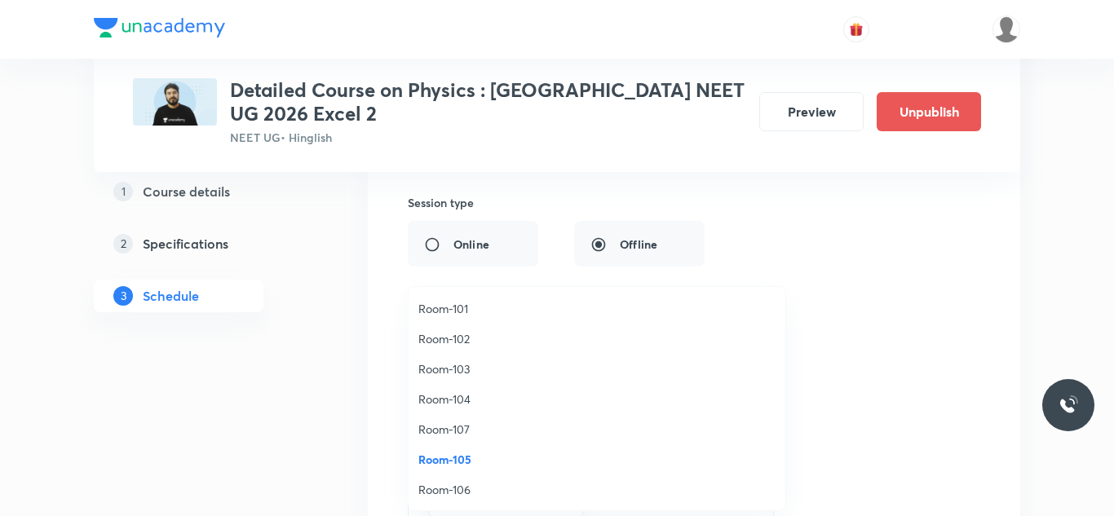
drag, startPoint x: 462, startPoint y: 486, endPoint x: 468, endPoint y: 480, distance: 8.7
click at [468, 480] on li "Room-106" at bounding box center [597, 490] width 377 height 30
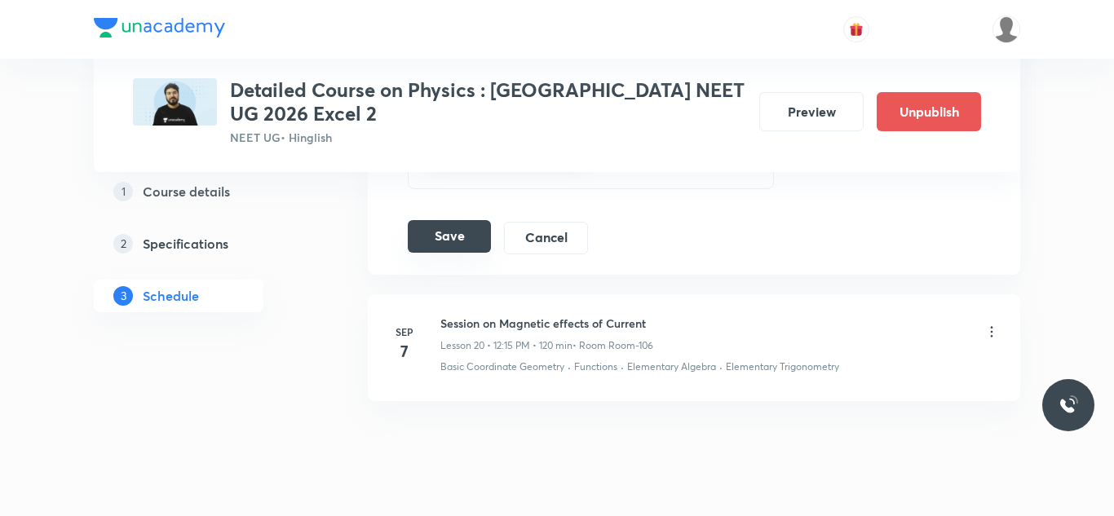
scroll to position [3311, 0]
click at [447, 234] on button "Save" at bounding box center [449, 237] width 83 height 33
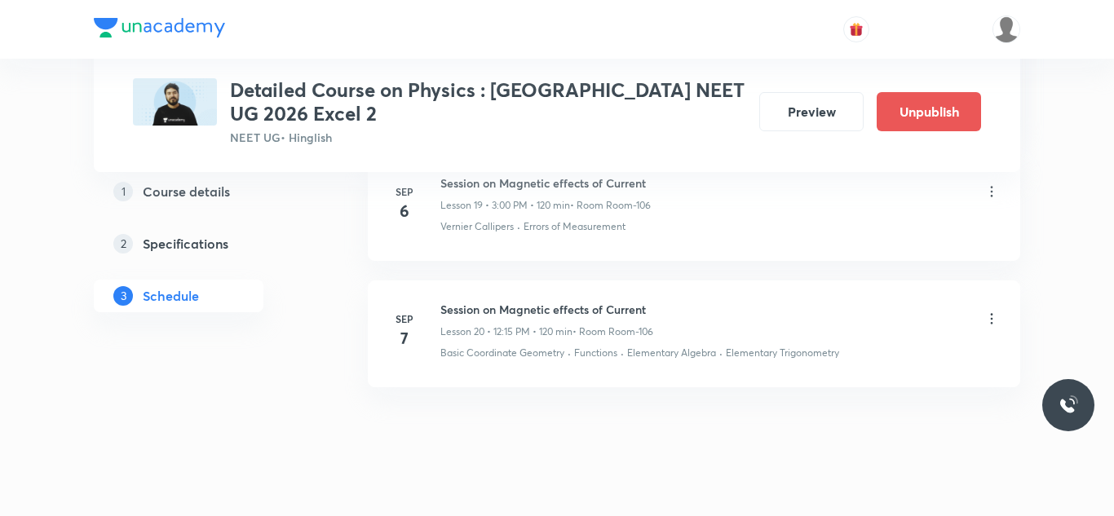
scroll to position [2661, 0]
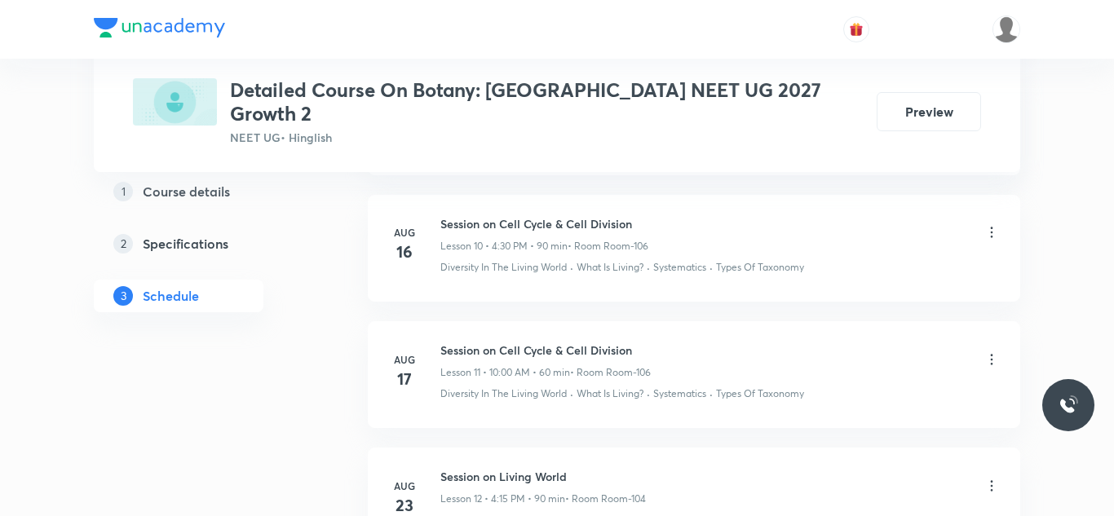
scroll to position [2736, 0]
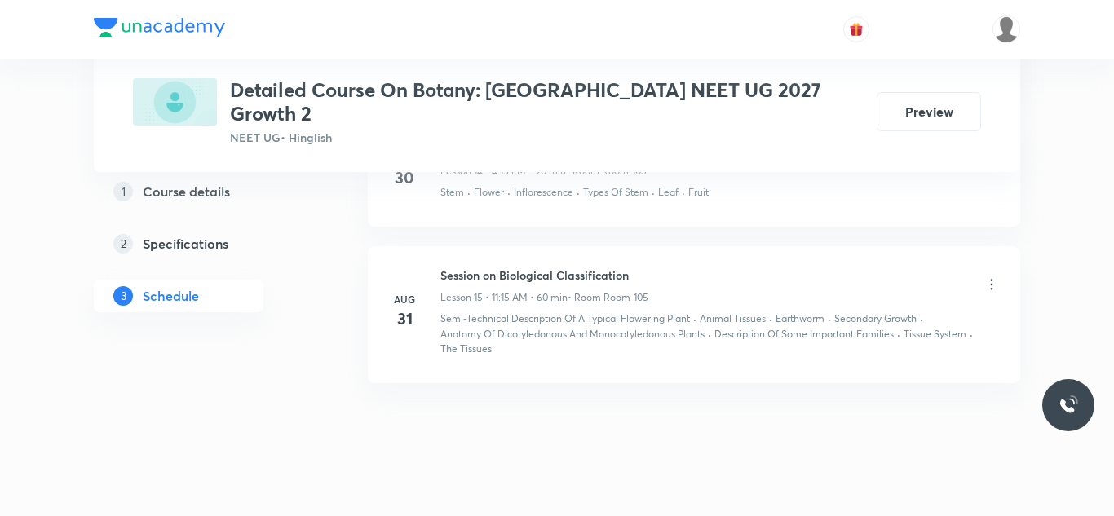
click at [436, 267] on div "[DATE] Session on Biological Classification Lesson 15 • 11:15 AM • 60 min • Roo…" at bounding box center [694, 312] width 612 height 90
drag, startPoint x: 437, startPoint y: 251, endPoint x: 638, endPoint y: 251, distance: 200.6
click at [638, 267] on div "[DATE] Session on Biological Classification Lesson 15 • 11:15 AM • 60 min • Roo…" at bounding box center [694, 312] width 612 height 90
copy h6 "Session on Biological Classification"
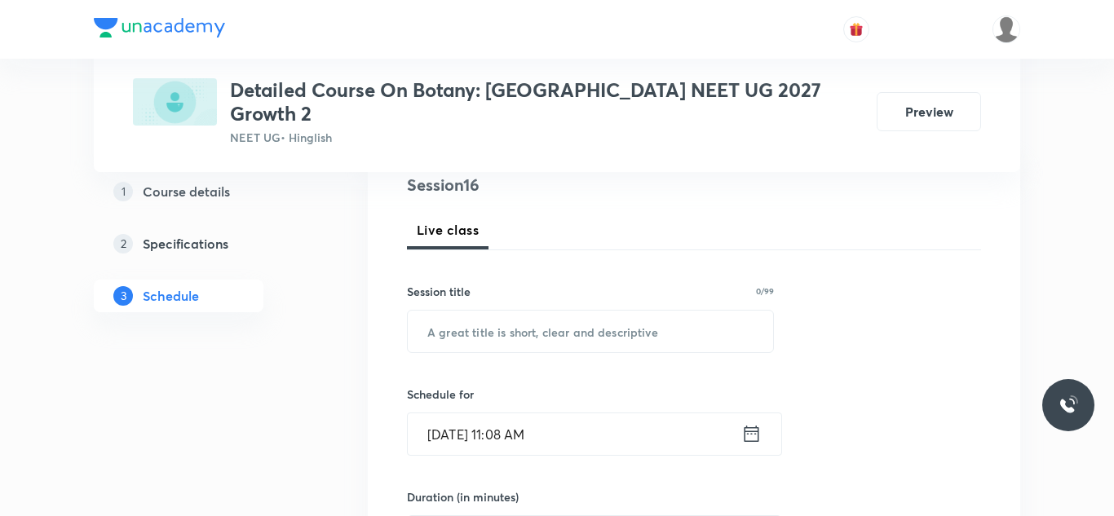
scroll to position [202, 0]
click at [555, 318] on input "text" at bounding box center [590, 329] width 365 height 42
paste input "Session on Biological Classification"
type input "Session on Biological Classification"
click at [502, 411] on input "[DATE] 11:08 AM" at bounding box center [575, 432] width 334 height 42
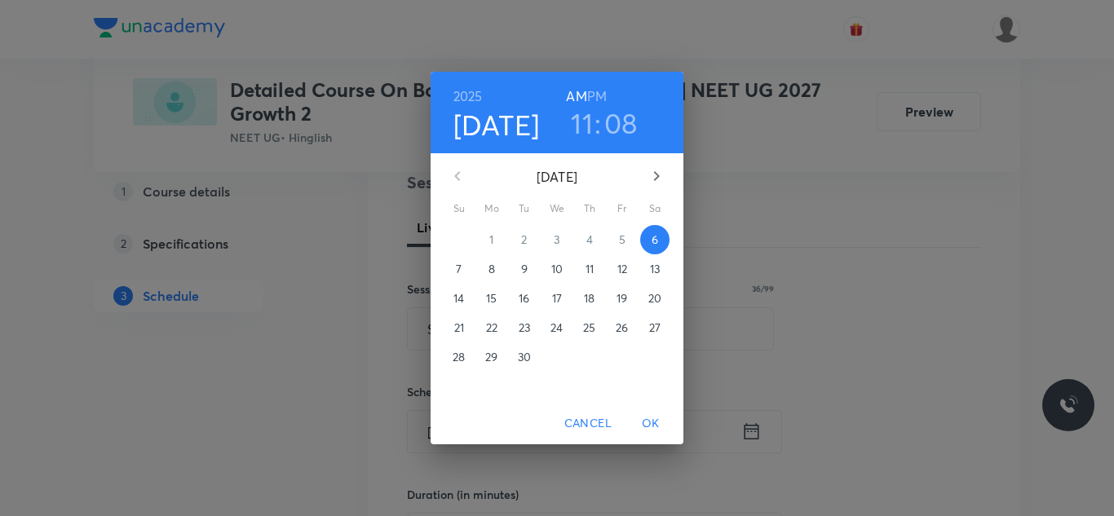
click at [576, 144] on div "2025 Sep 6 11 : 08 AM PM" at bounding box center [557, 113] width 253 height 82
click at [580, 132] on h3 "11" at bounding box center [582, 123] width 22 height 34
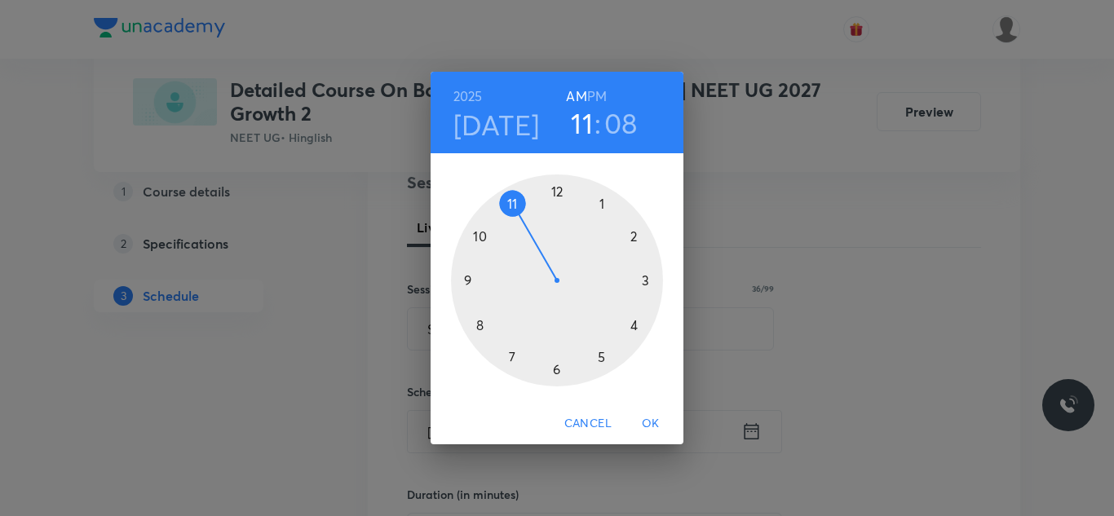
click at [556, 190] on div at bounding box center [557, 281] width 212 height 212
click at [643, 277] on div at bounding box center [557, 281] width 212 height 212
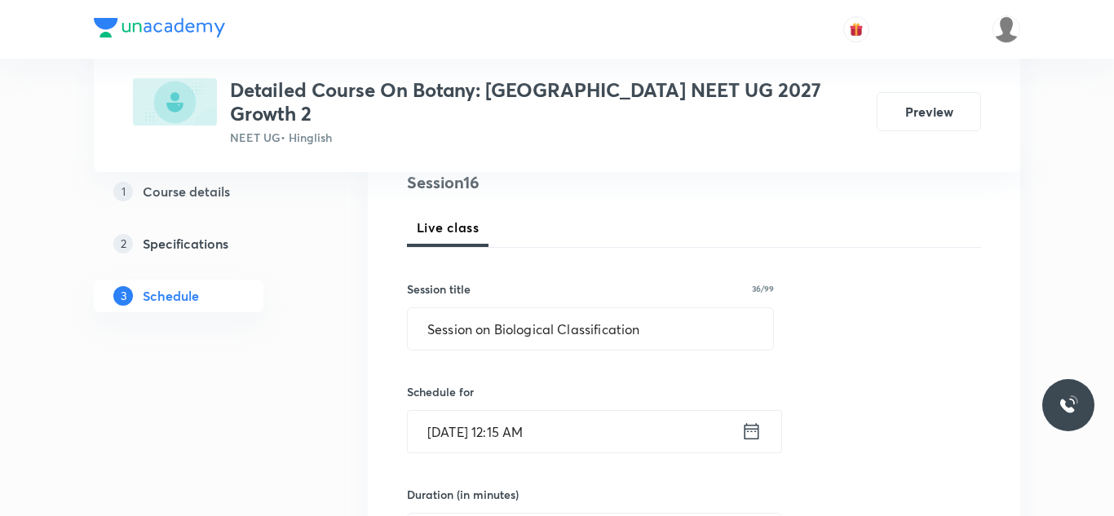
click at [546, 411] on input "Sep 6, 2025, 12:15 AM" at bounding box center [575, 432] width 334 height 42
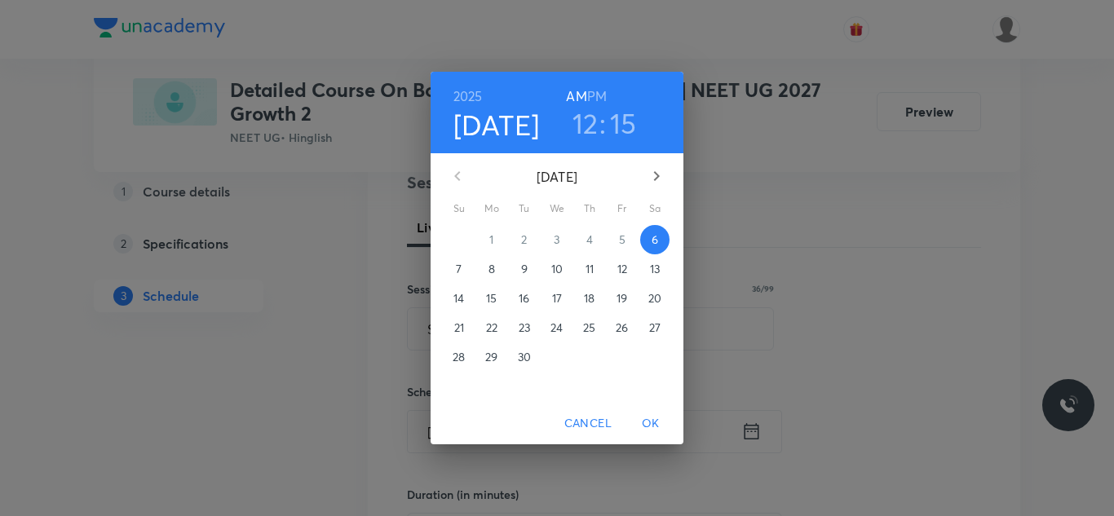
click at [606, 94] on h6 "PM" at bounding box center [597, 96] width 20 height 23
click at [651, 421] on span "OK" at bounding box center [650, 424] width 39 height 20
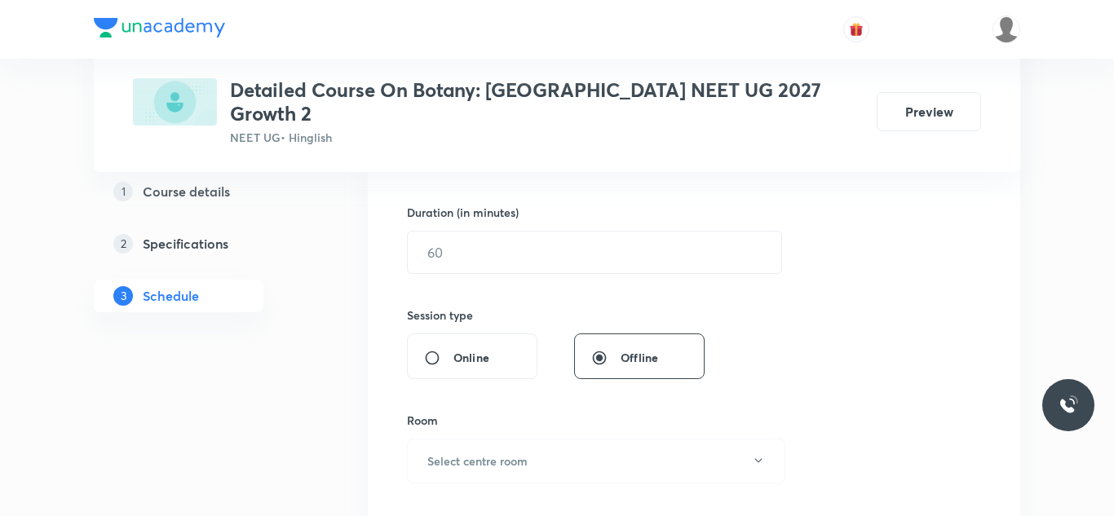
scroll to position [485, 0]
click at [488, 231] on input "text" at bounding box center [595, 252] width 374 height 42
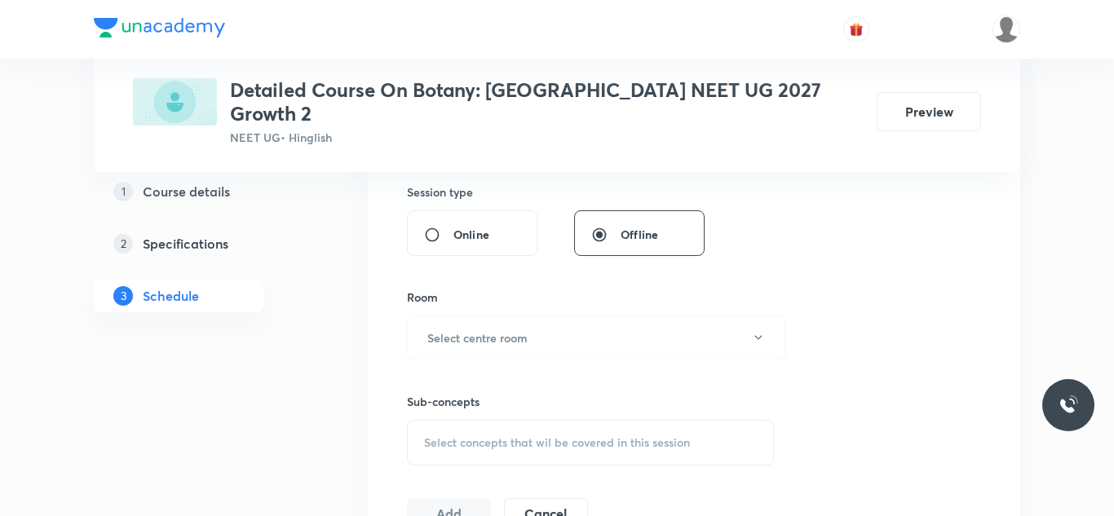
type input "90"
click at [519, 330] on h6 "Select centre room" at bounding box center [477, 338] width 100 height 17
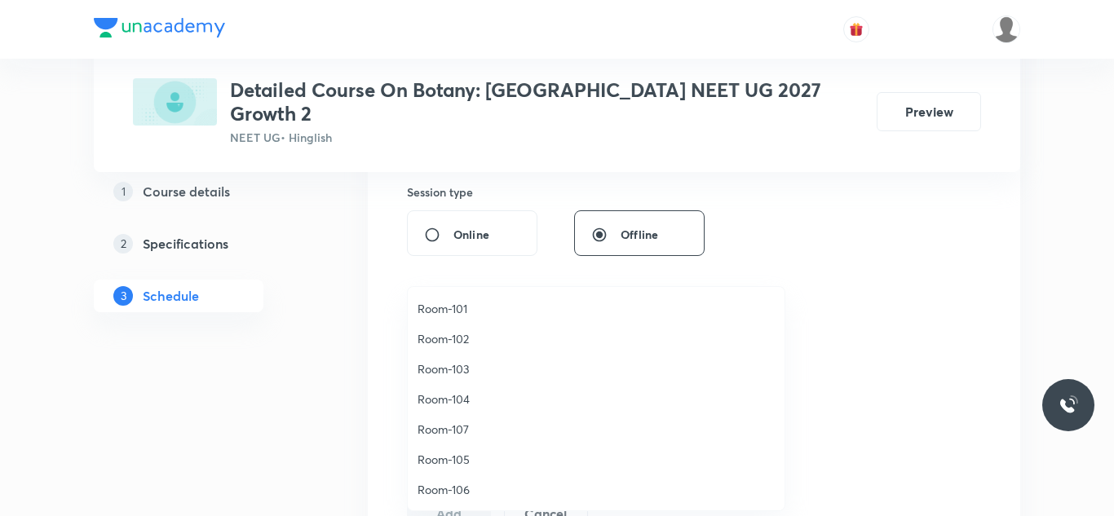
click at [431, 403] on span "Room-104" at bounding box center [596, 399] width 357 height 17
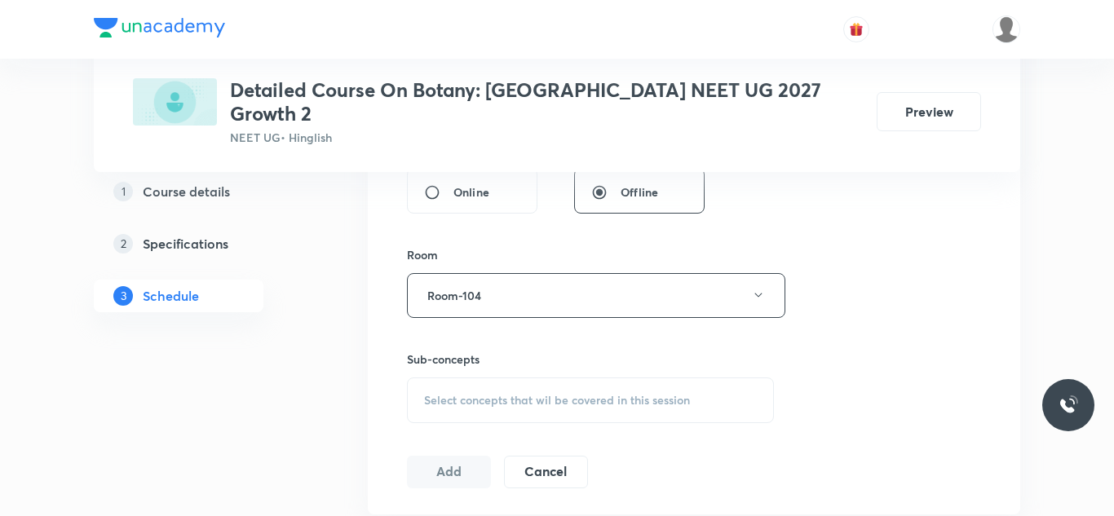
scroll to position [645, 0]
click at [459, 399] on span "Select concepts that wil be covered in this session" at bounding box center [557, 405] width 266 height 13
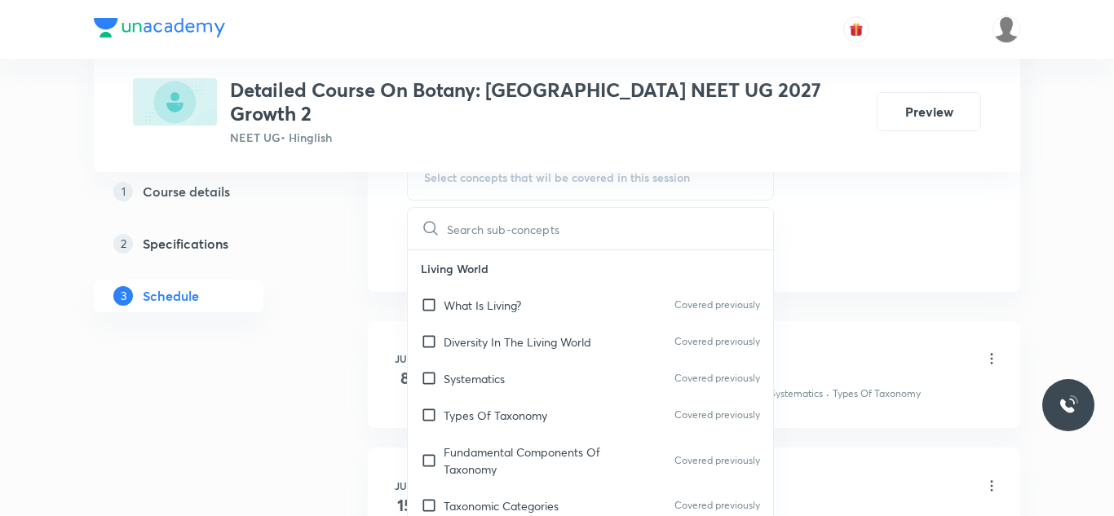
scroll to position [876, 0]
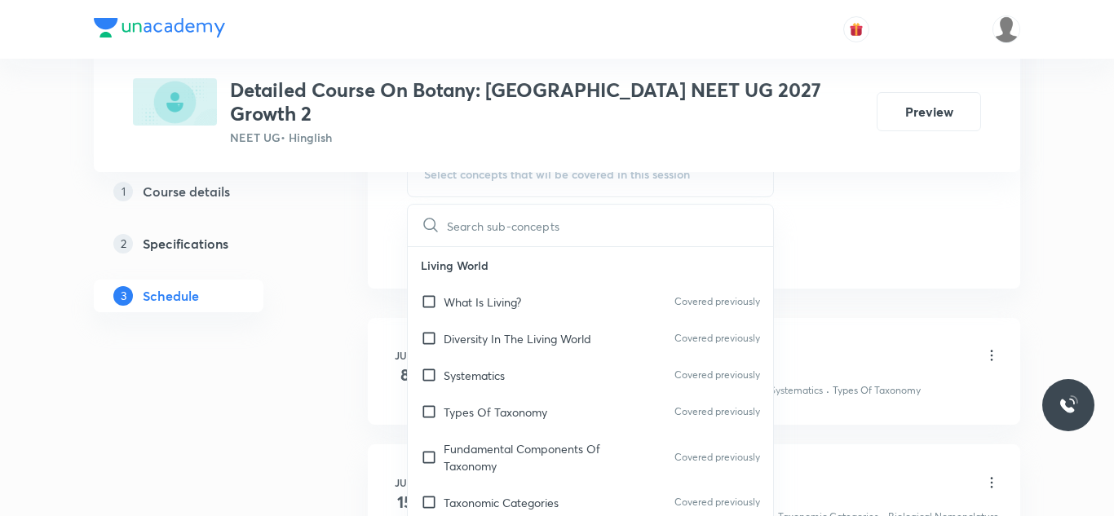
click at [459, 404] on p "Types Of Taxonomy" at bounding box center [496, 412] width 104 height 17
checkbox input "true"
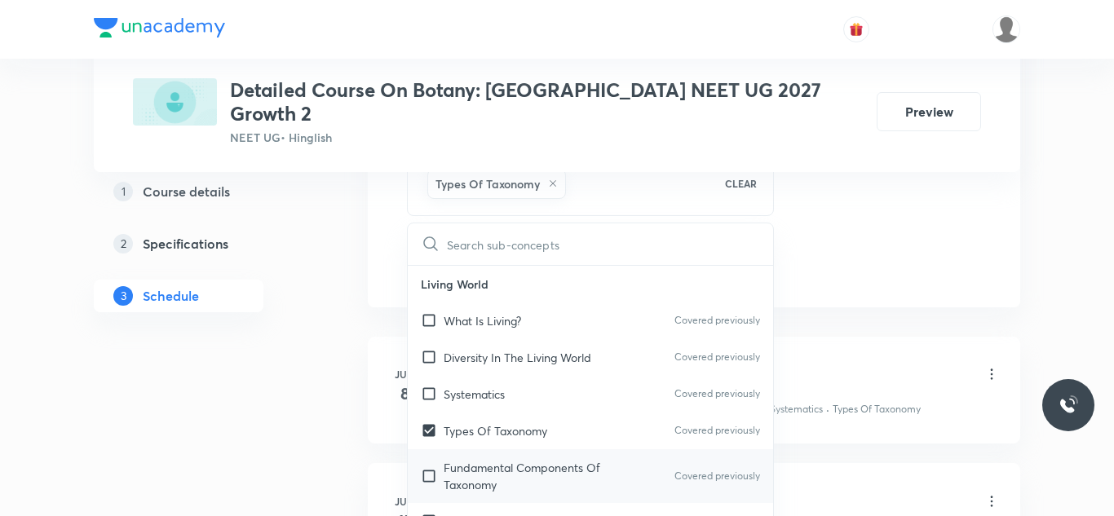
click at [428, 459] on input "checkbox" at bounding box center [432, 476] width 23 height 34
checkbox input "true"
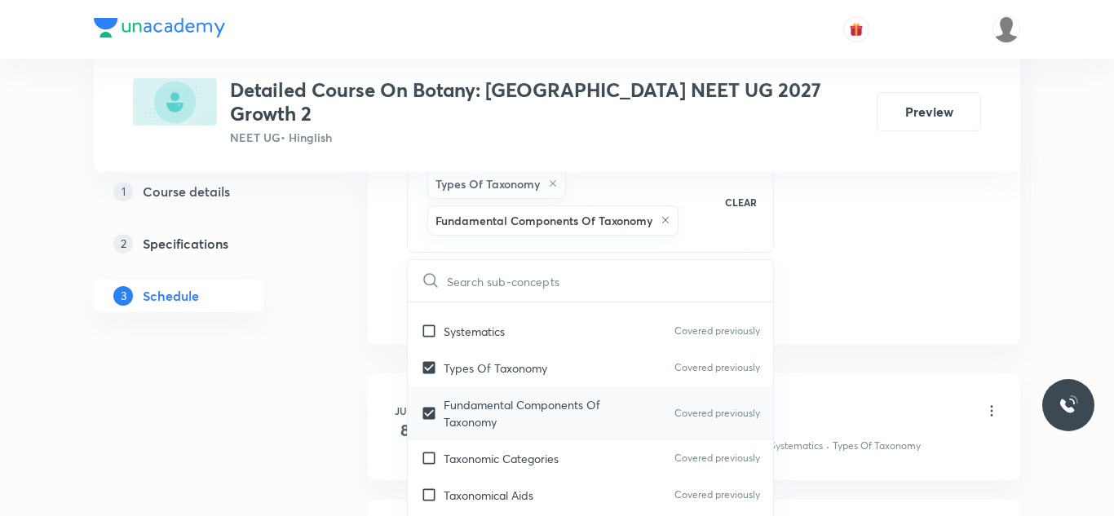
scroll to position [104, 0]
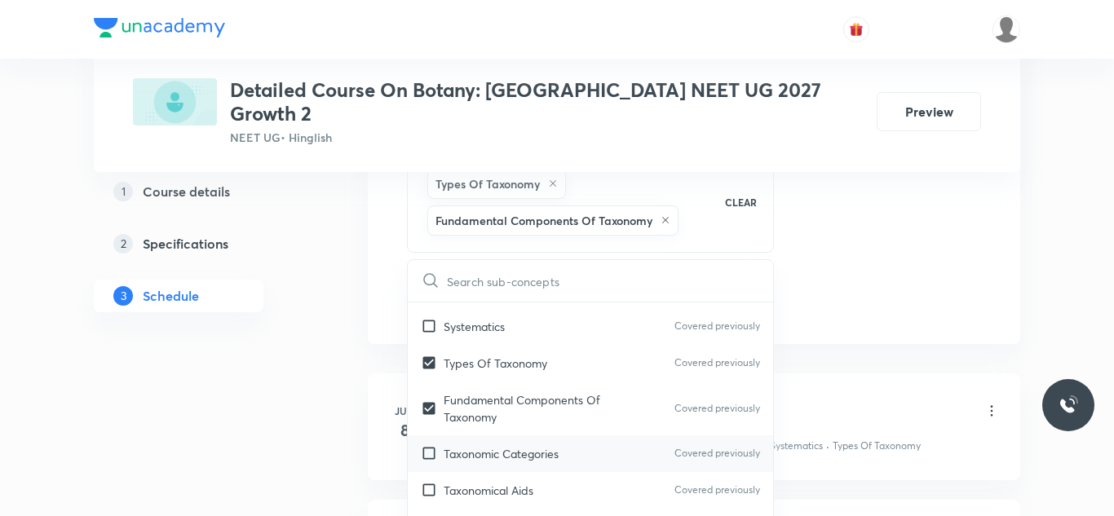
click at [435, 445] on input "checkbox" at bounding box center [432, 453] width 23 height 17
checkbox input "true"
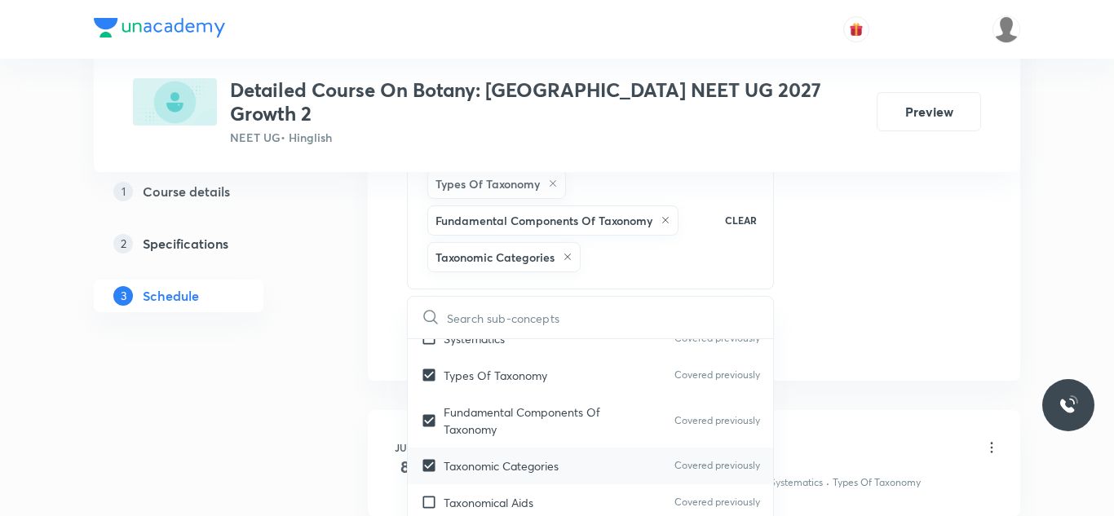
scroll to position [131, 0]
click at [430, 492] on input "checkbox" at bounding box center [432, 500] width 23 height 17
checkbox input "true"
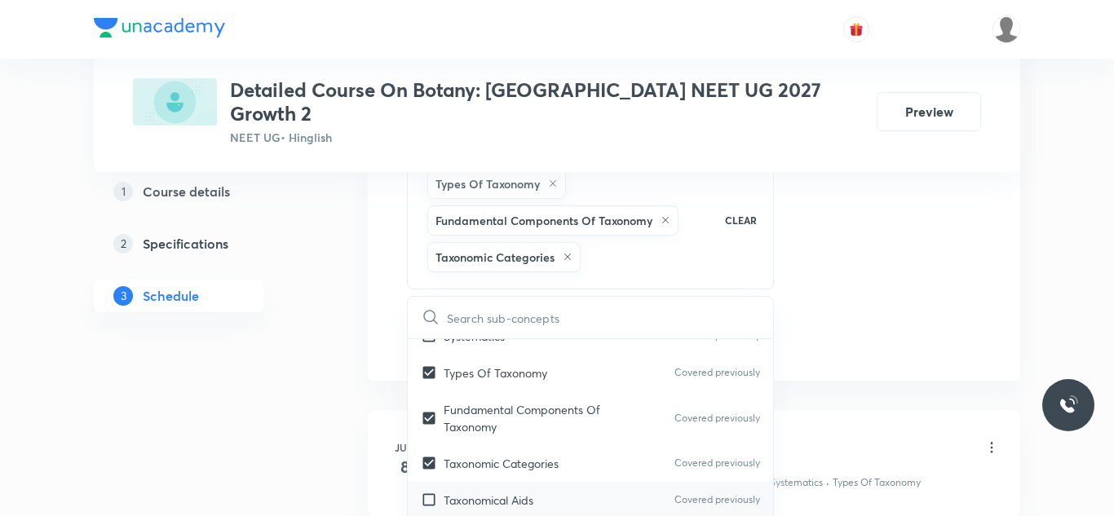
checkbox input "true"
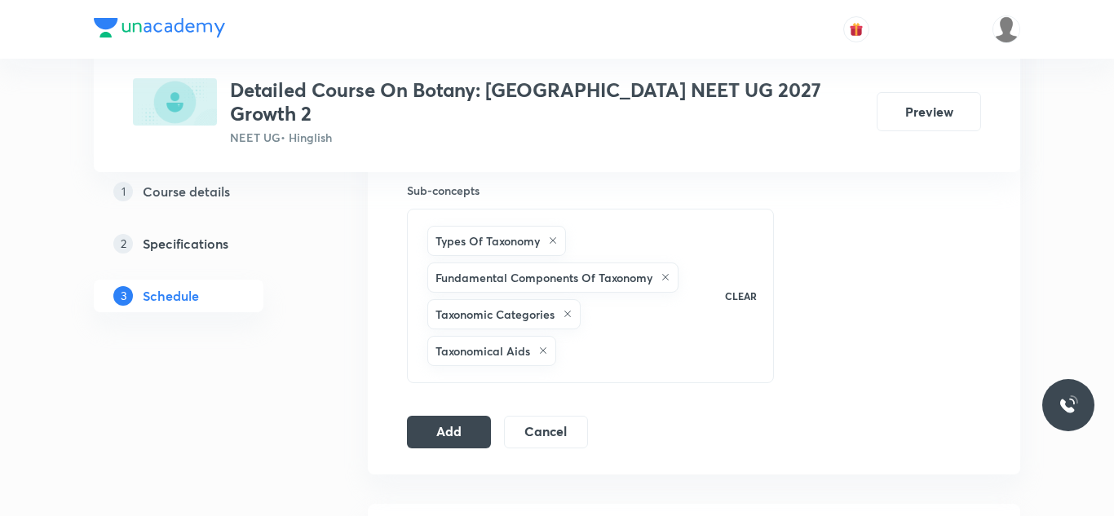
scroll to position [859, 0]
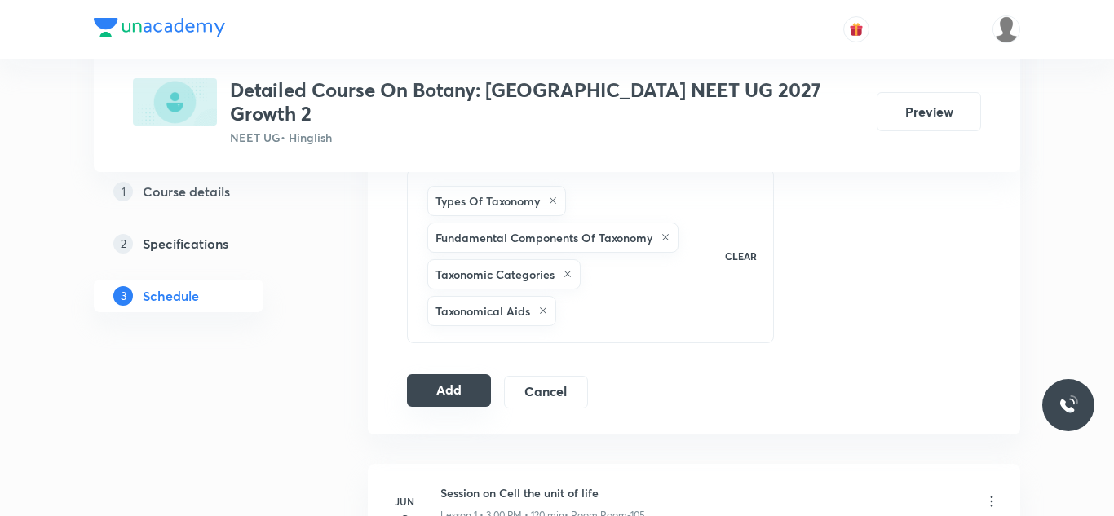
click at [471, 374] on button "Add" at bounding box center [449, 390] width 84 height 33
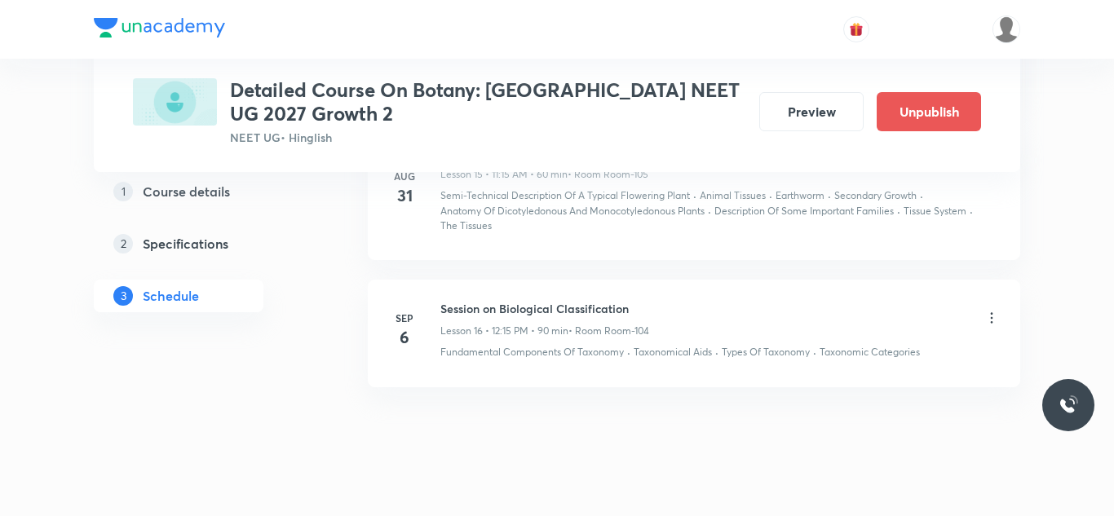
scroll to position [2134, 0]
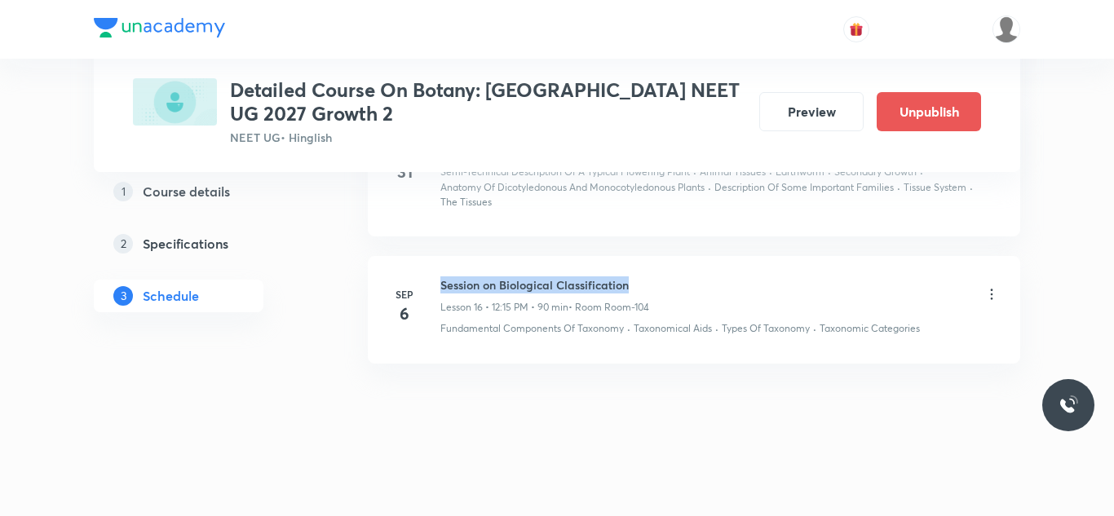
drag, startPoint x: 440, startPoint y: 279, endPoint x: 671, endPoint y: 254, distance: 233.0
copy h6 "Session on Biological Classification"
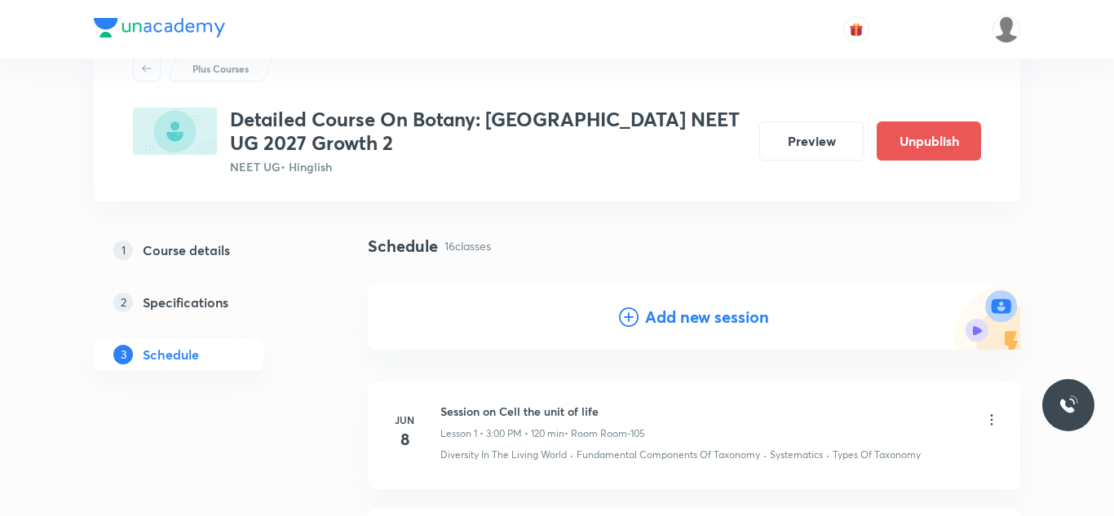
scroll to position [0, 0]
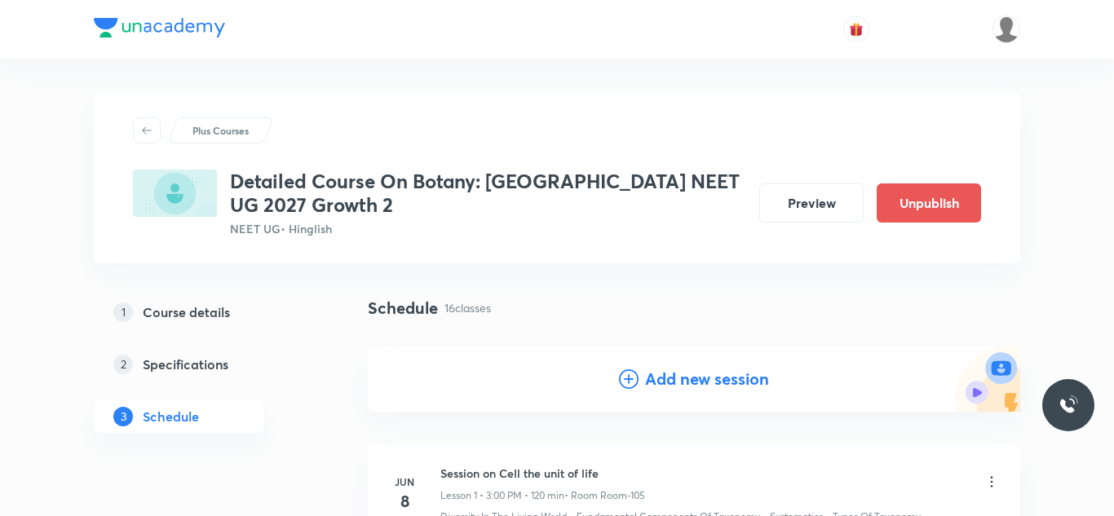
click at [706, 382] on h4 "Add new session" at bounding box center [707, 379] width 124 height 24
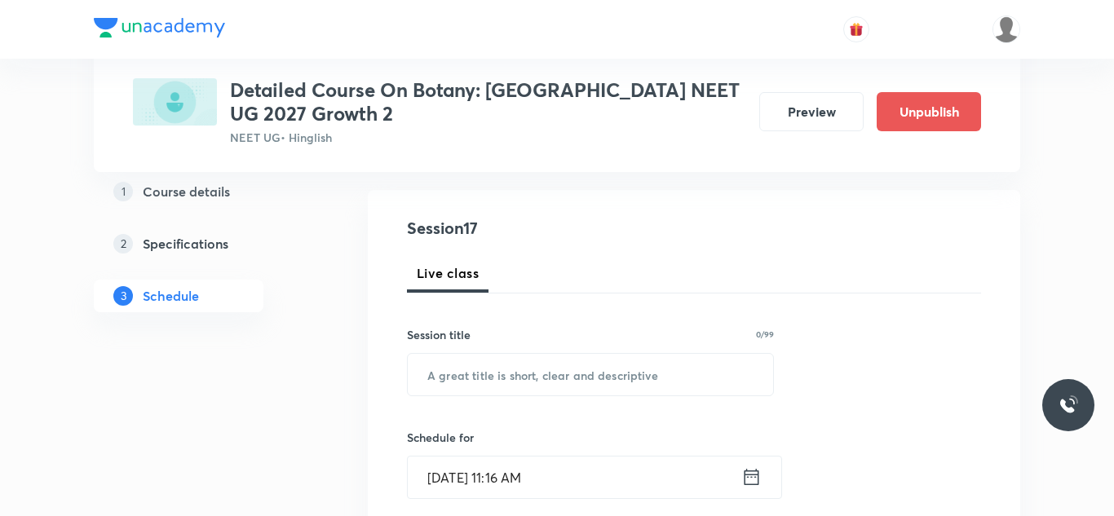
scroll to position [157, 0]
click at [482, 358] on input "text" at bounding box center [590, 374] width 365 height 42
click at [483, 369] on input "text" at bounding box center [590, 374] width 365 height 42
paste input "Session on Biological Classification"
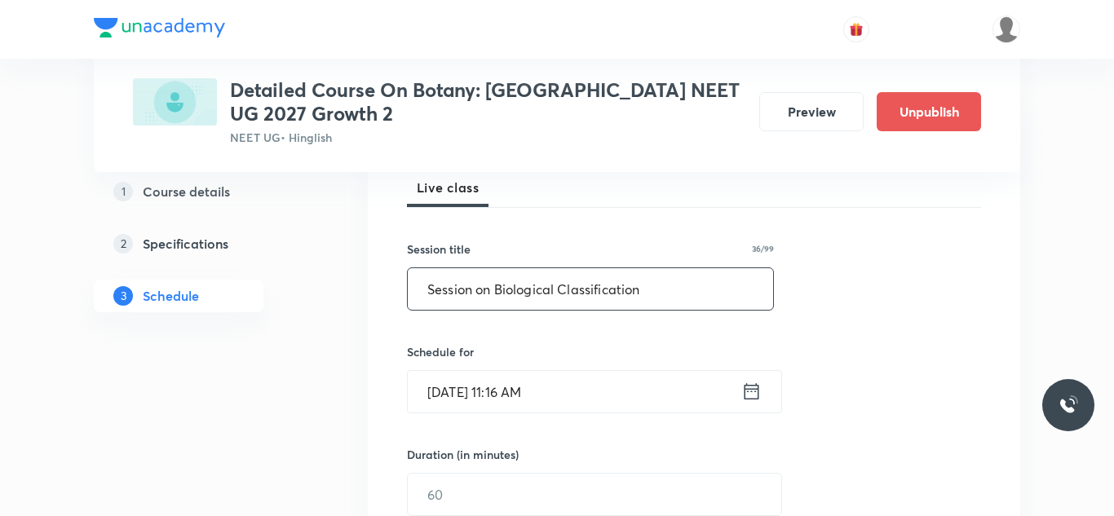
scroll to position [254, 0]
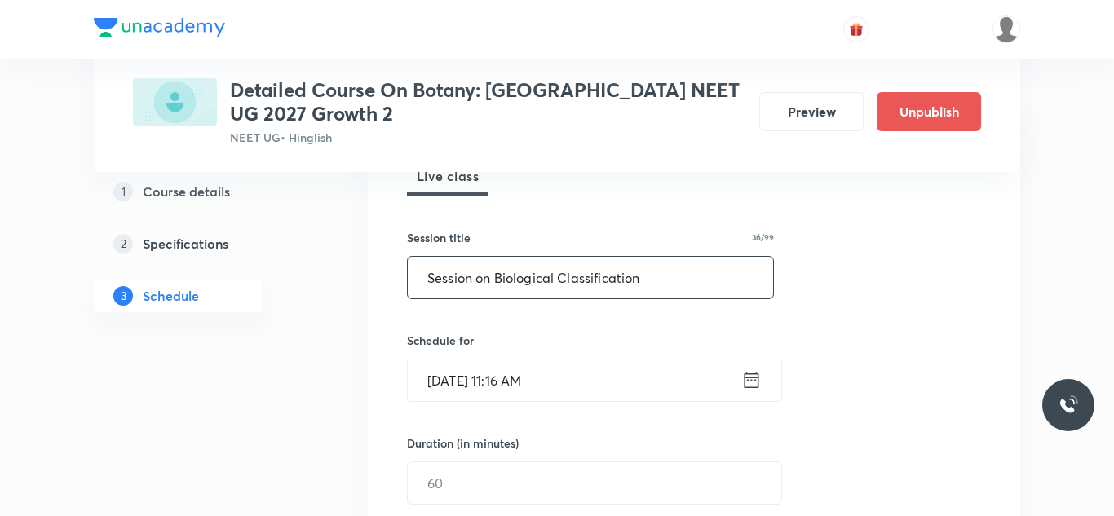
type input "Session on Biological Classification"
click at [468, 382] on input "Sep 6, 2025, 11:16 AM" at bounding box center [575, 381] width 334 height 42
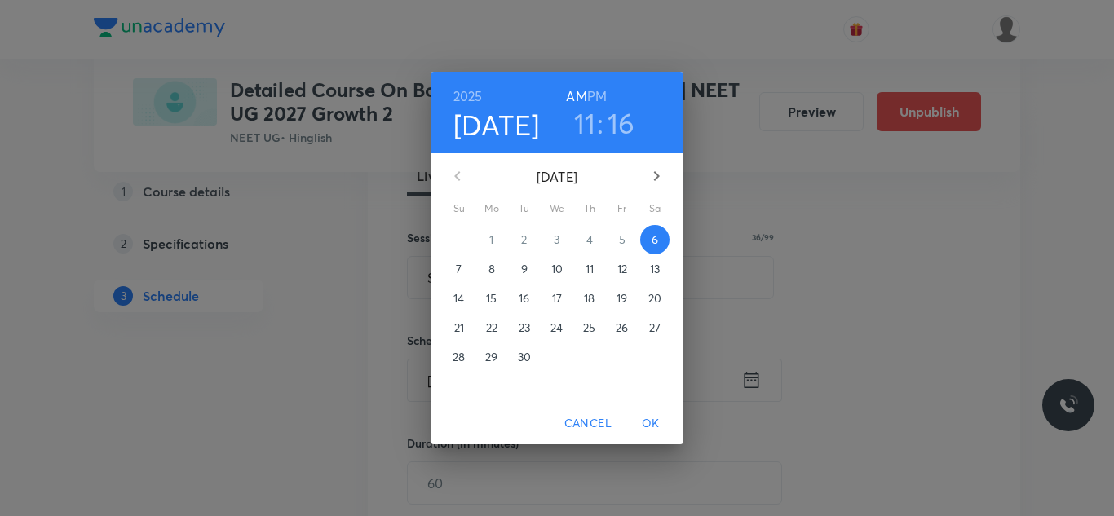
click at [457, 274] on p "7" at bounding box center [459, 269] width 6 height 16
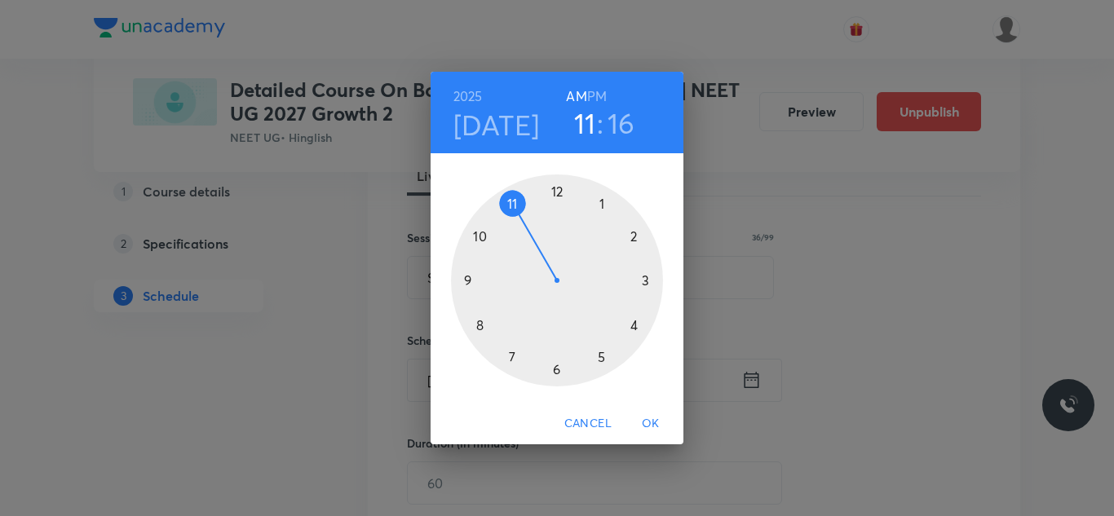
click at [558, 192] on div at bounding box center [557, 281] width 212 height 212
click at [599, 100] on h6 "PM" at bounding box center [597, 96] width 20 height 23
click at [643, 284] on div at bounding box center [557, 281] width 212 height 212
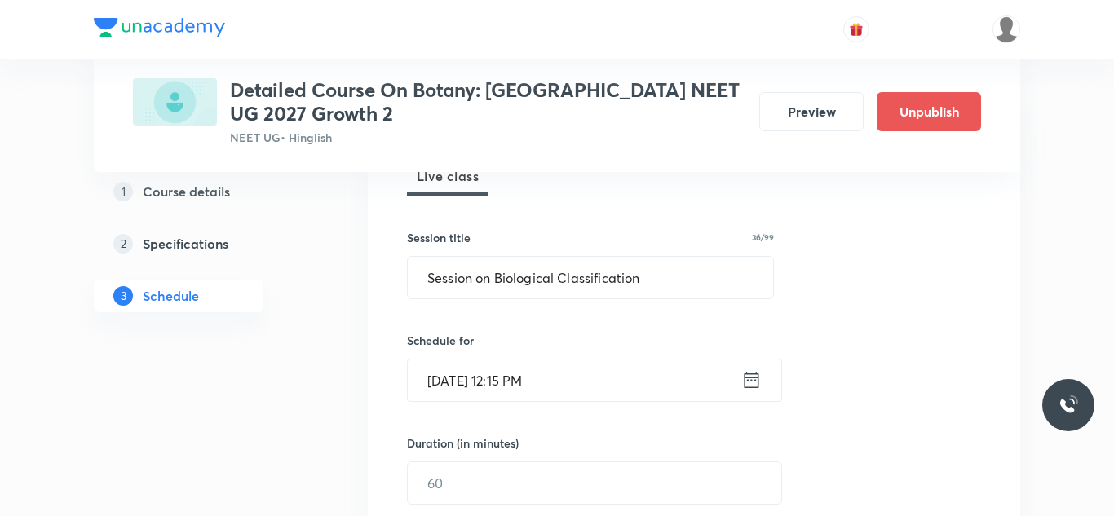
scroll to position [369, 0]
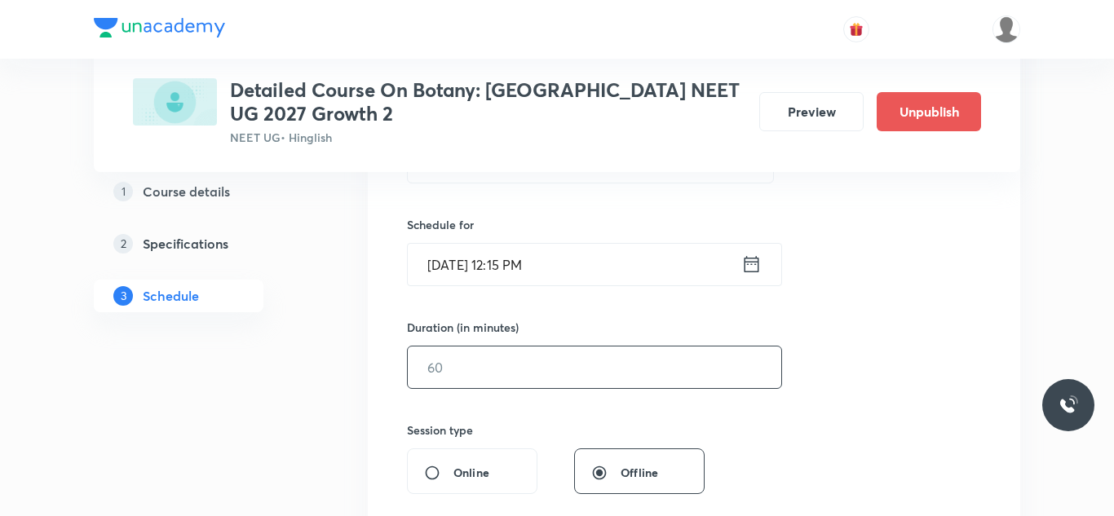
click at [449, 375] on input "text" at bounding box center [595, 368] width 374 height 42
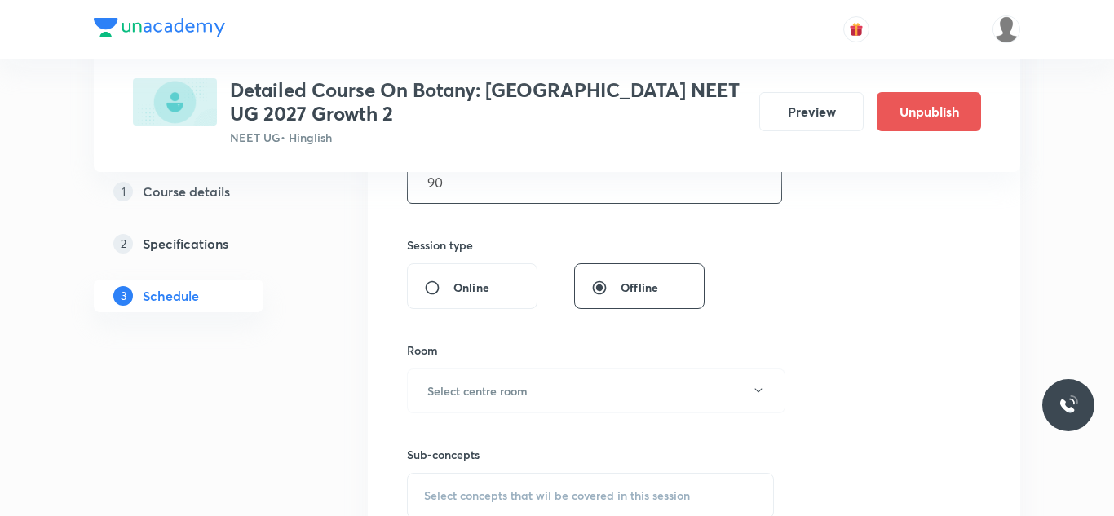
scroll to position [562, 0]
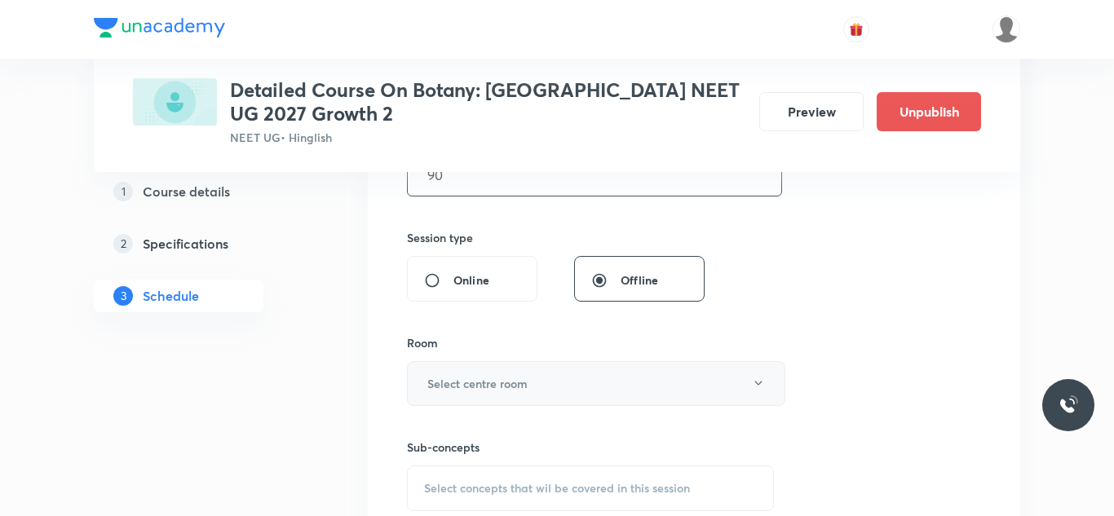
type input "90"
click at [484, 383] on h6 "Select centre room" at bounding box center [477, 383] width 100 height 17
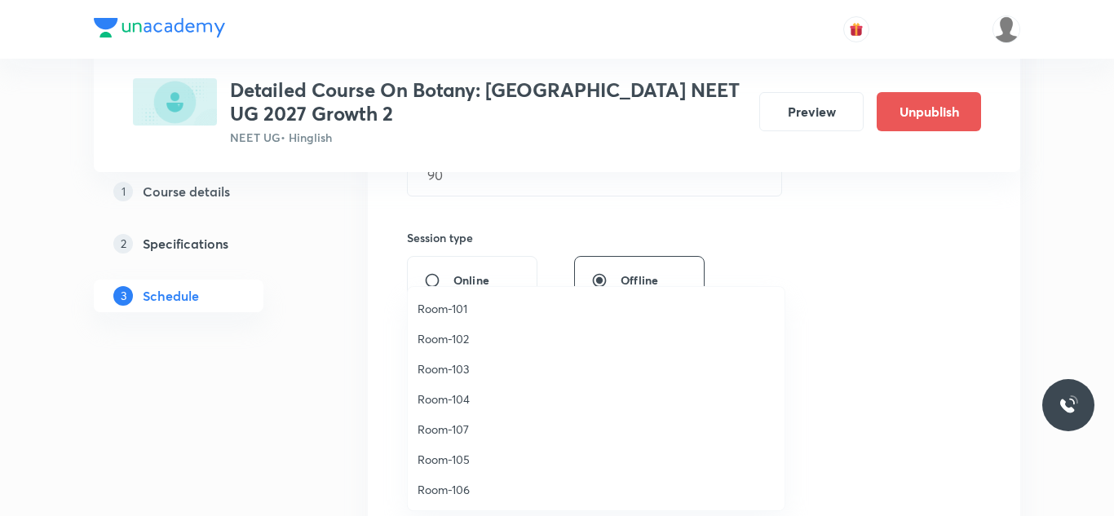
click at [456, 398] on span "Room-104" at bounding box center [596, 399] width 357 height 17
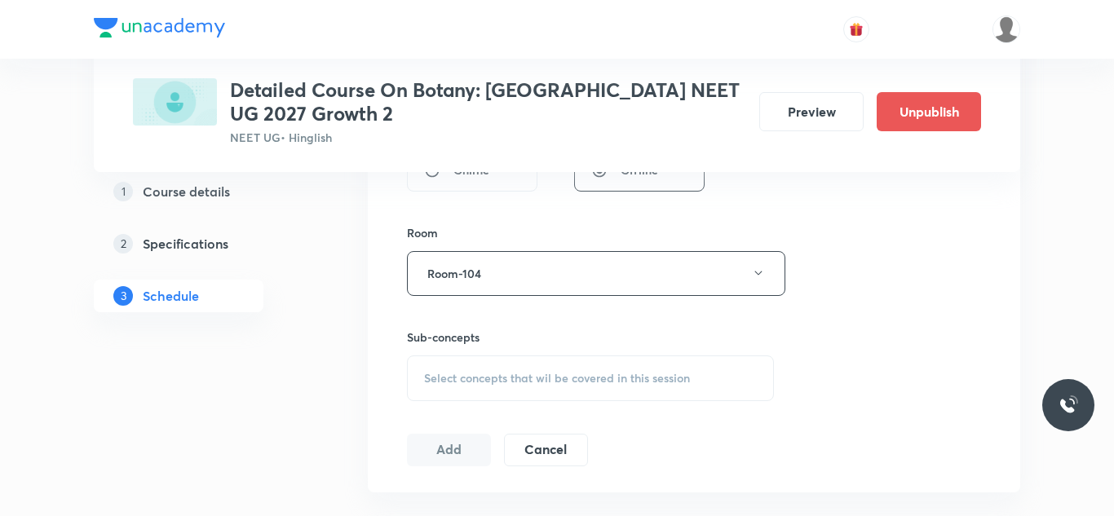
scroll to position [677, 0]
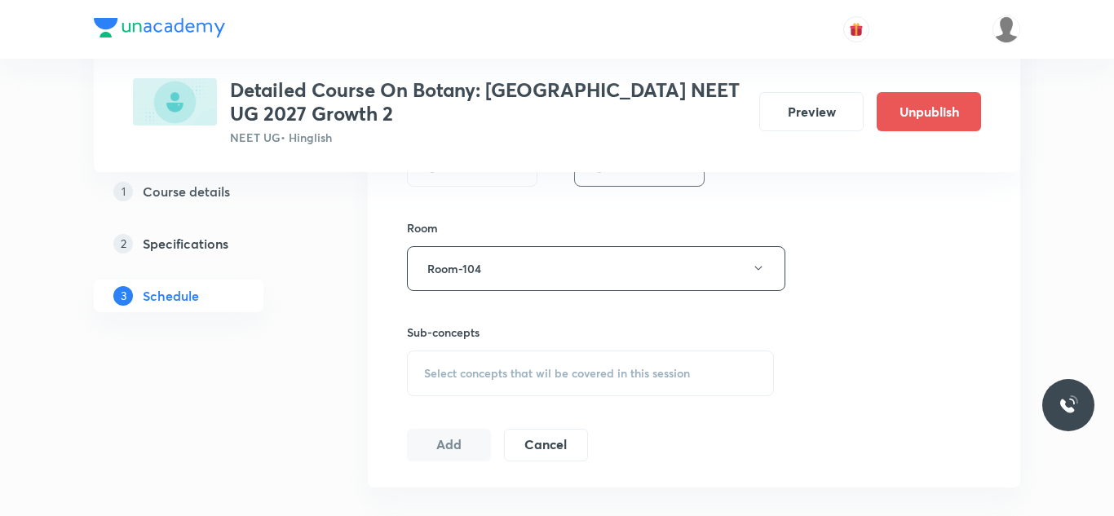
click at [459, 378] on span "Select concepts that wil be covered in this session" at bounding box center [557, 373] width 266 height 13
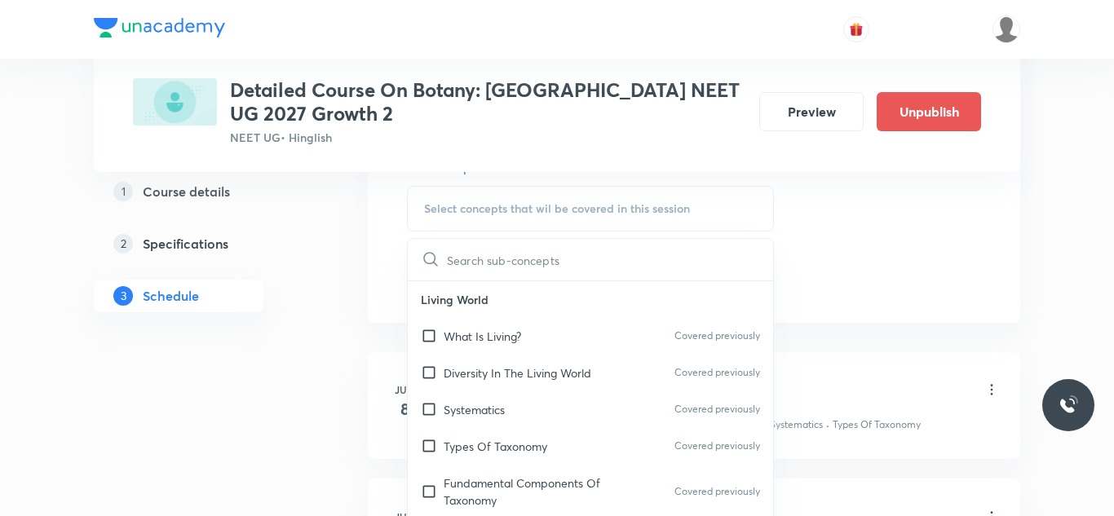
scroll to position [846, 0]
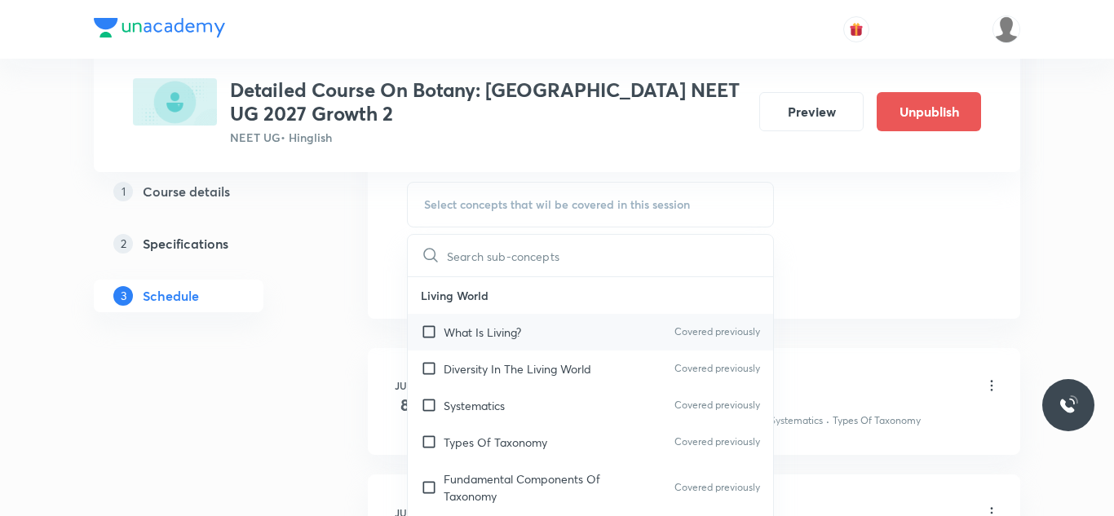
click at [433, 333] on input "checkbox" at bounding box center [432, 332] width 23 height 17
checkbox input "true"
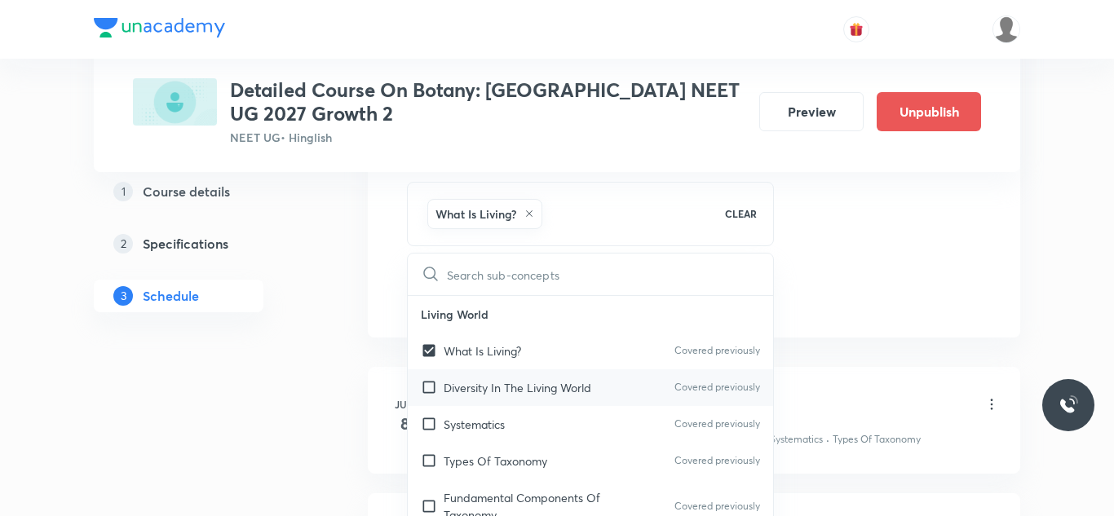
click at [427, 385] on input "checkbox" at bounding box center [432, 387] width 23 height 17
checkbox input "true"
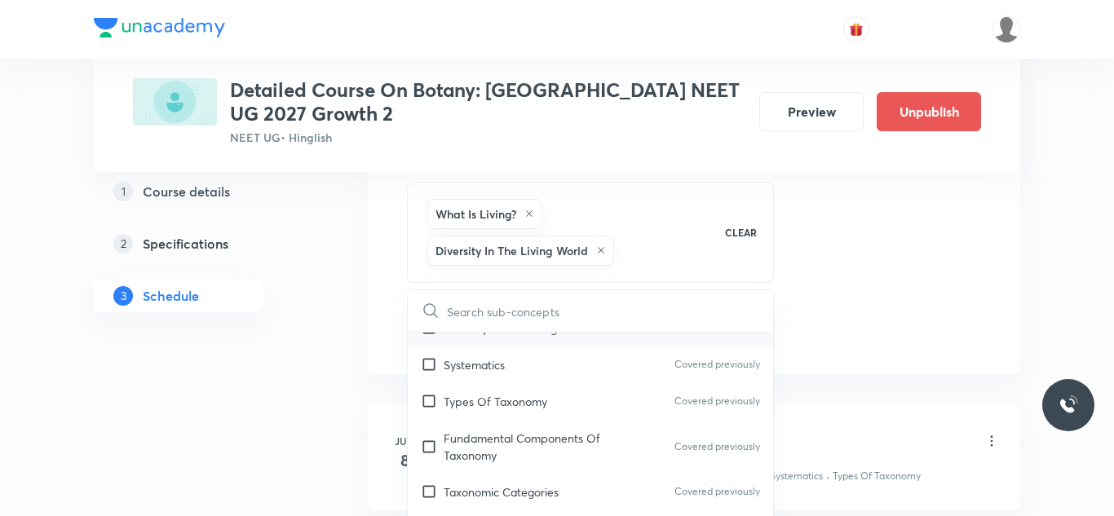
scroll to position [100, 0]
checkbox input "true"
click at [427, 364] on input "checkbox" at bounding box center [432, 361] width 23 height 17
checkbox input "true"
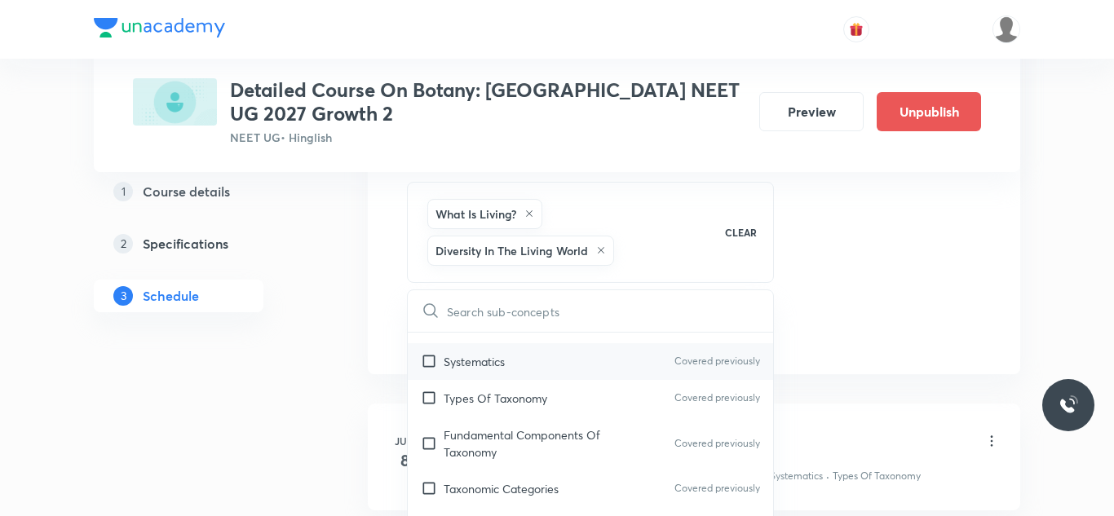
checkbox input "true"
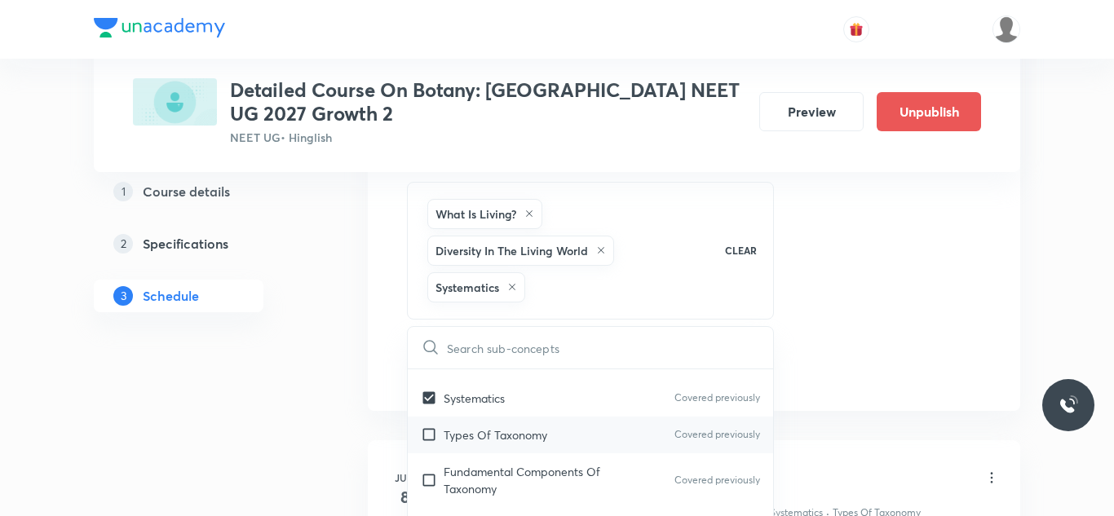
click at [429, 442] on input "checkbox" at bounding box center [432, 435] width 23 height 17
checkbox input "true"
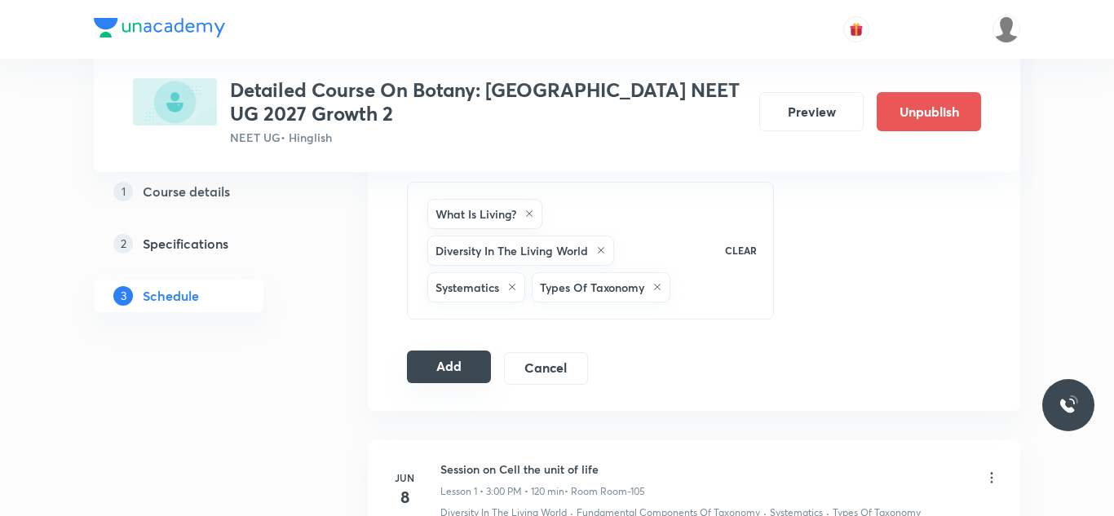
click at [448, 362] on button "Add" at bounding box center [449, 367] width 84 height 33
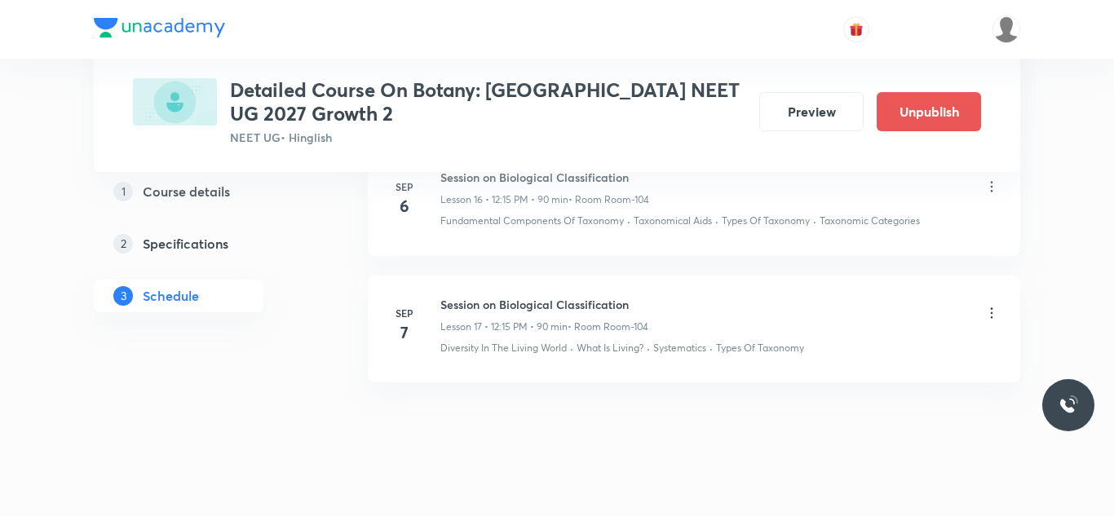
scroll to position [2261, 0]
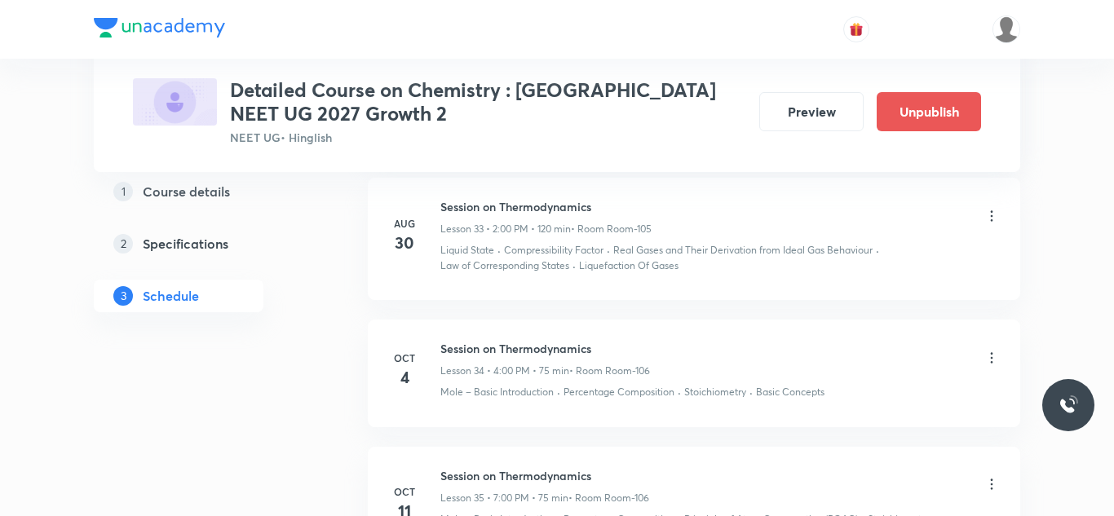
scroll to position [5367, 0]
click at [615, 260] on p "Liquefaction Of Gases" at bounding box center [629, 267] width 100 height 15
click at [988, 352] on icon at bounding box center [992, 360] width 16 height 16
click at [817, 392] on div at bounding box center [557, 258] width 1114 height 516
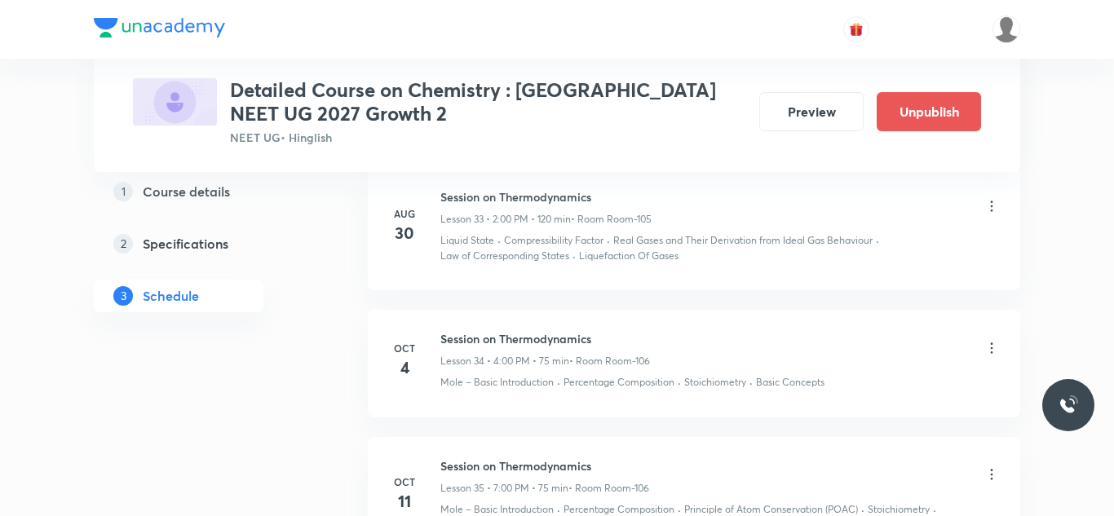
scroll to position [5378, 0]
click at [987, 341] on icon at bounding box center [992, 349] width 16 height 16
click at [852, 371] on p "Edit" at bounding box center [844, 375] width 20 height 17
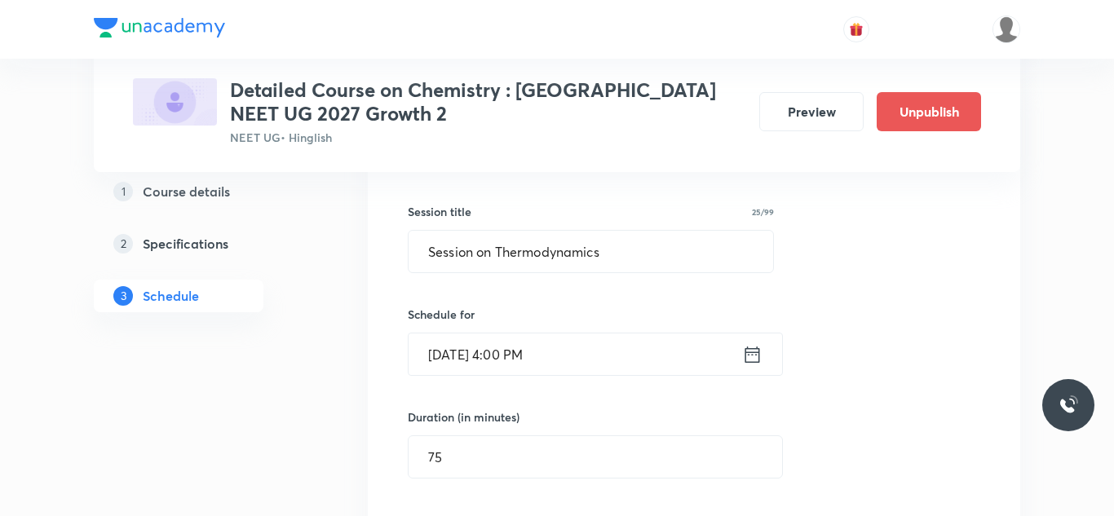
scroll to position [4770, 0]
click at [453, 347] on input "[DATE] 4:00 PM" at bounding box center [576, 356] width 334 height 42
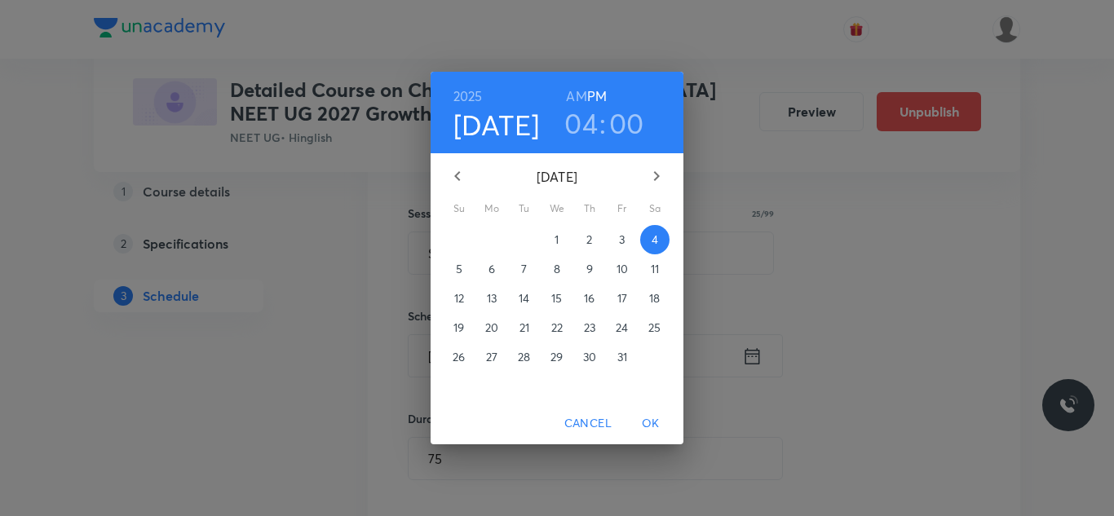
click at [453, 174] on icon "button" at bounding box center [458, 176] width 20 height 20
click at [453, 174] on div "[DATE]" at bounding box center [557, 176] width 238 height 39
click at [648, 236] on span "6" at bounding box center [654, 240] width 29 height 16
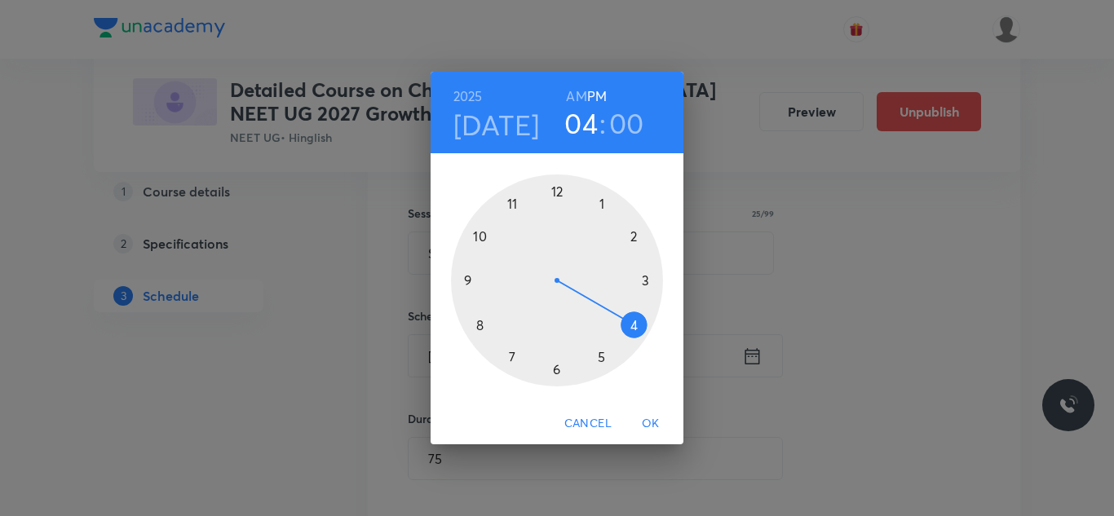
click at [629, 236] on div at bounding box center [557, 281] width 212 height 212
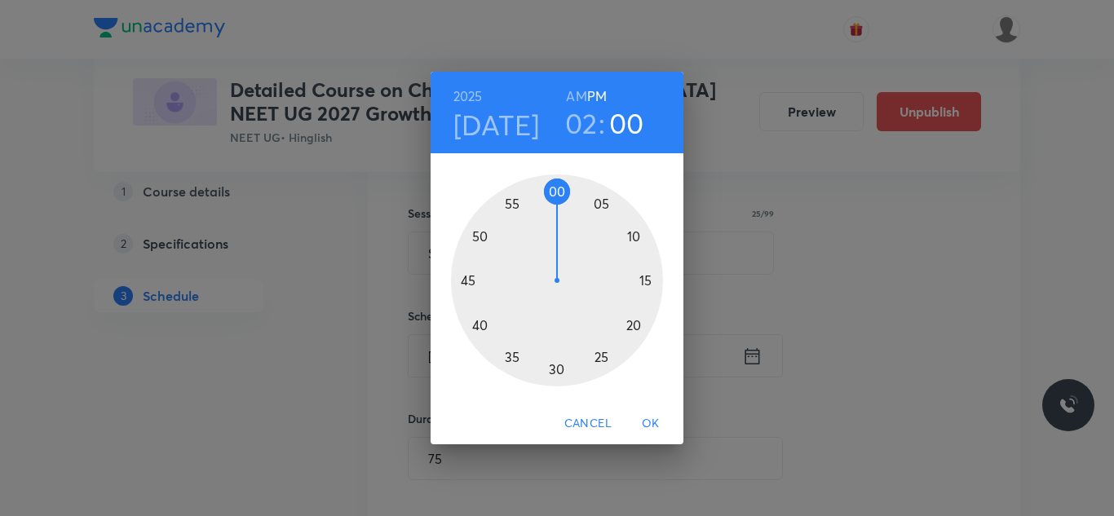
click at [651, 419] on span "OK" at bounding box center [650, 424] width 39 height 20
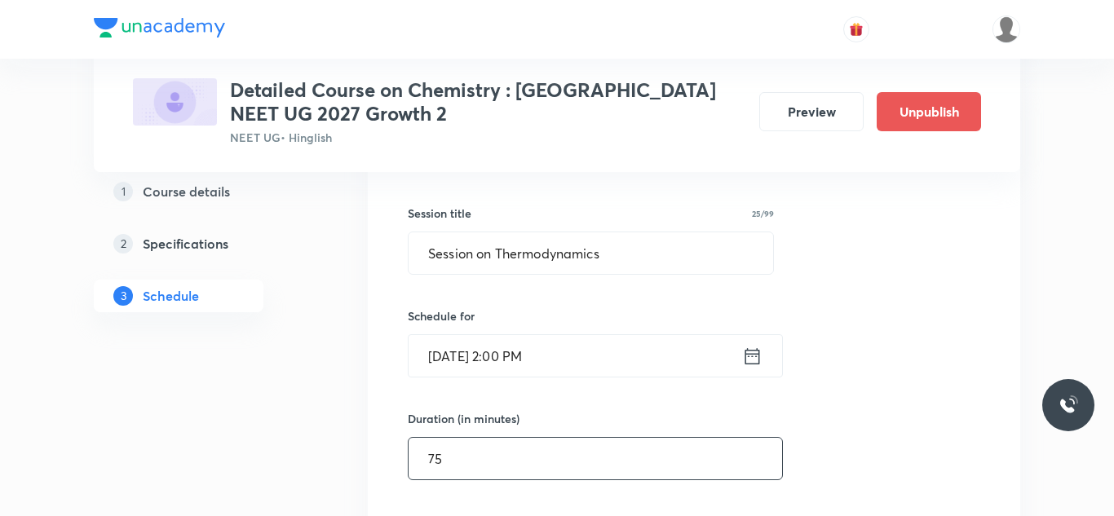
click at [467, 451] on input "75" at bounding box center [596, 459] width 374 height 42
type input "7"
type input "0"
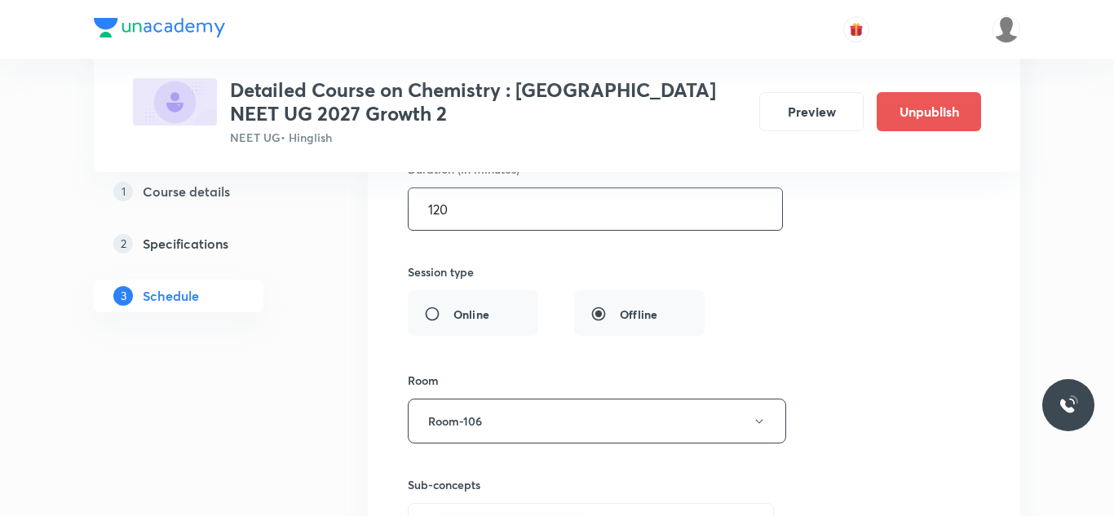
scroll to position [5020, 0]
type input "120"
click at [513, 403] on button "Room-106" at bounding box center [597, 420] width 378 height 45
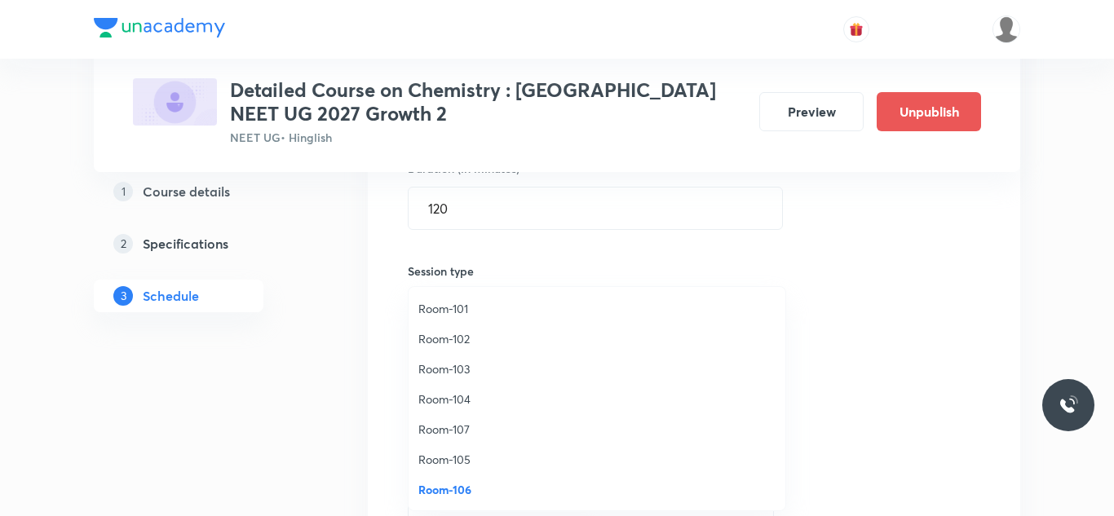
click at [453, 400] on span "Room-104" at bounding box center [596, 399] width 357 height 17
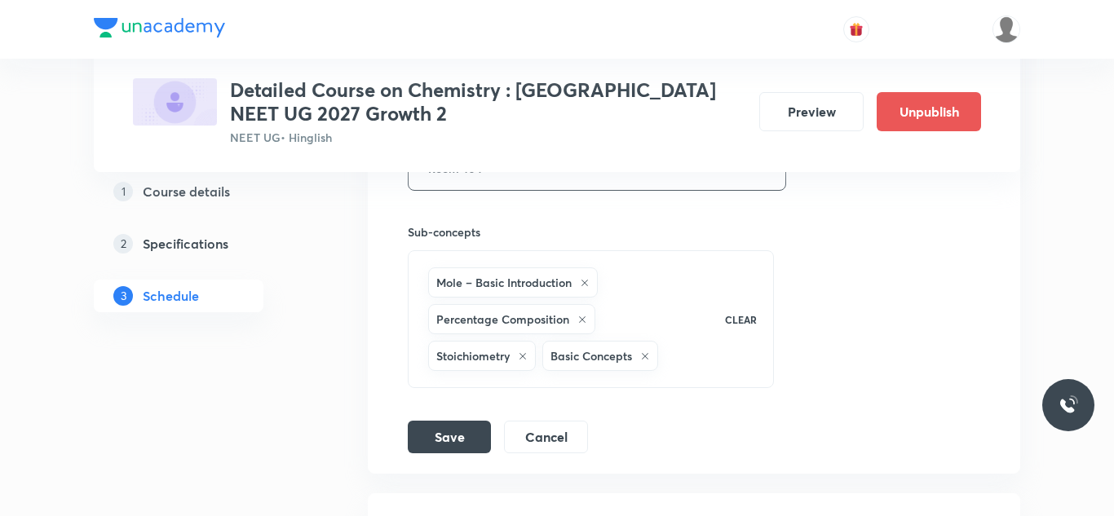
scroll to position [5279, 0]
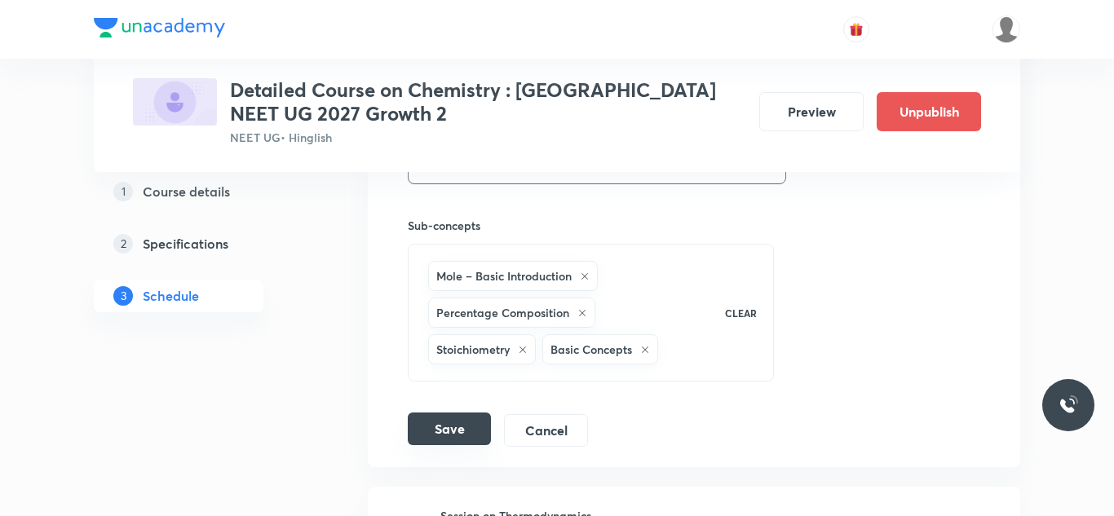
click at [443, 418] on button "Save" at bounding box center [449, 429] width 83 height 33
click at [443, 418] on button "Save" at bounding box center [449, 430] width 83 height 33
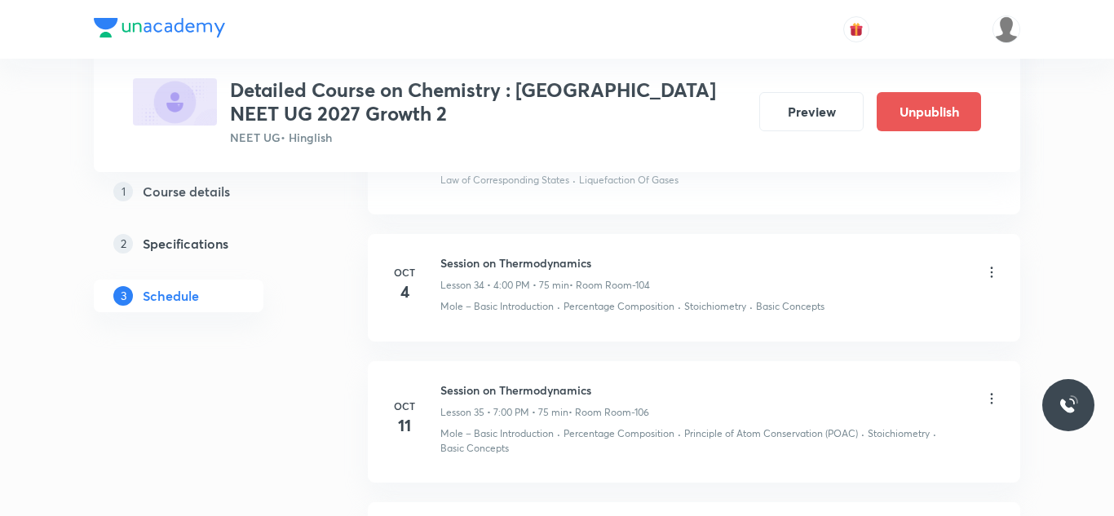
scroll to position [4703, 0]
click at [998, 266] on icon at bounding box center [992, 274] width 16 height 16
click at [852, 301] on p "Edit" at bounding box center [844, 300] width 20 height 17
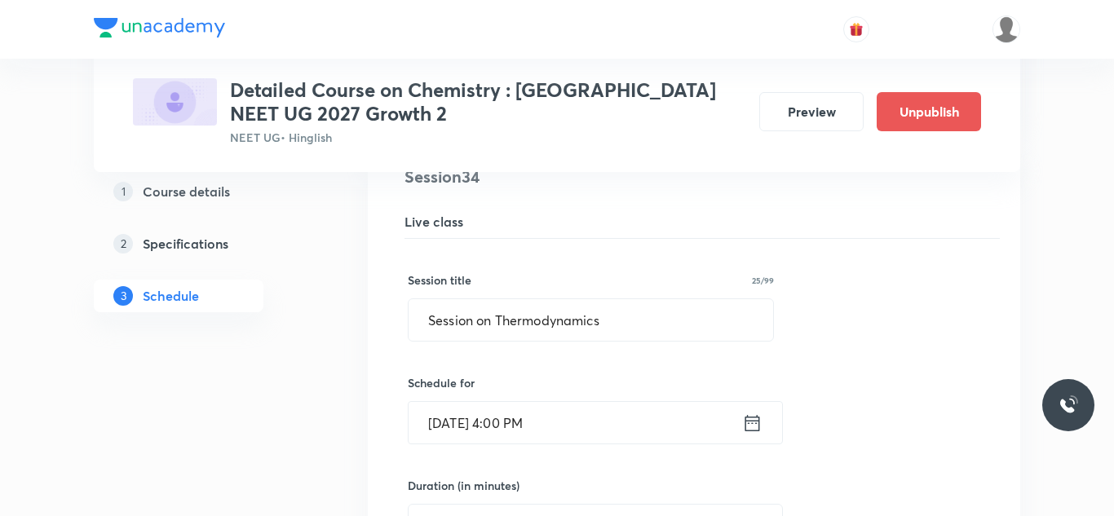
click at [452, 411] on input "[DATE] 4:00 PM" at bounding box center [576, 423] width 334 height 42
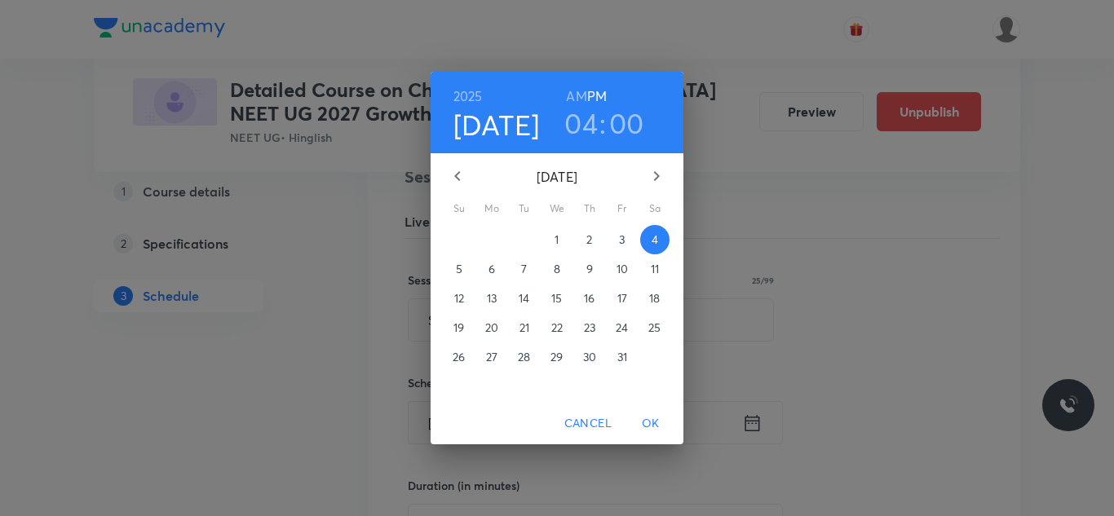
click at [460, 177] on icon "button" at bounding box center [458, 176] width 20 height 20
click at [460, 177] on div "[DATE] [DATE]" at bounding box center [557, 176] width 238 height 39
click at [650, 242] on span "6" at bounding box center [654, 240] width 29 height 16
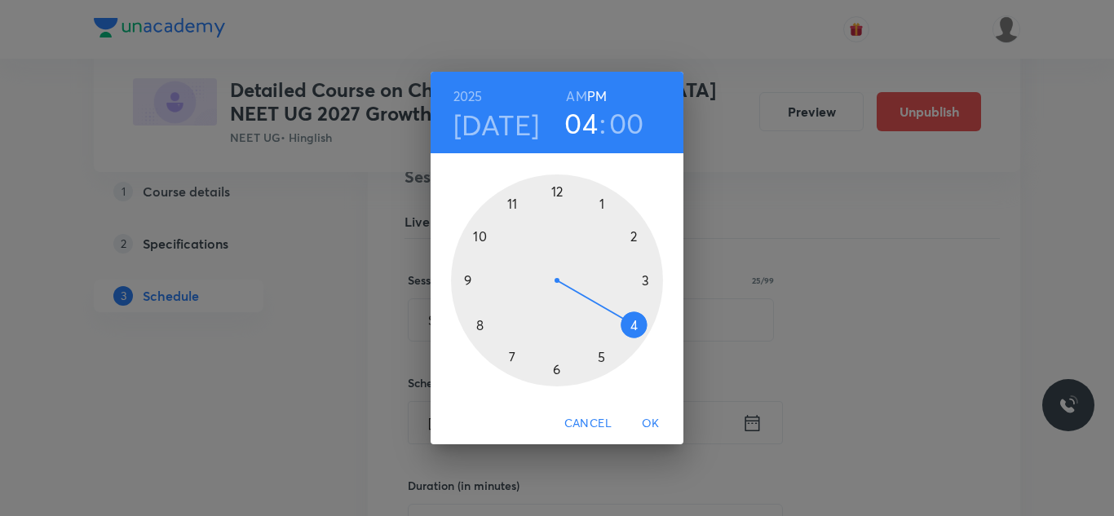
click at [630, 232] on div at bounding box center [557, 281] width 212 height 212
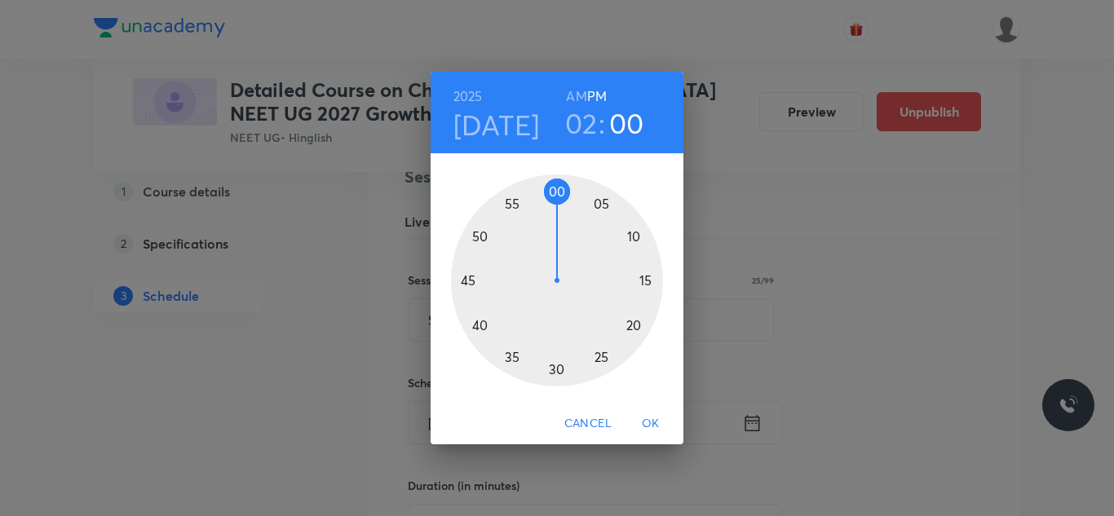
click at [649, 424] on span "OK" at bounding box center [650, 424] width 39 height 20
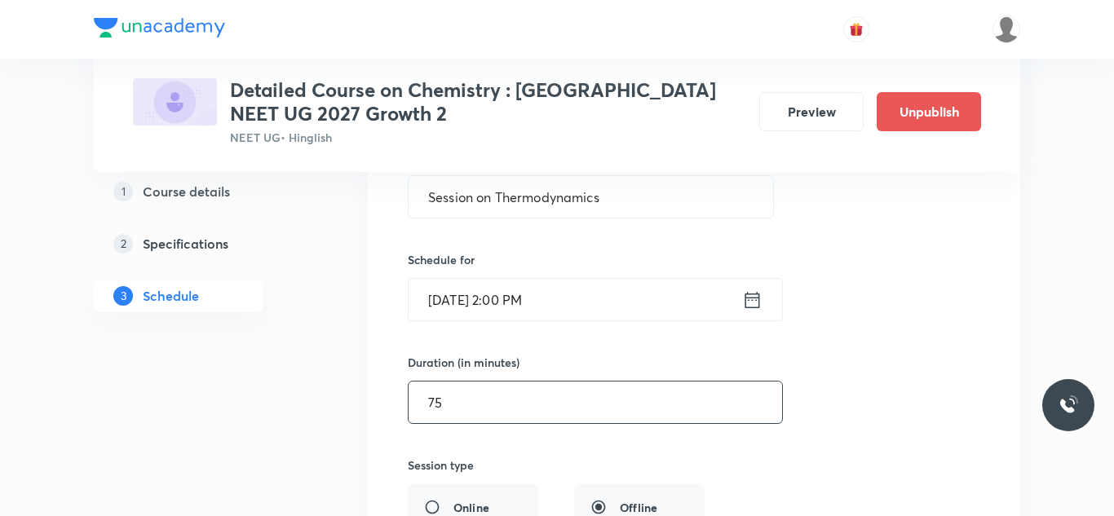
scroll to position [4828, 0]
drag, startPoint x: 446, startPoint y: 387, endPoint x: 425, endPoint y: 390, distance: 21.5
click at [425, 390] on input "75" at bounding box center [596, 401] width 374 height 42
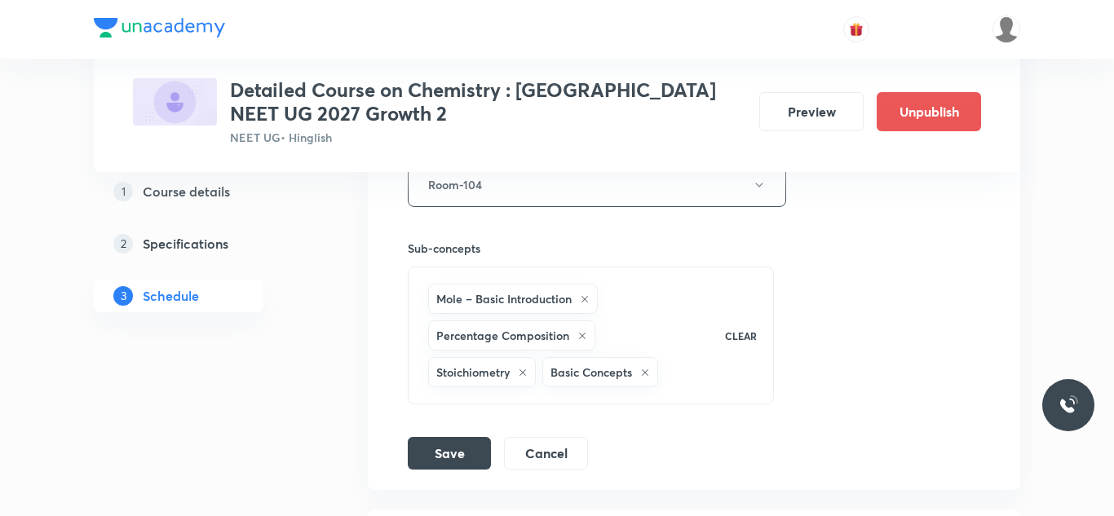
scroll to position [5258, 0]
type input "120"
click at [468, 433] on button "Save" at bounding box center [449, 449] width 83 height 33
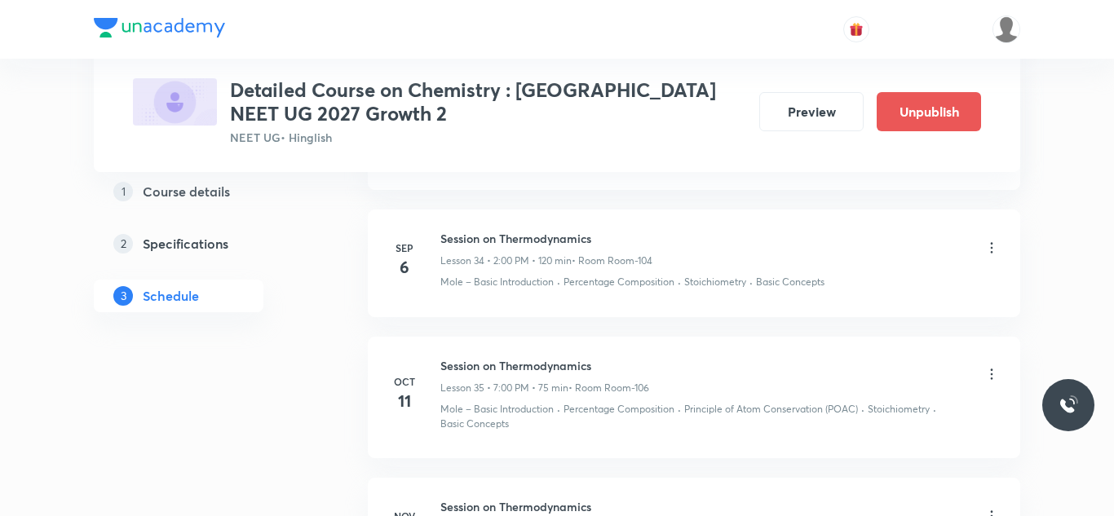
scroll to position [4710, 0]
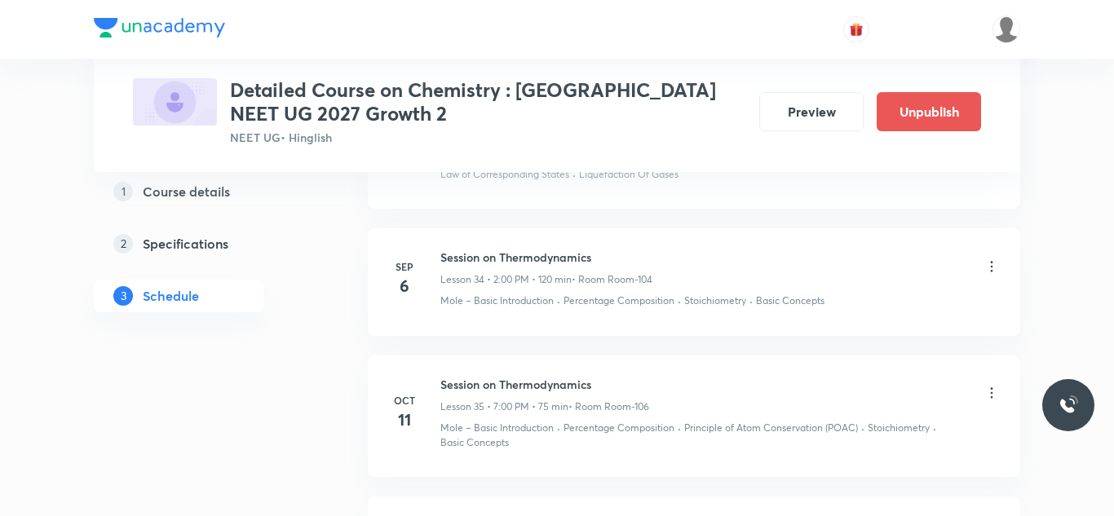
click at [992, 388] on icon at bounding box center [992, 393] width 2 height 11
click at [843, 416] on p "Edit" at bounding box center [844, 419] width 20 height 17
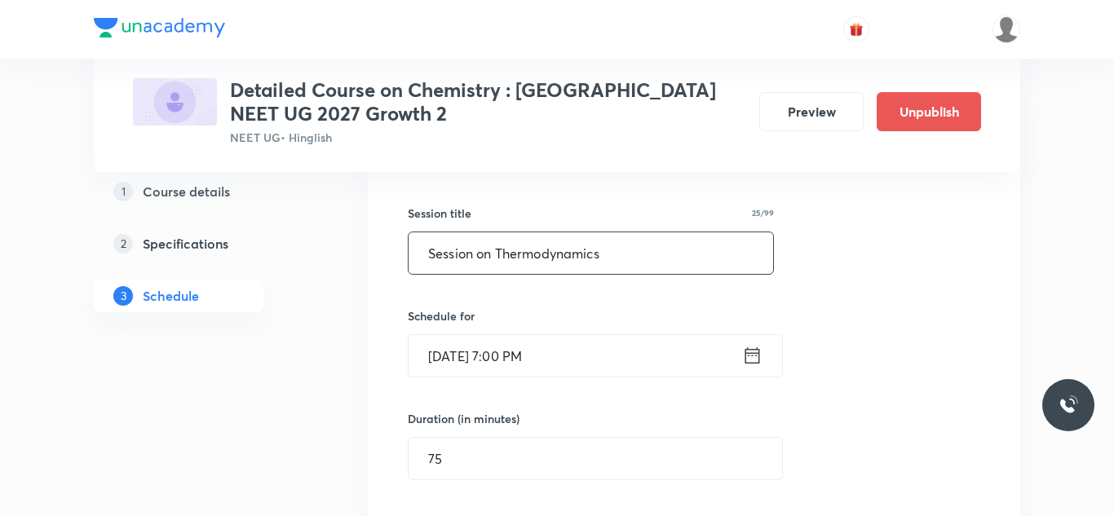
scroll to position [4926, 0]
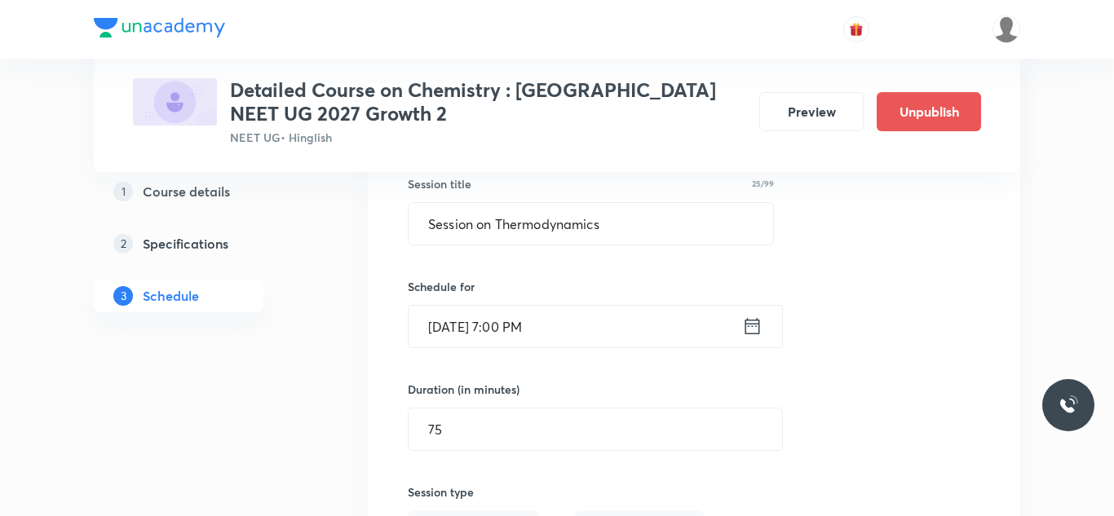
click at [446, 308] on input "[DATE] 7:00 PM" at bounding box center [576, 327] width 334 height 42
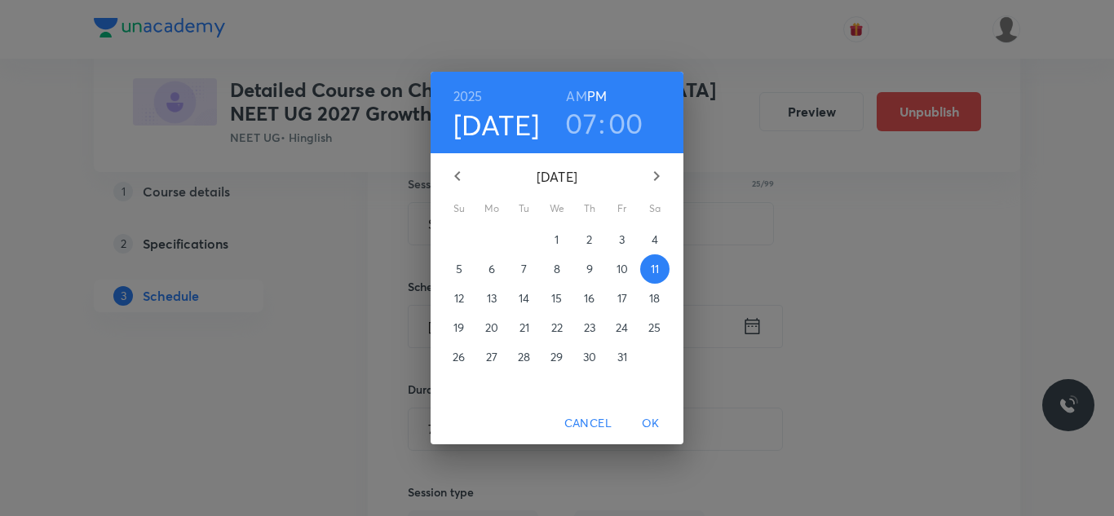
click at [460, 175] on icon "button" at bounding box center [458, 176] width 20 height 20
click at [460, 175] on div "[DATE]" at bounding box center [557, 176] width 238 height 39
click at [460, 269] on p "7" at bounding box center [459, 269] width 6 height 16
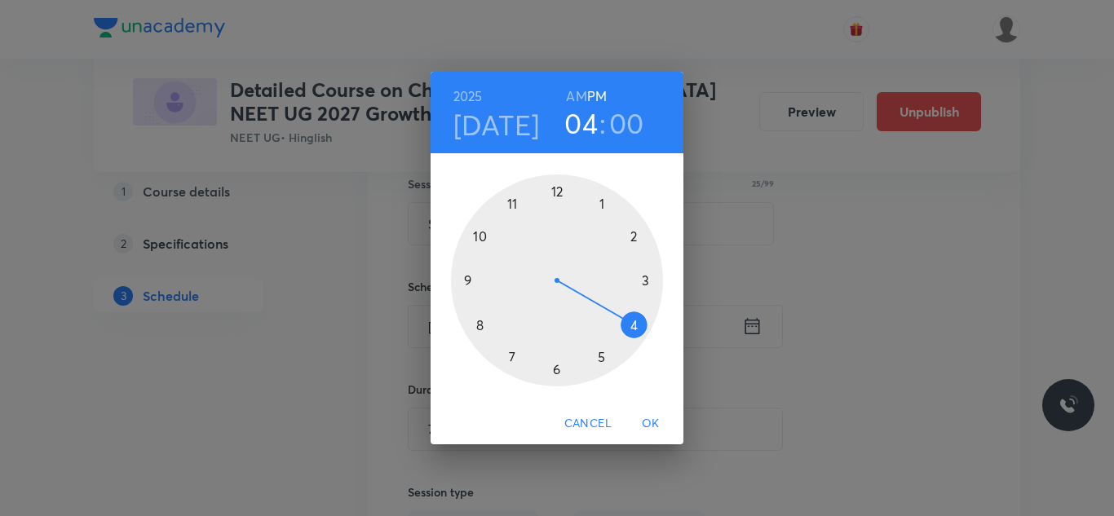
drag, startPoint x: 515, startPoint y: 359, endPoint x: 617, endPoint y: 324, distance: 107.0
click at [617, 324] on div at bounding box center [557, 281] width 212 height 212
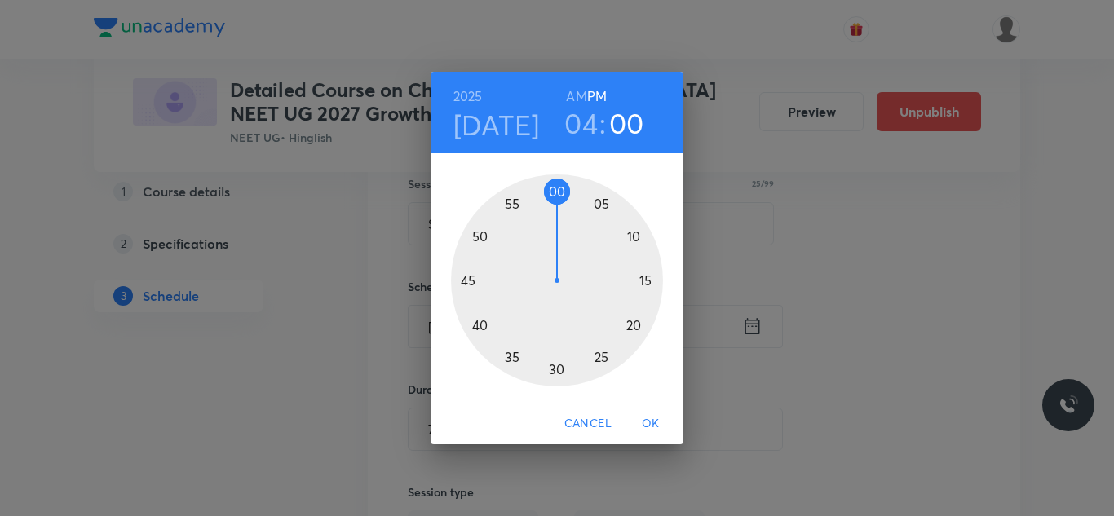
click at [641, 280] on div at bounding box center [557, 281] width 212 height 212
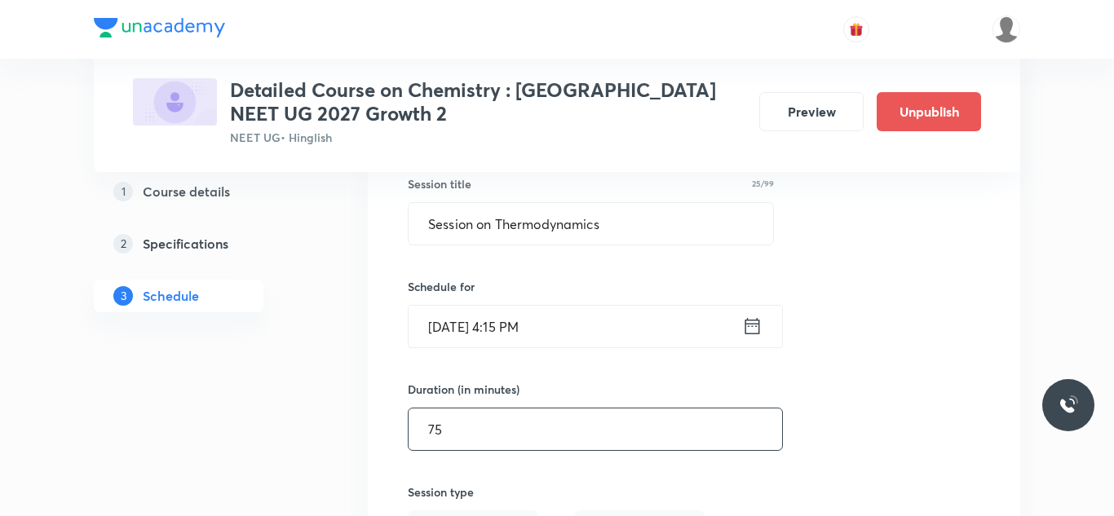
drag, startPoint x: 458, startPoint y: 411, endPoint x: 411, endPoint y: 428, distance: 50.3
click at [411, 428] on input "75" at bounding box center [596, 430] width 374 height 42
type input "7"
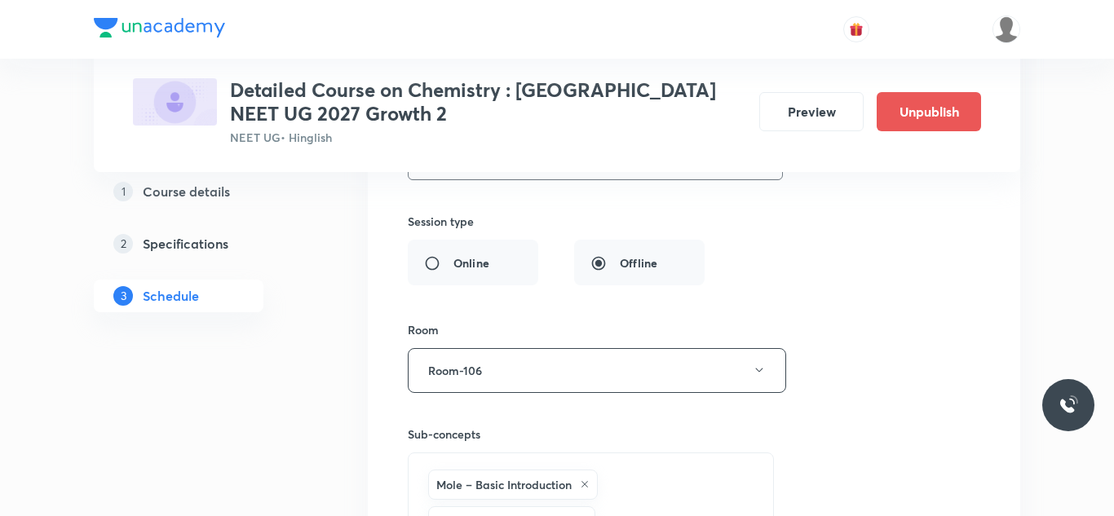
scroll to position [5205, 0]
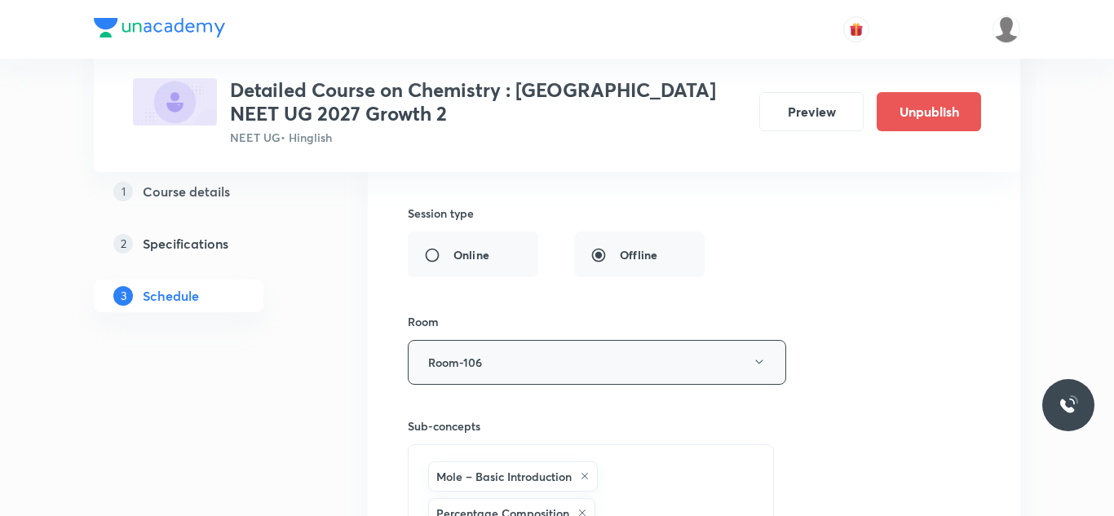
type input "90"
click at [525, 348] on button "Room-106" at bounding box center [597, 362] width 378 height 45
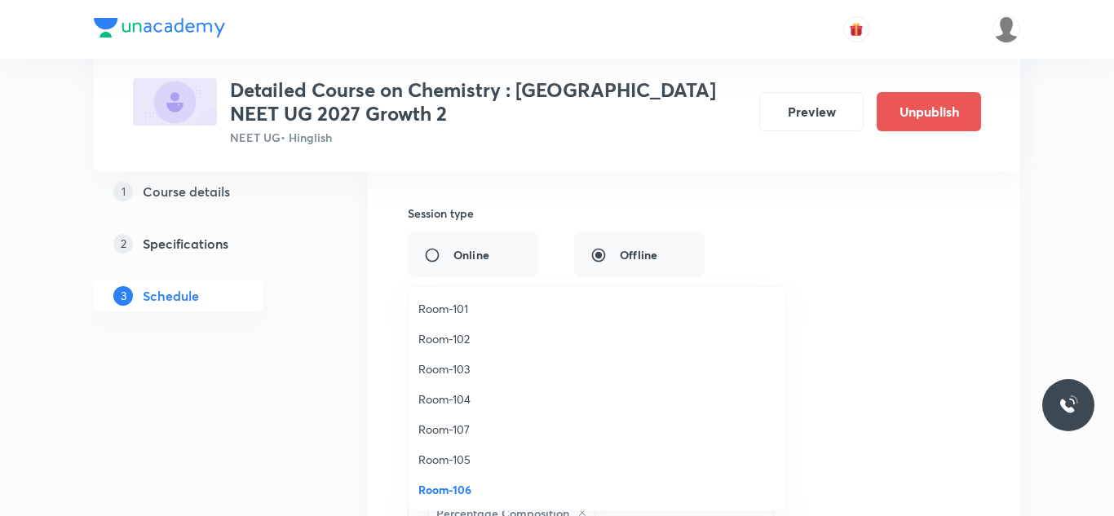
click at [454, 397] on span "Room-104" at bounding box center [596, 399] width 357 height 17
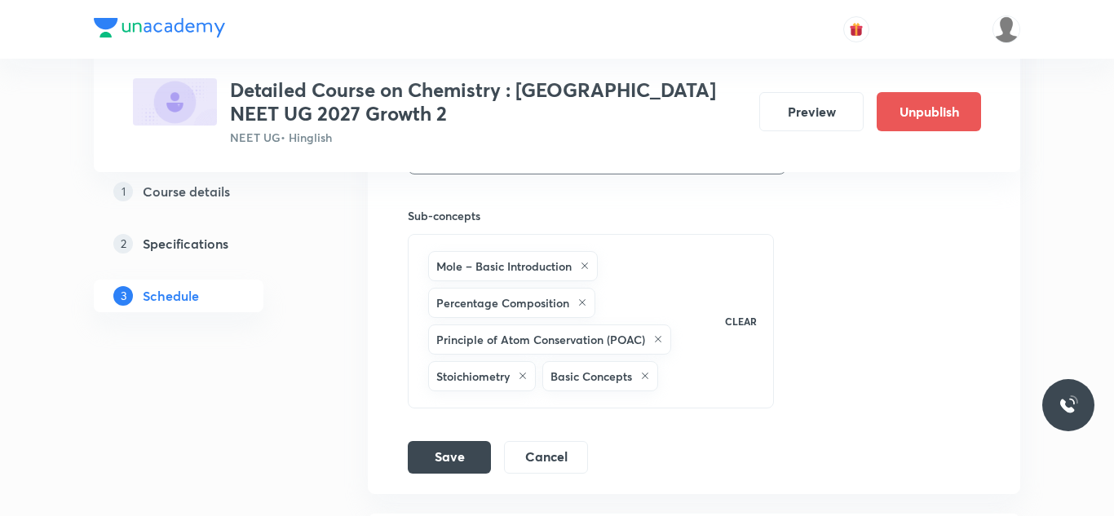
scroll to position [5430, 0]
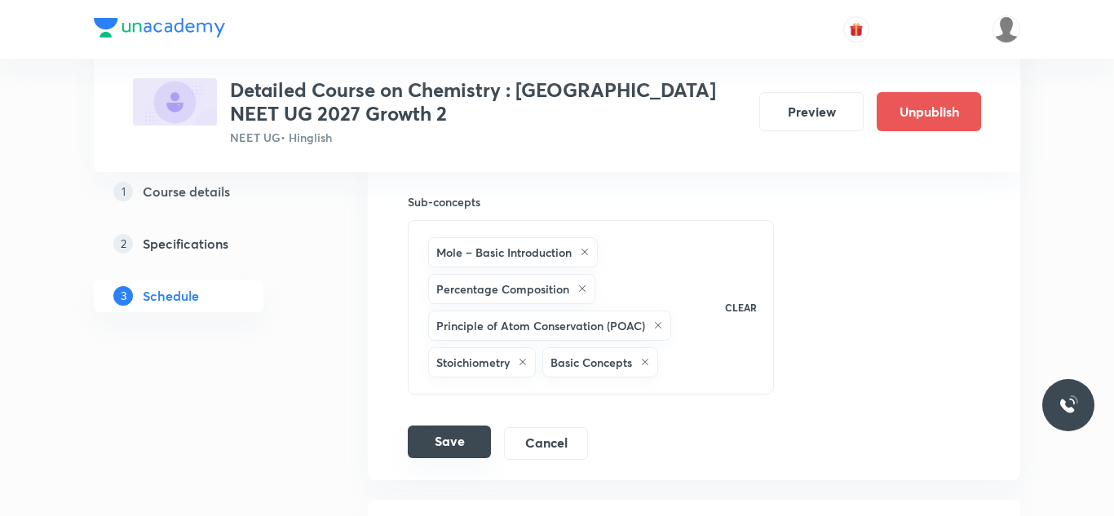
click at [465, 426] on button "Save" at bounding box center [449, 442] width 83 height 33
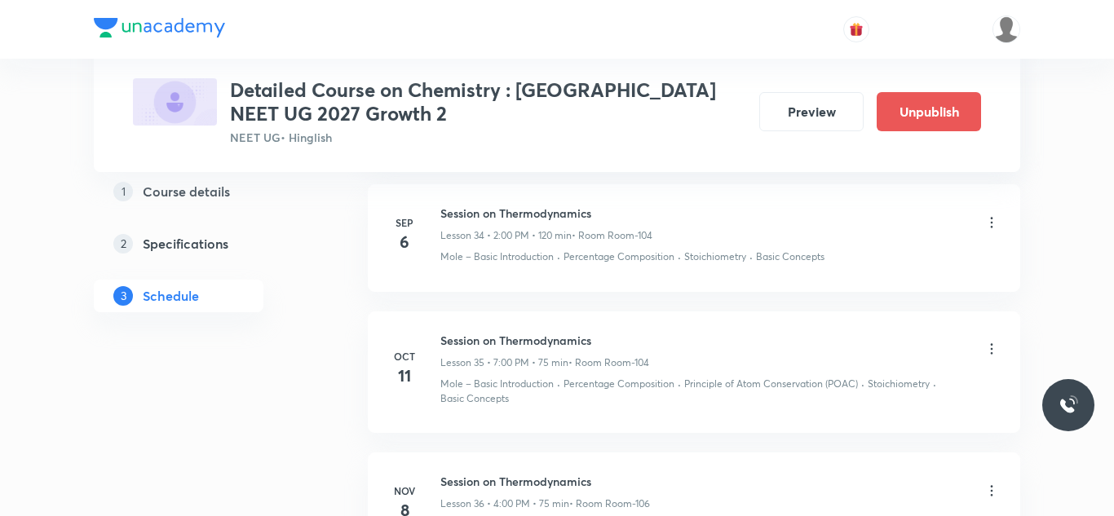
scroll to position [4751, 0]
click at [989, 344] on icon at bounding box center [992, 352] width 16 height 16
click at [848, 376] on p "Edit" at bounding box center [844, 378] width 20 height 17
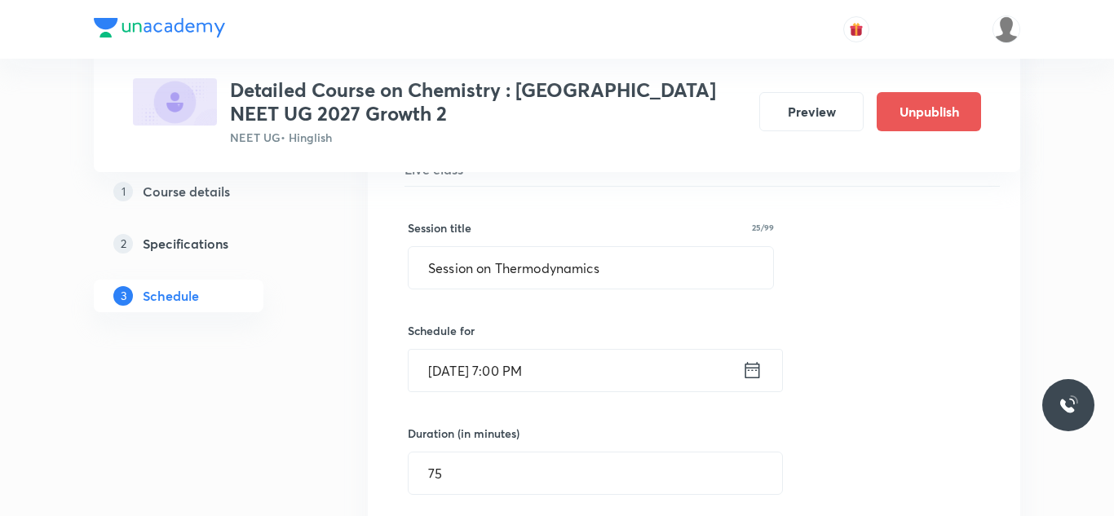
scroll to position [4883, 0]
click at [462, 352] on input "[DATE] 7:00 PM" at bounding box center [576, 370] width 334 height 42
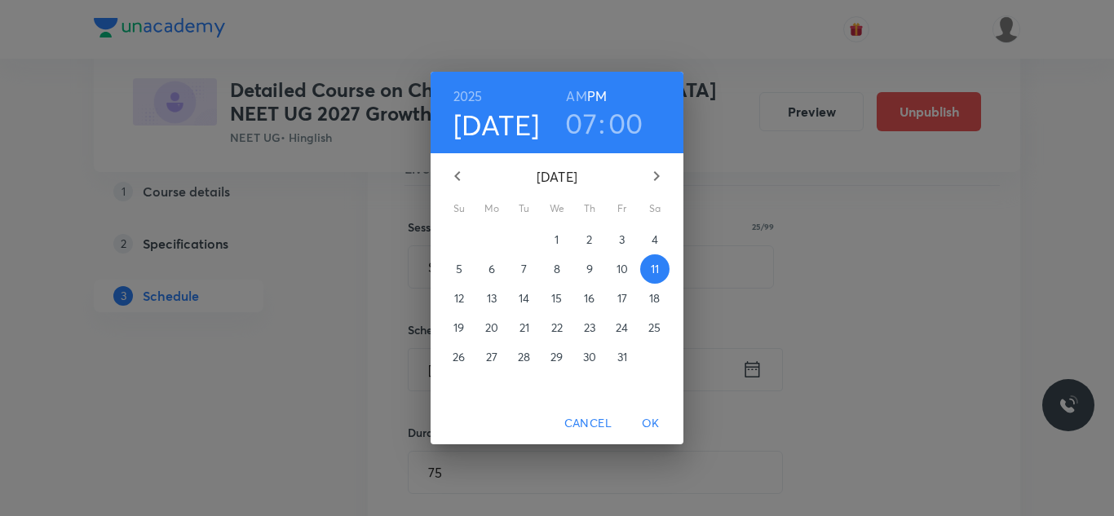
click at [460, 183] on icon "button" at bounding box center [458, 176] width 20 height 20
click at [459, 263] on p "7" at bounding box center [459, 269] width 6 height 16
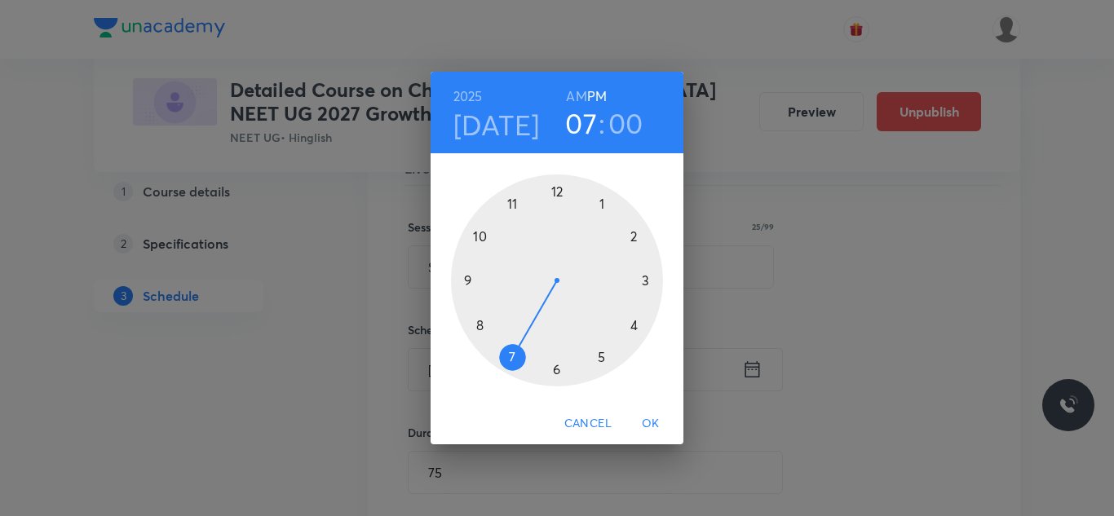
click at [635, 328] on div at bounding box center [557, 281] width 212 height 212
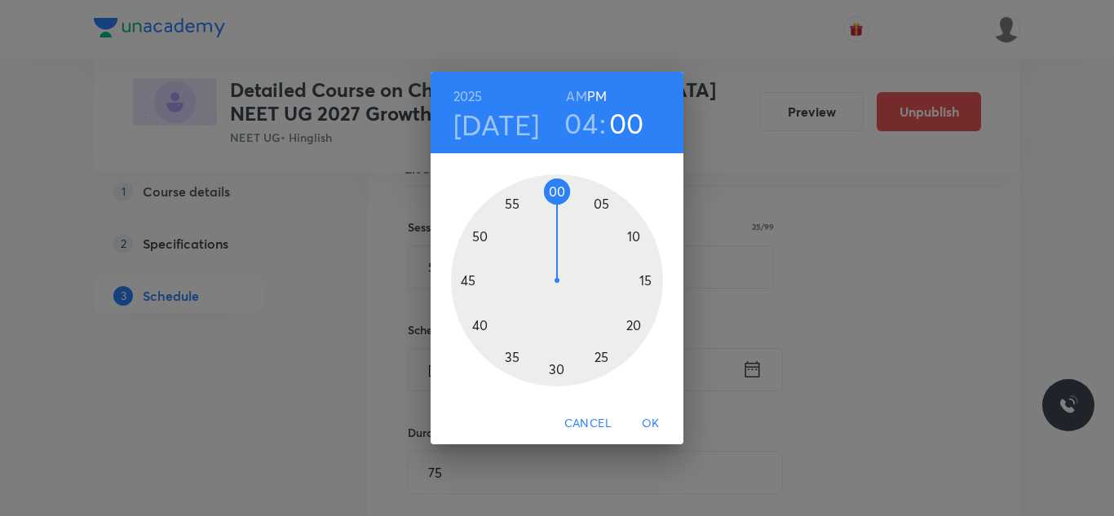
click at [643, 276] on div at bounding box center [557, 281] width 212 height 212
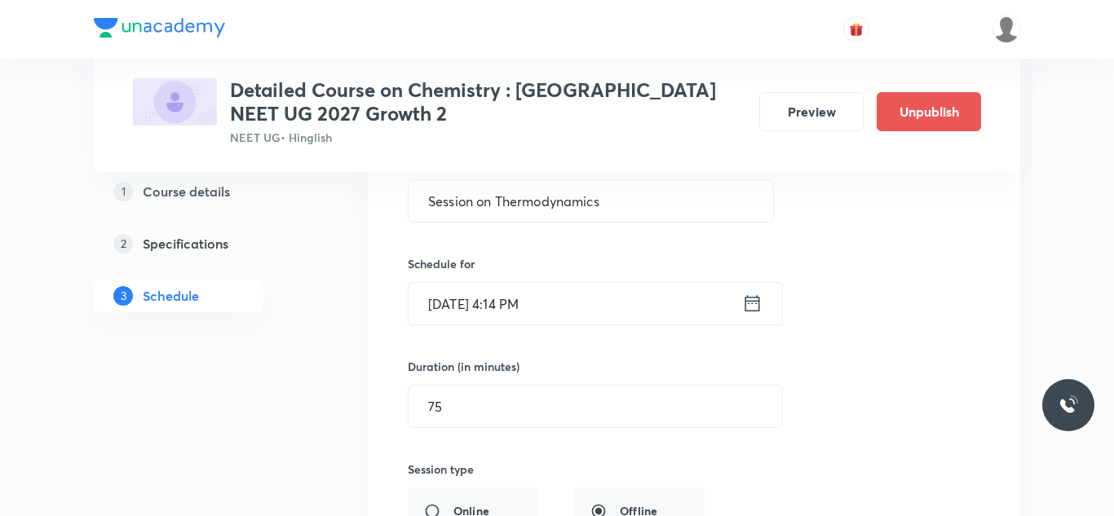
scroll to position [4951, 0]
click at [561, 284] on input "[DATE] 4:14 PM" at bounding box center [576, 302] width 334 height 42
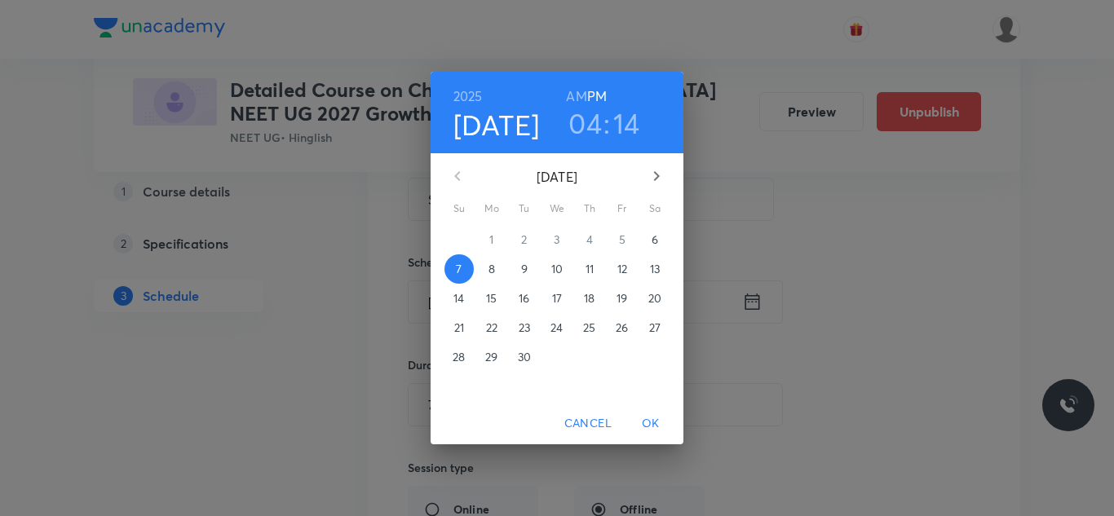
click at [623, 120] on h3 "14" at bounding box center [626, 123] width 27 height 34
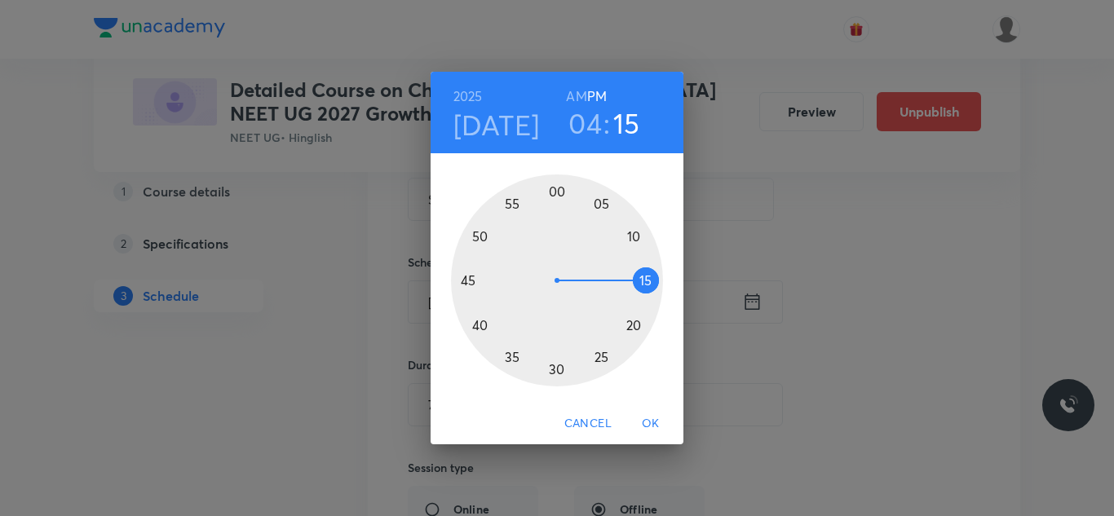
drag, startPoint x: 639, startPoint y: 264, endPoint x: 640, endPoint y: 281, distance: 16.3
click at [640, 281] on div at bounding box center [557, 281] width 212 height 212
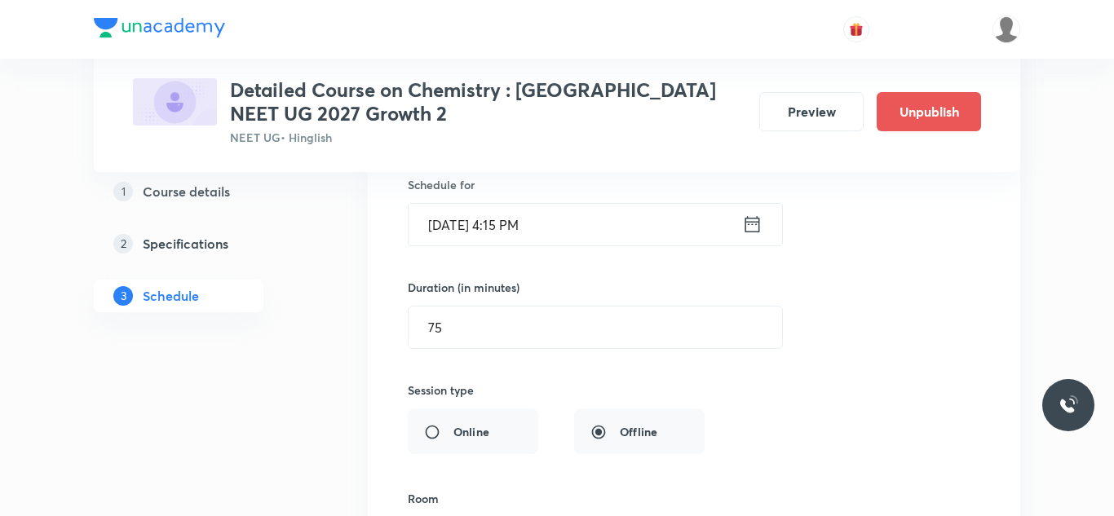
scroll to position [5032, 0]
click at [640, 276] on div "Duration (in minutes)" at bounding box center [556, 284] width 297 height 17
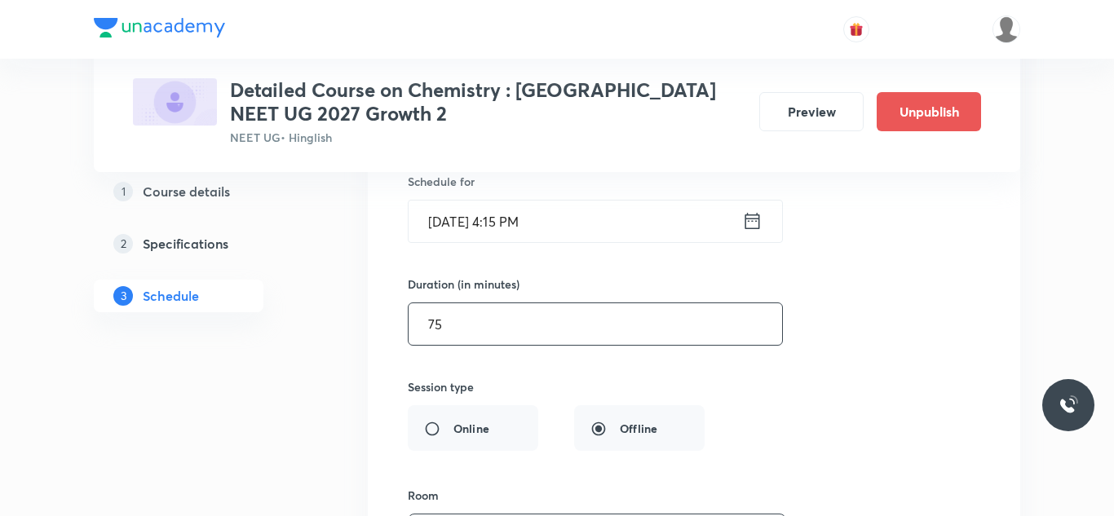
click at [445, 308] on input "75" at bounding box center [596, 324] width 374 height 42
drag, startPoint x: 445, startPoint y: 308, endPoint x: 423, endPoint y: 313, distance: 21.8
click at [423, 313] on input "75" at bounding box center [596, 324] width 374 height 42
type input "90"
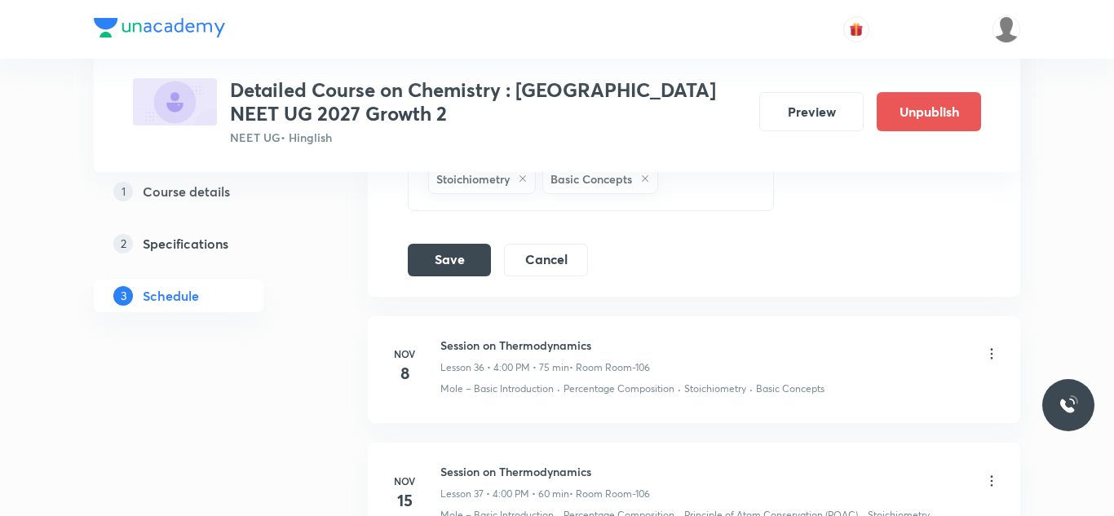
scroll to position [5614, 0]
click at [454, 242] on button "Save" at bounding box center [449, 257] width 83 height 33
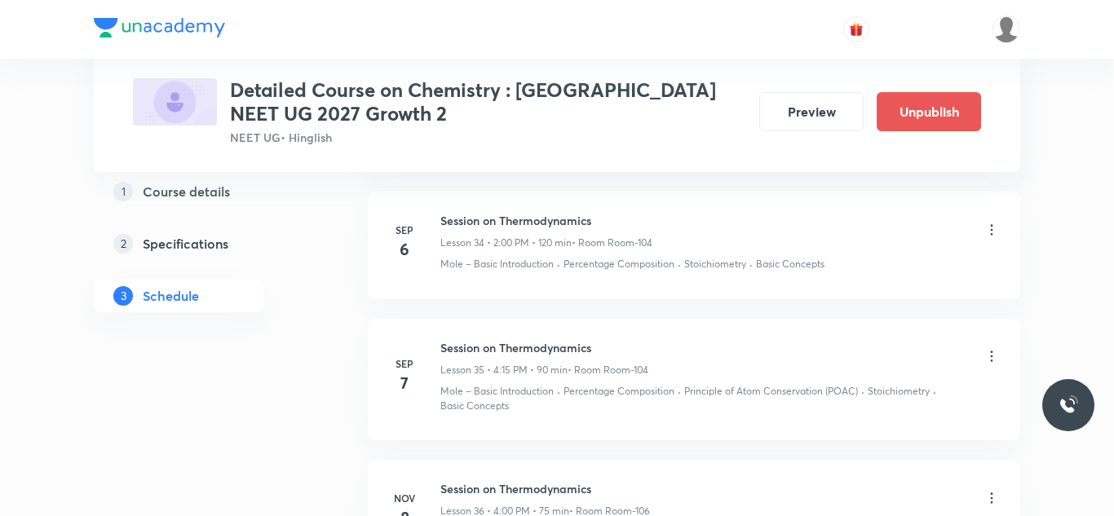
scroll to position [4738, 0]
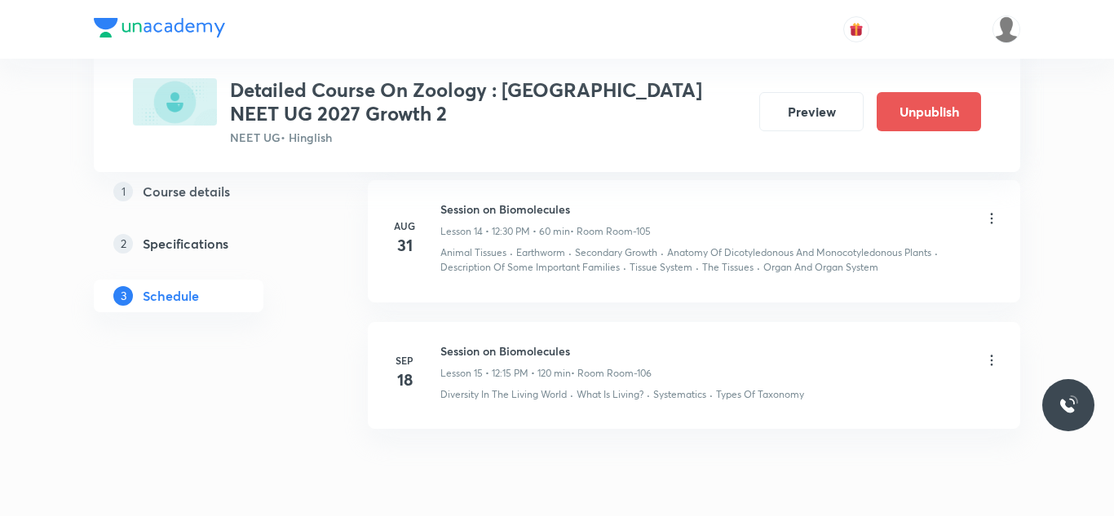
scroll to position [2680, 0]
click at [992, 354] on icon at bounding box center [992, 356] width 16 height 16
click at [845, 393] on p "Edit" at bounding box center [844, 397] width 20 height 17
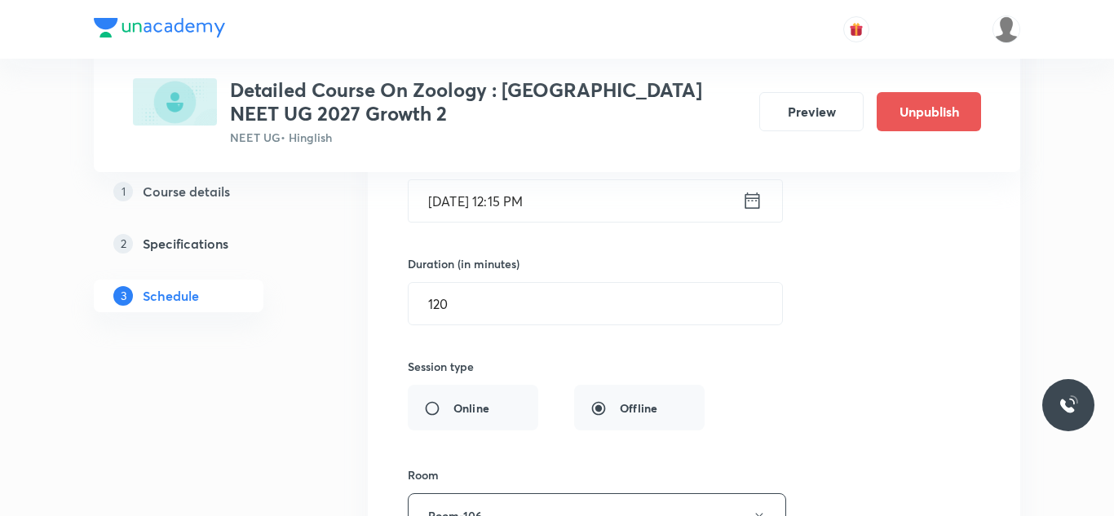
scroll to position [2231, 0]
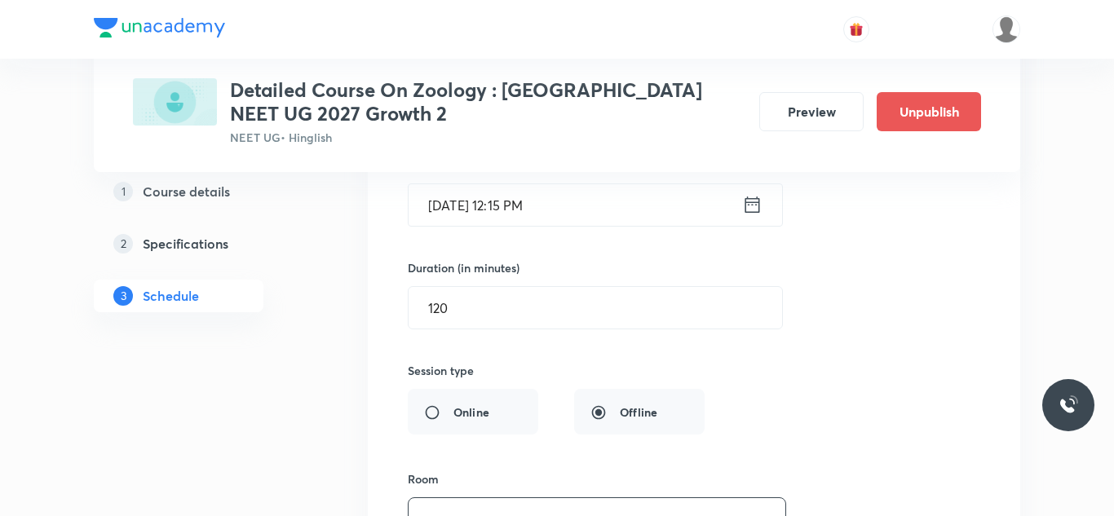
click at [458, 216] on input "[DATE] 12:15 PM" at bounding box center [576, 205] width 334 height 42
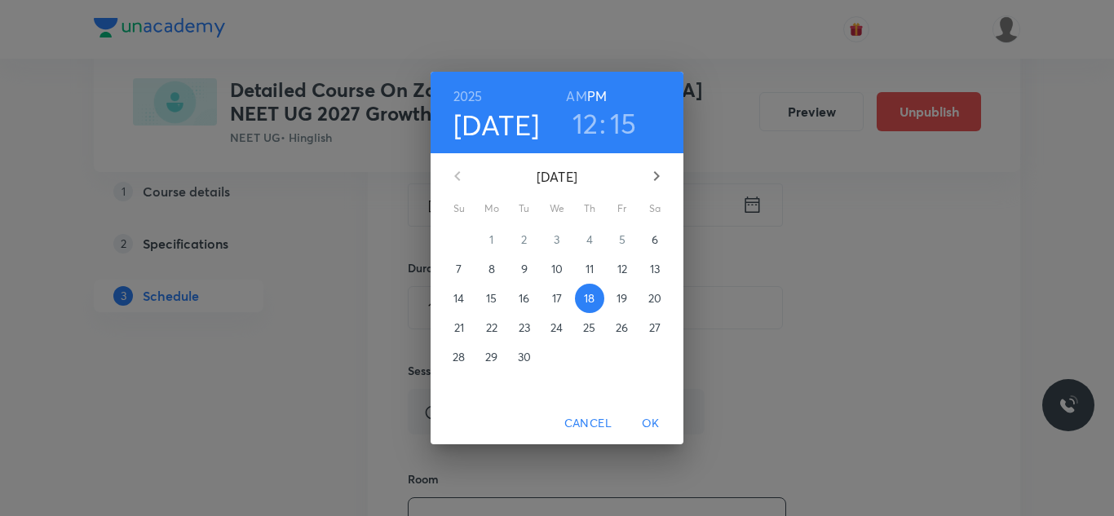
click at [462, 176] on div "[DATE]" at bounding box center [557, 176] width 238 height 39
click at [461, 176] on div "[DATE]" at bounding box center [557, 176] width 238 height 39
click at [652, 235] on p "6" at bounding box center [655, 240] width 7 height 16
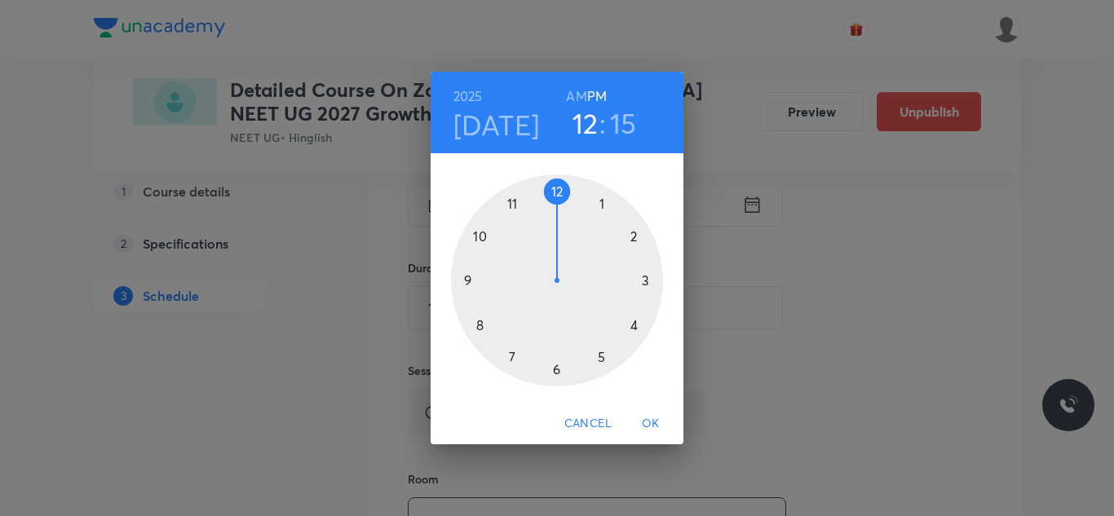
click at [637, 321] on div at bounding box center [557, 281] width 212 height 212
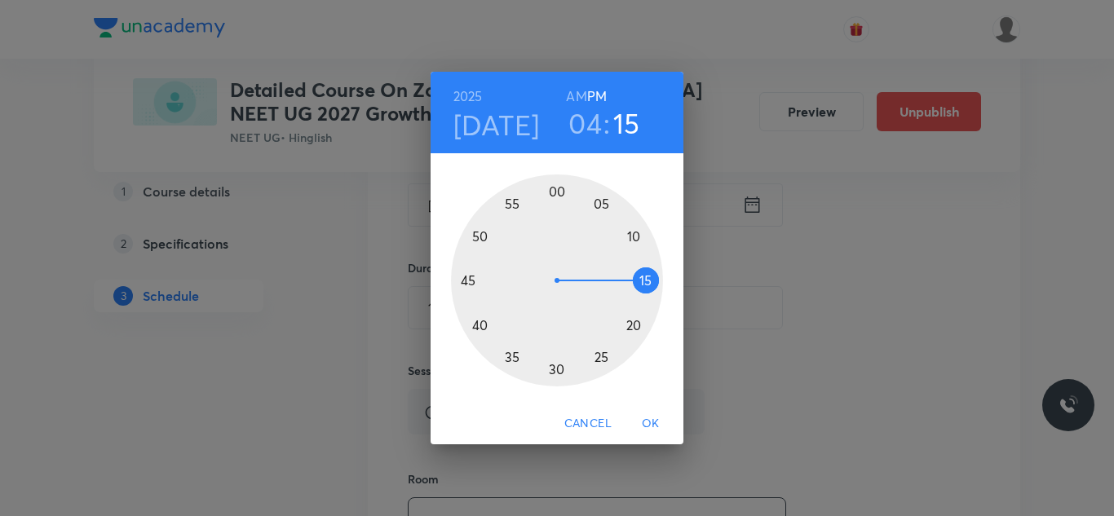
click at [647, 418] on span "OK" at bounding box center [650, 424] width 39 height 20
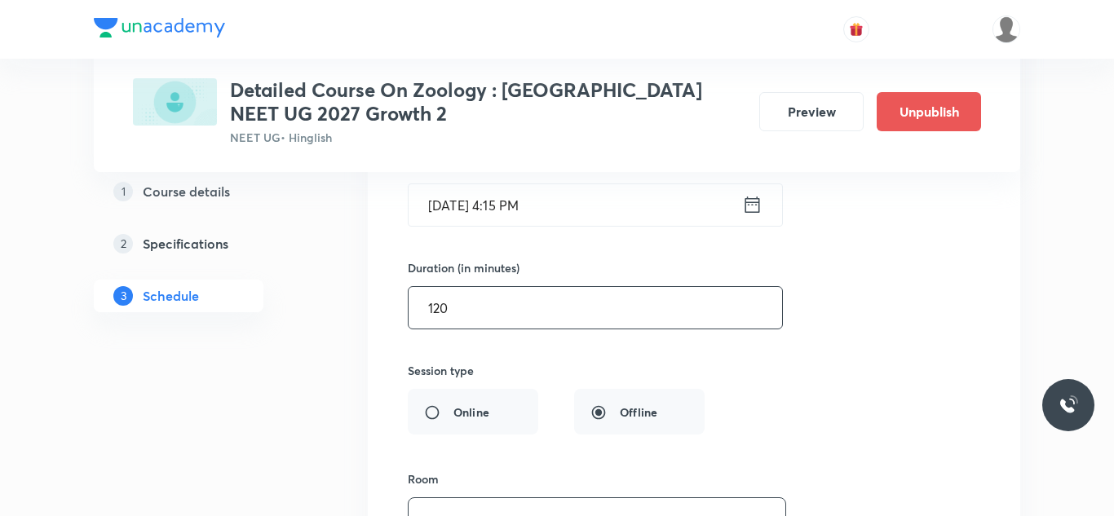
click at [472, 311] on input "120" at bounding box center [596, 308] width 374 height 42
type input "1"
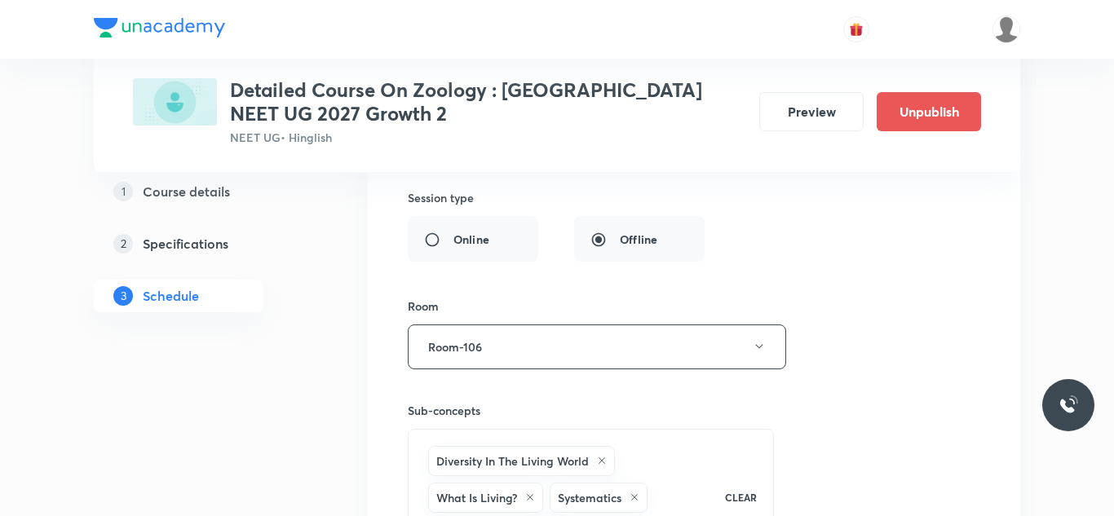
scroll to position [2406, 0]
type input "90"
click at [525, 343] on button "Room-106" at bounding box center [597, 344] width 378 height 45
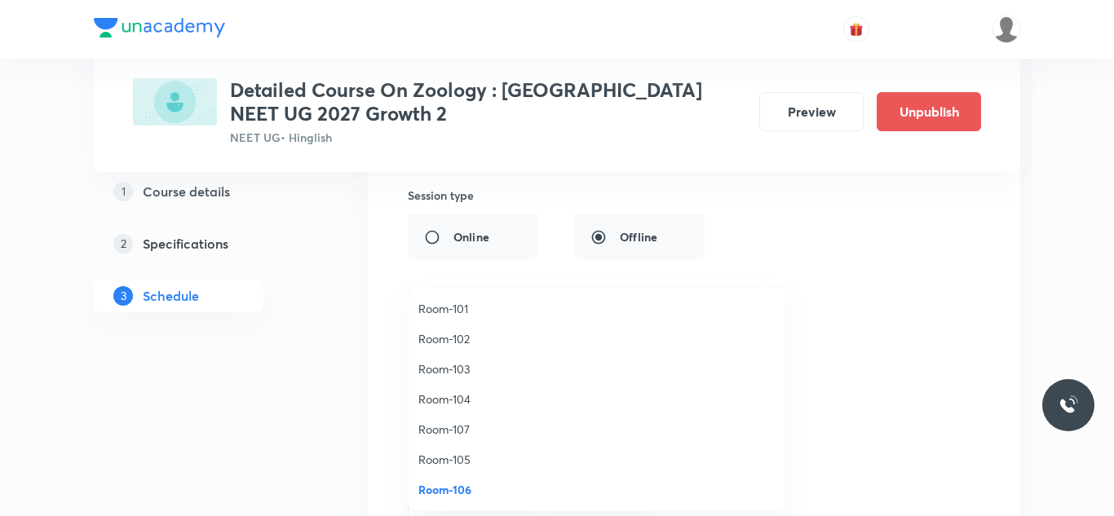
click at [450, 397] on span "Room-104" at bounding box center [596, 399] width 357 height 17
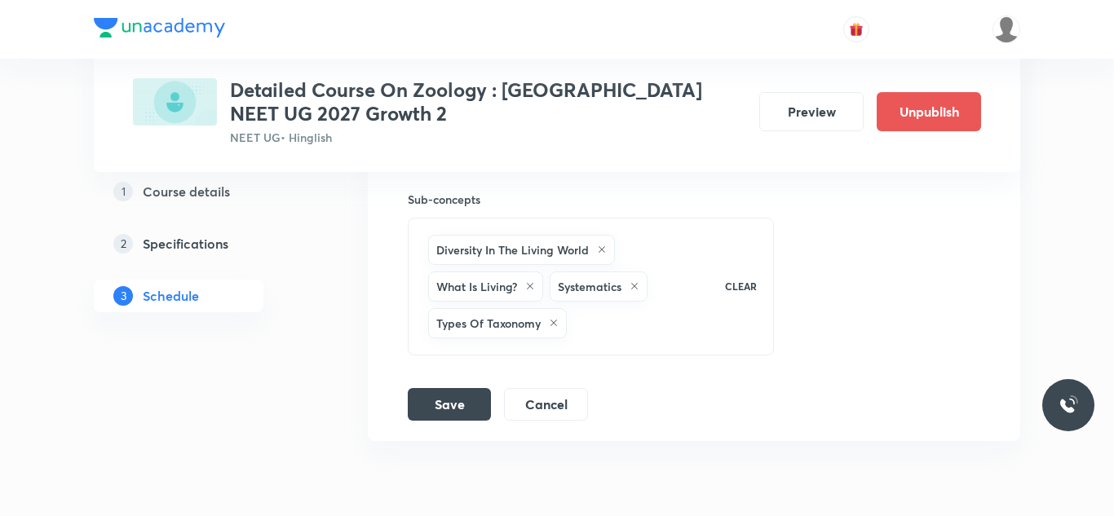
scroll to position [2625, 0]
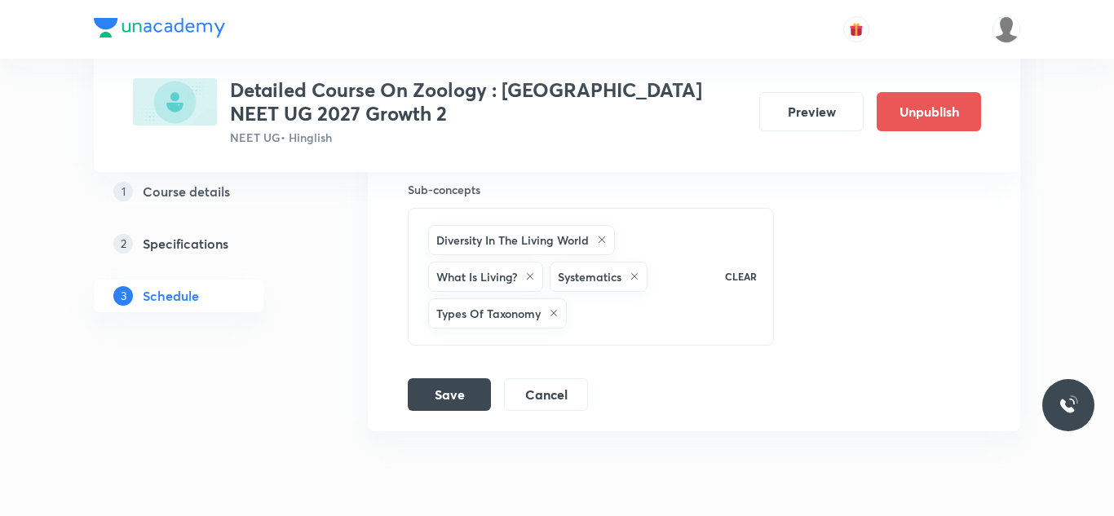
click at [450, 397] on button "Save" at bounding box center [449, 394] width 83 height 33
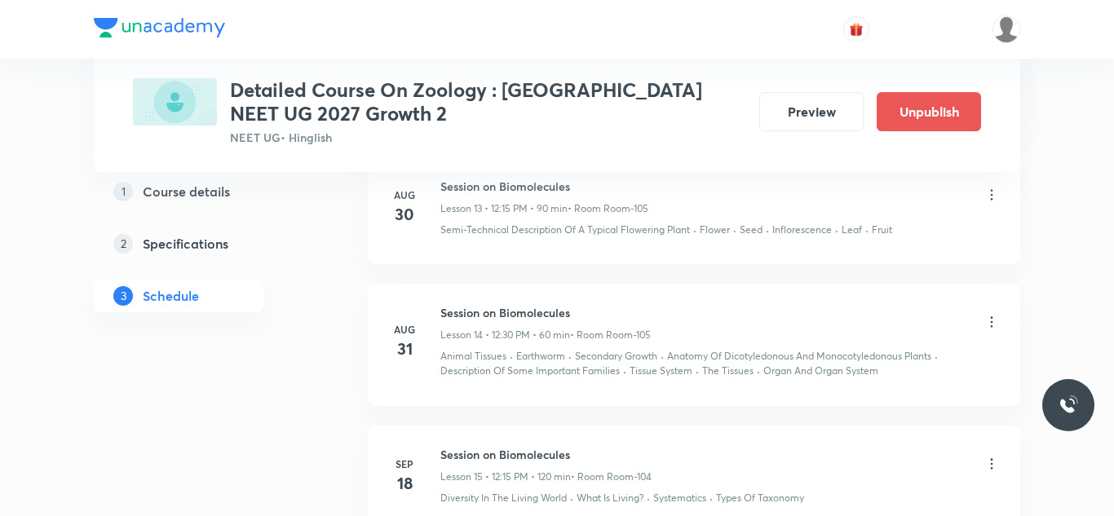
scroll to position [1993, 0]
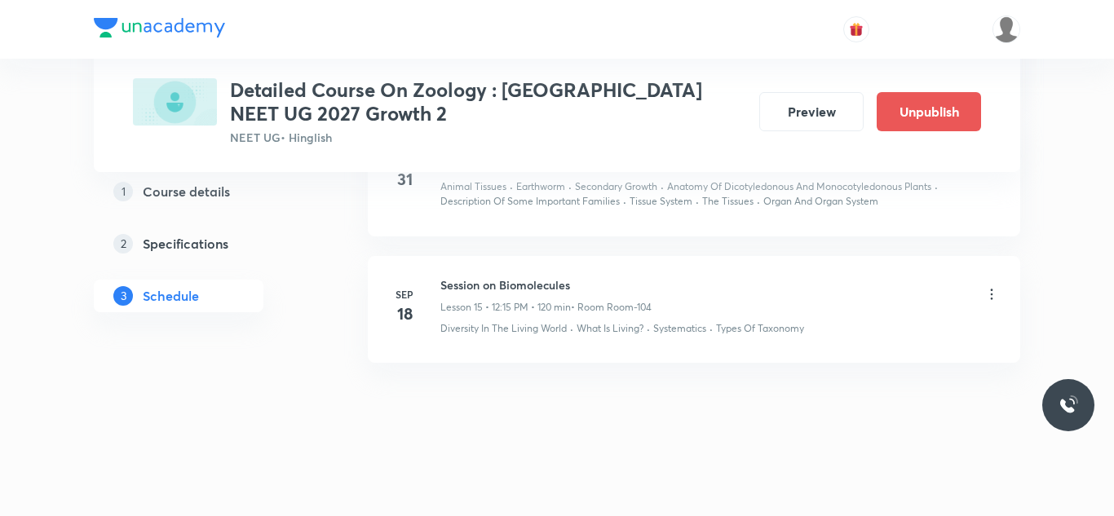
click at [992, 294] on icon at bounding box center [992, 294] width 2 height 11
click at [861, 330] on li "Edit" at bounding box center [910, 336] width 179 height 30
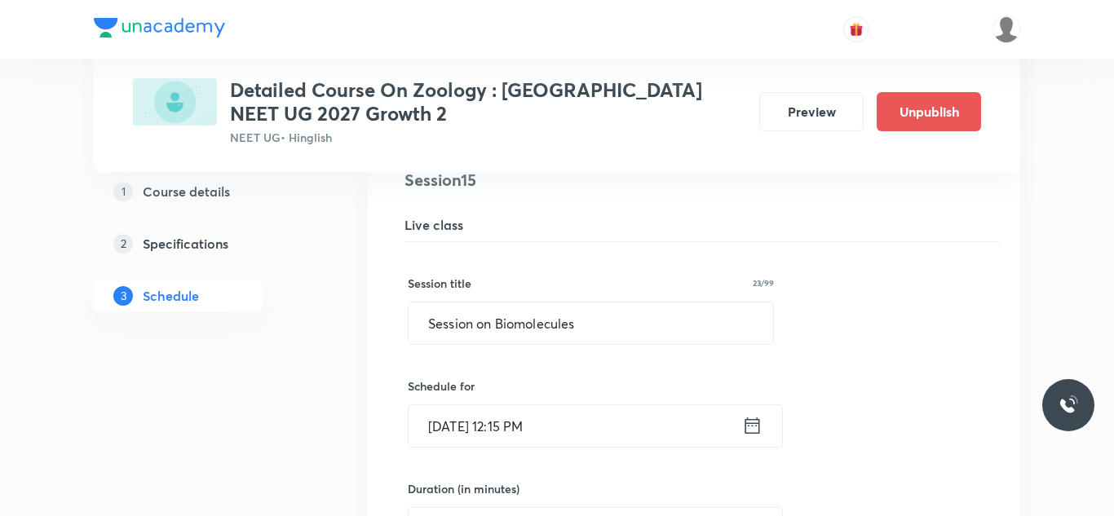
scroll to position [2031, 0]
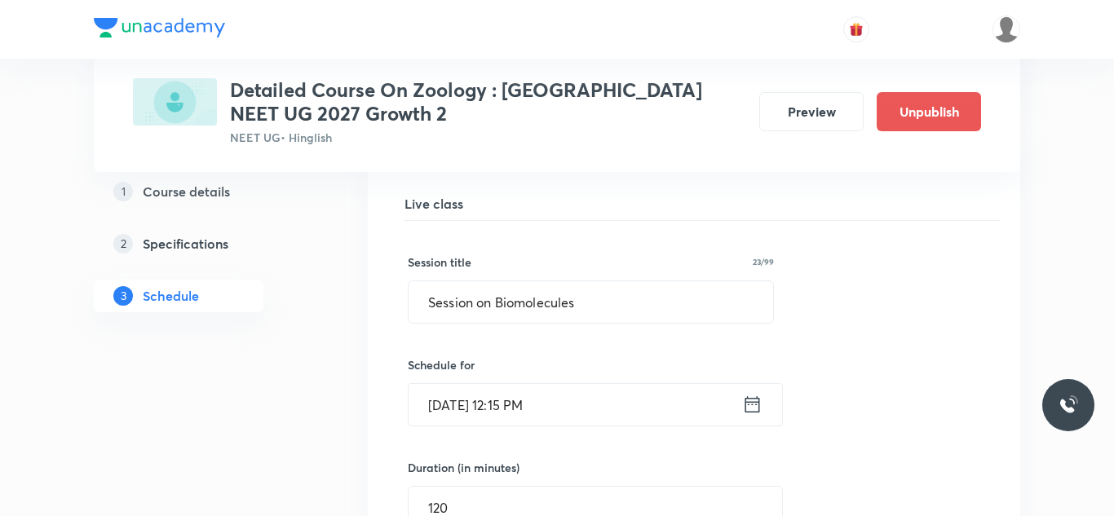
click at [450, 402] on input "[DATE] 12:15 PM" at bounding box center [576, 405] width 334 height 42
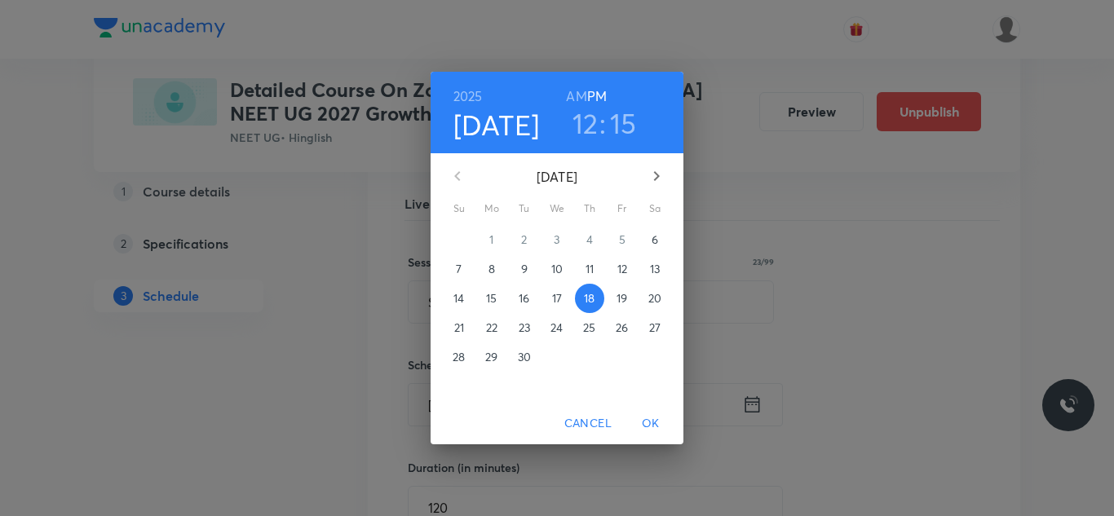
click at [647, 234] on span "6" at bounding box center [654, 240] width 29 height 16
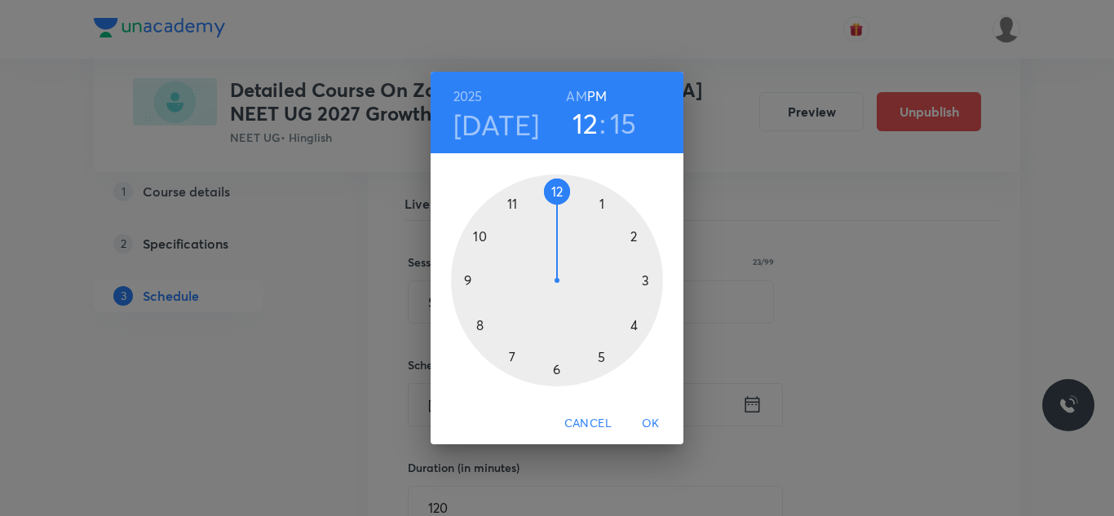
click at [630, 322] on div at bounding box center [557, 281] width 212 height 212
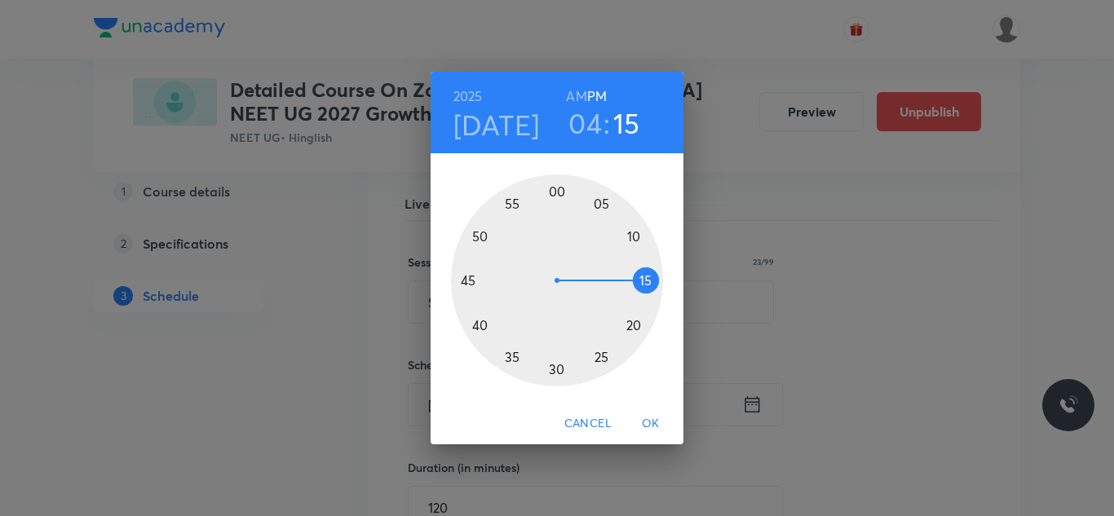
click at [649, 415] on span "OK" at bounding box center [650, 424] width 39 height 20
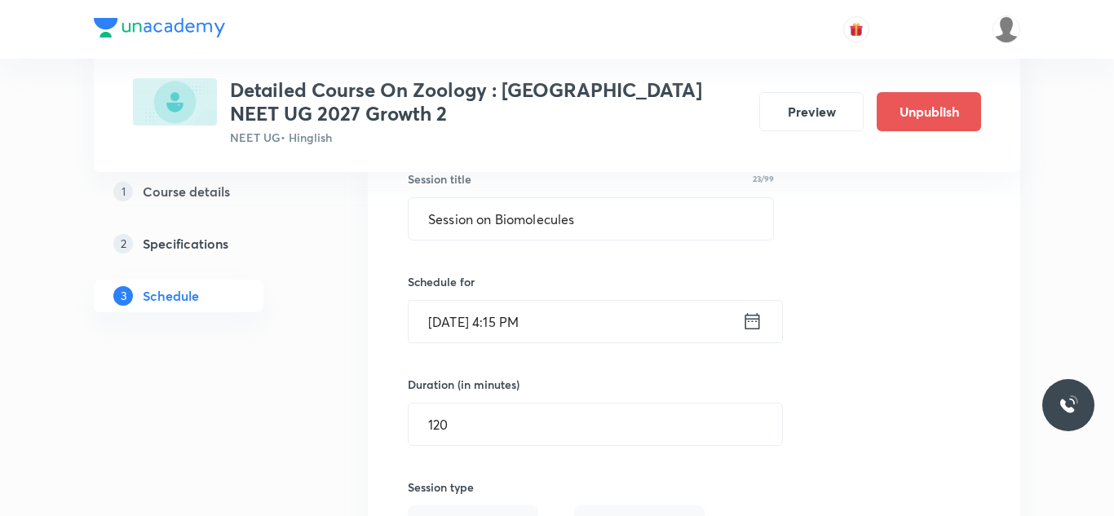
scroll to position [2143, 0]
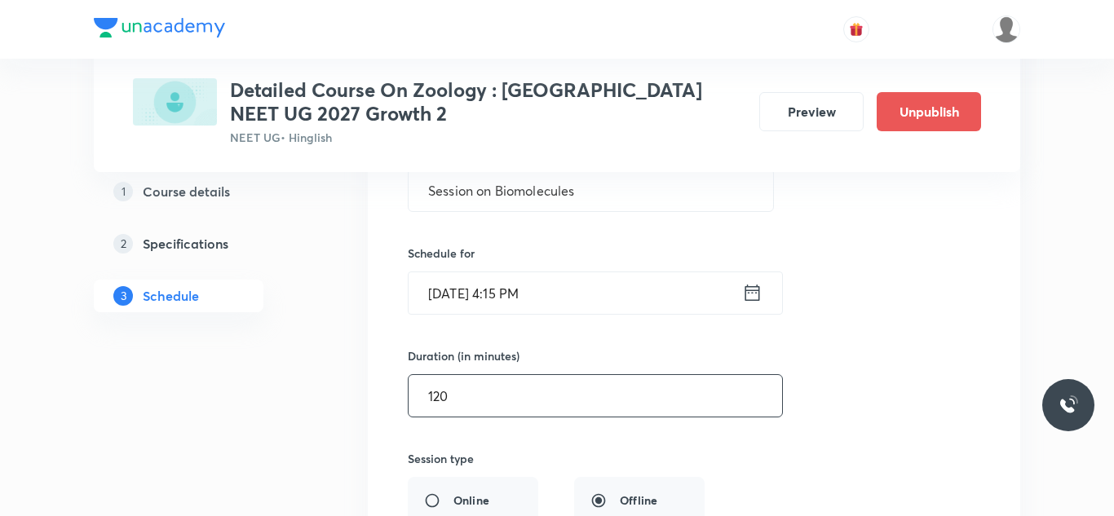
click at [460, 387] on input "120" at bounding box center [596, 396] width 374 height 42
type input "1"
type input "0"
type input "90"
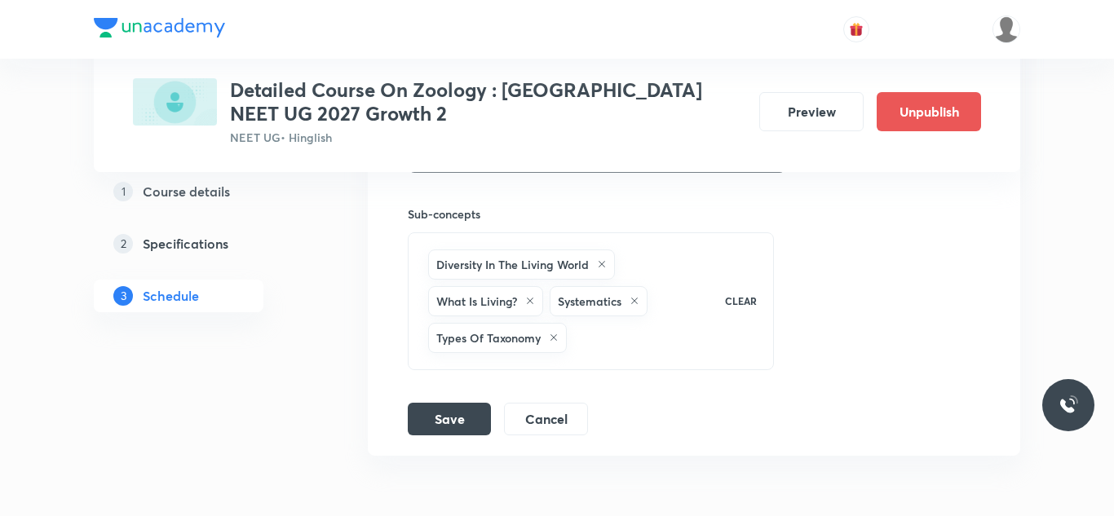
scroll to position [2604, 0]
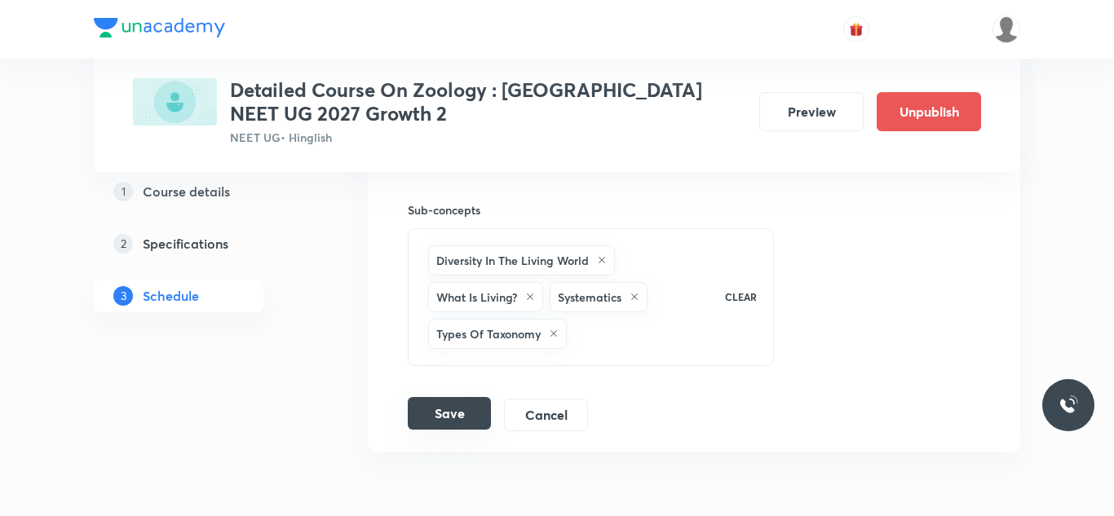
click at [470, 409] on button "Save" at bounding box center [449, 413] width 83 height 33
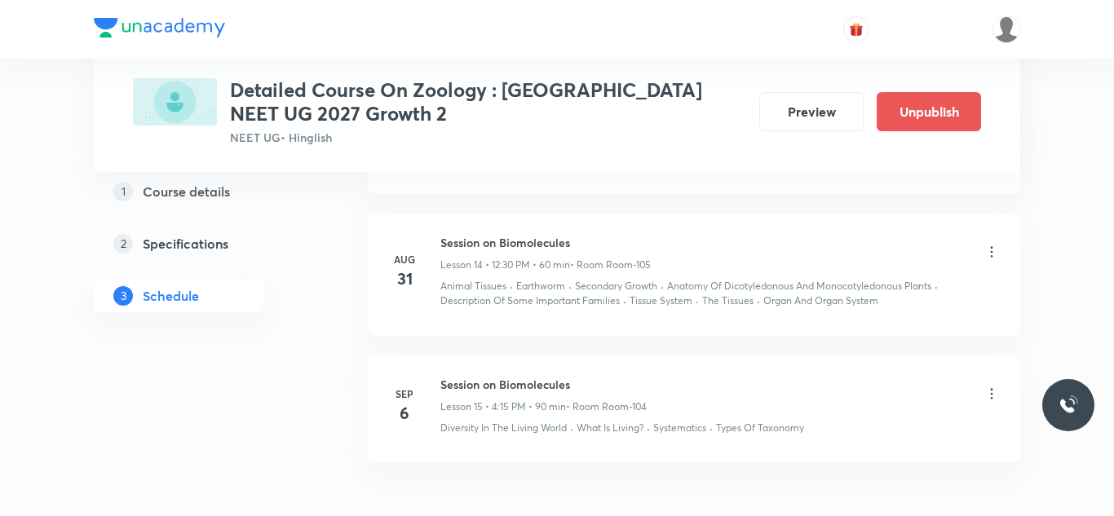
scroll to position [1891, 0]
drag, startPoint x: 440, startPoint y: 386, endPoint x: 606, endPoint y: 366, distance: 166.7
click at [606, 366] on li "[DATE] Session on Biomolecules Lesson 15 • 4:15 PM • 90 min • Room Room-104 Div…" at bounding box center [694, 411] width 653 height 107
copy h6 "Session on Biomolecules"
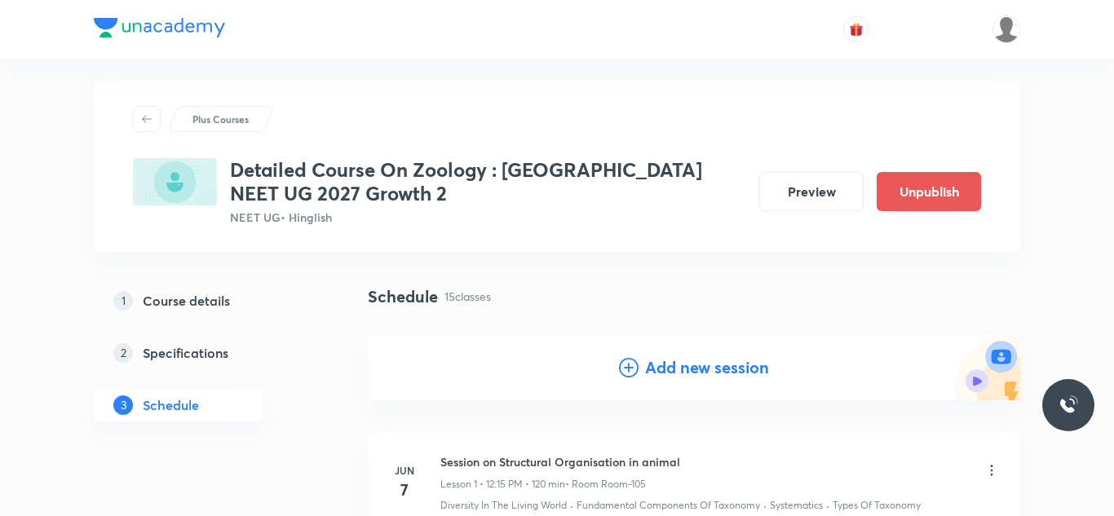
scroll to position [15, 0]
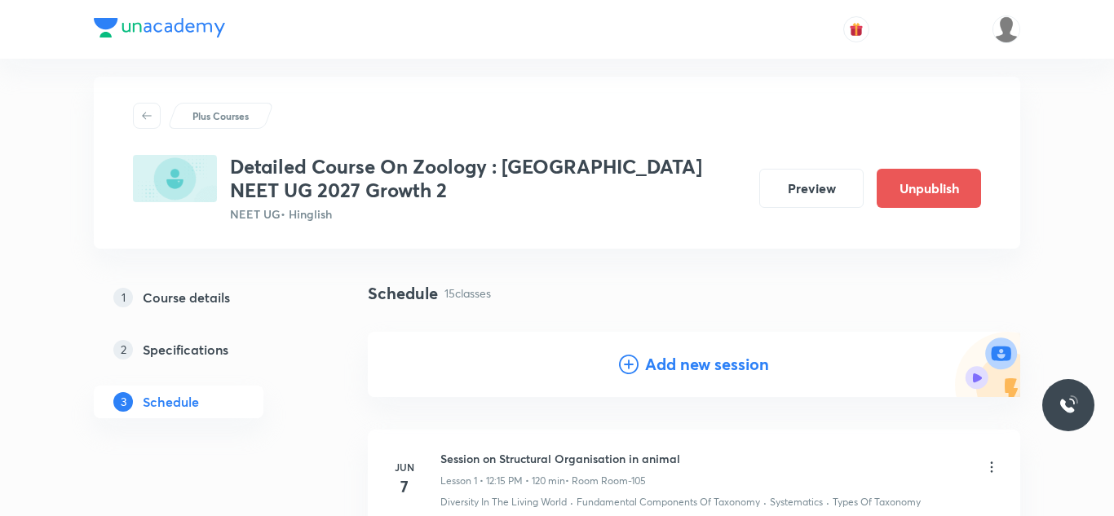
click at [662, 356] on h4 "Add new session" at bounding box center [707, 364] width 124 height 24
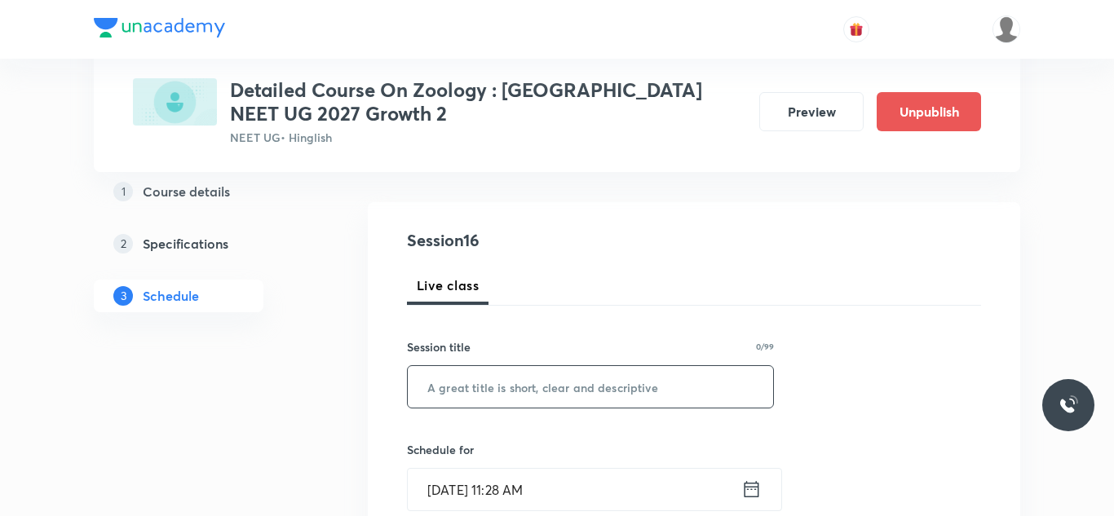
scroll to position [145, 0]
click at [540, 389] on input "text" at bounding box center [590, 386] width 365 height 42
paste input "Session on Biomolecules"
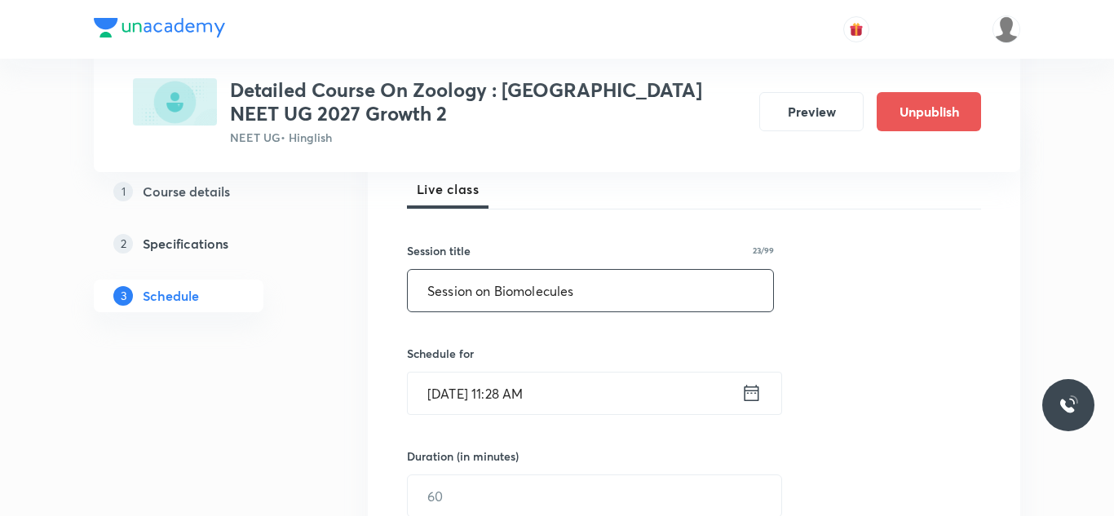
scroll to position [241, 0]
type input "Session on Biomolecules"
click at [457, 397] on input "[DATE] 11:28 AM" at bounding box center [575, 393] width 334 height 42
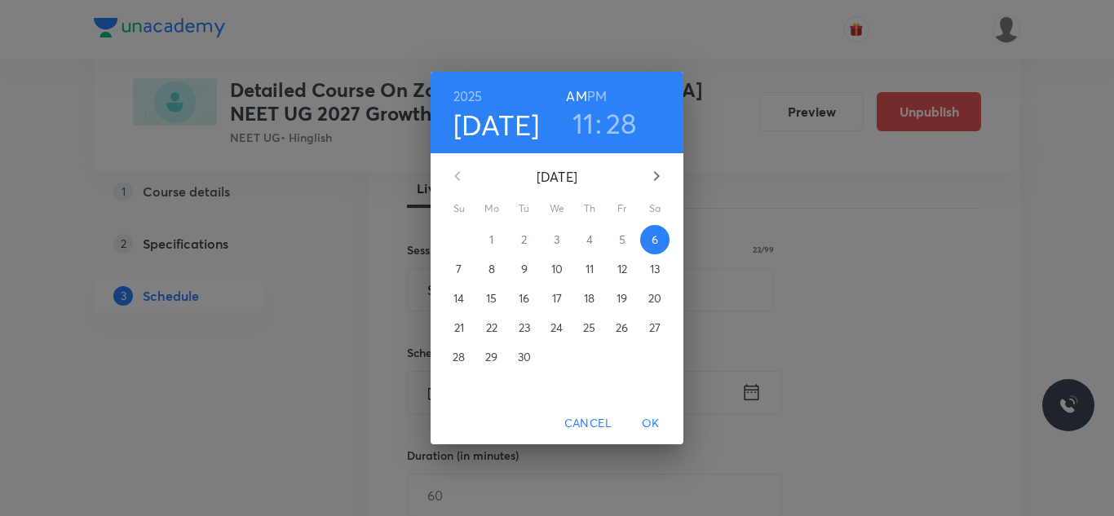
click at [453, 268] on span "7" at bounding box center [459, 269] width 29 height 16
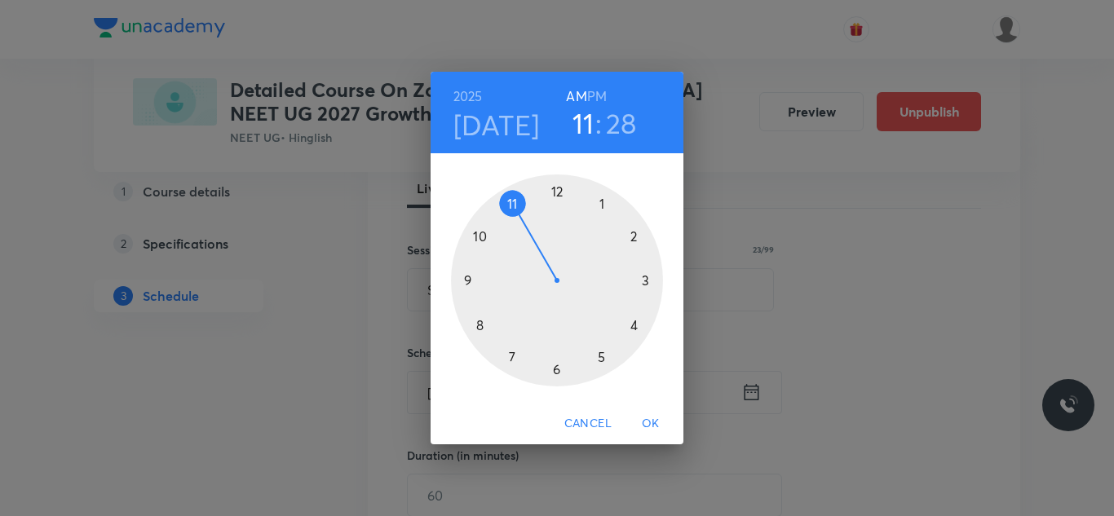
click at [630, 239] on div at bounding box center [557, 281] width 212 height 212
click at [553, 192] on div at bounding box center [557, 281] width 212 height 212
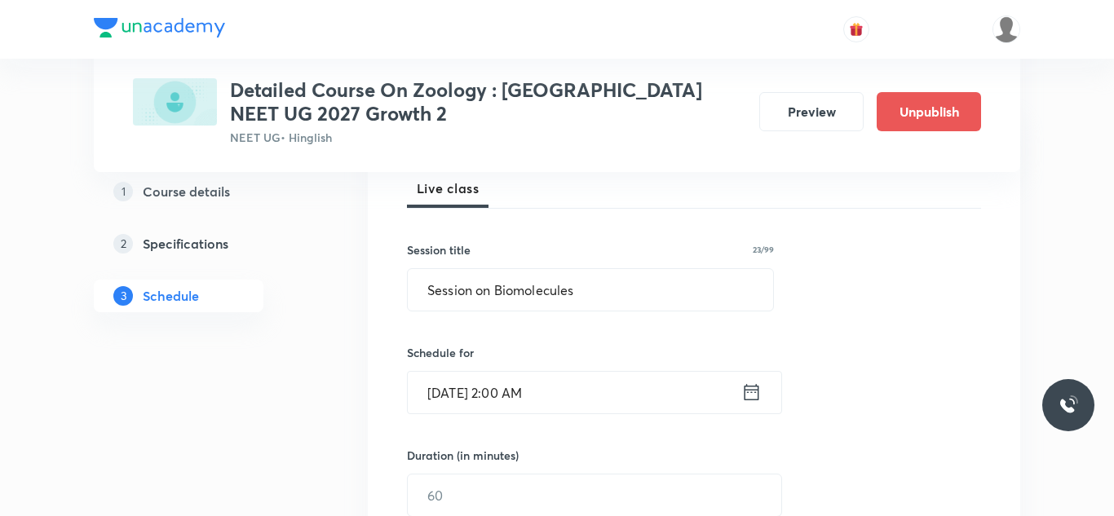
click at [521, 391] on input "[DATE] 2:00 AM" at bounding box center [575, 393] width 334 height 42
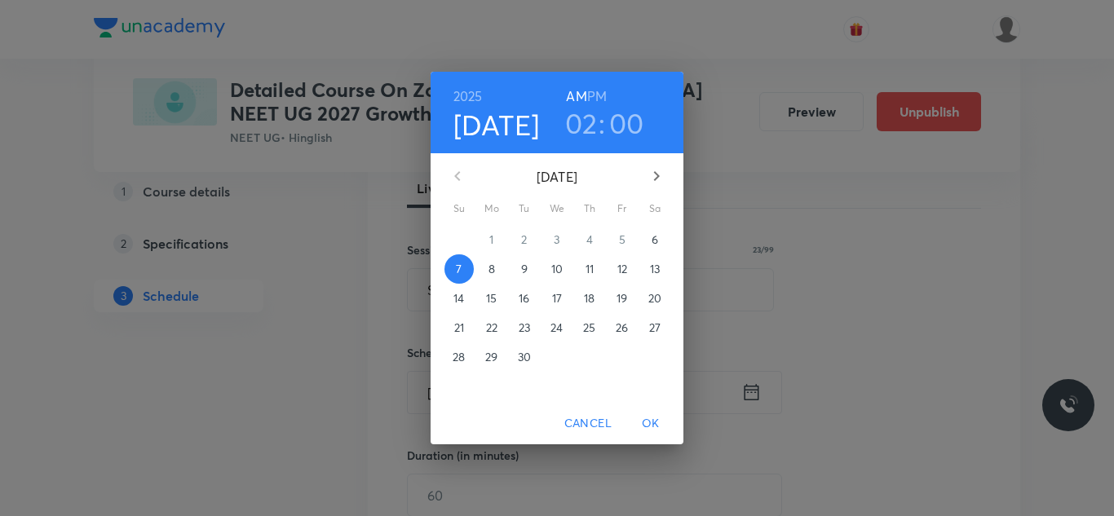
click at [598, 91] on h6 "PM" at bounding box center [597, 96] width 20 height 23
click at [648, 415] on span "OK" at bounding box center [650, 424] width 39 height 20
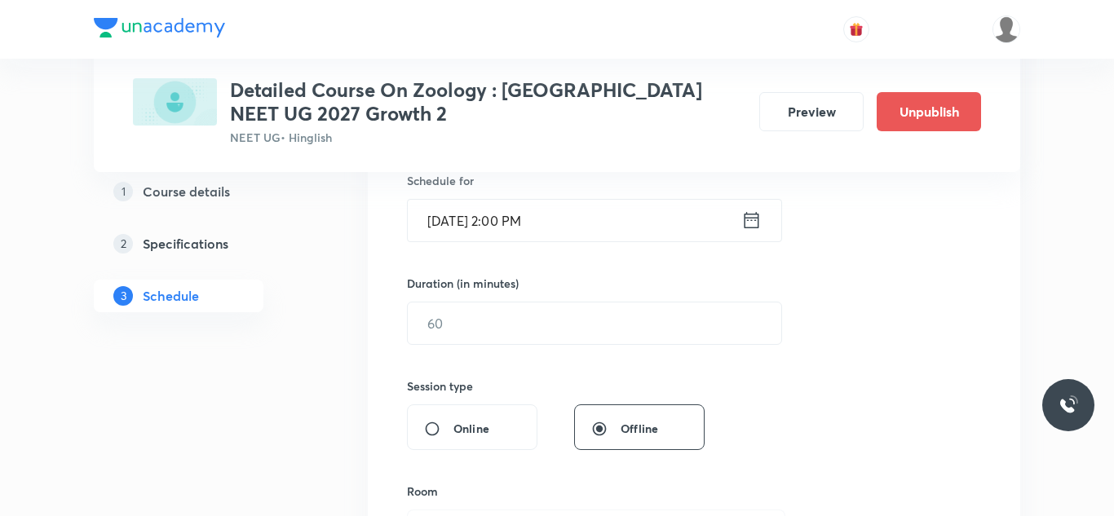
scroll to position [414, 0]
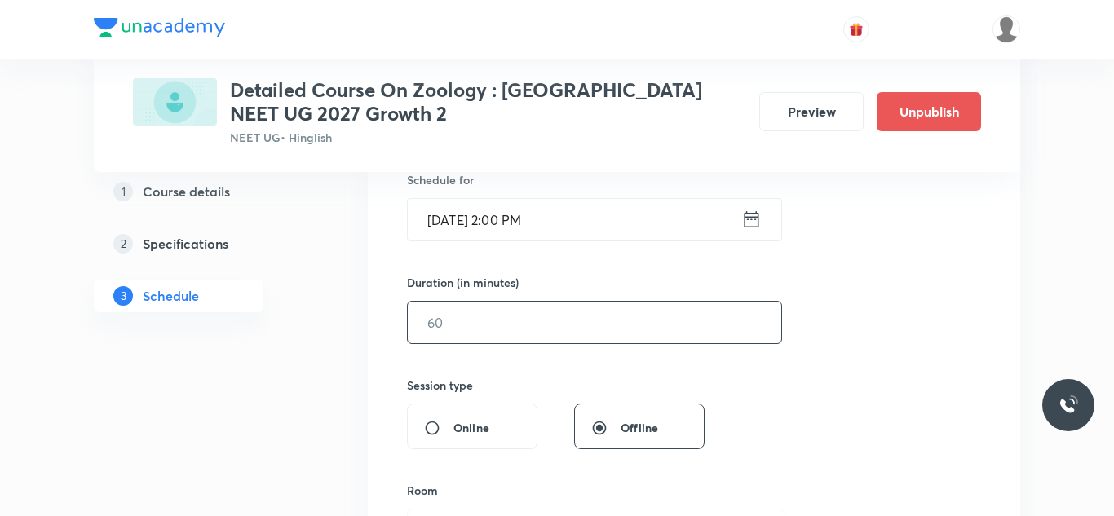
click at [487, 328] on input "text" at bounding box center [595, 323] width 374 height 42
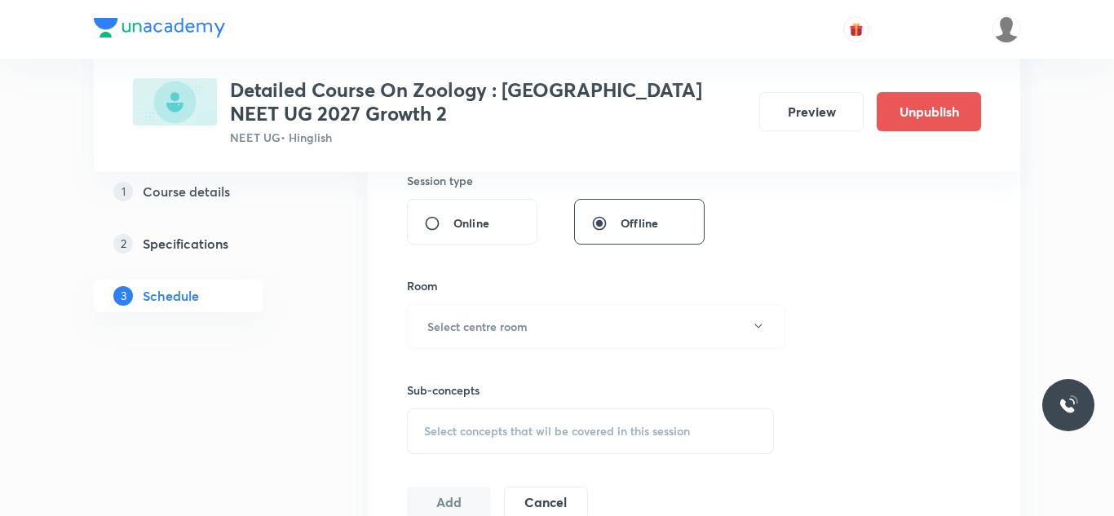
scroll to position [625, 0]
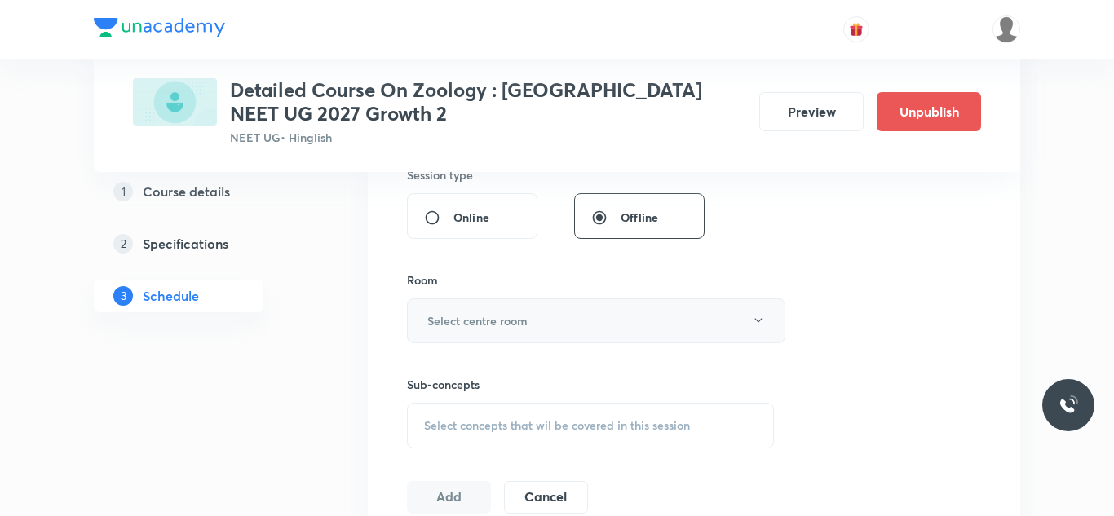
type input "120"
click at [484, 321] on h6 "Select centre room" at bounding box center [477, 320] width 100 height 17
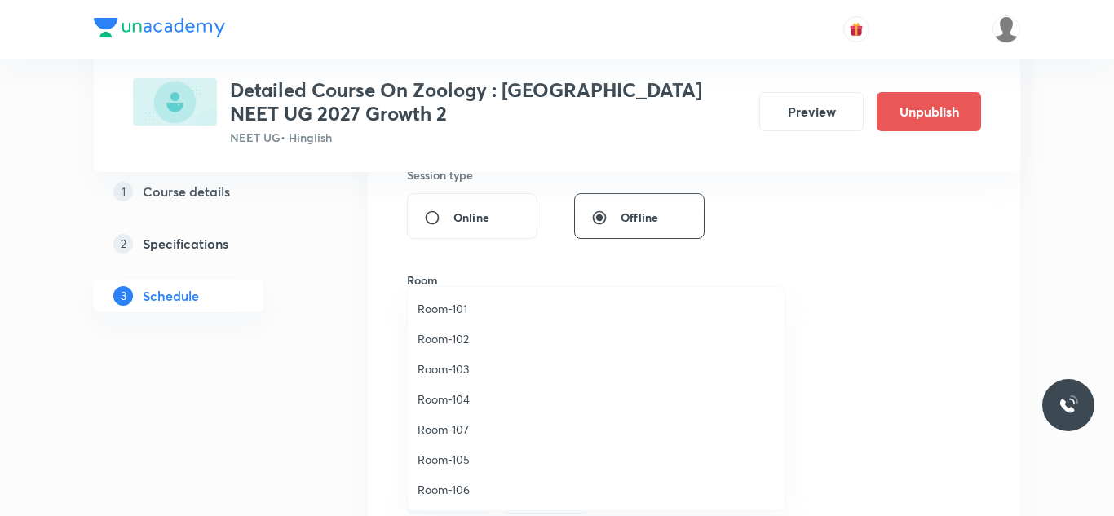
click at [445, 402] on span "Room-104" at bounding box center [596, 399] width 357 height 17
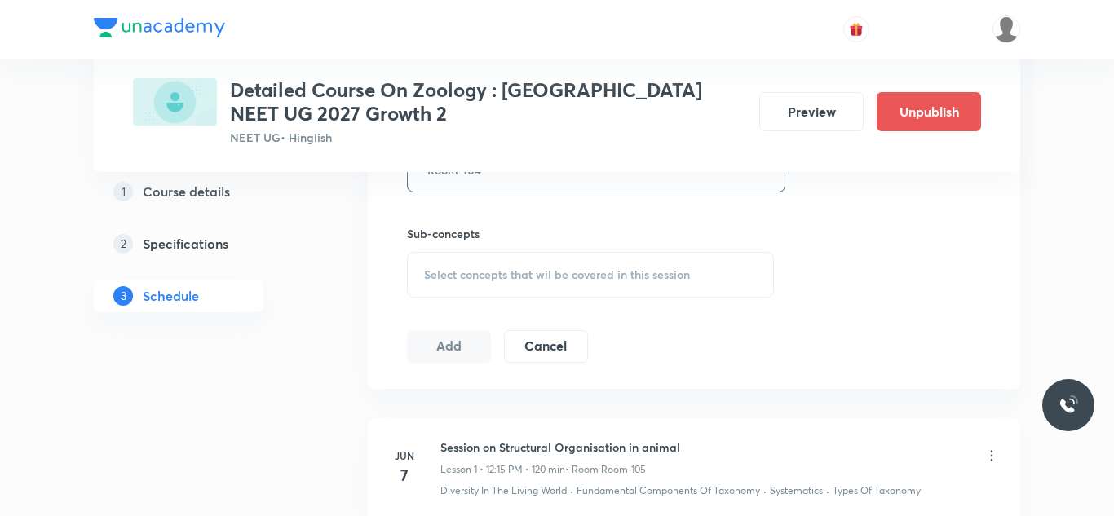
scroll to position [785, 0]
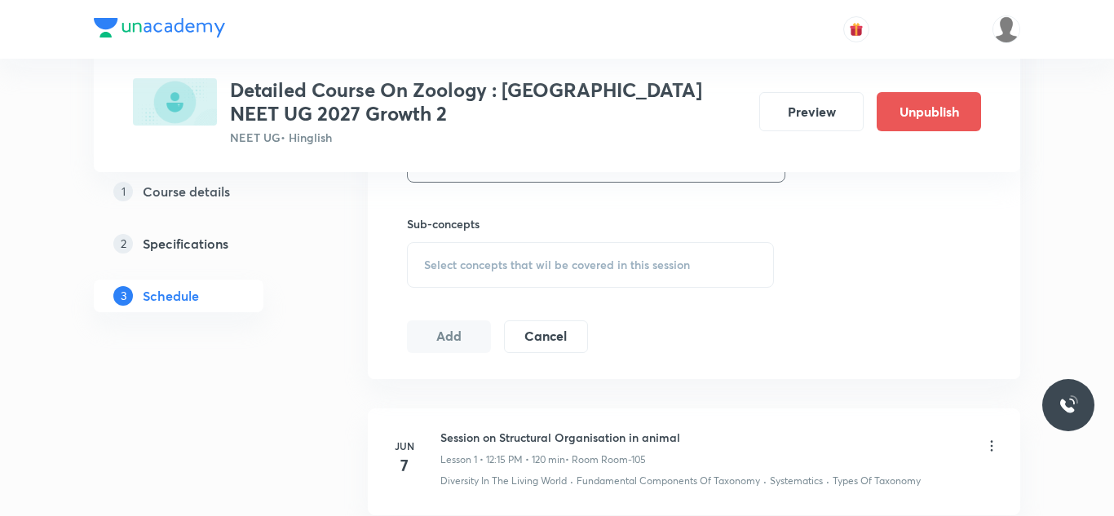
click at [592, 259] on span "Select concepts that wil be covered in this session" at bounding box center [557, 265] width 266 height 13
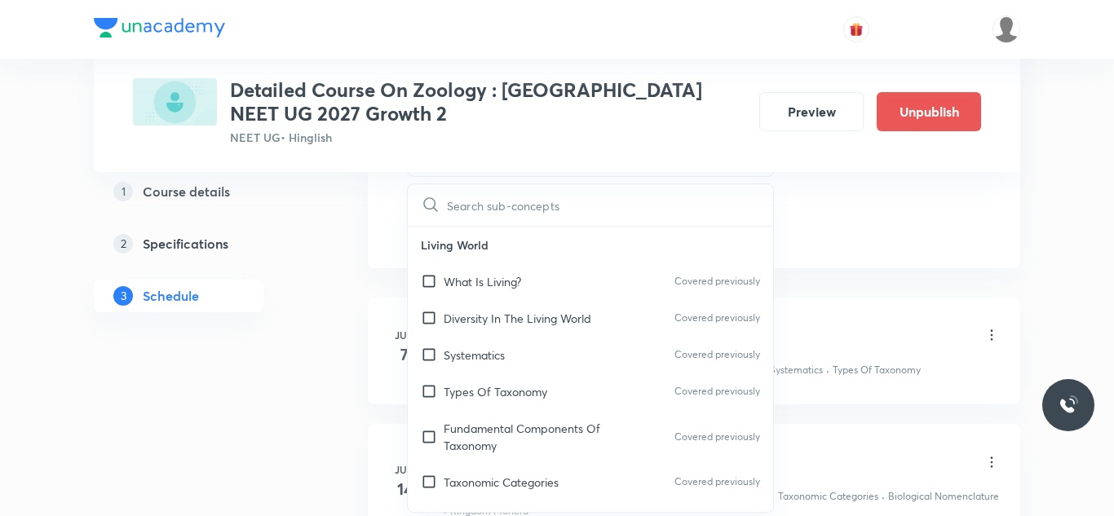
scroll to position [899, 0]
click at [431, 276] on input "checkbox" at bounding box center [432, 279] width 23 height 17
checkbox input "true"
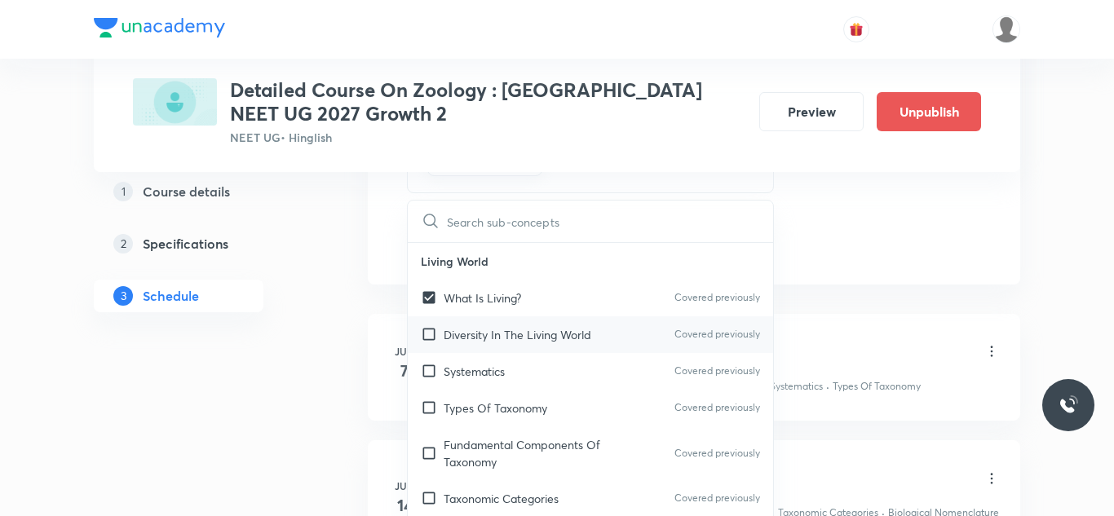
click at [428, 334] on input "checkbox" at bounding box center [432, 334] width 23 height 17
checkbox input "true"
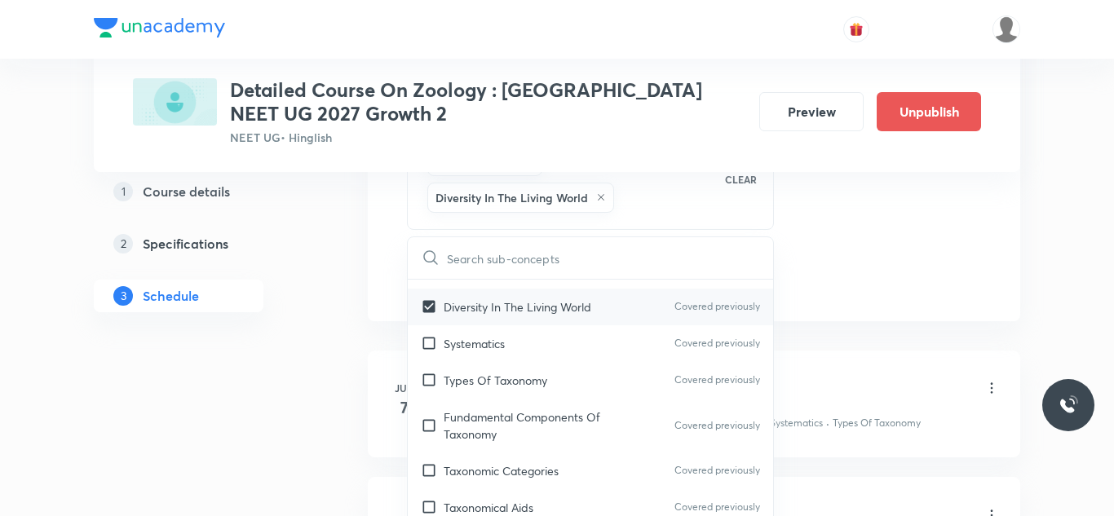
scroll to position [71, 0]
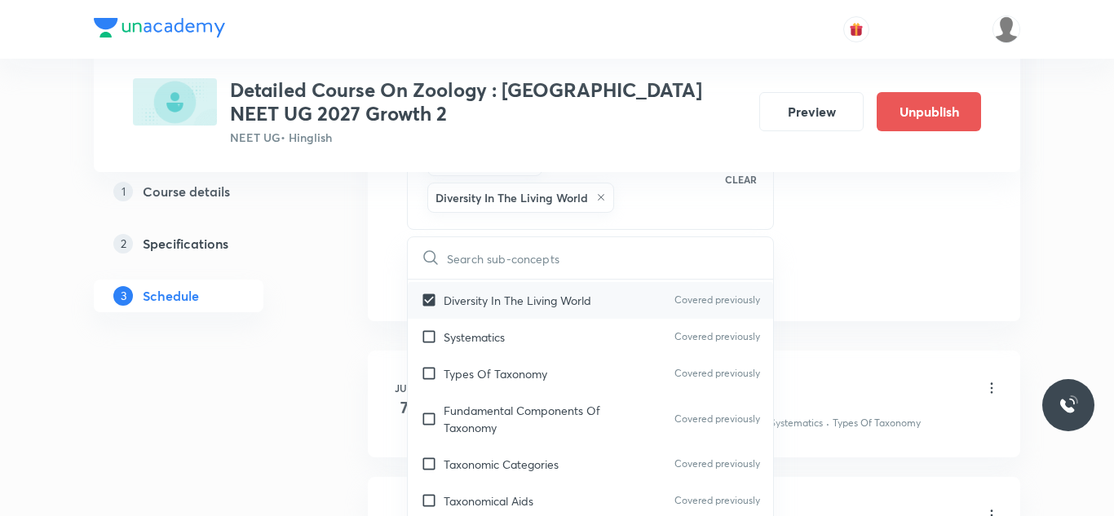
click at [428, 334] on input "checkbox" at bounding box center [432, 337] width 23 height 17
checkbox input "true"
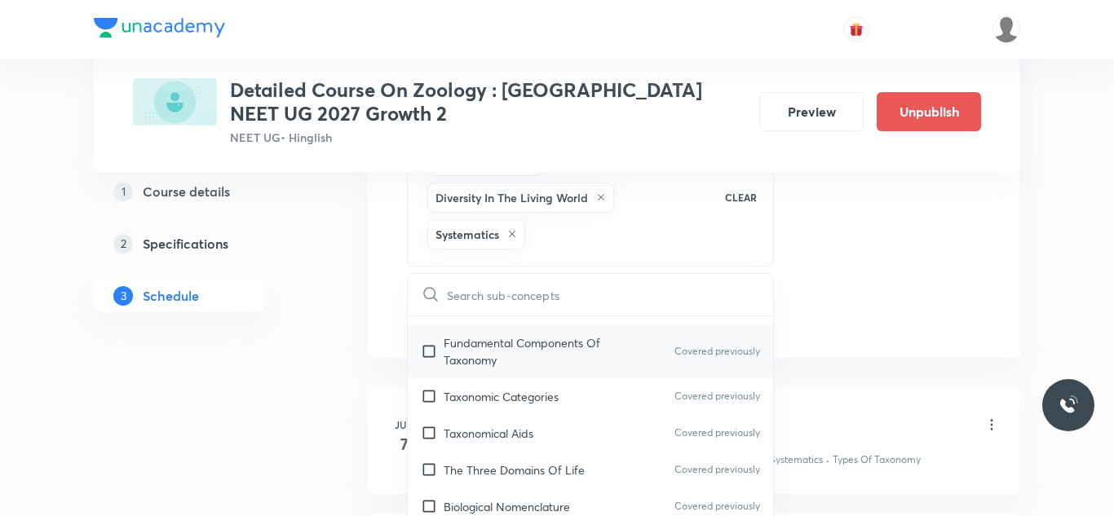
scroll to position [145, 0]
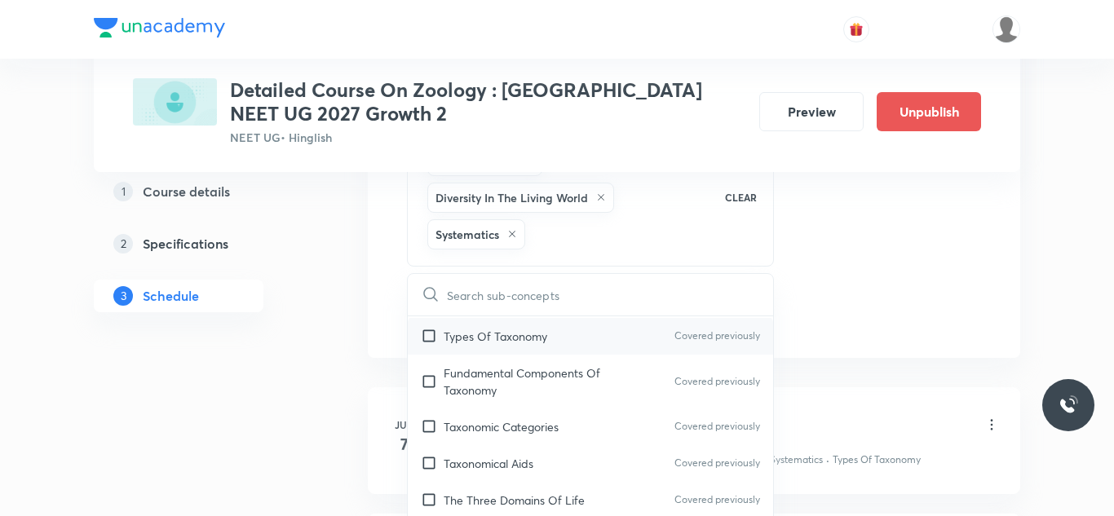
click at [426, 335] on input "checkbox" at bounding box center [432, 336] width 23 height 17
checkbox input "true"
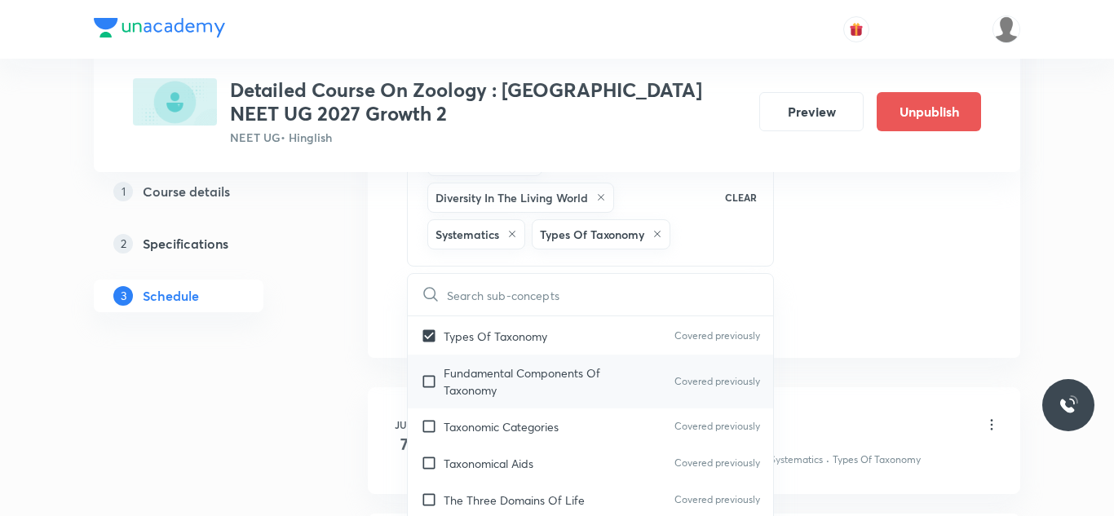
click at [423, 386] on input "checkbox" at bounding box center [432, 382] width 23 height 34
checkbox input "true"
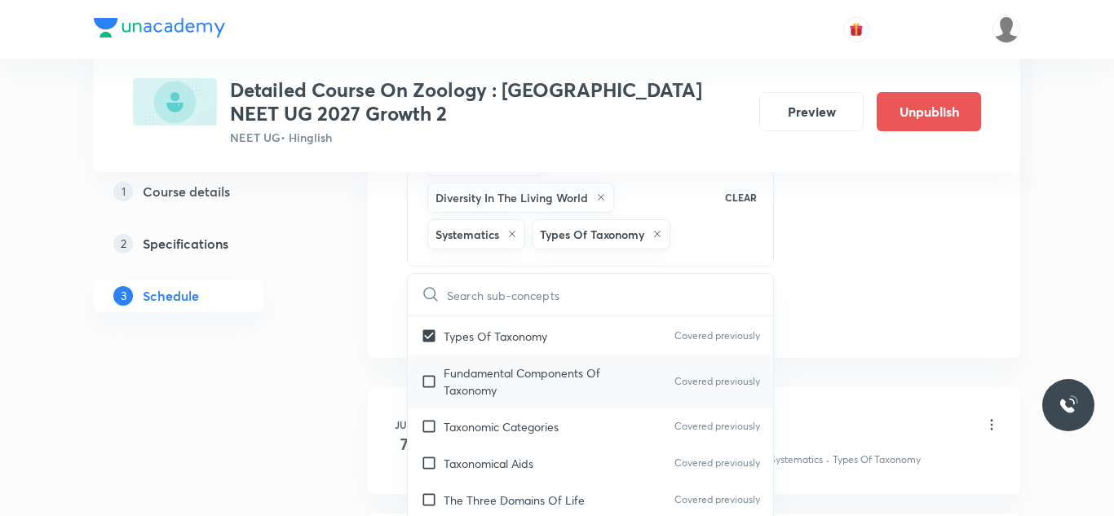
checkbox input "true"
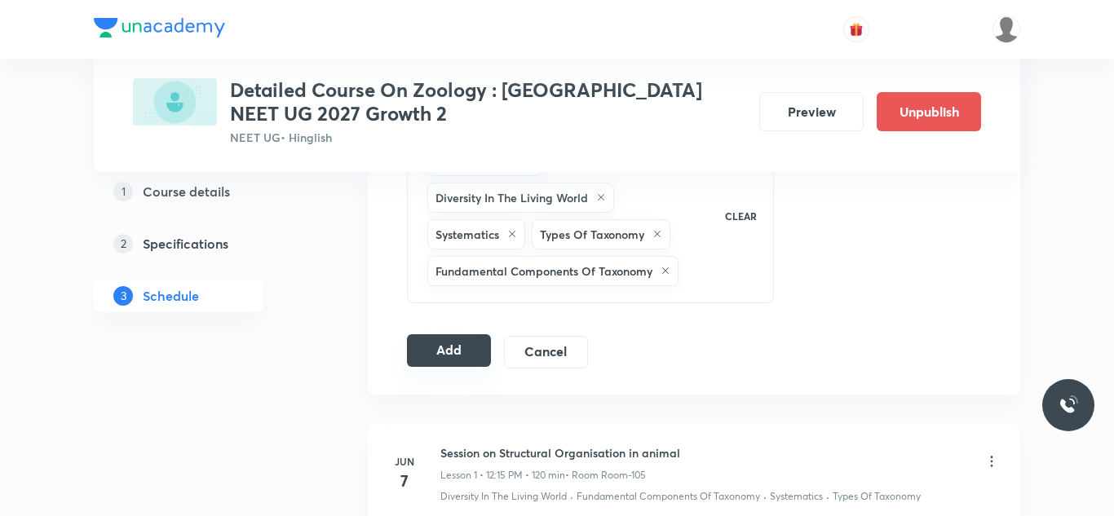
click at [453, 352] on button "Add" at bounding box center [449, 350] width 84 height 33
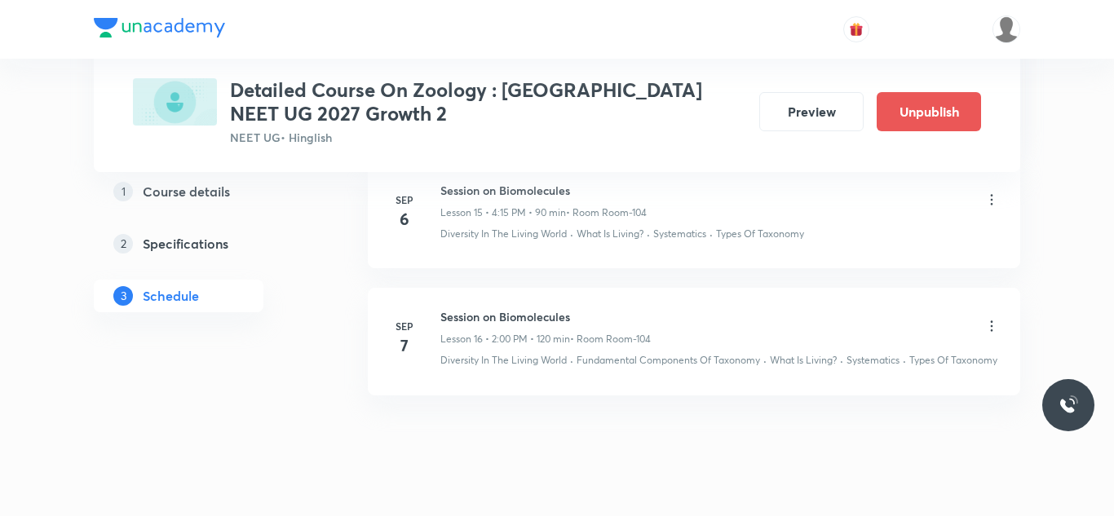
scroll to position [2090, 0]
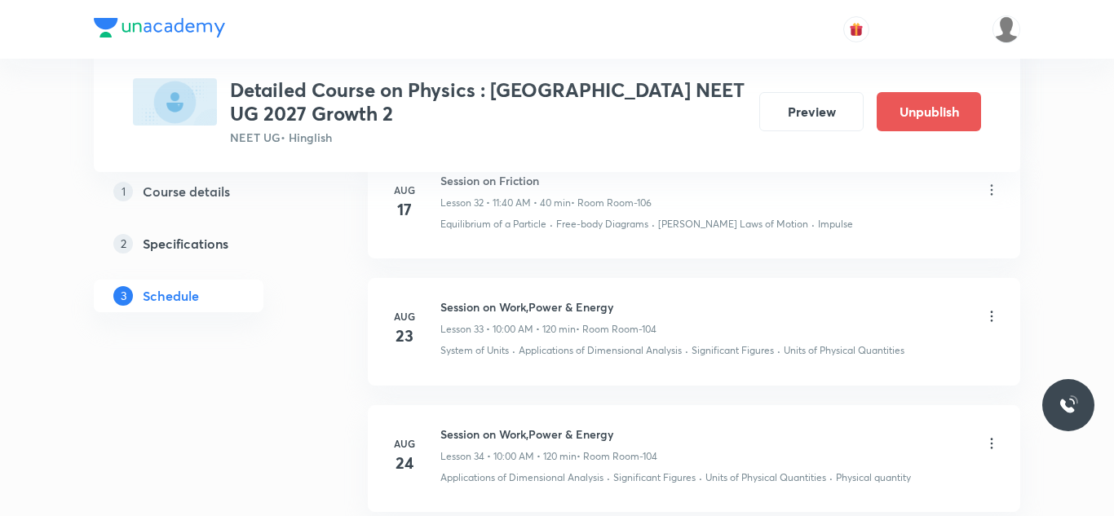
scroll to position [5694, 0]
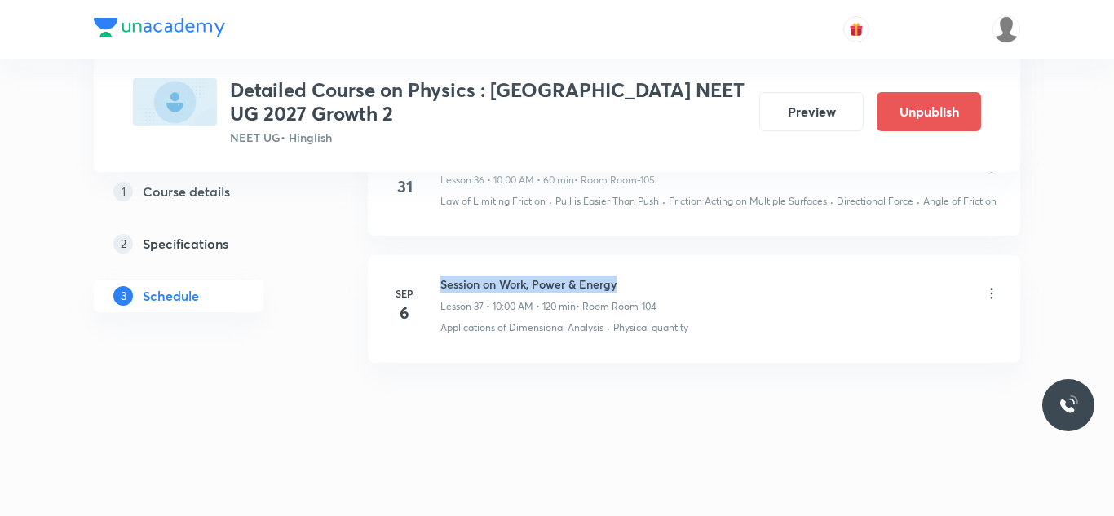
drag, startPoint x: 442, startPoint y: 281, endPoint x: 620, endPoint y: 259, distance: 179.2
click at [620, 259] on li "[DATE] Session on Work, Power & Energy Lesson 37 • 10:00 AM • 120 min • Room Ro…" at bounding box center [694, 308] width 653 height 107
copy h6 "Session on Work, Power & Energy"
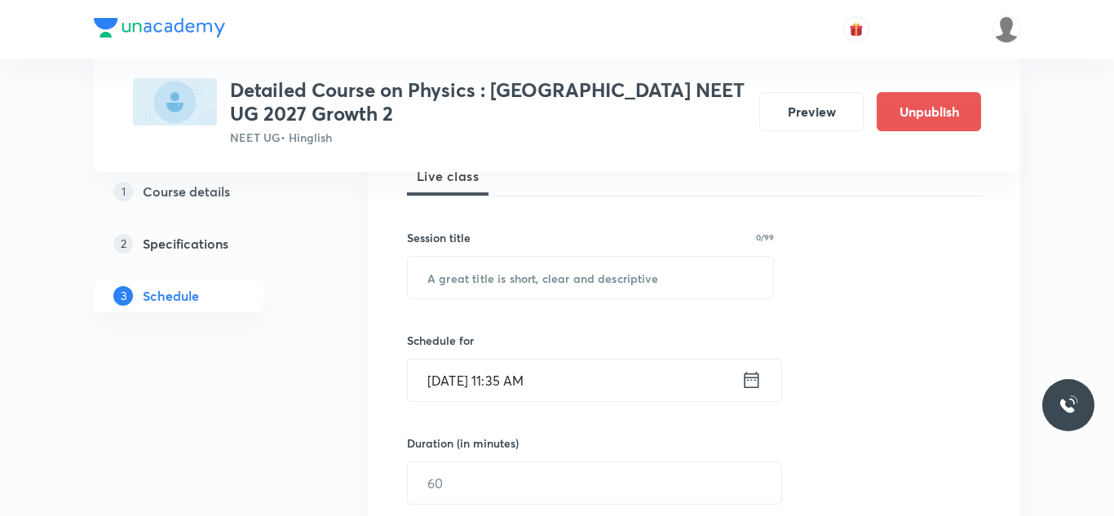
scroll to position [259, 0]
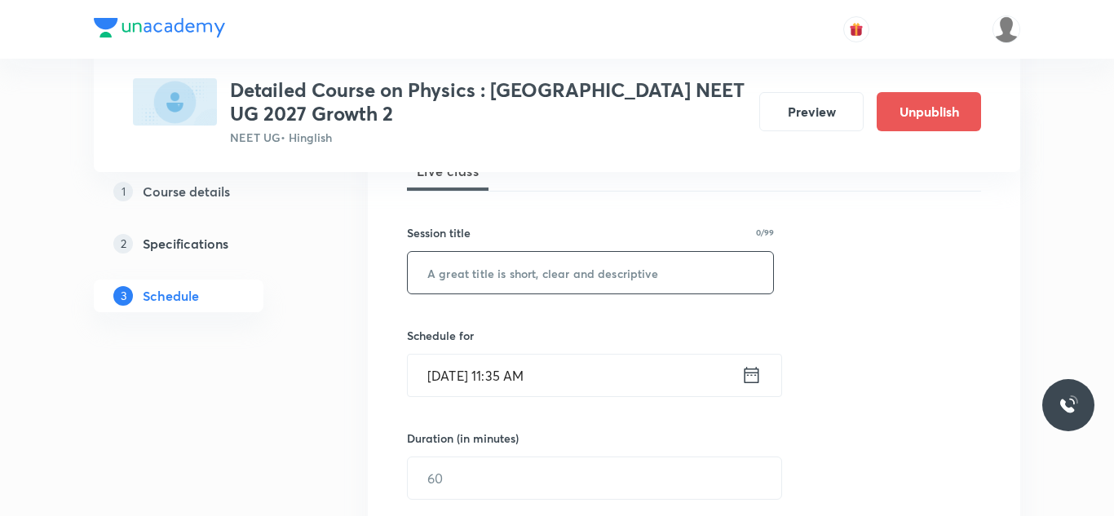
click at [591, 270] on input "text" at bounding box center [590, 273] width 365 height 42
paste input "Session on Work, Power & Energy"
type input "Session on Work, Power & Energy"
click at [461, 373] on input "[DATE] 11:35 AM" at bounding box center [575, 376] width 334 height 42
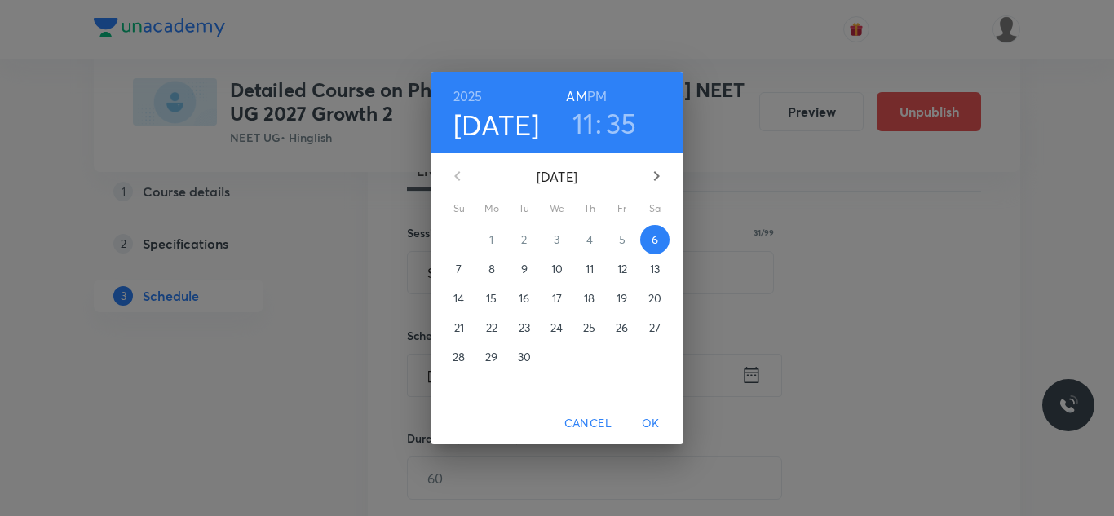
click at [463, 269] on span "7" at bounding box center [459, 269] width 29 height 16
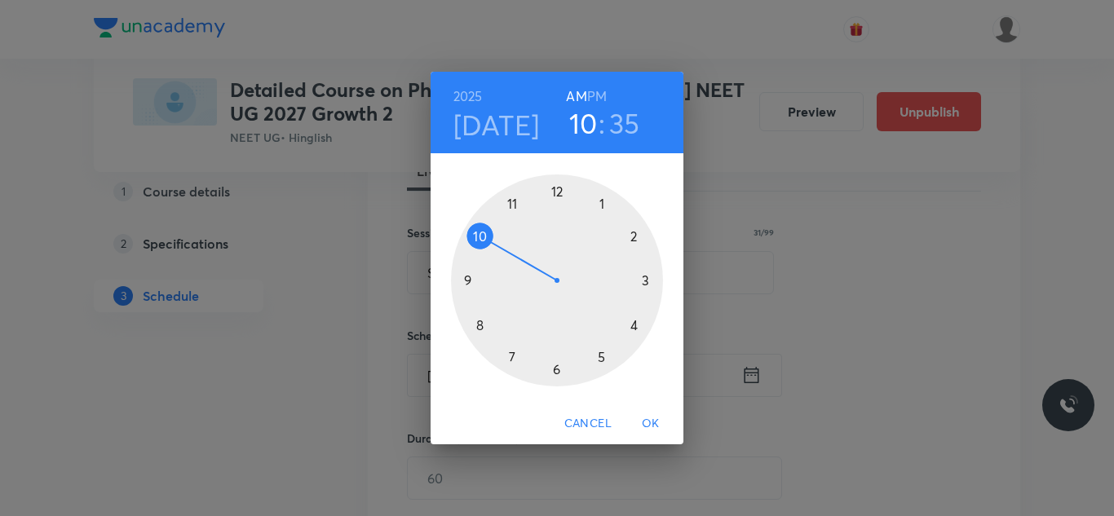
drag, startPoint x: 507, startPoint y: 202, endPoint x: 491, endPoint y: 224, distance: 26.9
click at [491, 224] on div at bounding box center [557, 281] width 212 height 212
click at [557, 189] on div at bounding box center [557, 281] width 212 height 212
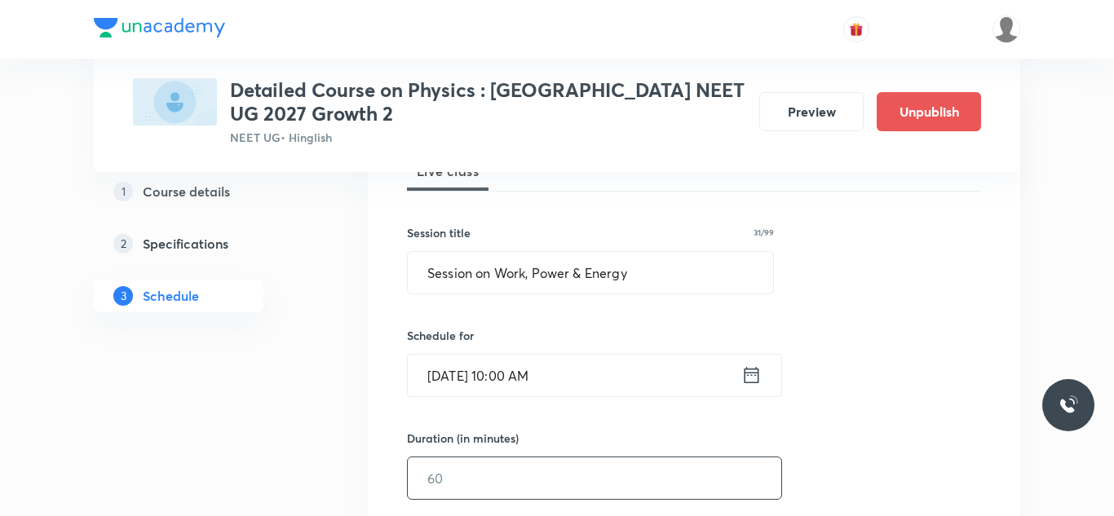
scroll to position [267, 0]
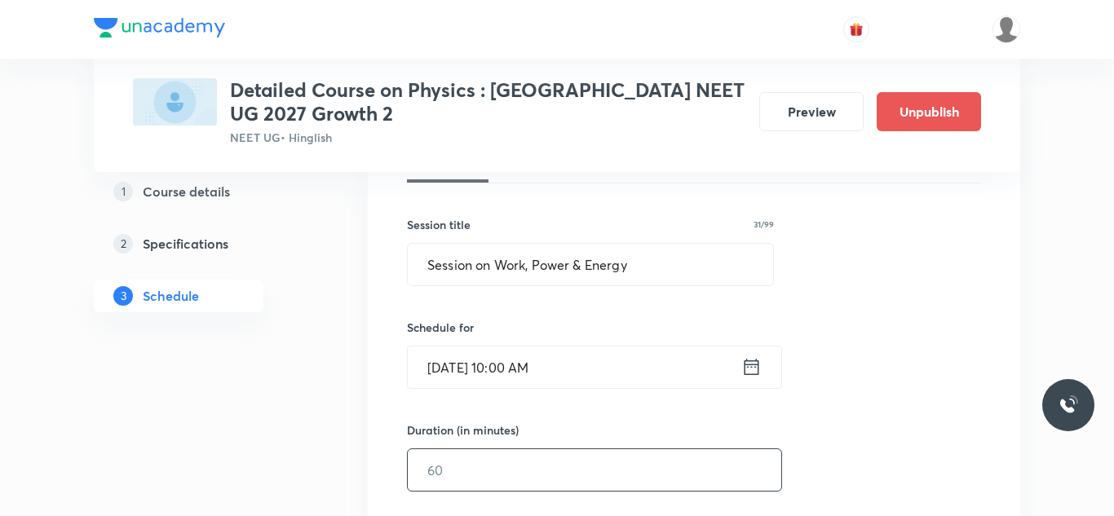
click at [471, 472] on input "text" at bounding box center [595, 470] width 374 height 42
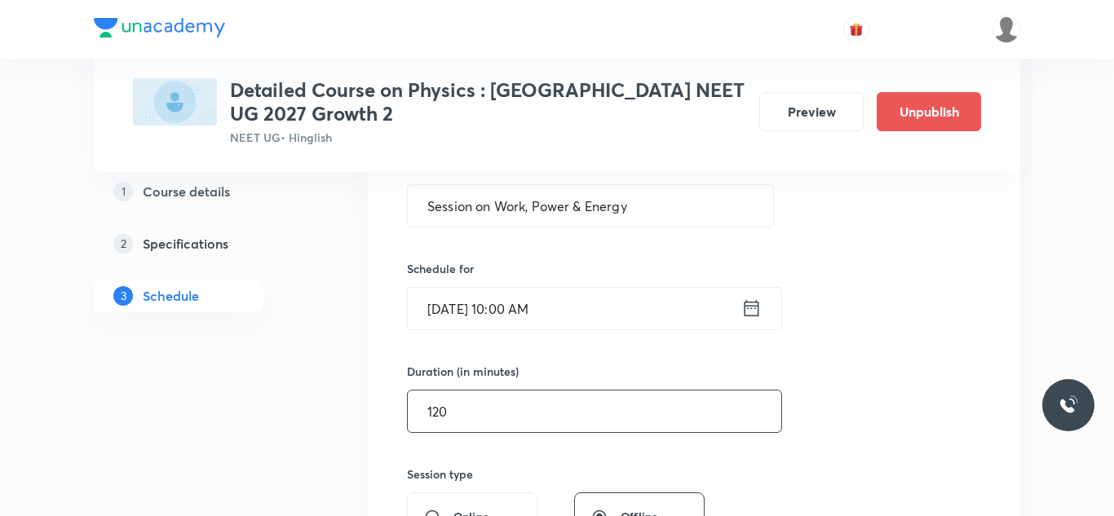
scroll to position [338, 0]
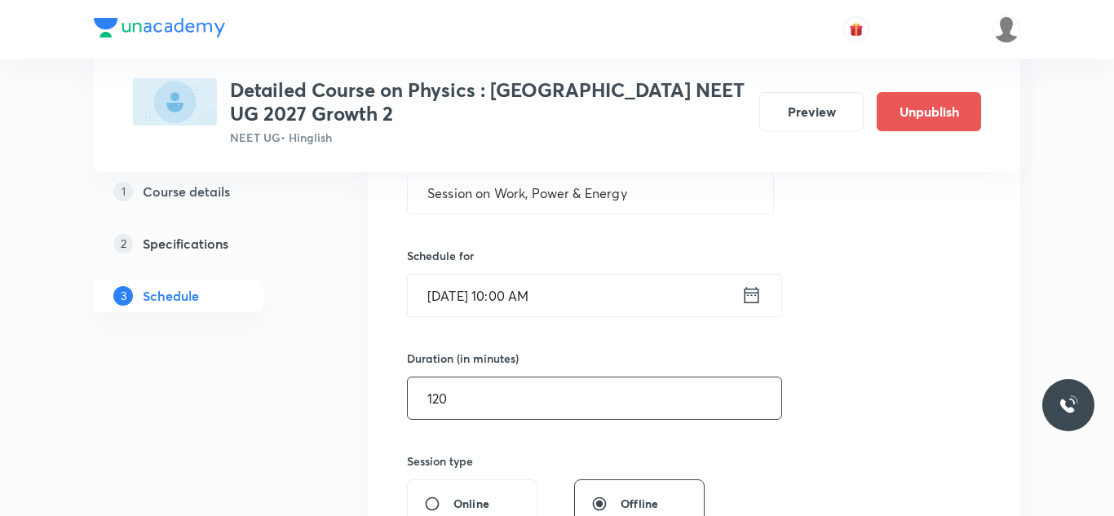
type input "120"
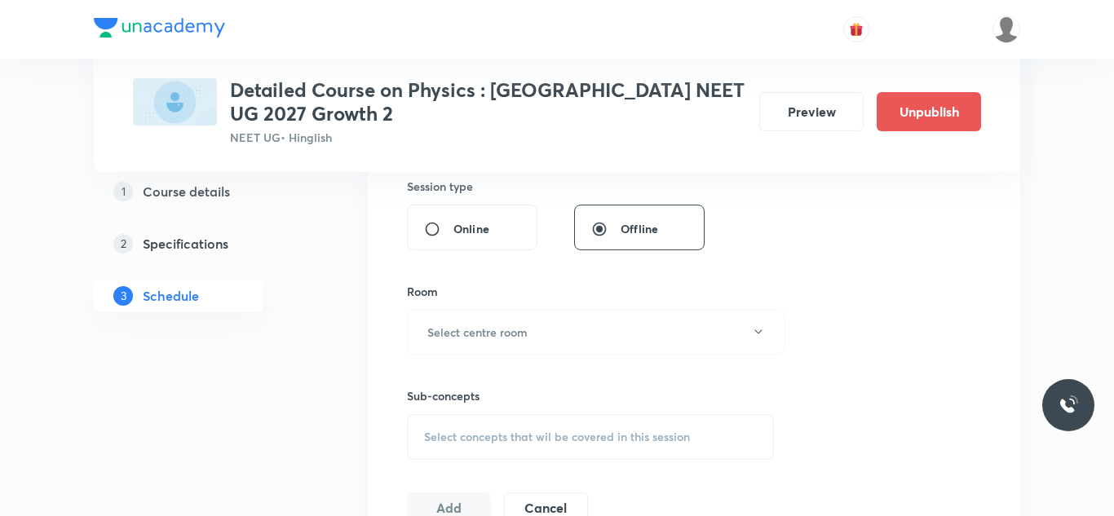
scroll to position [620, 0]
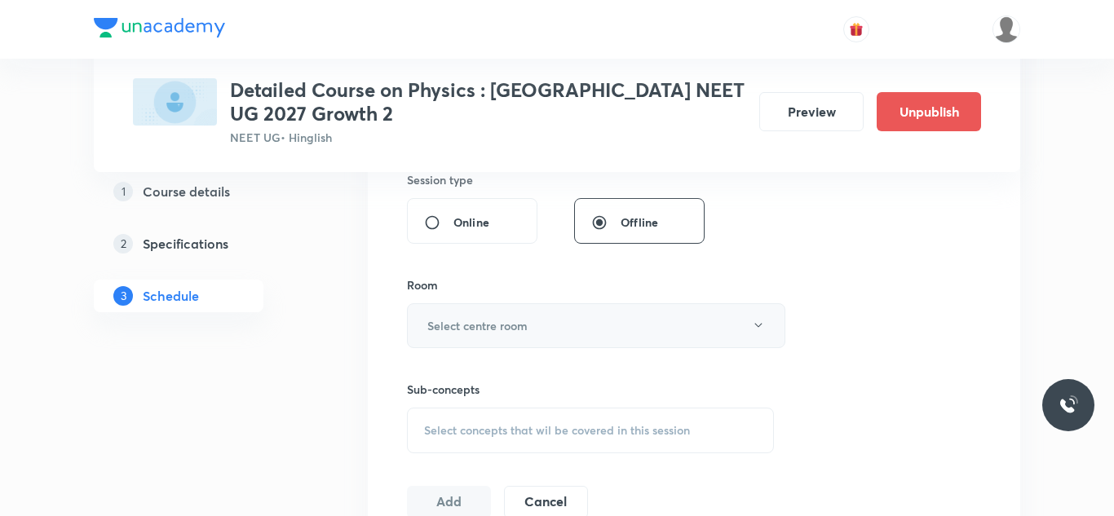
click at [502, 319] on h6 "Select centre room" at bounding box center [477, 325] width 100 height 17
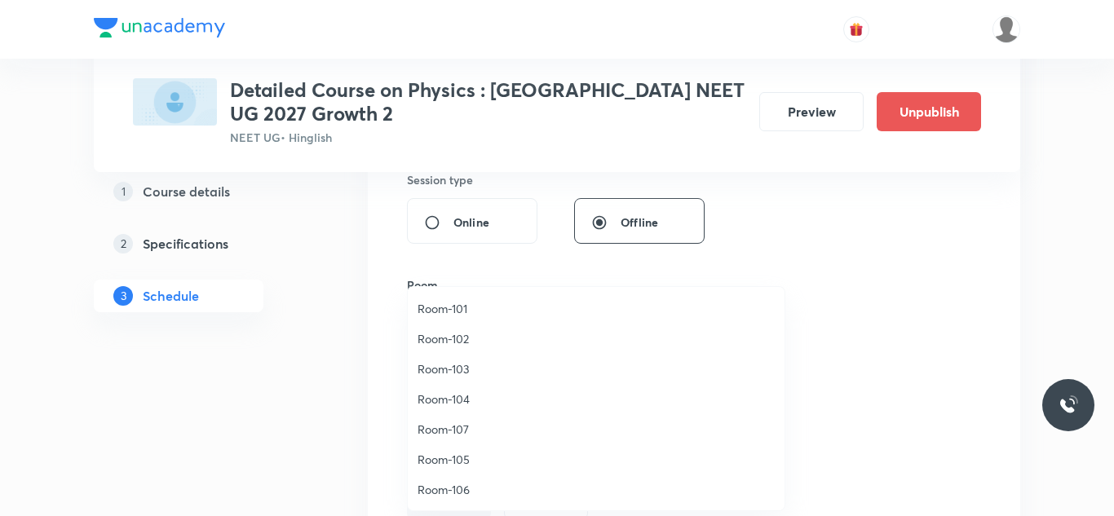
click at [458, 405] on span "Room-104" at bounding box center [596, 399] width 357 height 17
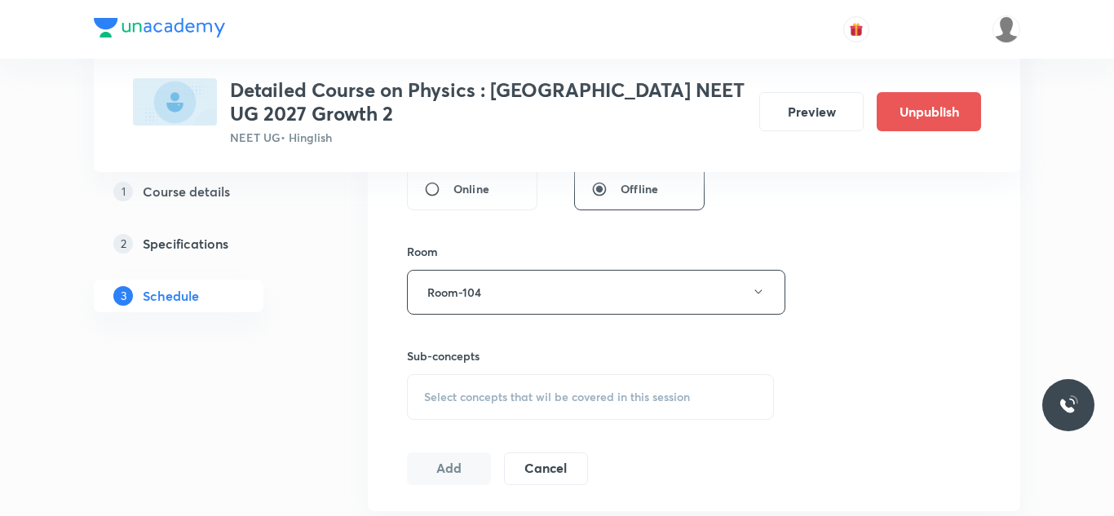
scroll to position [687, 0]
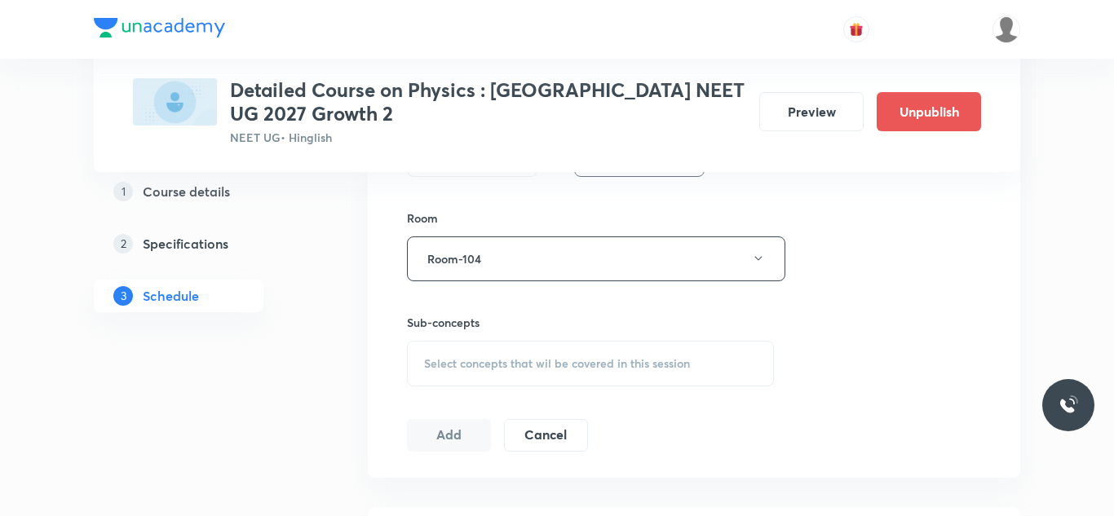
click at [506, 357] on span "Select concepts that wil be covered in this session" at bounding box center [557, 363] width 266 height 13
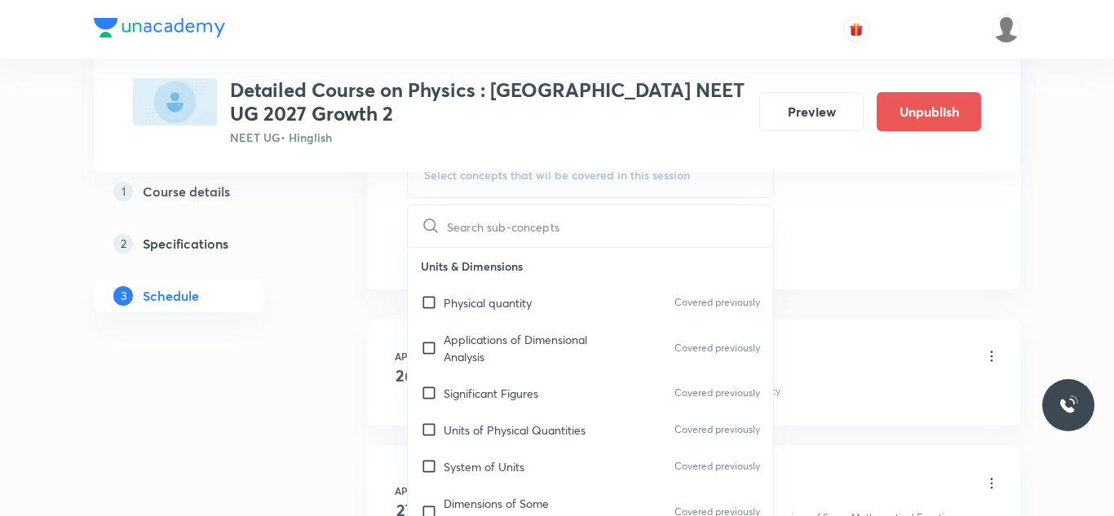
scroll to position [888, 0]
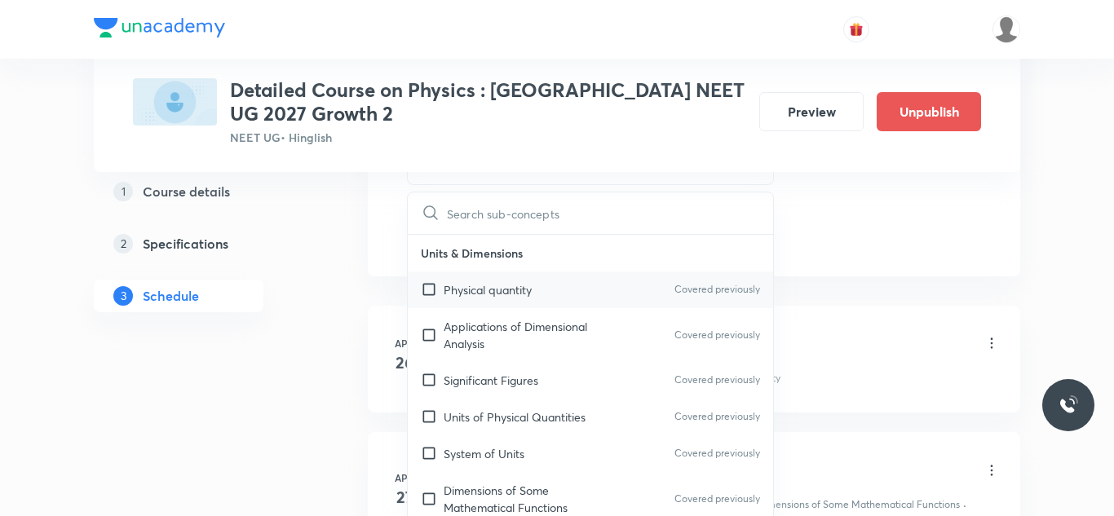
click at [542, 299] on div "Physical quantity Covered previously" at bounding box center [590, 290] width 365 height 37
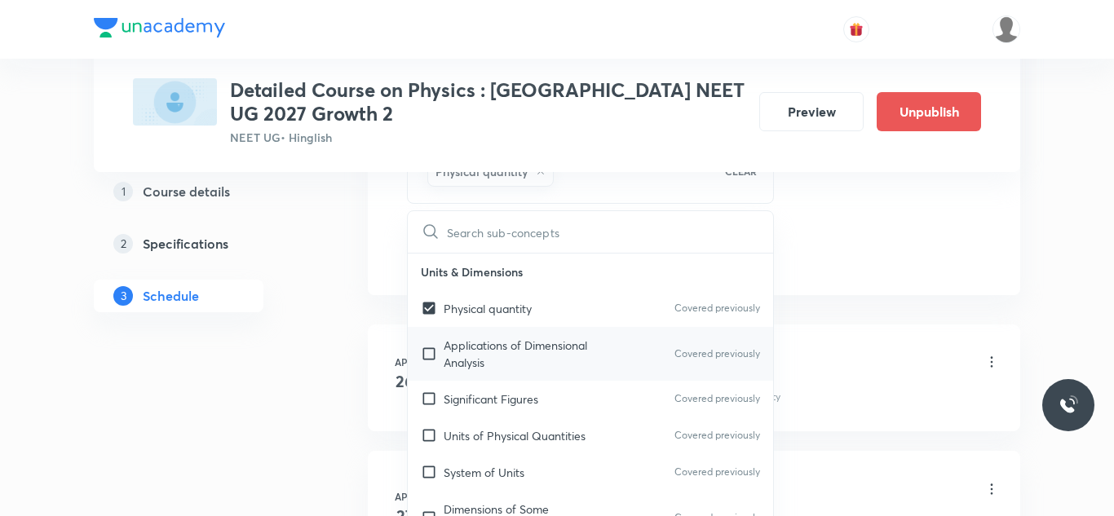
click at [469, 353] on p "Applications of Dimensional Analysis" at bounding box center [526, 354] width 165 height 34
checkbox input "true"
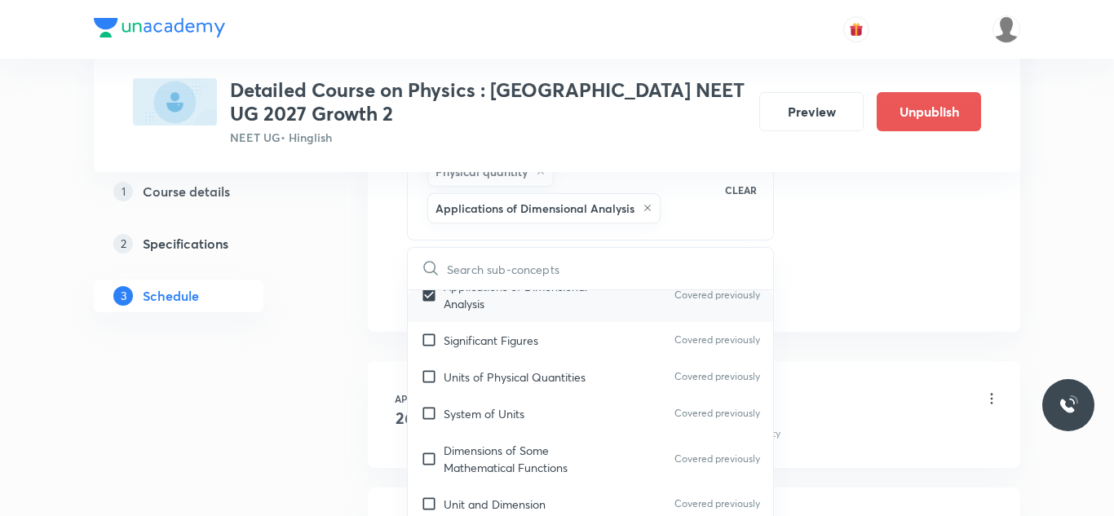
scroll to position [97, 0]
click at [464, 347] on div "Significant Figures Covered previously" at bounding box center [590, 339] width 365 height 37
checkbox input "true"
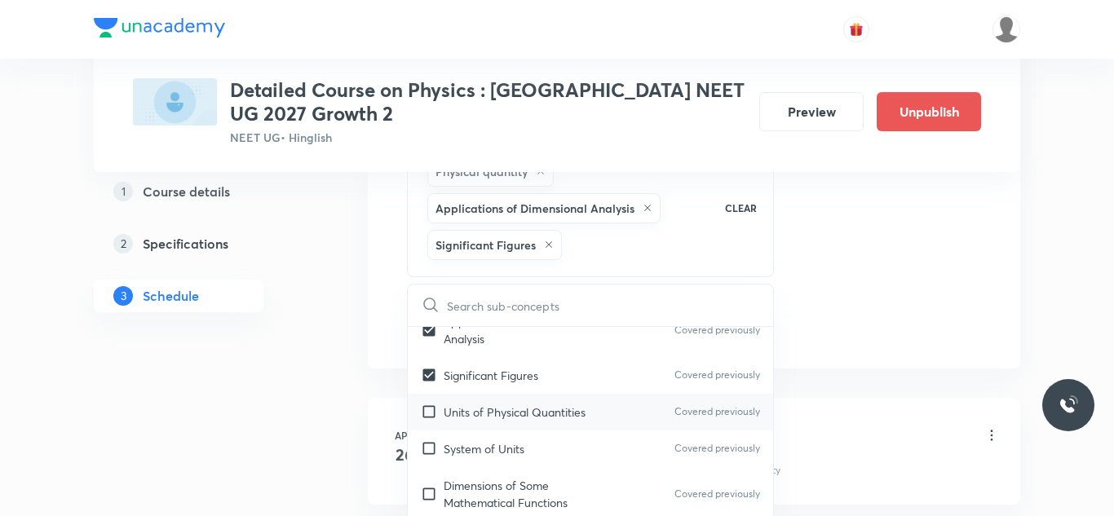
click at [433, 408] on input "checkbox" at bounding box center [432, 412] width 23 height 17
checkbox input "true"
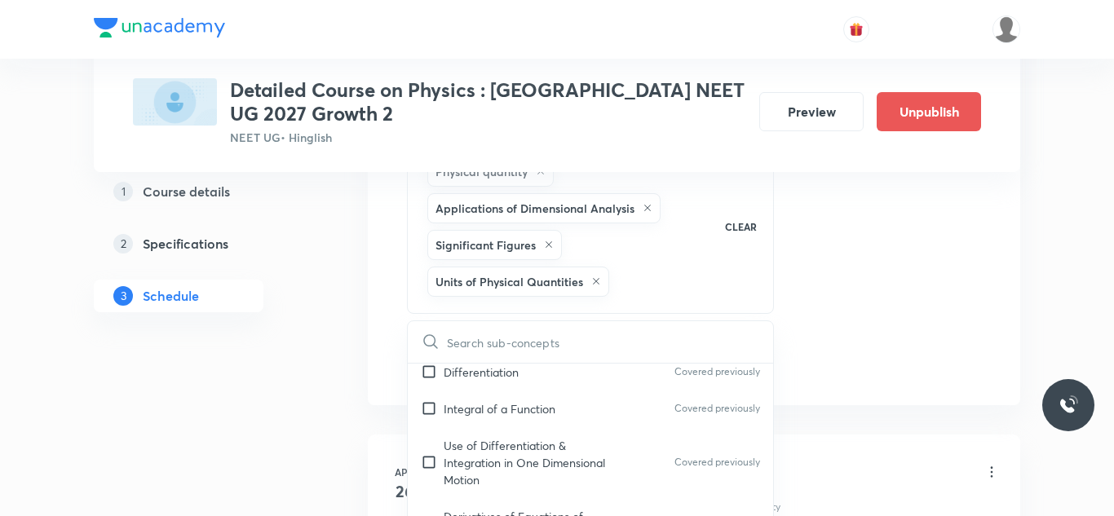
scroll to position [820, 0]
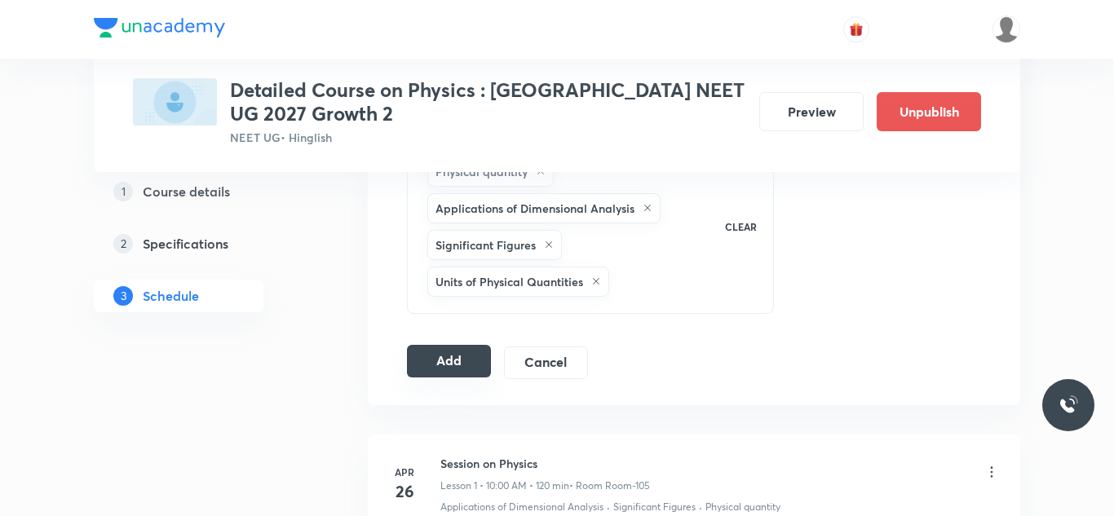
click at [443, 357] on button "Add" at bounding box center [449, 361] width 84 height 33
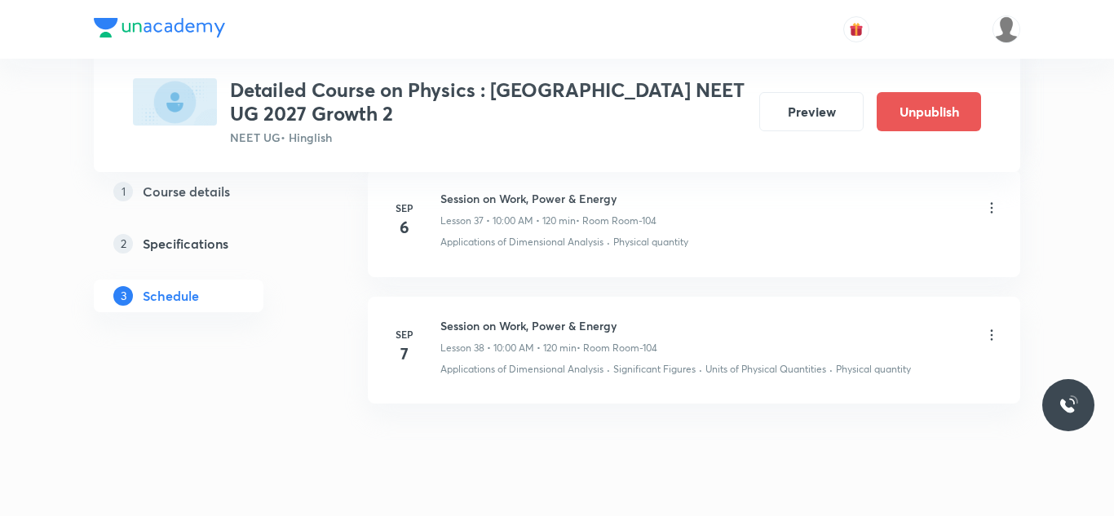
scroll to position [5033, 0]
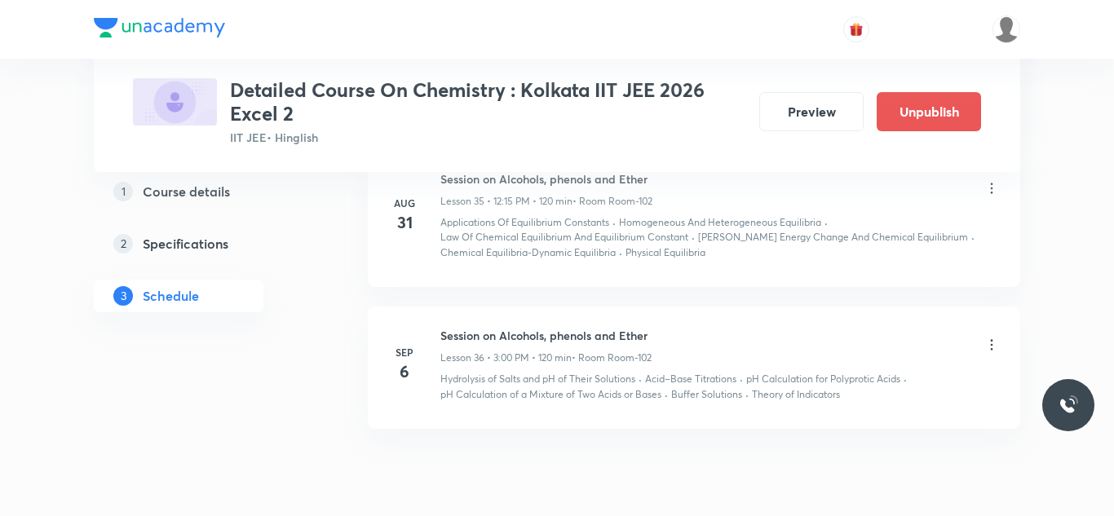
scroll to position [5661, 0]
drag, startPoint x: 440, startPoint y: 320, endPoint x: 699, endPoint y: 291, distance: 260.9
copy h6 "Session on Alcohols, phenols and Ether"
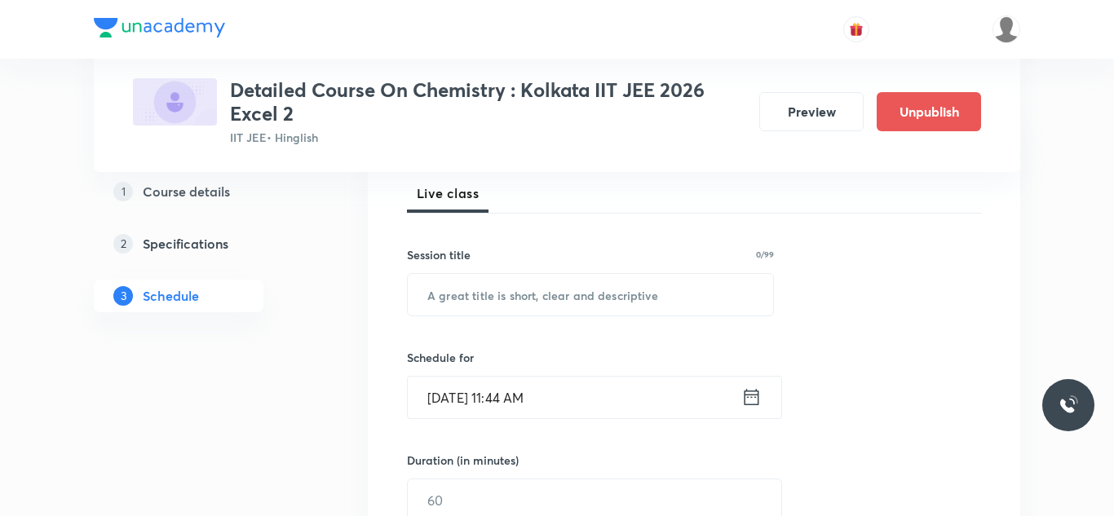
scroll to position [244, 0]
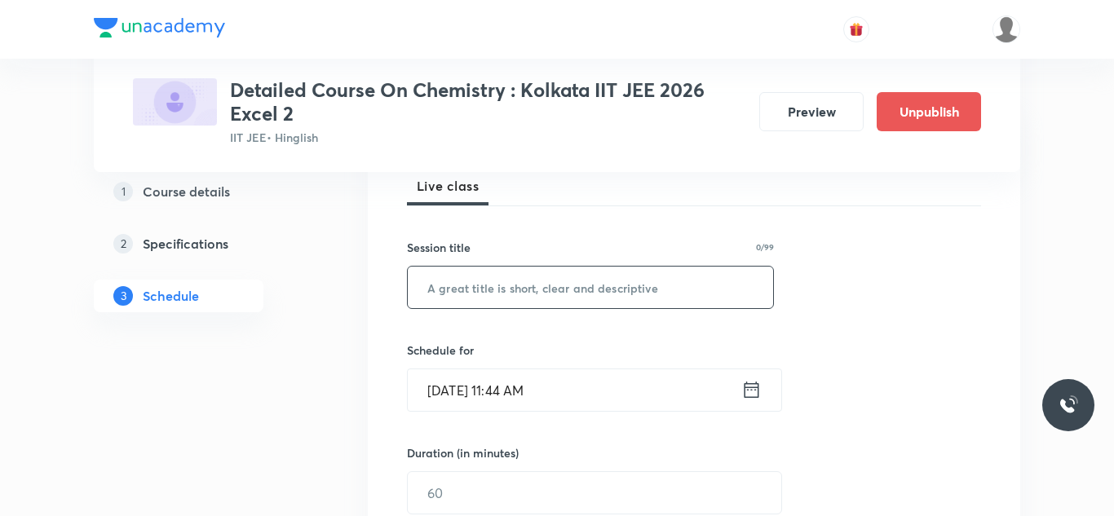
click at [615, 288] on input "text" at bounding box center [590, 288] width 365 height 42
paste input "Session on Alcohols, phenols and Ether"
type input "Session on Alcohols, phenols and Ether"
click at [453, 386] on input "[DATE] 11:44 AM" at bounding box center [575, 390] width 334 height 42
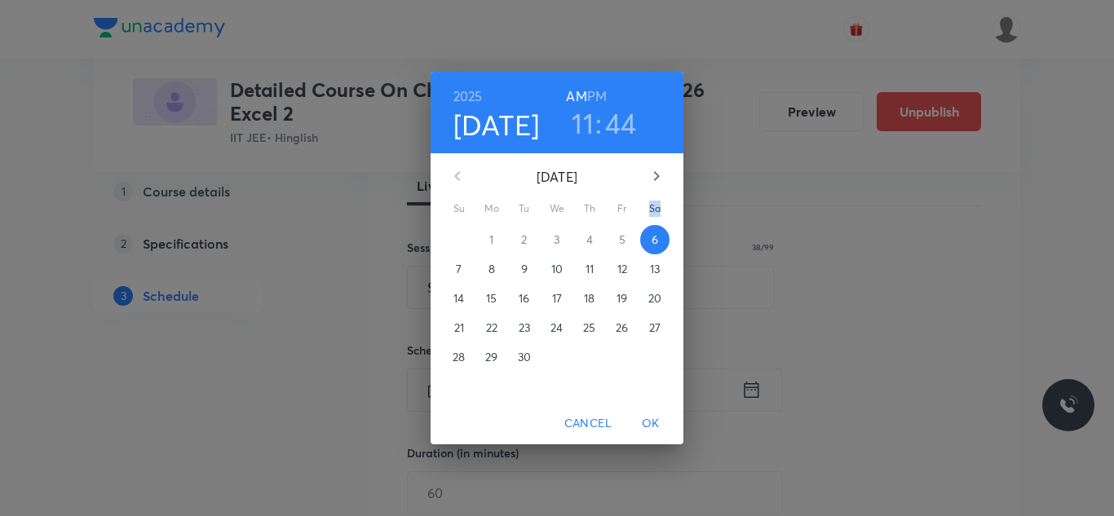
click at [460, 268] on p "7" at bounding box center [459, 269] width 6 height 16
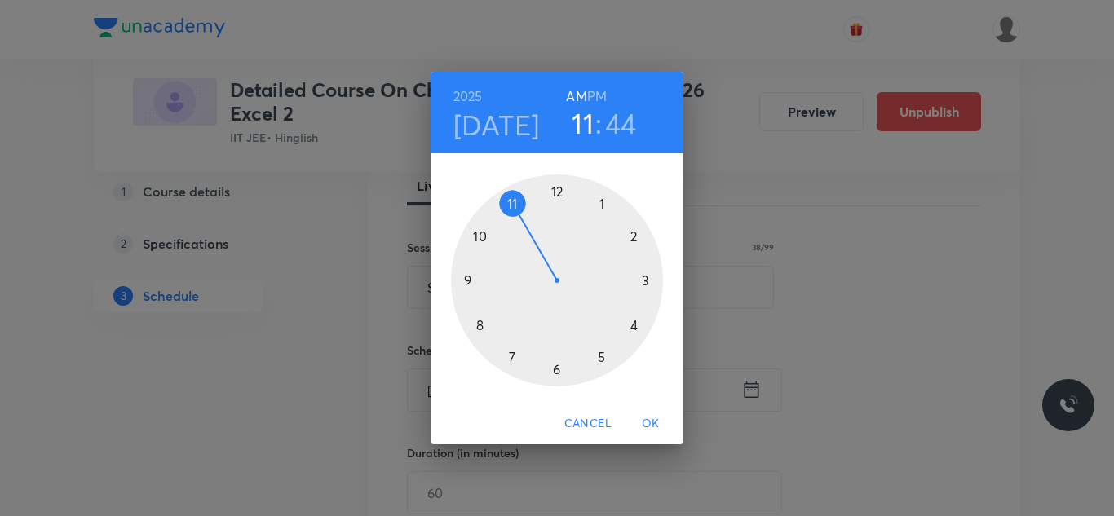
click at [600, 206] on div at bounding box center [557, 281] width 212 height 212
click at [551, 367] on div at bounding box center [557, 281] width 212 height 212
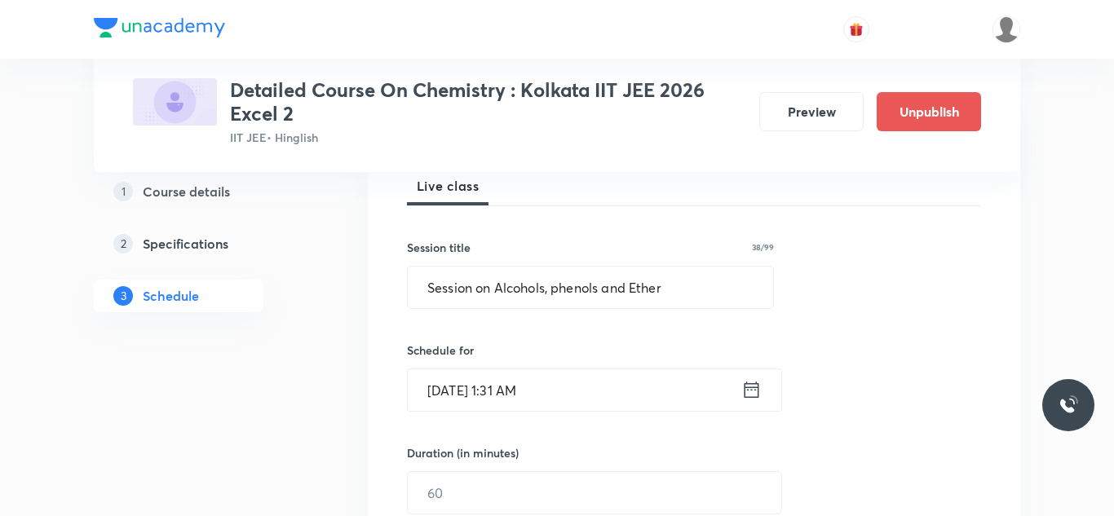
click at [519, 399] on input "[DATE] 1:31 AM" at bounding box center [575, 390] width 334 height 42
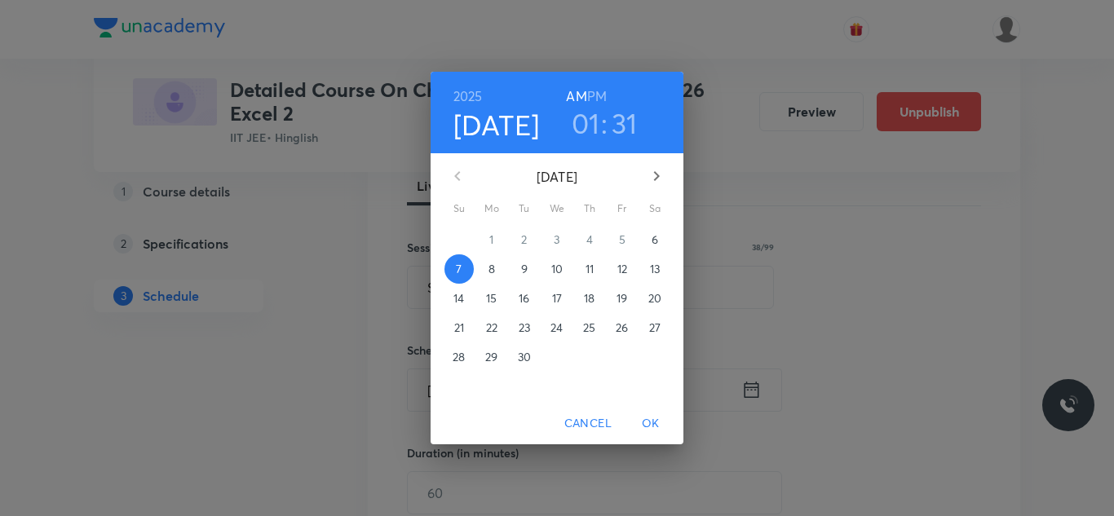
click at [597, 97] on h6 "PM" at bounding box center [597, 96] width 20 height 23
click at [652, 423] on span "OK" at bounding box center [650, 424] width 39 height 20
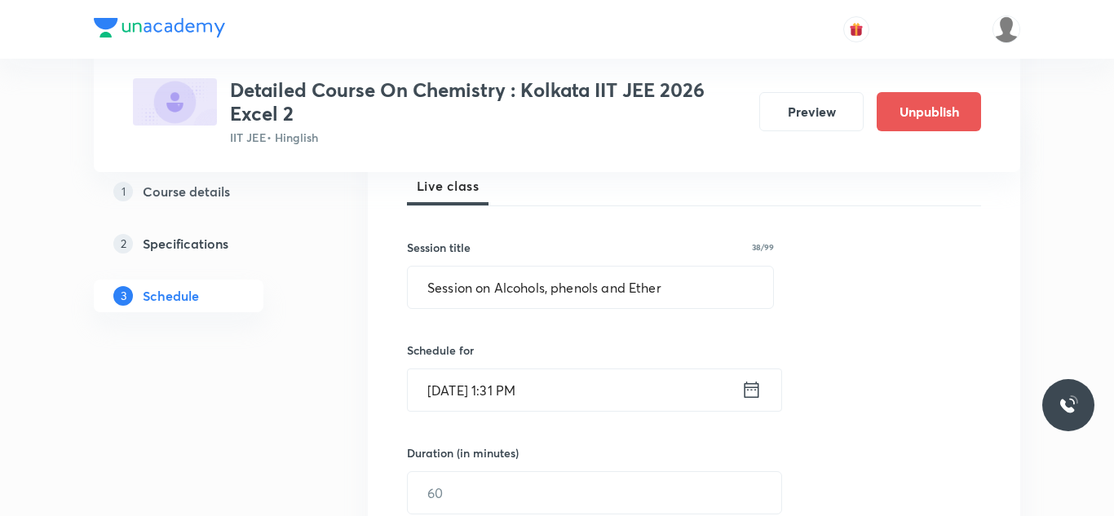
click at [522, 396] on input "[DATE] 1:31 PM" at bounding box center [575, 390] width 334 height 42
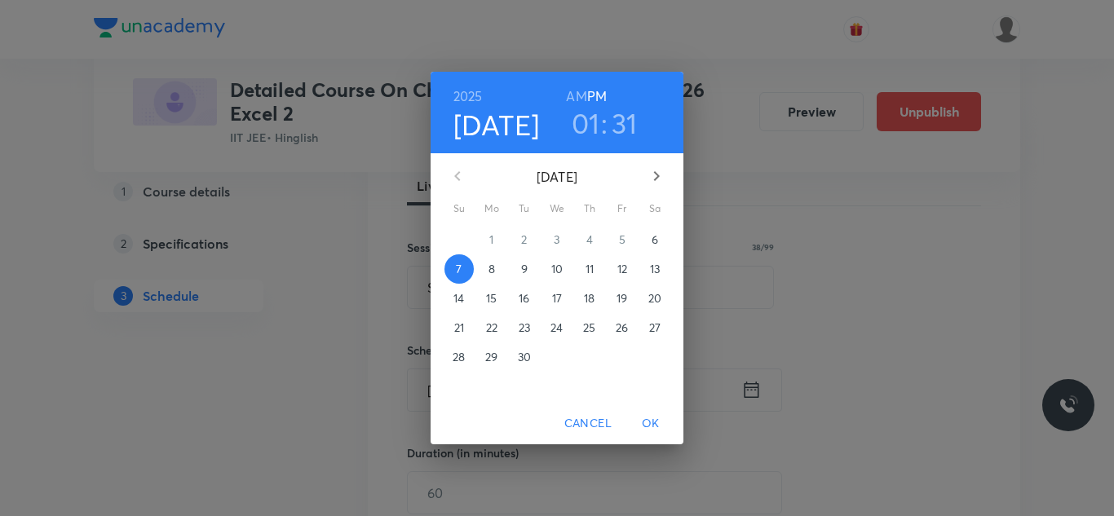
click at [623, 125] on h3 "31" at bounding box center [625, 123] width 26 height 34
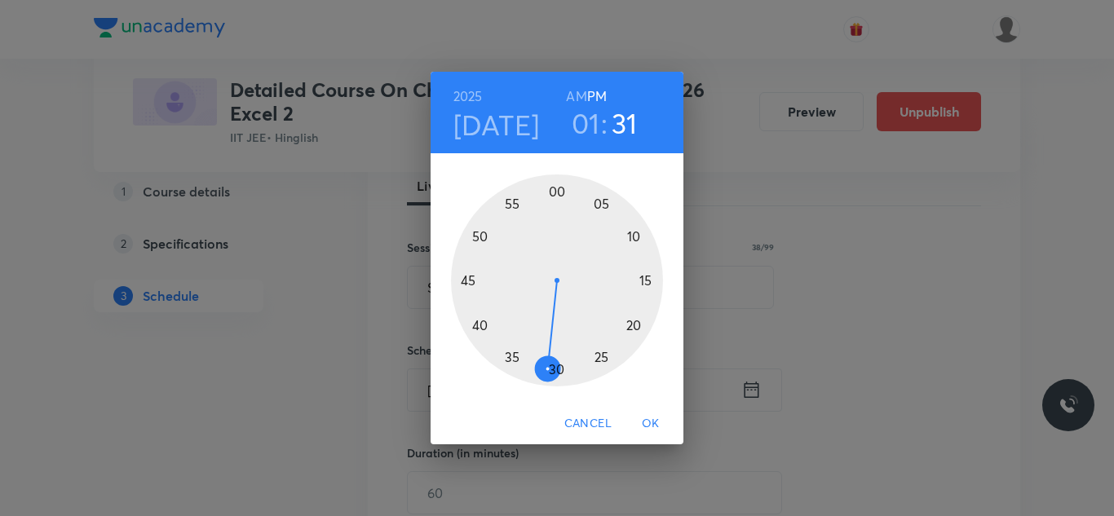
click at [552, 373] on div at bounding box center [557, 281] width 212 height 212
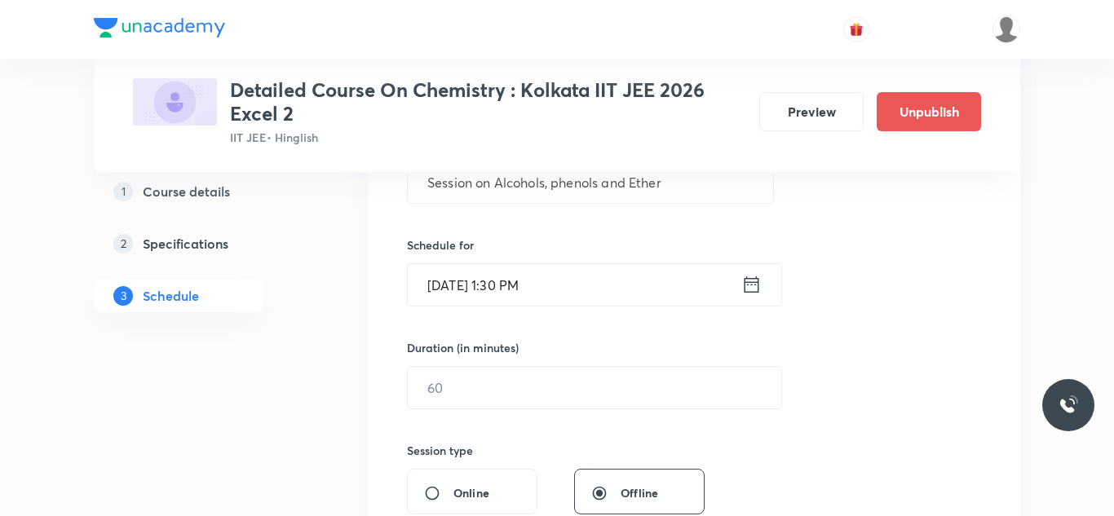
scroll to position [351, 0]
click at [515, 376] on input "text" at bounding box center [595, 386] width 374 height 42
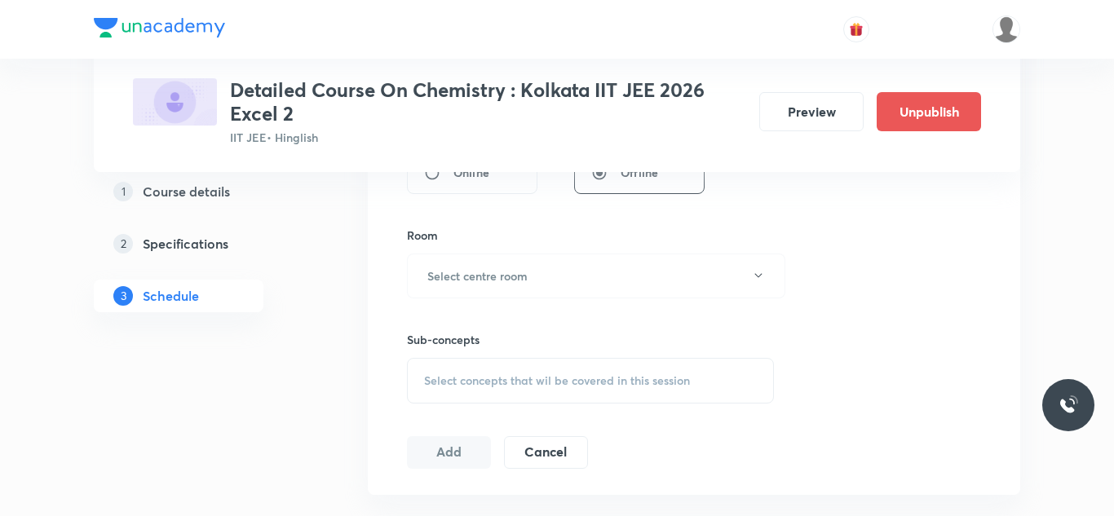
scroll to position [670, 0]
type input "90"
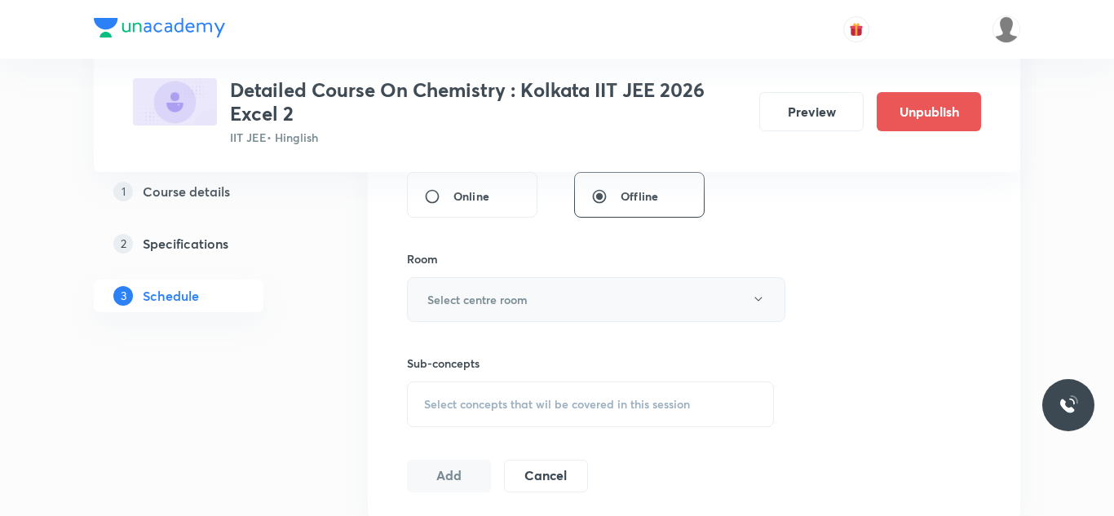
scroll to position [653, 0]
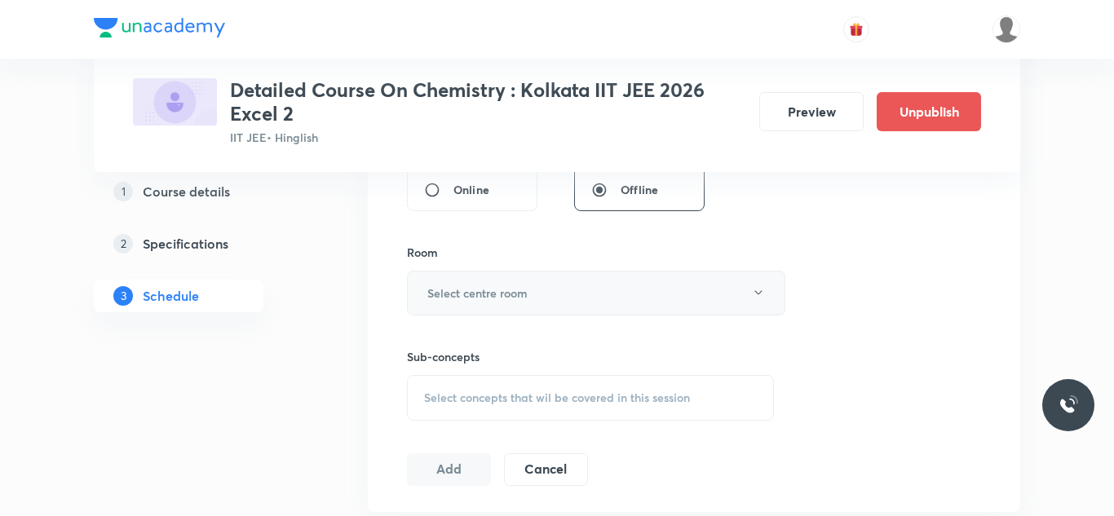
click at [572, 309] on button "Select centre room" at bounding box center [596, 293] width 378 height 45
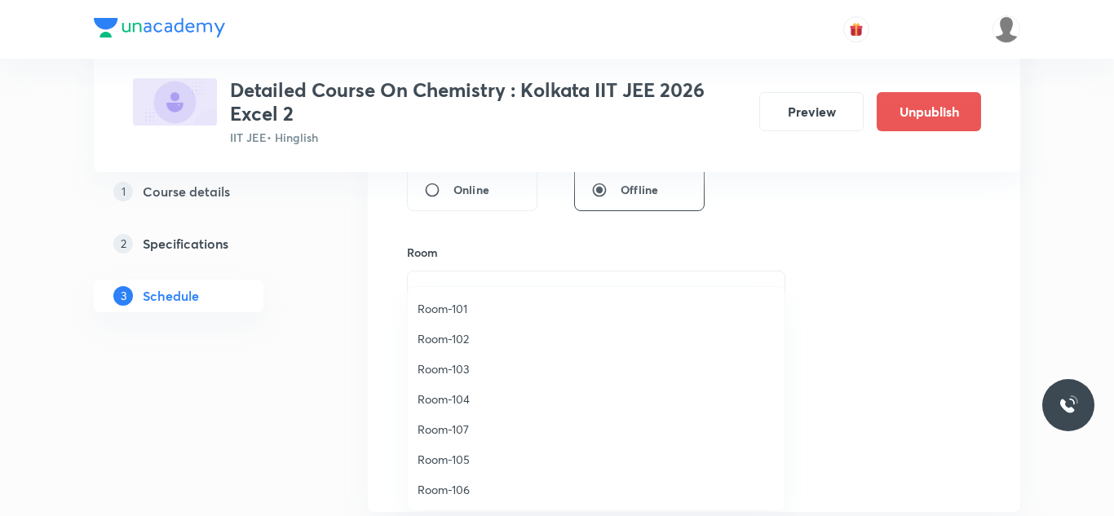
click at [454, 339] on span "Room-102" at bounding box center [596, 338] width 357 height 17
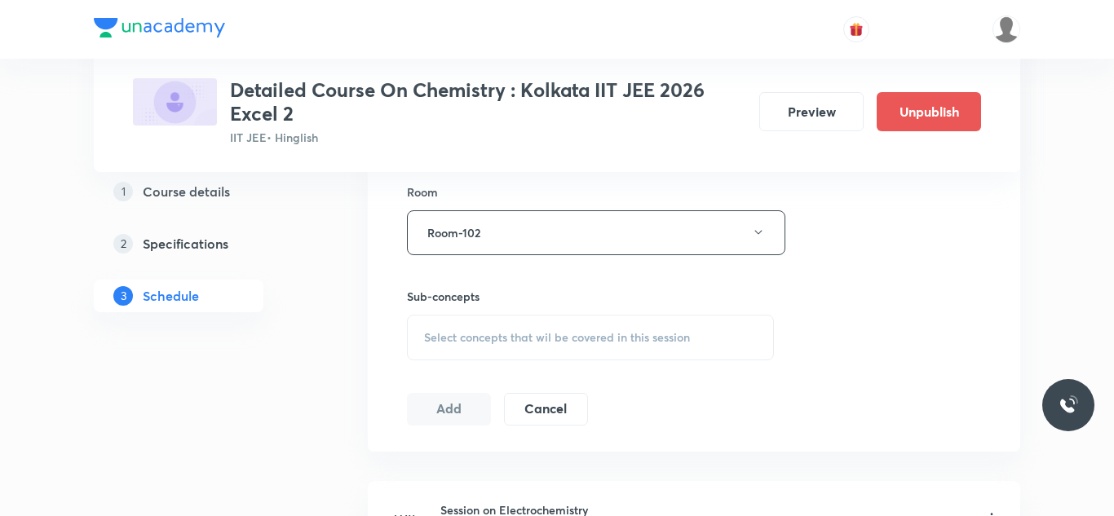
scroll to position [717, 0]
click at [454, 339] on span "Select concepts that wil be covered in this session" at bounding box center [557, 333] width 266 height 13
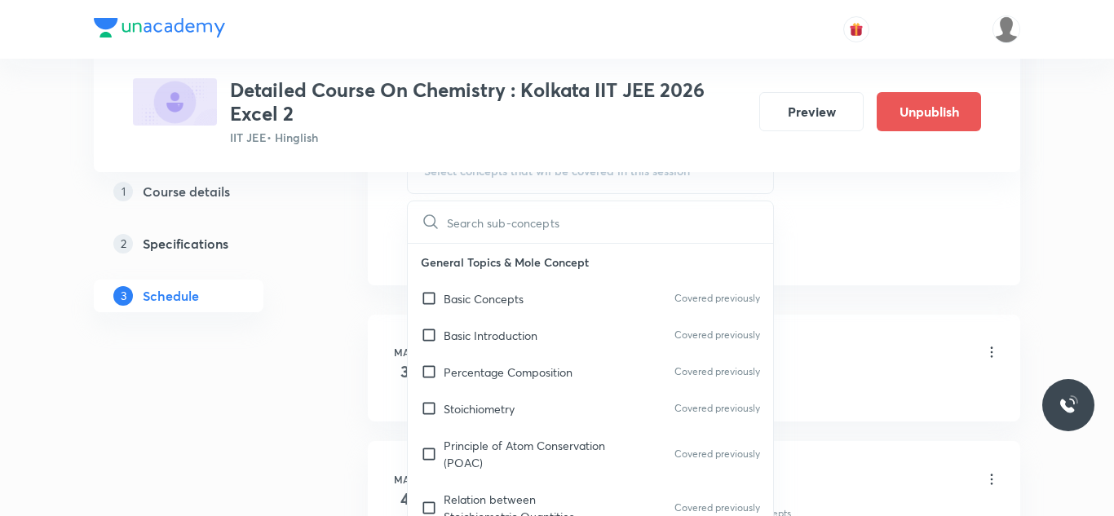
scroll to position [886, 0]
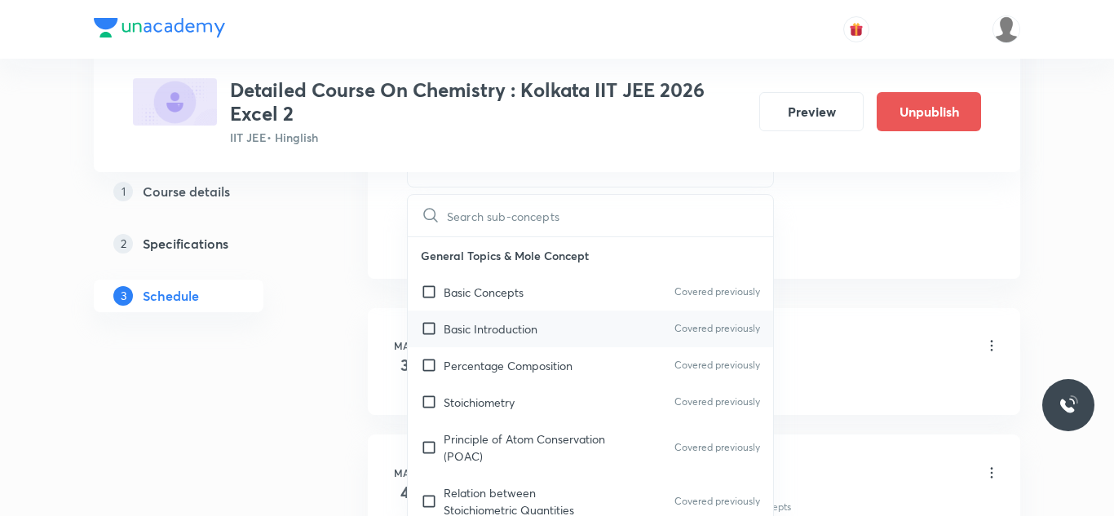
click at [431, 331] on input "checkbox" at bounding box center [432, 329] width 23 height 17
checkbox input "true"
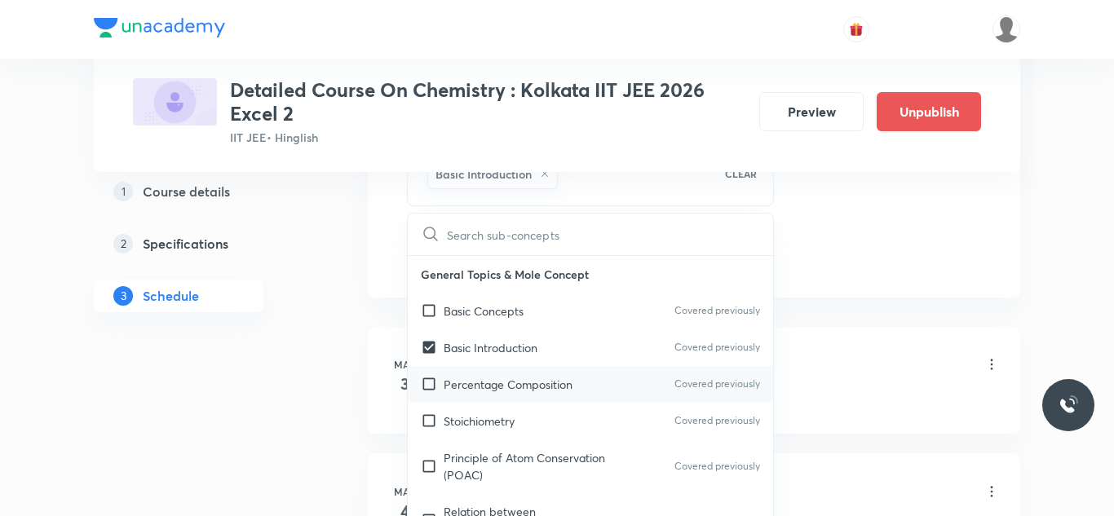
click at [429, 387] on input "checkbox" at bounding box center [432, 384] width 23 height 17
checkbox input "true"
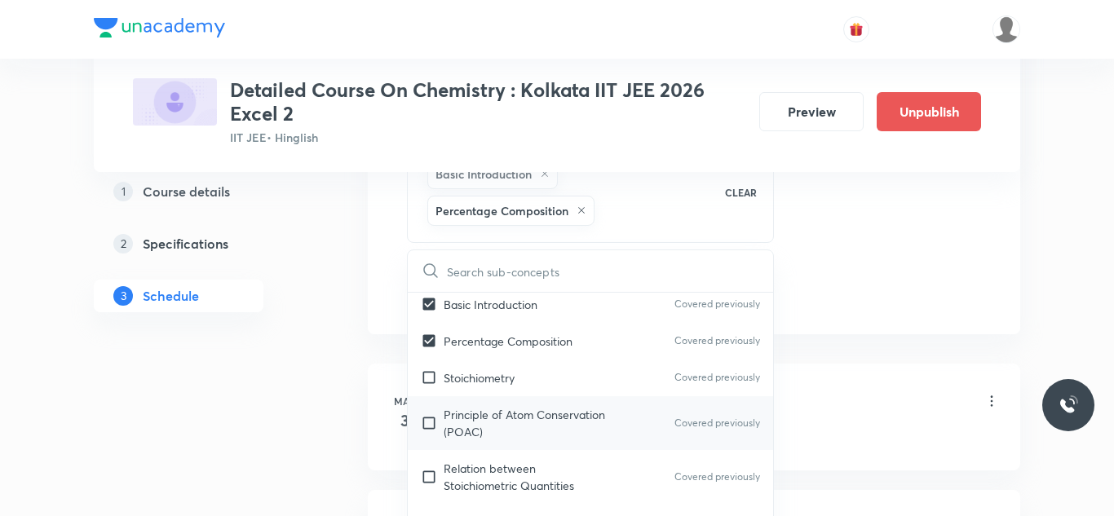
scroll to position [92, 0]
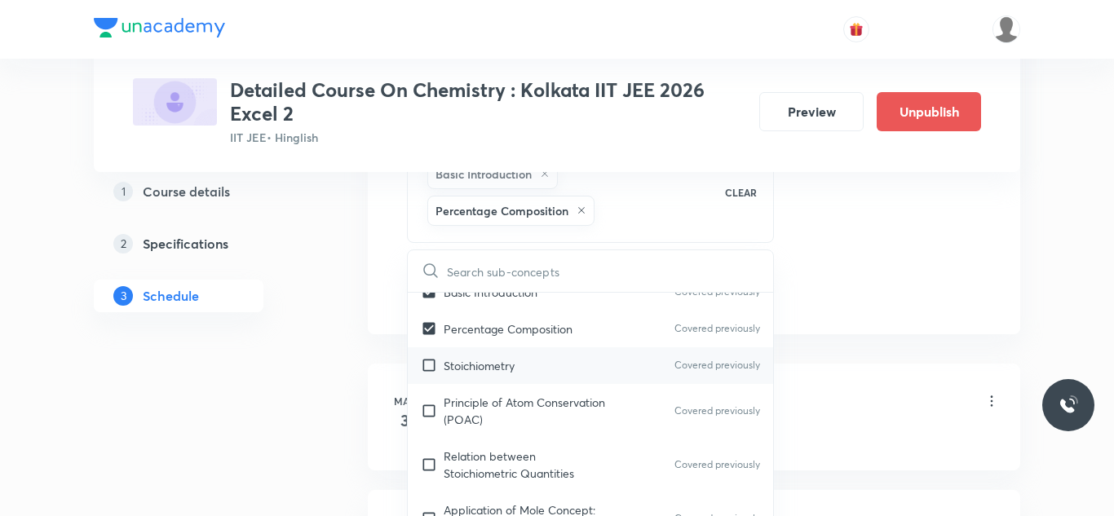
click at [428, 366] on input "checkbox" at bounding box center [432, 365] width 23 height 17
checkbox input "true"
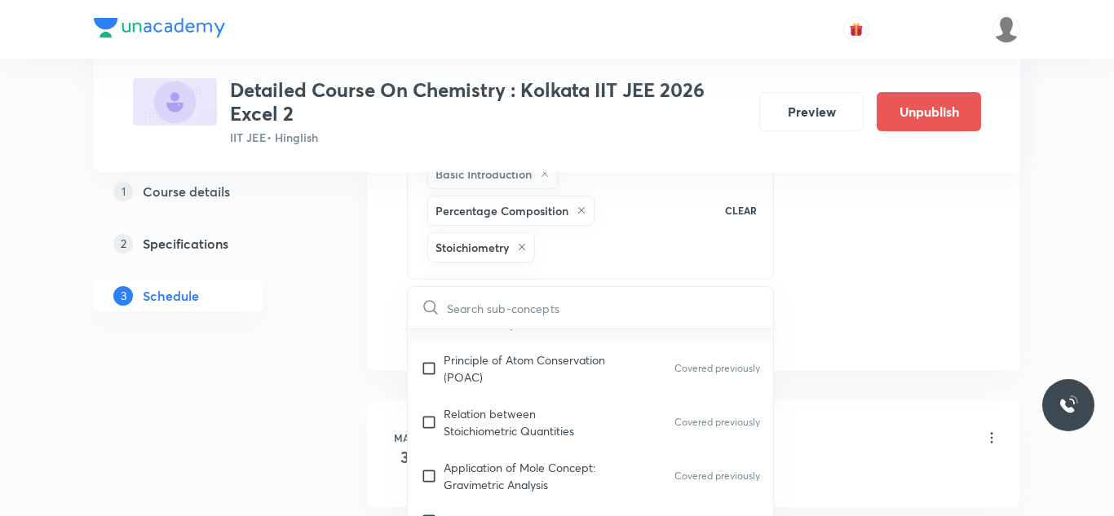
scroll to position [174, 0]
click at [428, 366] on input "checkbox" at bounding box center [432, 366] width 23 height 34
checkbox input "true"
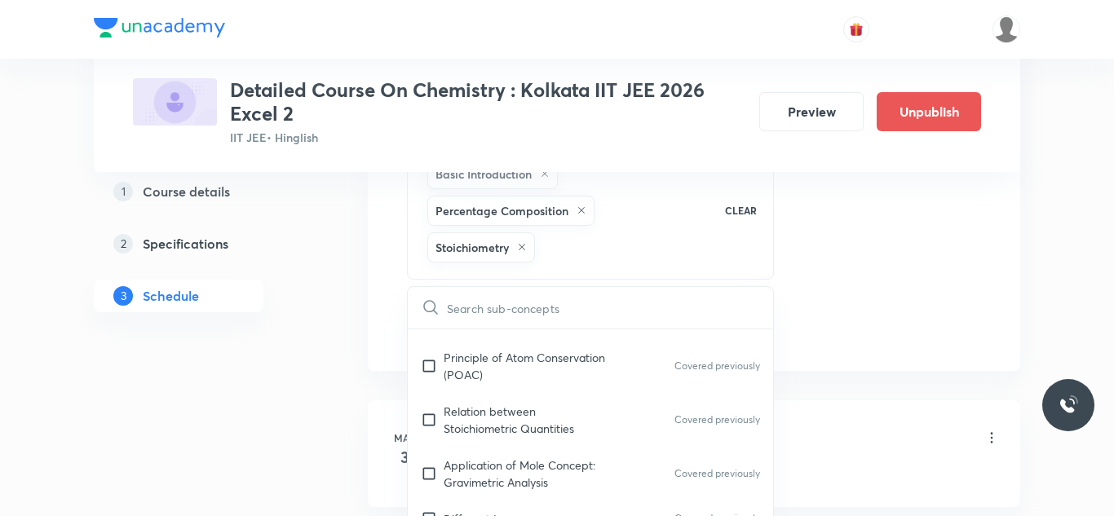
checkbox input "true"
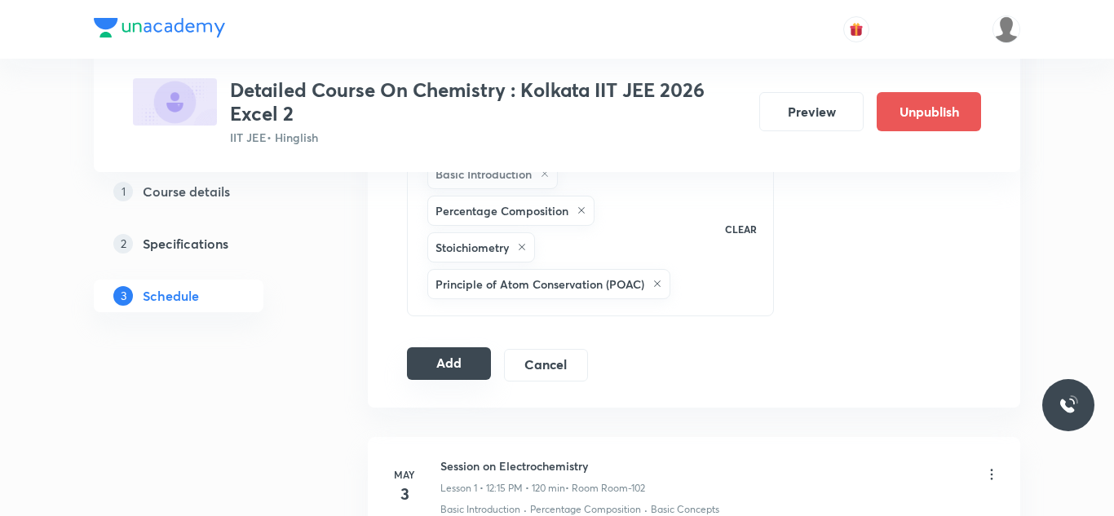
click at [484, 359] on button "Add" at bounding box center [449, 363] width 84 height 33
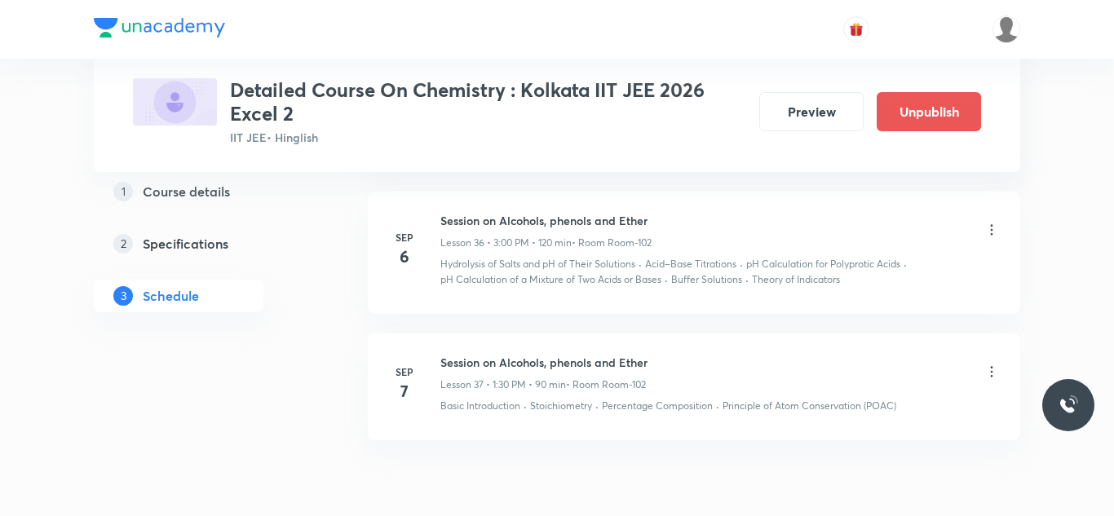
scroll to position [5033, 0]
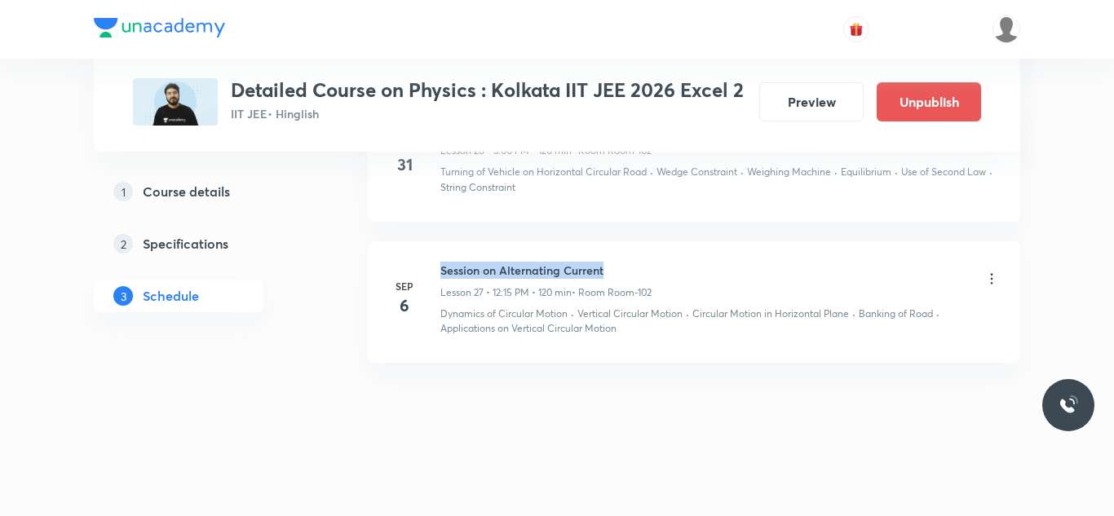
drag, startPoint x: 441, startPoint y: 266, endPoint x: 689, endPoint y: 237, distance: 249.6
copy h6 "Session on Alternating Current"
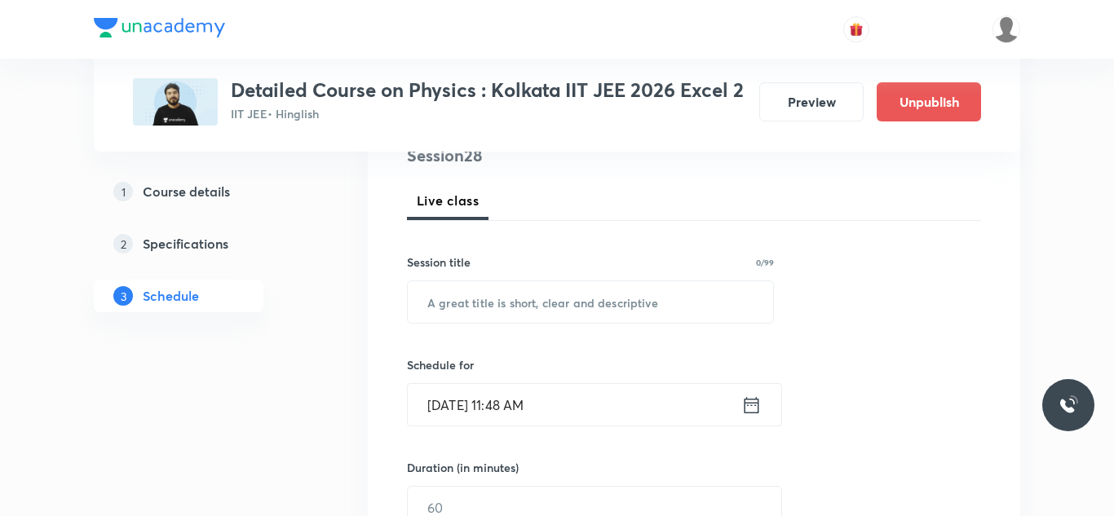
scroll to position [211, 0]
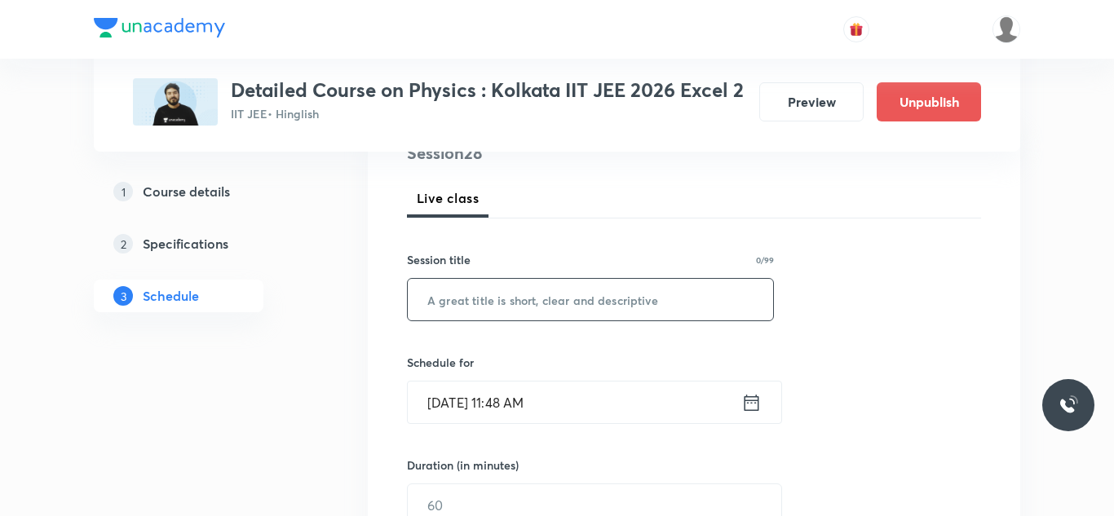
click at [555, 321] on input "text" at bounding box center [590, 300] width 365 height 42
paste input "Session on Alternating Current"
type input "Session on Alternating Current"
click at [457, 418] on input "[DATE] 11:48 AM" at bounding box center [575, 403] width 334 height 42
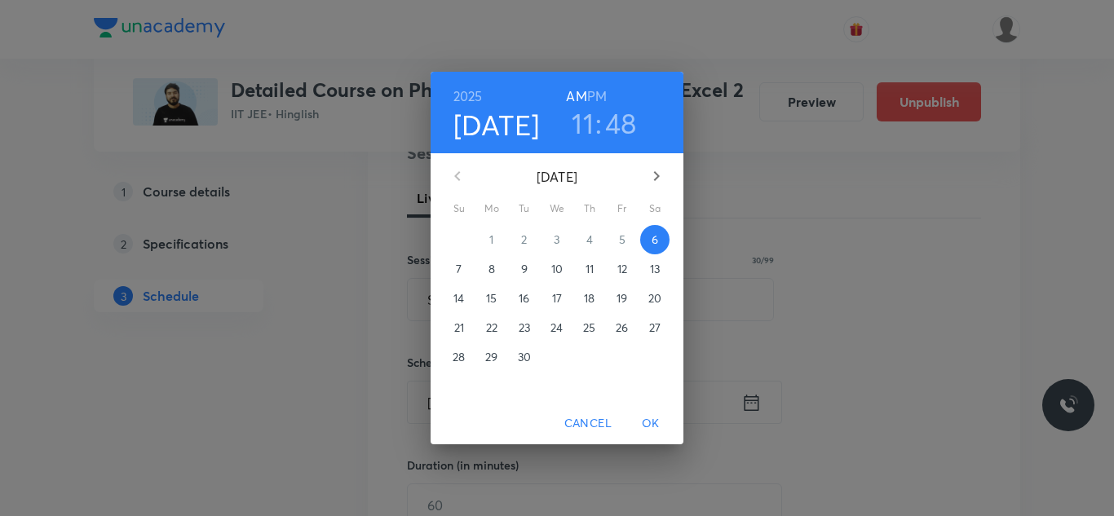
click at [457, 259] on button "7" at bounding box center [459, 268] width 29 height 29
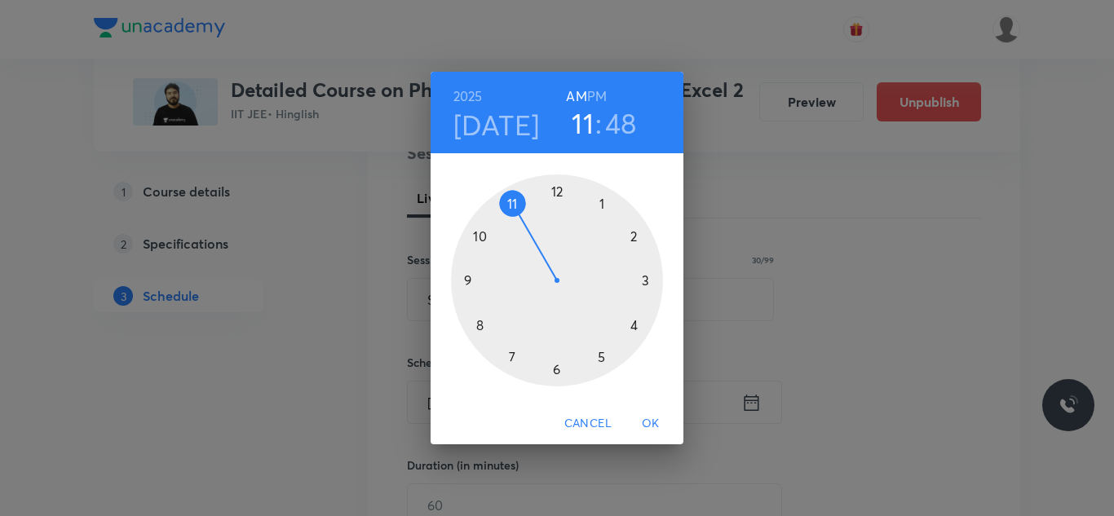
click at [641, 277] on div at bounding box center [557, 281] width 212 height 212
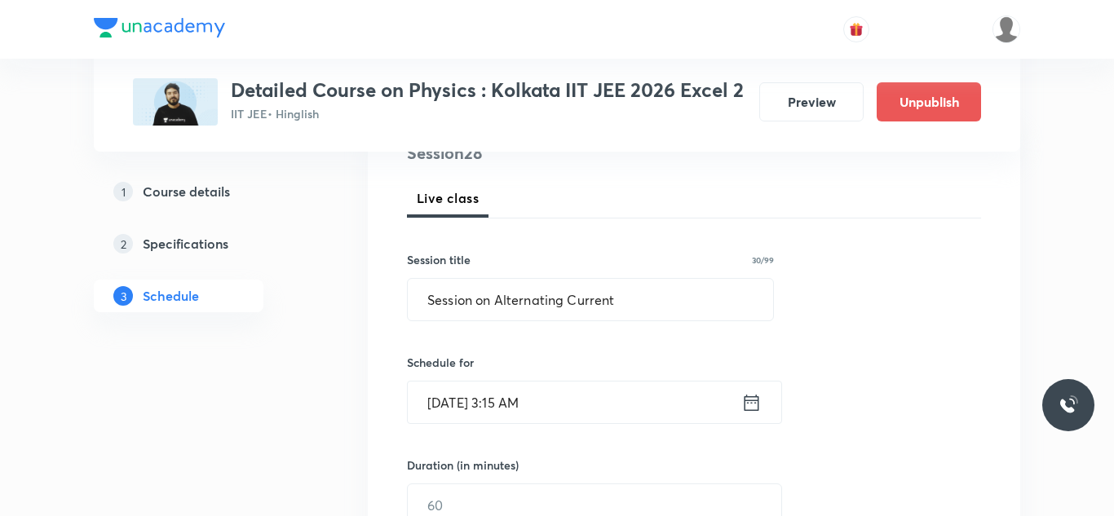
click at [507, 414] on input "[DATE] 3:15 AM" at bounding box center [575, 403] width 334 height 42
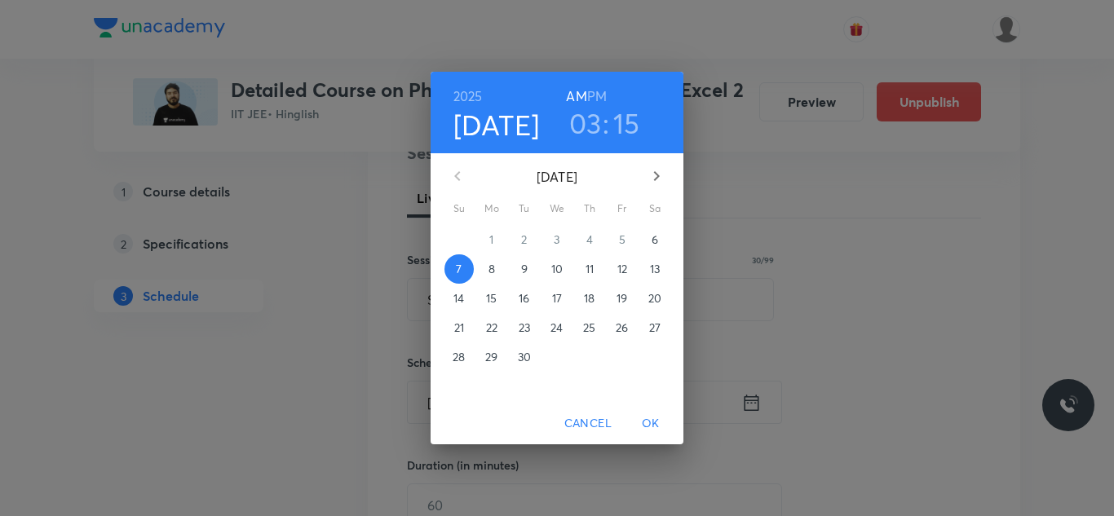
click at [600, 91] on h6 "PM" at bounding box center [597, 96] width 20 height 23
click at [651, 427] on span "OK" at bounding box center [650, 424] width 39 height 20
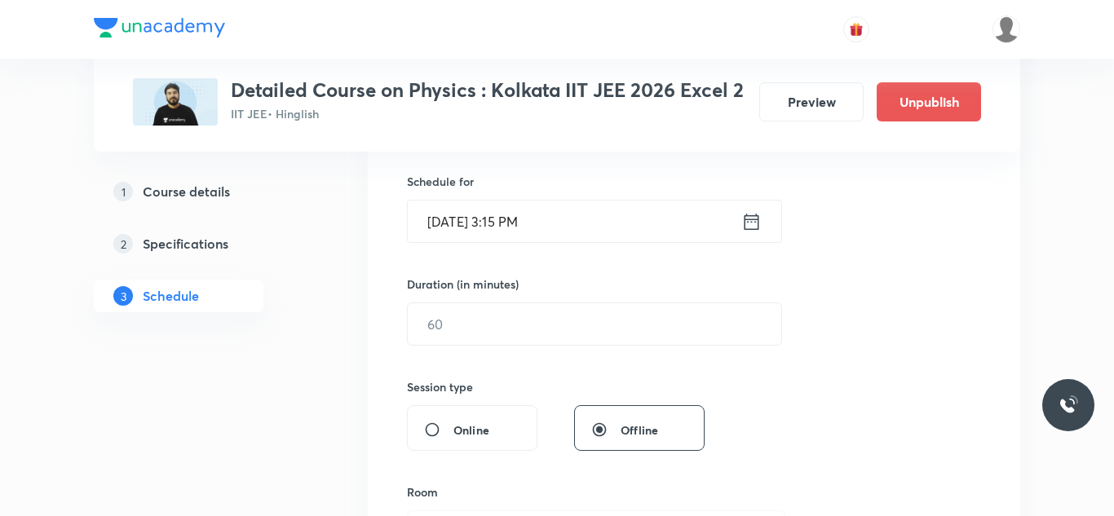
scroll to position [396, 0]
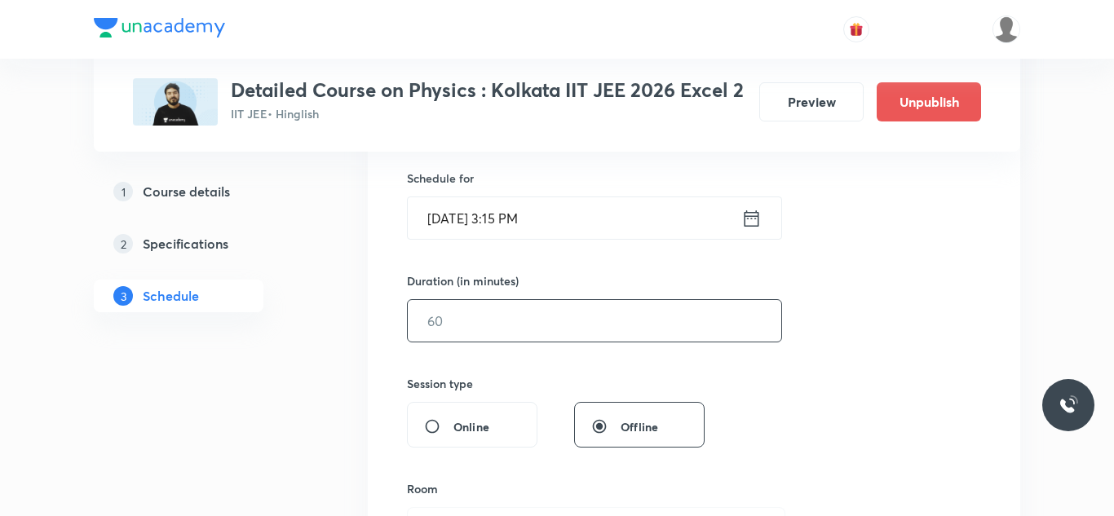
click at [498, 342] on input "text" at bounding box center [595, 321] width 374 height 42
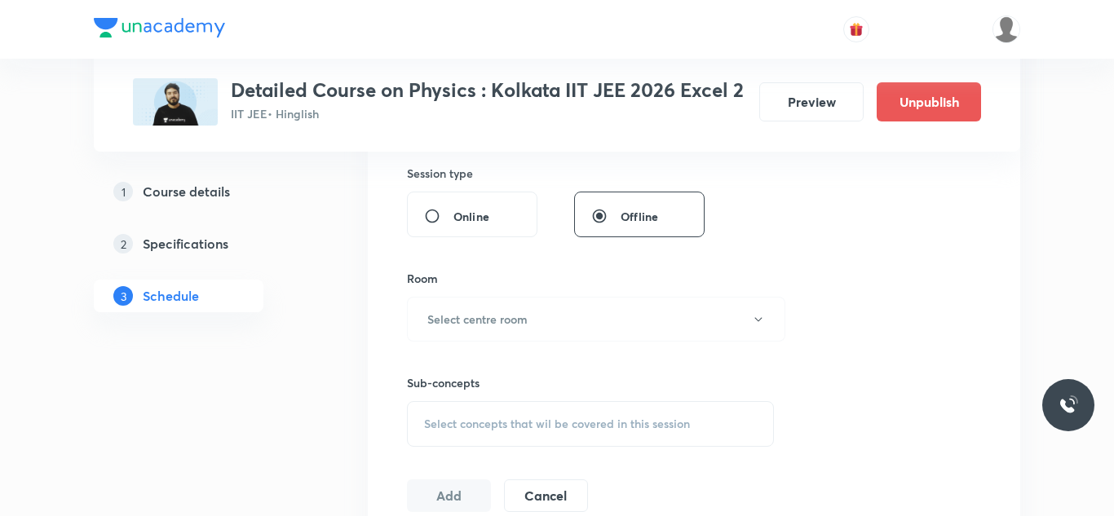
scroll to position [607, 0]
type input "90"
click at [505, 327] on h6 "Select centre room" at bounding box center [477, 318] width 100 height 17
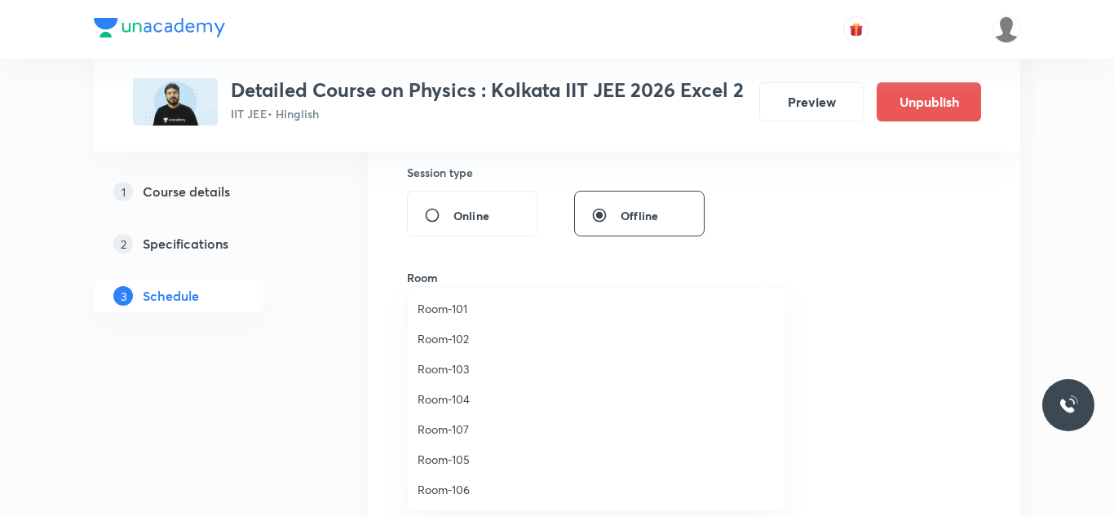
click at [445, 342] on span "Room-102" at bounding box center [596, 338] width 357 height 17
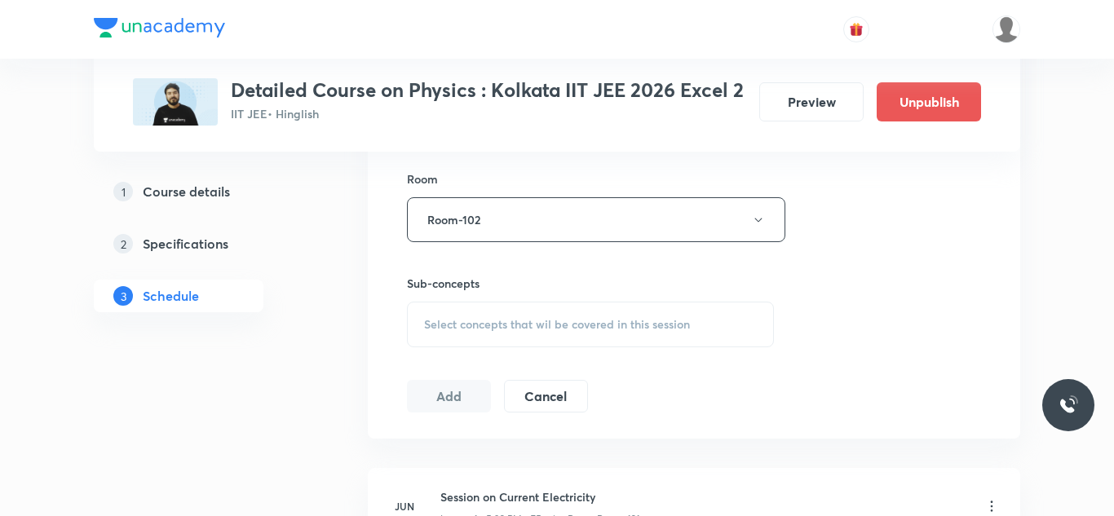
scroll to position [706, 0]
click at [445, 330] on span "Select concepts that wil be covered in this session" at bounding box center [557, 323] width 266 height 13
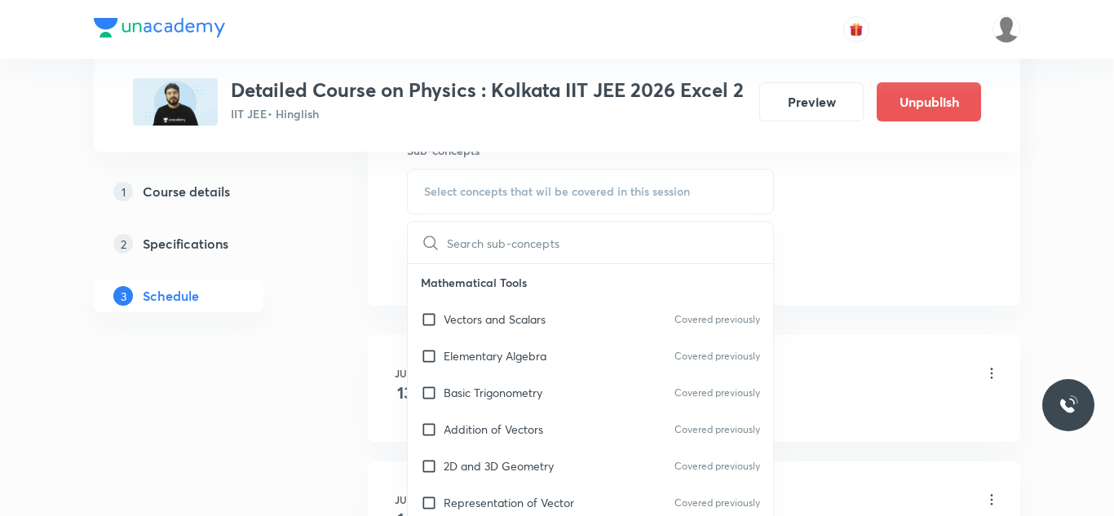
scroll to position [840, 0]
click at [432, 326] on input "checkbox" at bounding box center [432, 317] width 23 height 17
checkbox input "true"
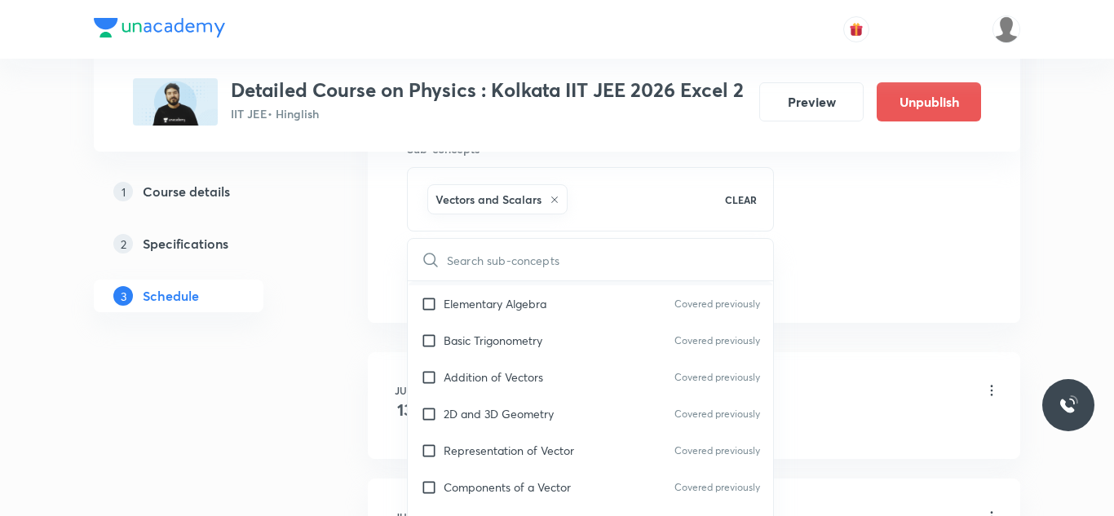
scroll to position [73, 0]
click at [430, 309] on input "checkbox" at bounding box center [432, 300] width 23 height 17
checkbox input "true"
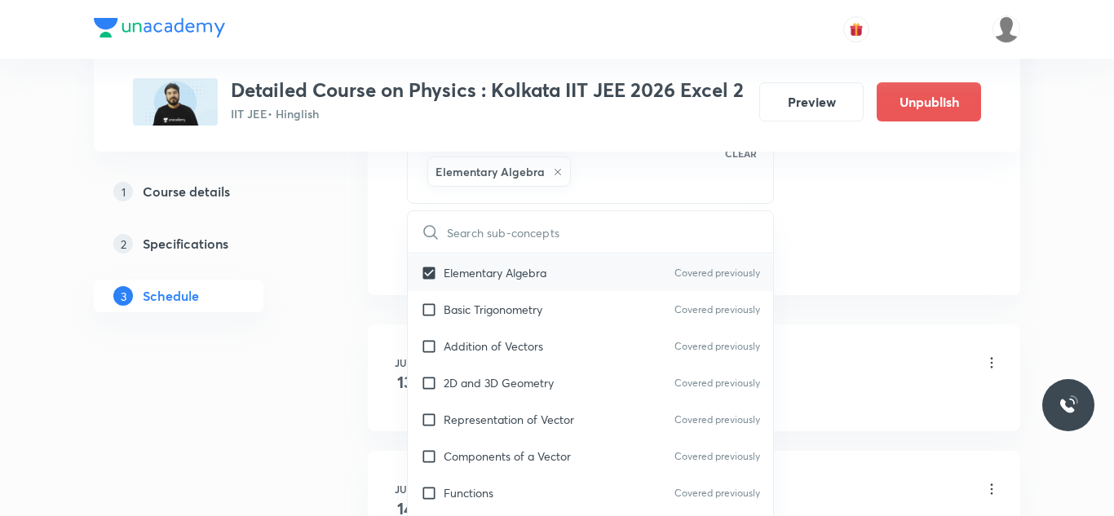
scroll to position [910, 0]
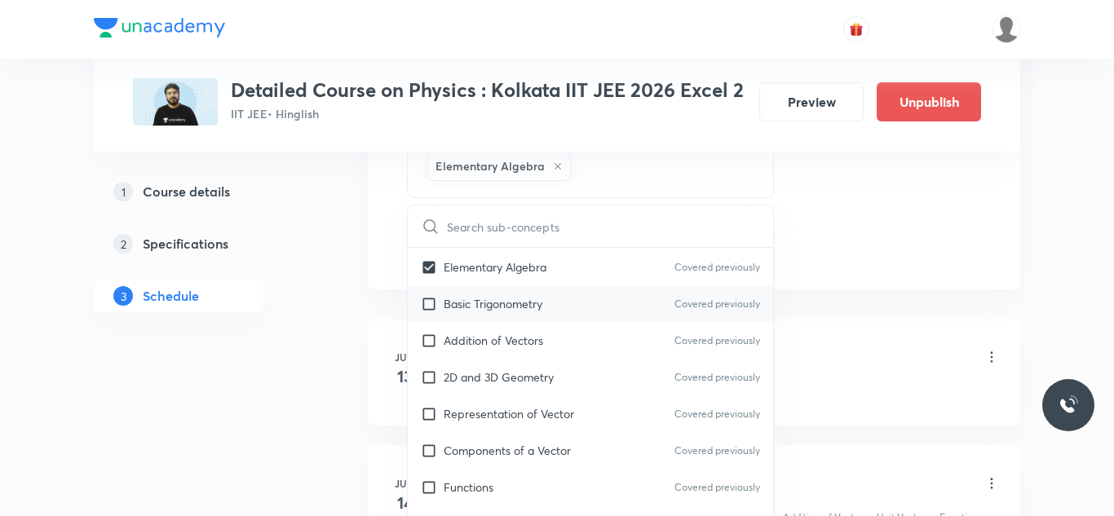
click at [430, 312] on input "checkbox" at bounding box center [432, 303] width 23 height 17
checkbox input "true"
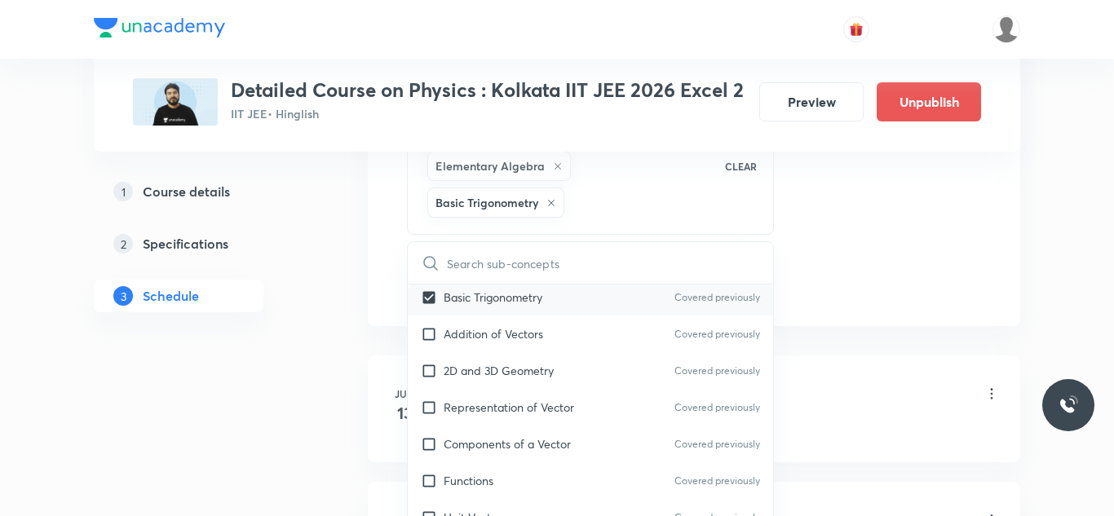
scroll to position [117, 0]
click at [427, 342] on input "checkbox" at bounding box center [432, 333] width 23 height 17
checkbox input "true"
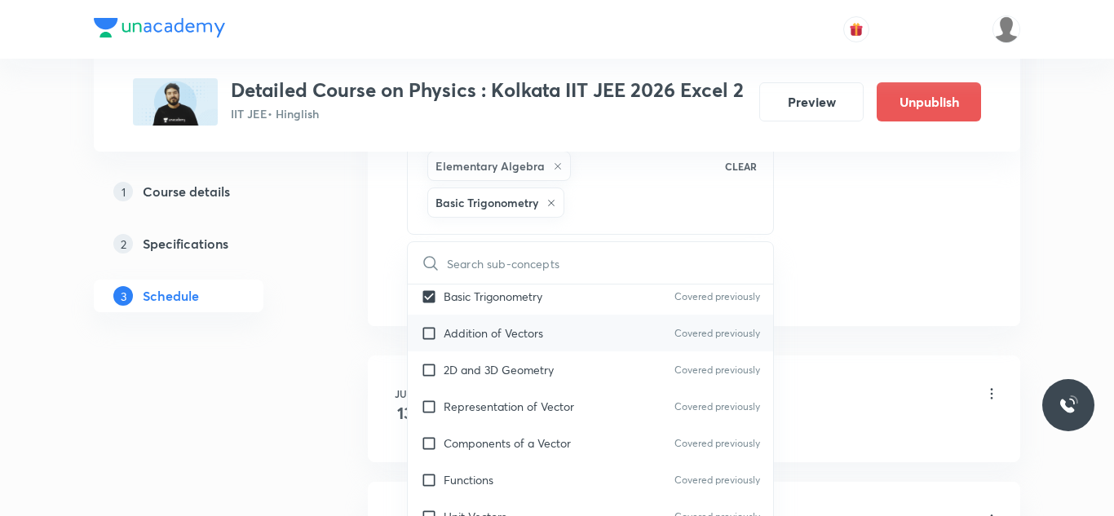
checkbox input "true"
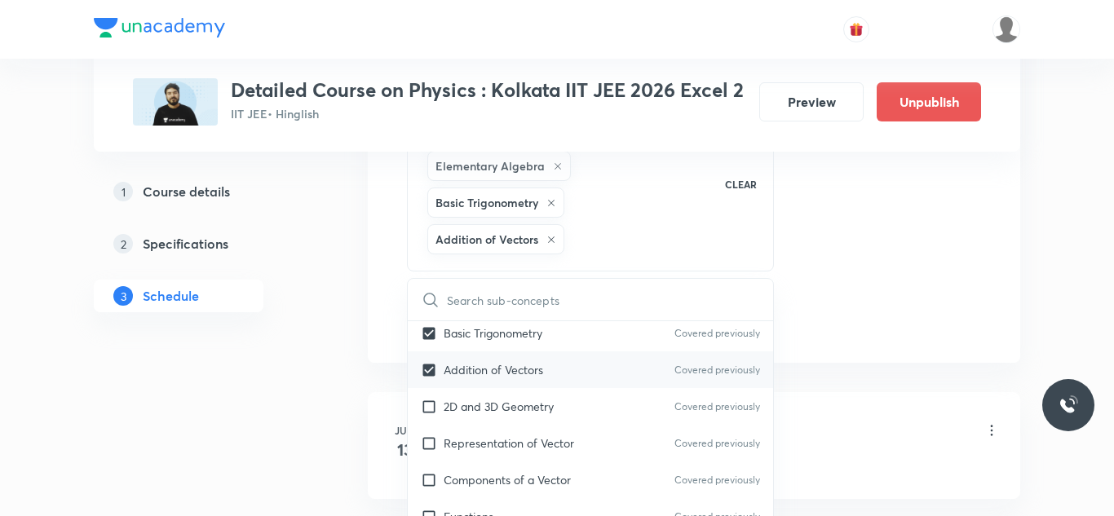
scroll to position [137, 0]
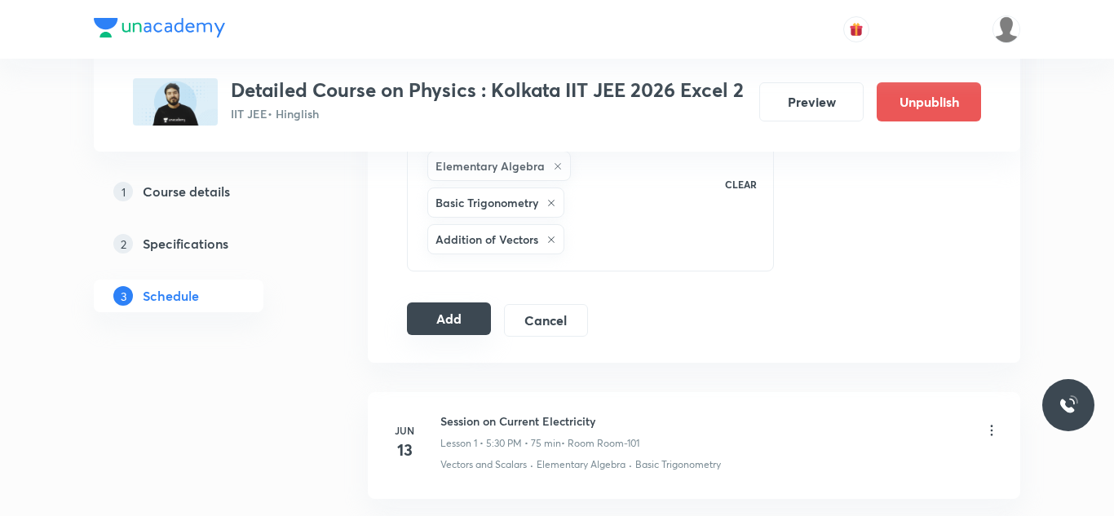
click at [415, 334] on button "Add" at bounding box center [449, 319] width 84 height 33
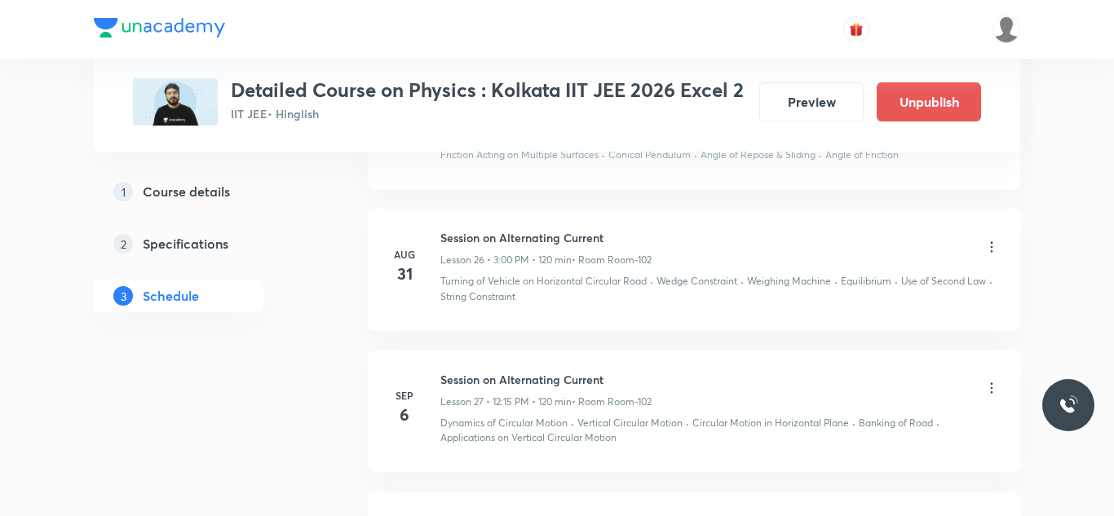
scroll to position [3833, 0]
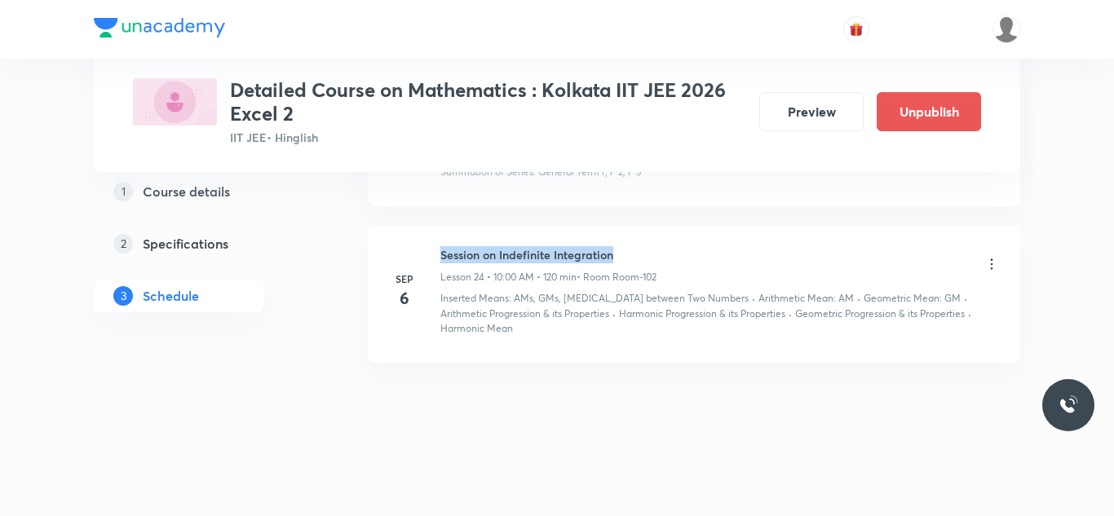
drag, startPoint x: 436, startPoint y: 254, endPoint x: 646, endPoint y: 241, distance: 210.0
click at [646, 241] on li "[DATE] Session on Indefinite Integration Lesson 24 • 10:00 AM • 120 min • Room …" at bounding box center [694, 294] width 653 height 137
copy h6 "Session on Indefinite Integration"
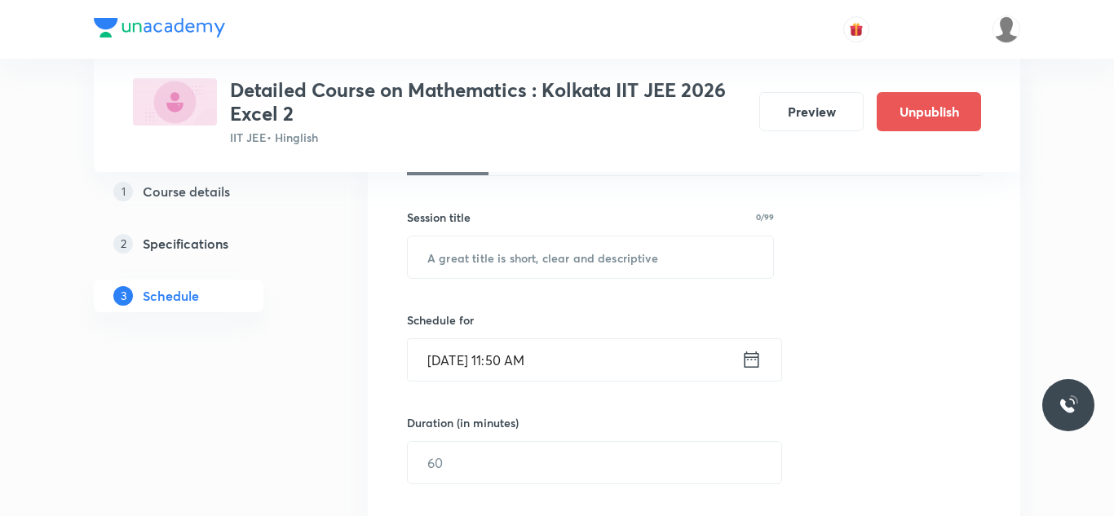
scroll to position [277, 0]
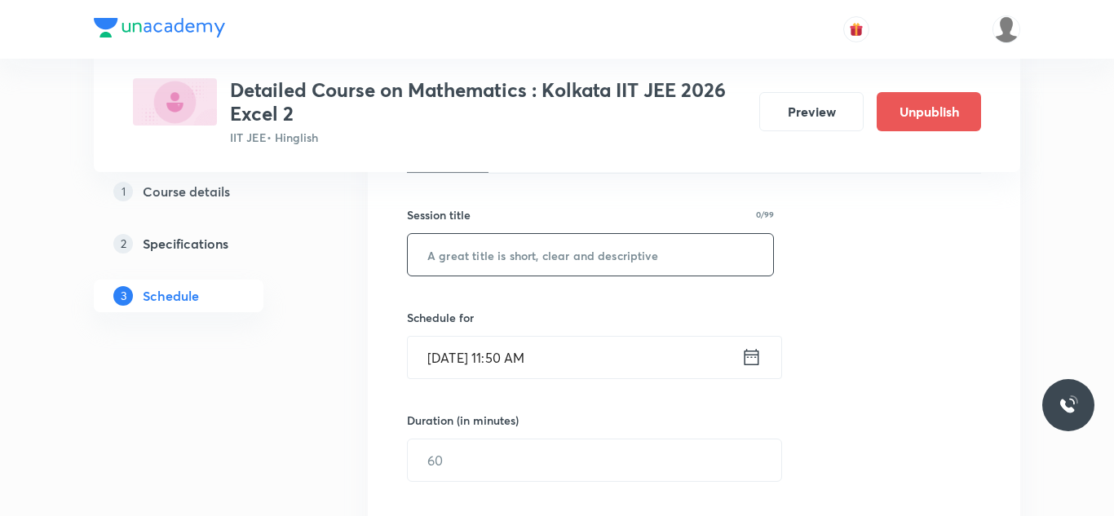
click at [606, 263] on input "text" at bounding box center [590, 255] width 365 height 42
paste input "Session on Indefinite Integration"
type input "Session on Indefinite Integration"
click at [449, 369] on input "[DATE] 11:50 AM" at bounding box center [575, 358] width 334 height 42
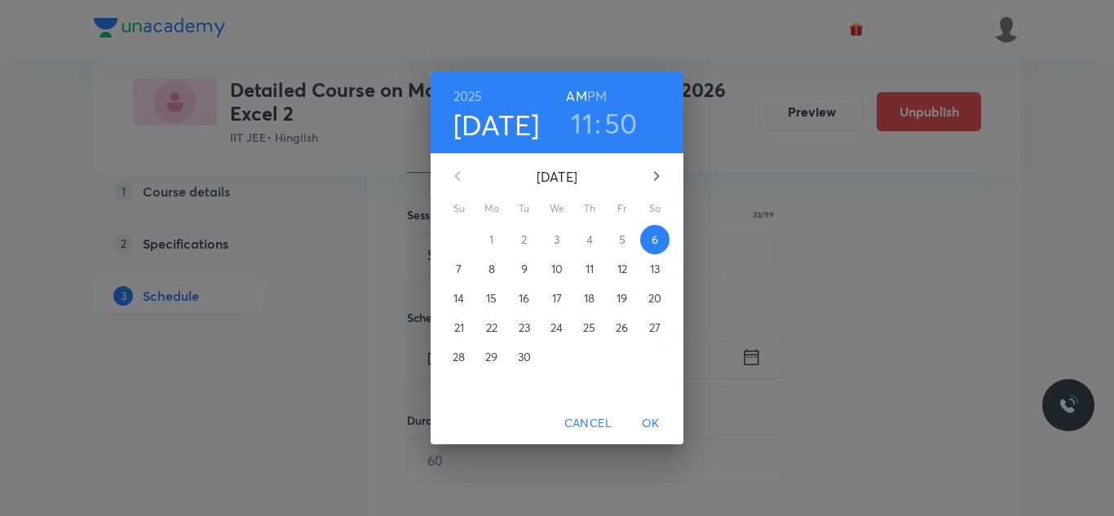
click at [458, 266] on p "7" at bounding box center [459, 269] width 6 height 16
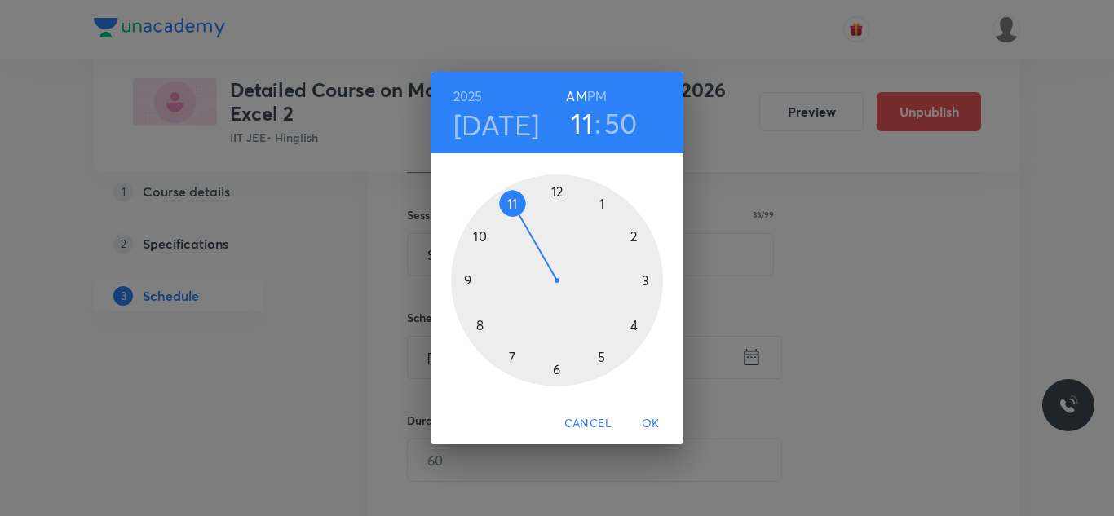
click at [599, 355] on div at bounding box center [557, 281] width 212 height 212
click at [598, 91] on h6 "PM" at bounding box center [597, 96] width 20 height 23
click at [558, 188] on div at bounding box center [557, 281] width 212 height 212
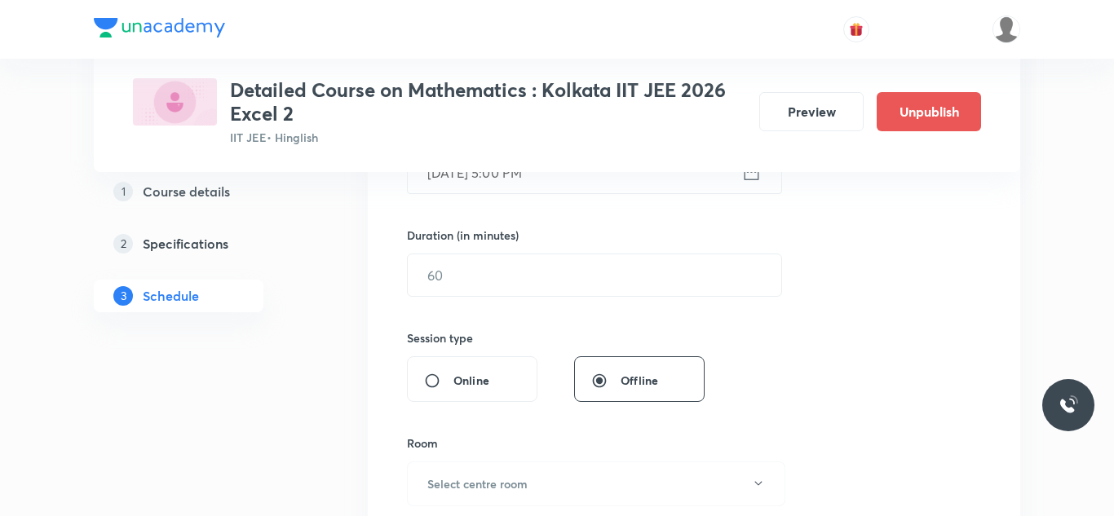
scroll to position [465, 0]
click at [483, 266] on input "text" at bounding box center [595, 272] width 374 height 42
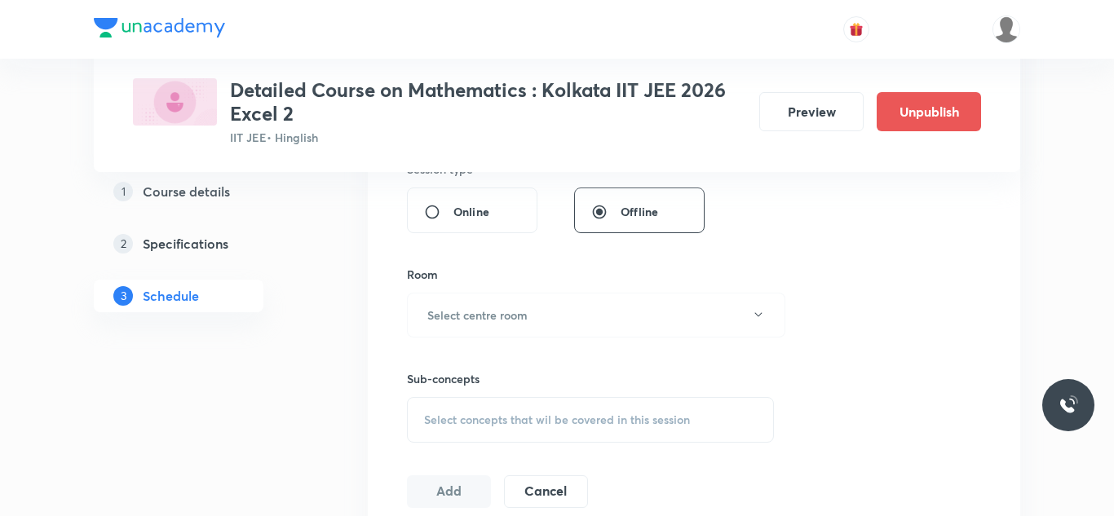
scroll to position [631, 0]
type input "90"
click at [566, 318] on button "Select centre room" at bounding box center [596, 314] width 378 height 45
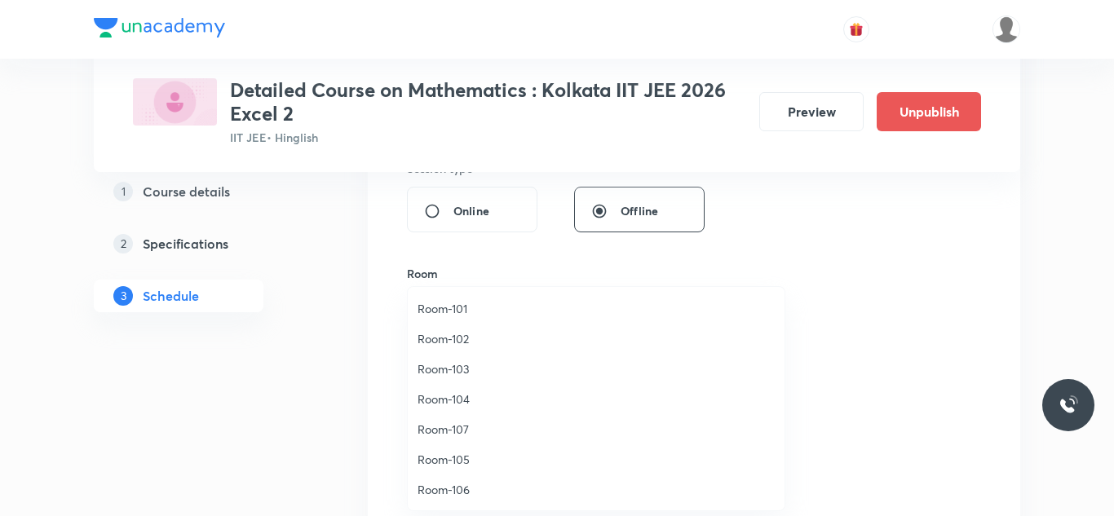
click at [439, 338] on span "Room-102" at bounding box center [596, 338] width 357 height 17
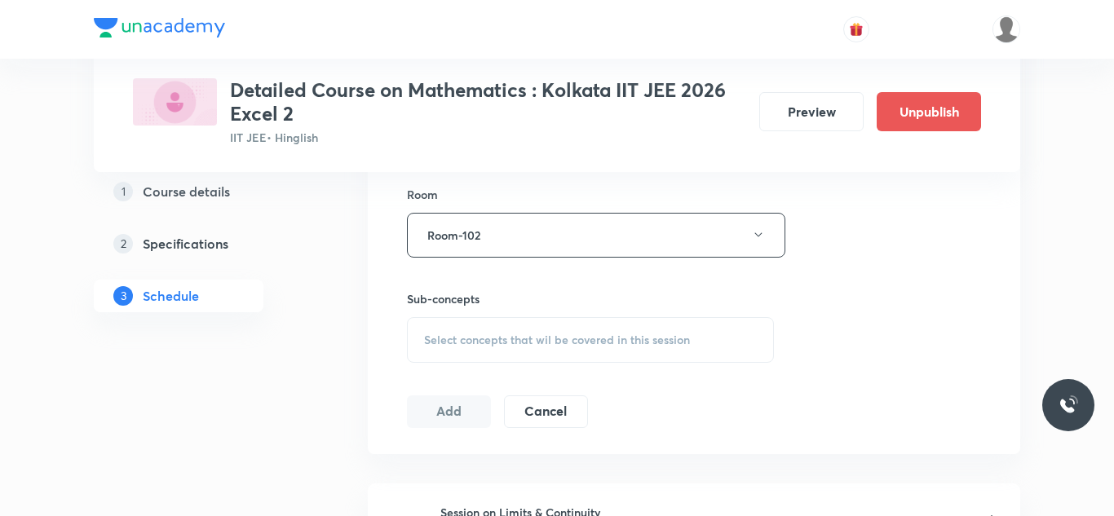
scroll to position [711, 0]
click at [439, 338] on span "Select concepts that wil be covered in this session" at bounding box center [557, 339] width 266 height 13
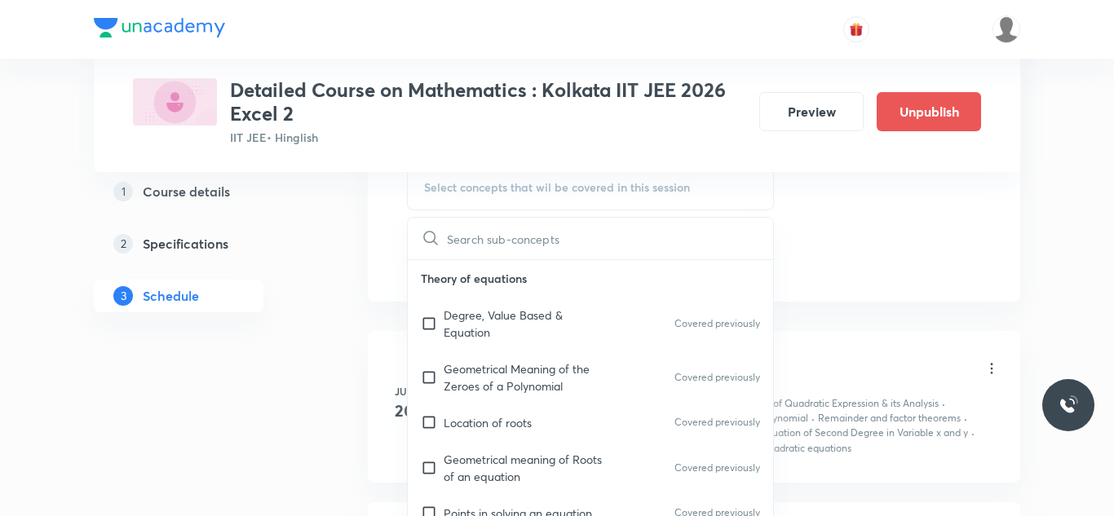
scroll to position [868, 0]
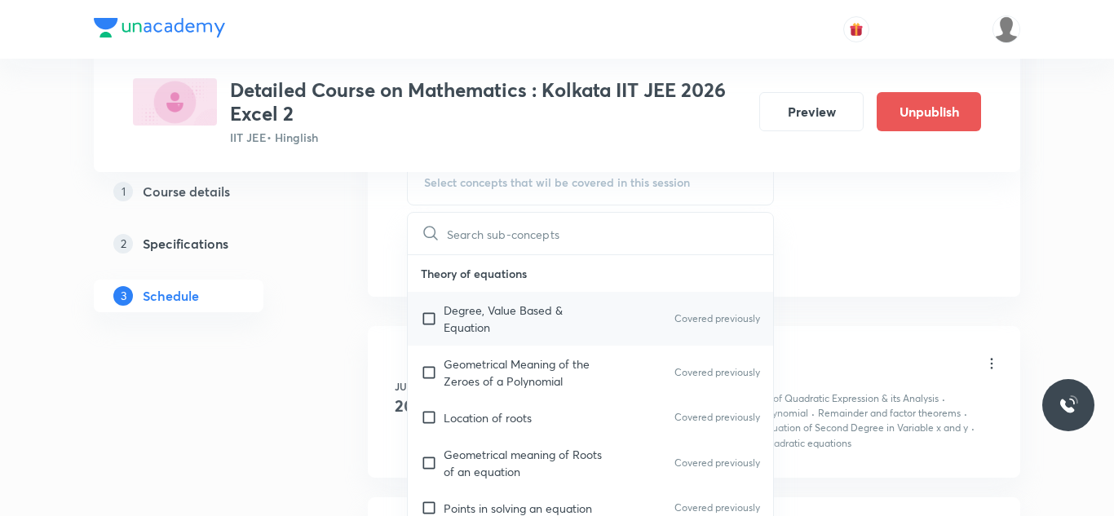
click at [432, 316] on input "checkbox" at bounding box center [432, 319] width 23 height 34
checkbox input "true"
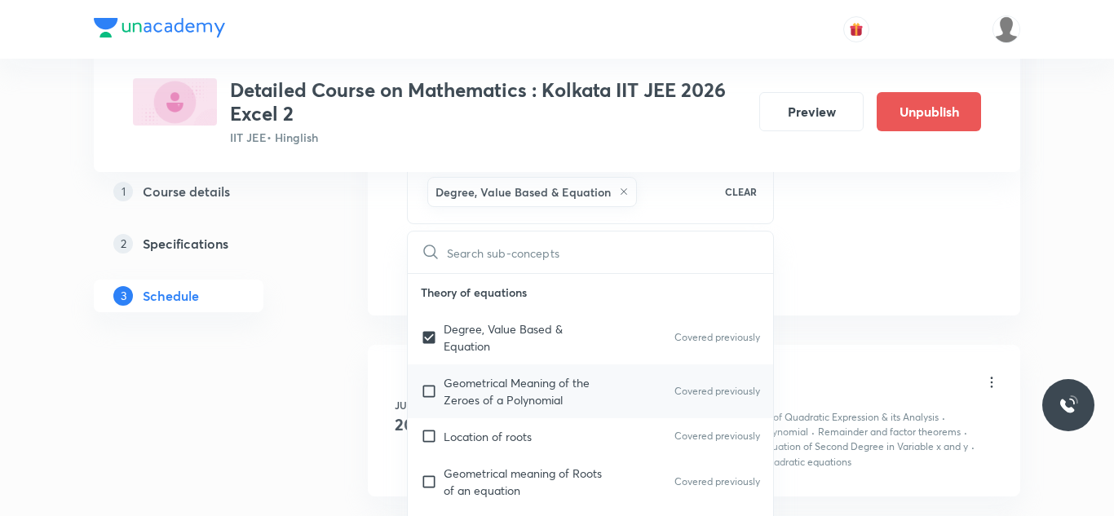
click at [428, 385] on input "checkbox" at bounding box center [432, 391] width 23 height 34
checkbox input "true"
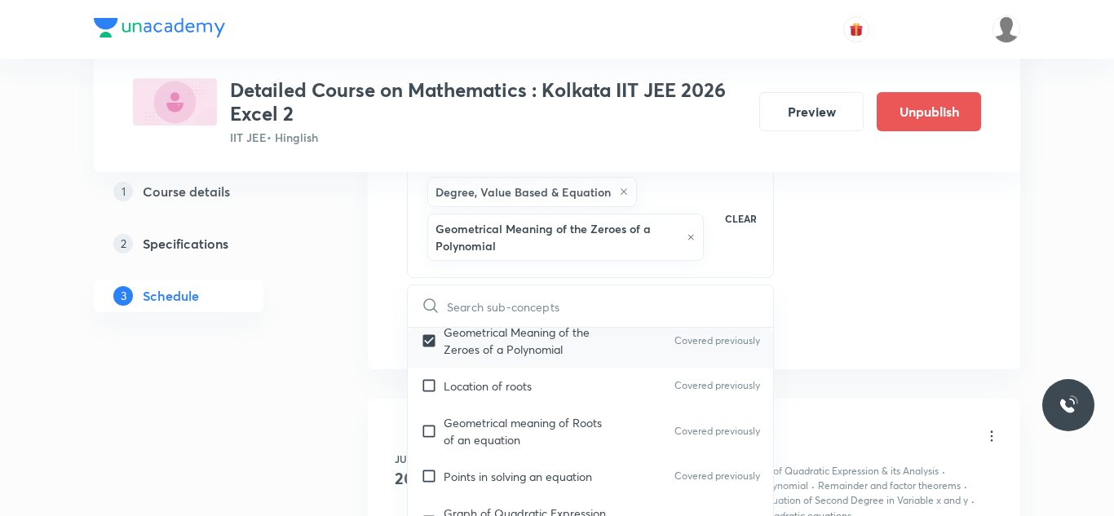
scroll to position [108, 0]
click at [428, 385] on input "checkbox" at bounding box center [432, 382] width 23 height 17
checkbox input "true"
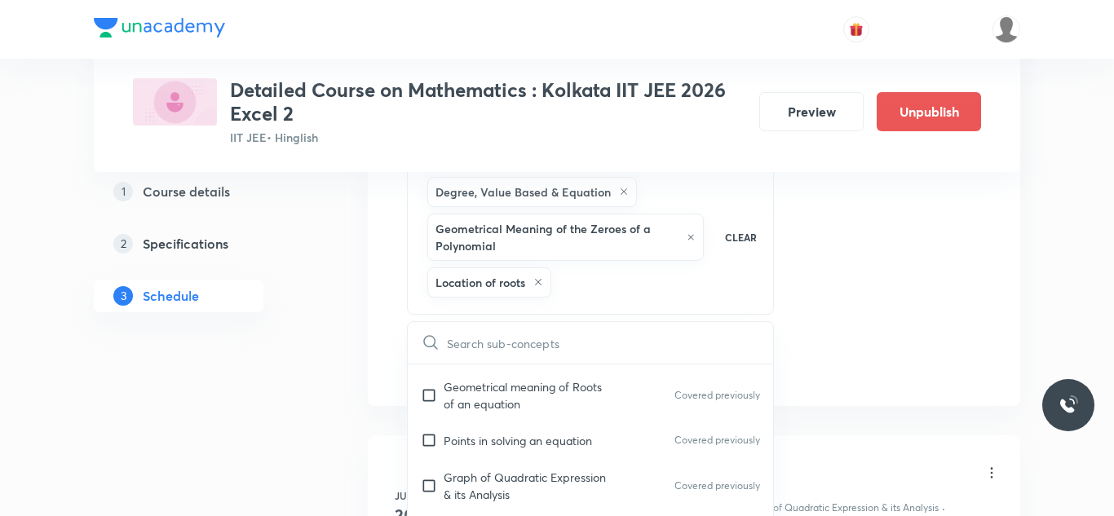
scroll to position [184, 0]
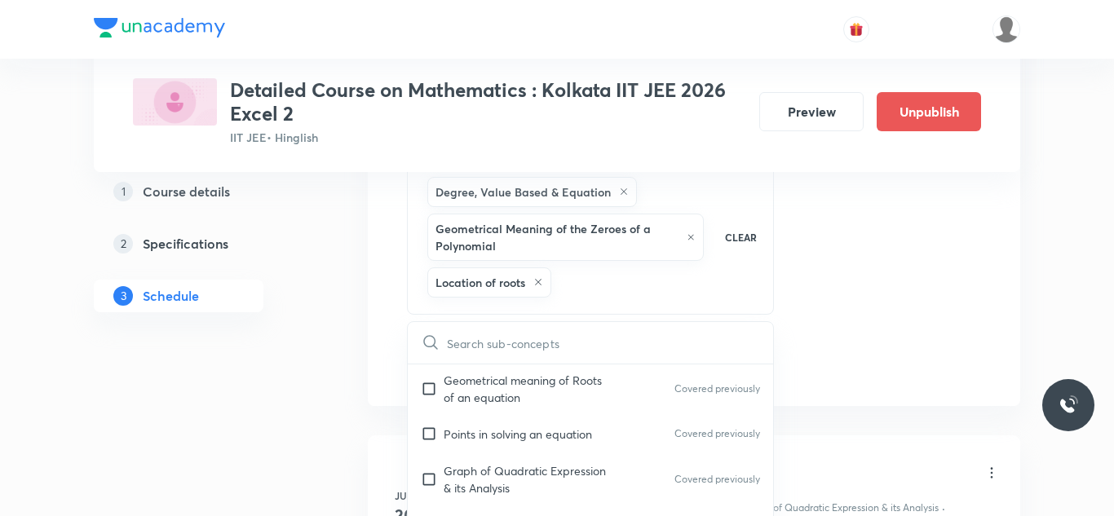
click at [428, 385] on input "checkbox" at bounding box center [432, 389] width 23 height 34
checkbox input "true"
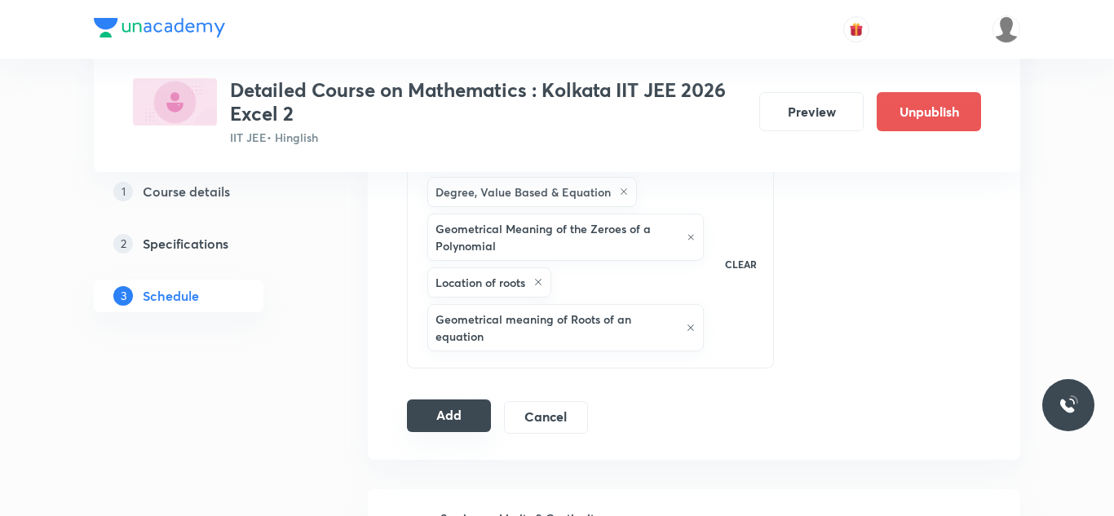
click at [431, 415] on button "Add" at bounding box center [449, 416] width 84 height 33
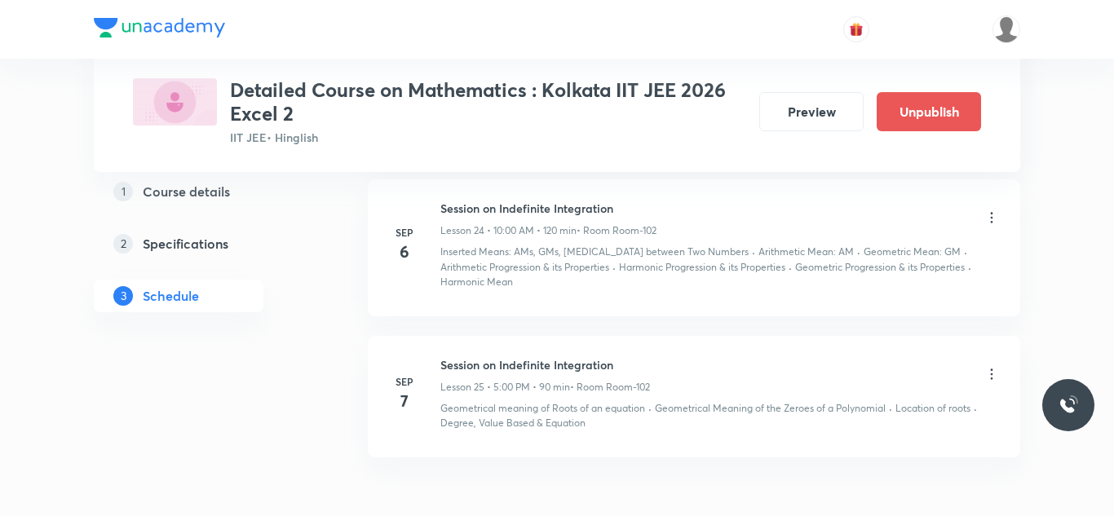
scroll to position [3489, 0]
